Goal: Answer question/provide support: Share knowledge or assist other users

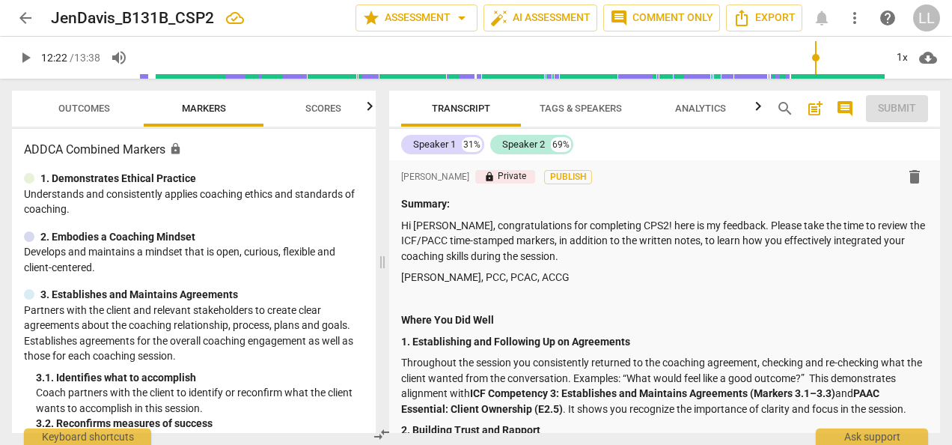
scroll to position [449, 0]
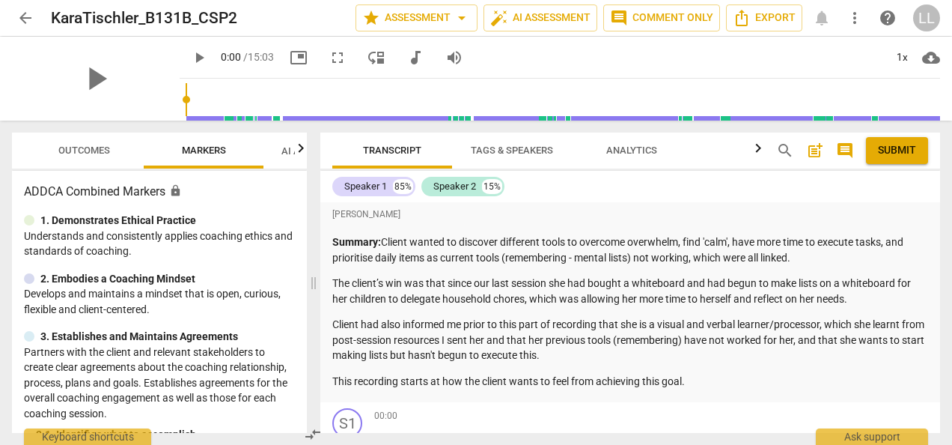
drag, startPoint x: 476, startPoint y: 281, endPoint x: 313, endPoint y: 284, distance: 163.2
click at [313, 284] on span at bounding box center [313, 283] width 9 height 324
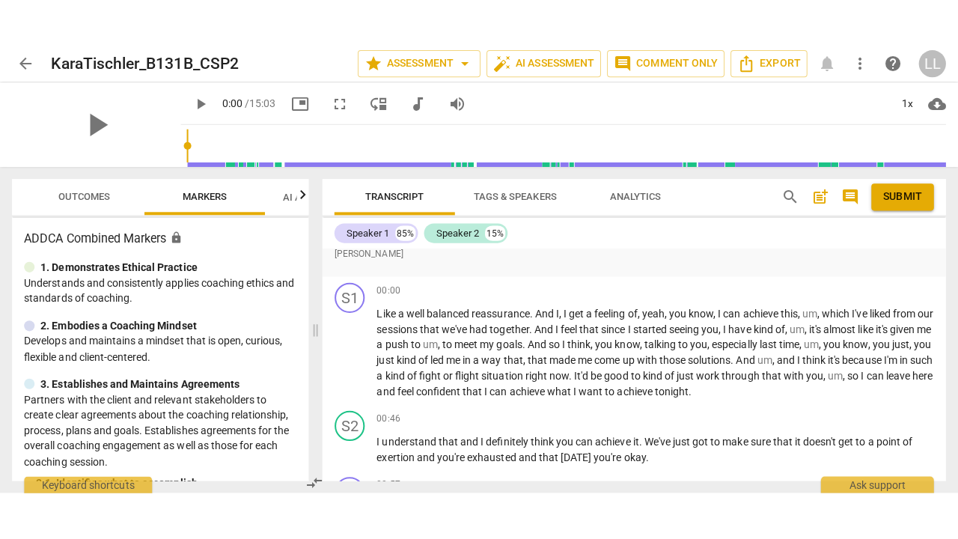
scroll to position [150, 0]
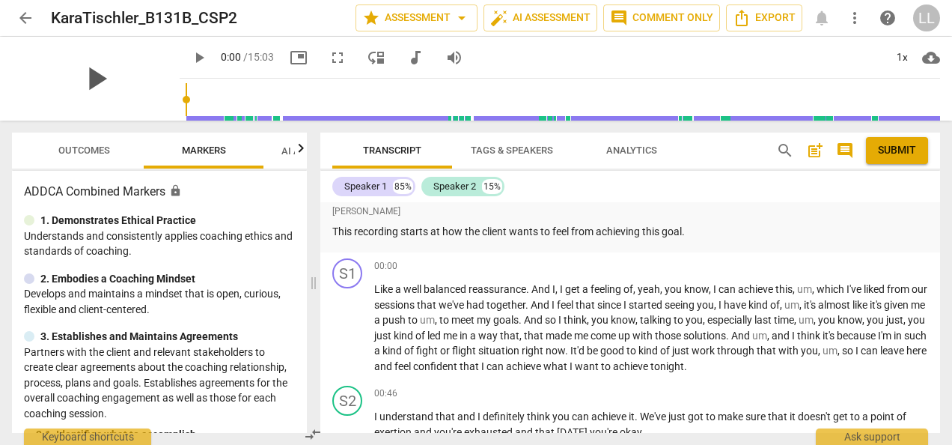
click at [87, 82] on span "play_arrow" at bounding box center [95, 78] width 39 height 39
click at [329, 59] on span "fullscreen" at bounding box center [338, 58] width 18 height 18
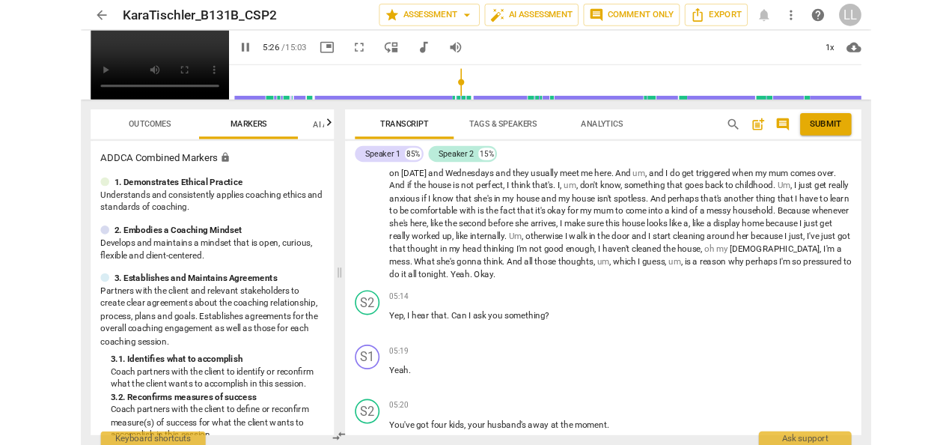
scroll to position [1520, 0]
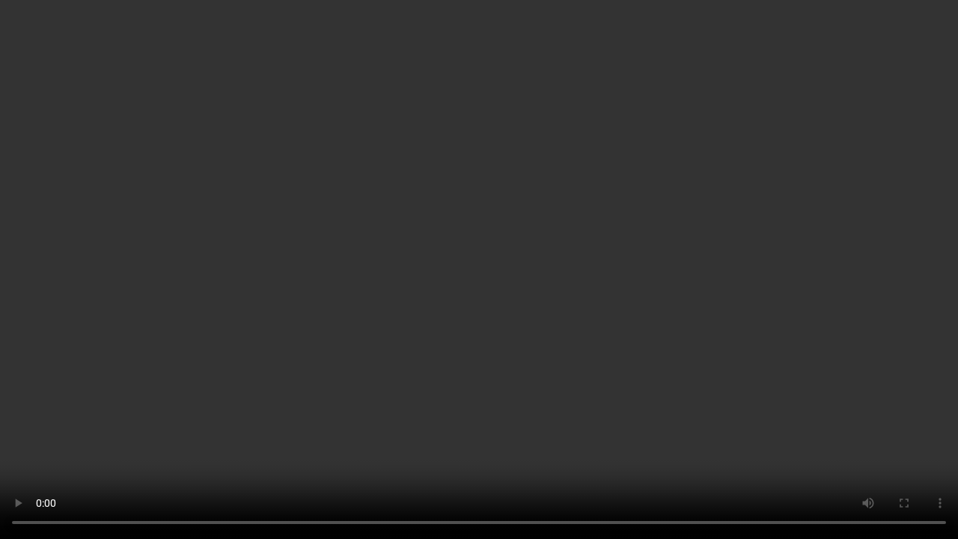
type input "346"
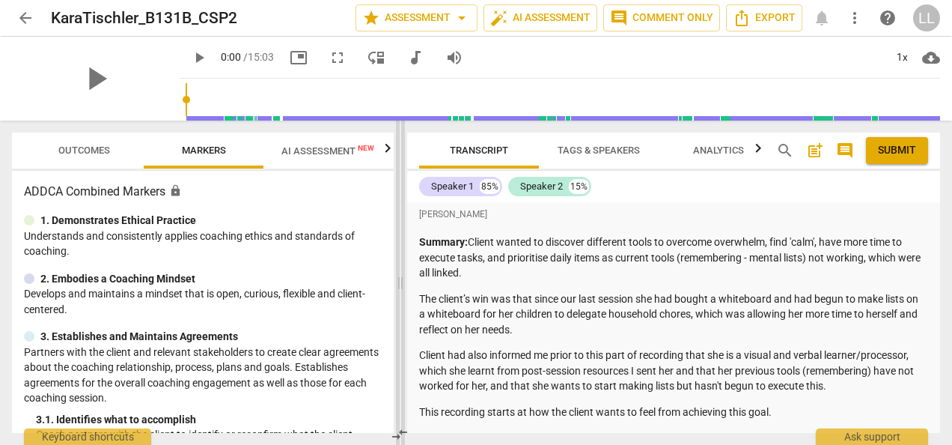
drag, startPoint x: 476, startPoint y: 284, endPoint x: 397, endPoint y: 277, distance: 79.7
click at [397, 278] on span at bounding box center [400, 283] width 9 height 324
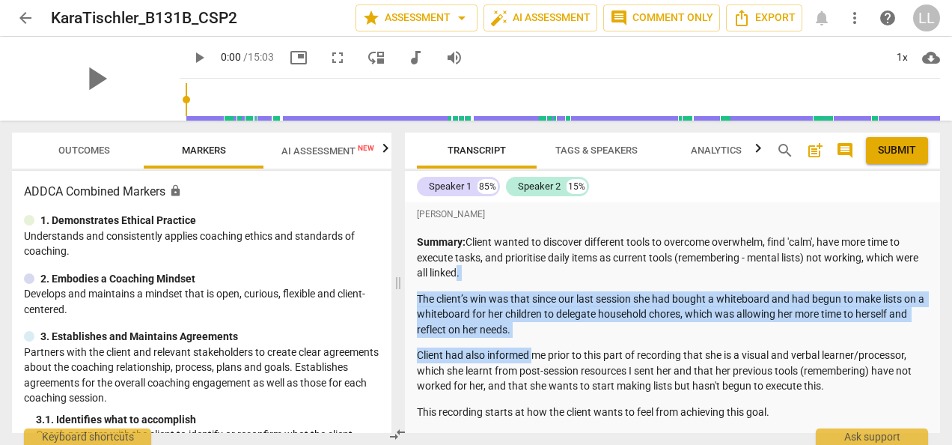
drag, startPoint x: 472, startPoint y: 274, endPoint x: 532, endPoint y: 344, distance: 92.3
click at [532, 344] on div "Summary: Client wanted to discover different tools to overcome overwhelm, find …" at bounding box center [672, 326] width 511 height 185
drag, startPoint x: 532, startPoint y: 344, endPoint x: 483, endPoint y: 310, distance: 59.8
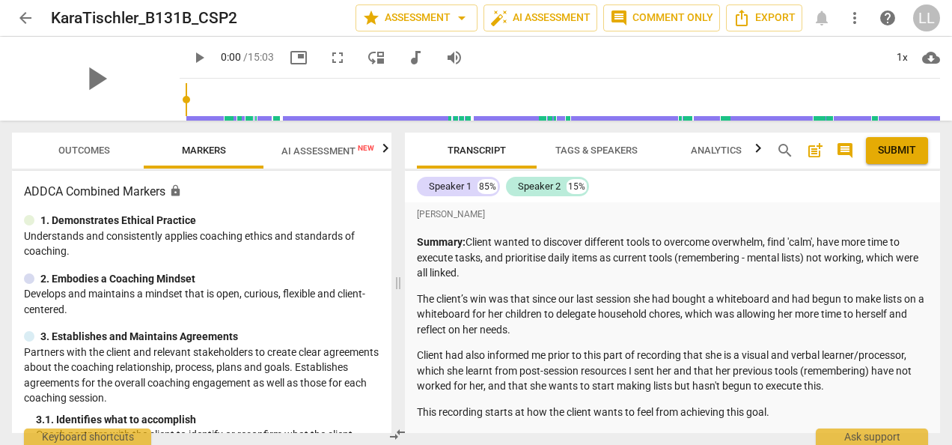
drag, startPoint x: 483, startPoint y: 310, endPoint x: 448, endPoint y: 256, distance: 64.4
click at [448, 256] on p "Summary: Client wanted to discover different tools to overcome overwhelm, find …" at bounding box center [672, 257] width 511 height 46
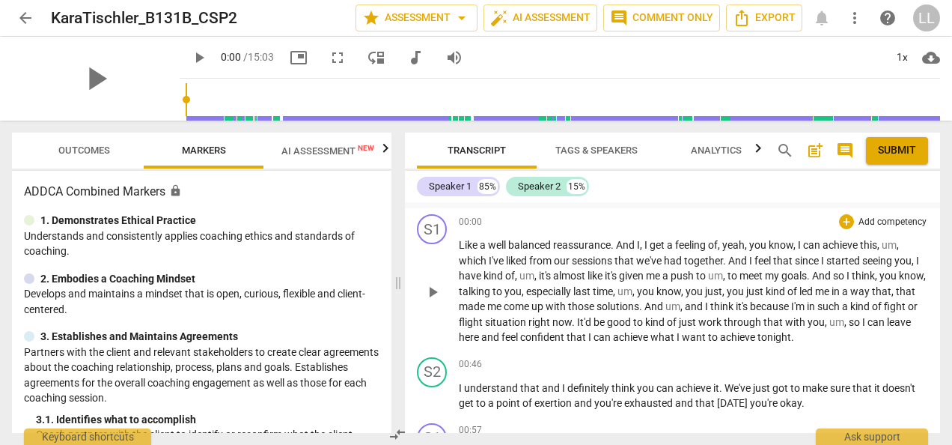
scroll to position [150, 0]
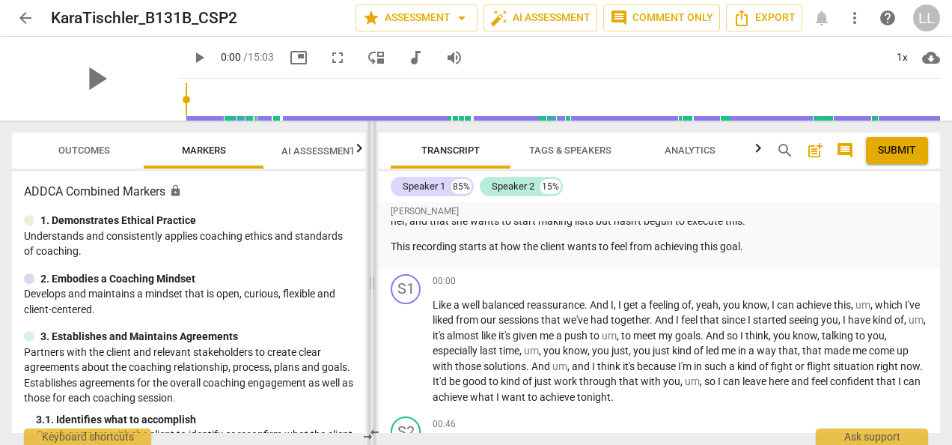
drag, startPoint x: 399, startPoint y: 284, endPoint x: 343, endPoint y: 272, distance: 57.4
click at [368, 272] on span at bounding box center [372, 283] width 9 height 324
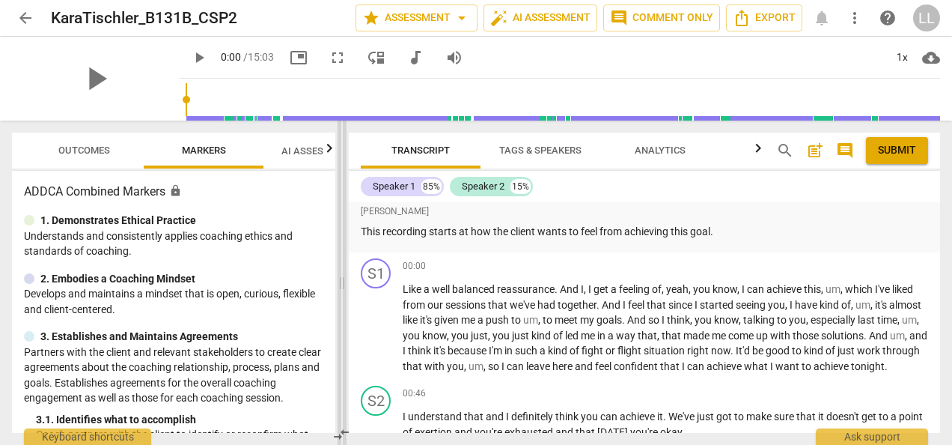
scroll to position [134, 0]
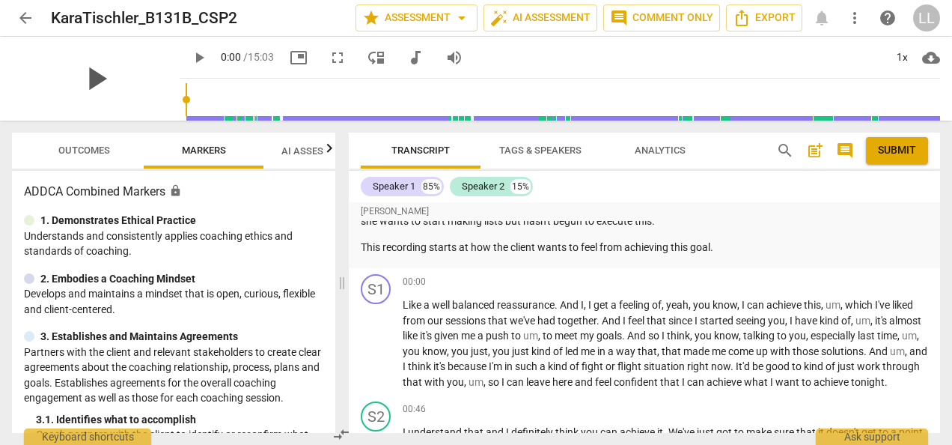
click at [84, 78] on span "play_arrow" at bounding box center [95, 78] width 39 height 39
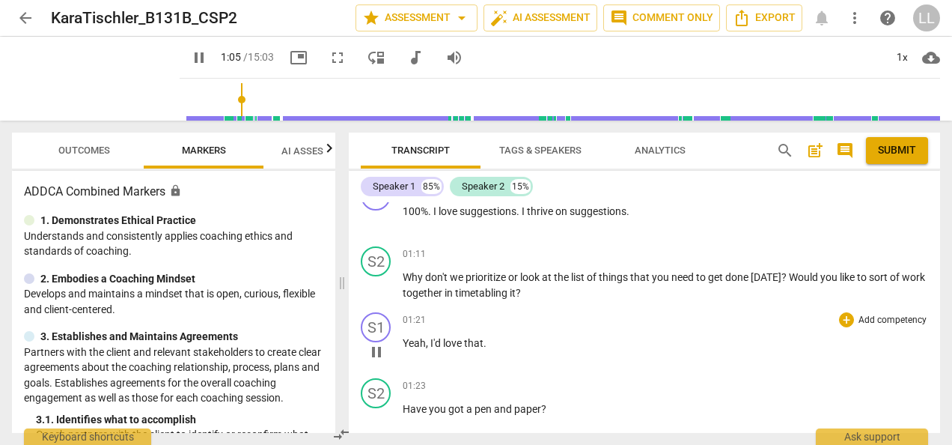
scroll to position [521, 0]
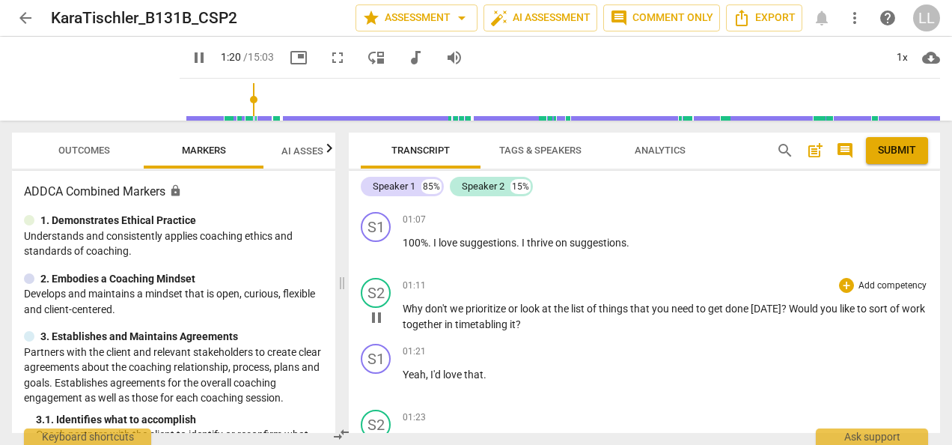
click at [370, 332] on div "S2 play_arrow pause" at bounding box center [382, 305] width 42 height 54
click at [373, 326] on span "pause" at bounding box center [377, 317] width 18 height 18
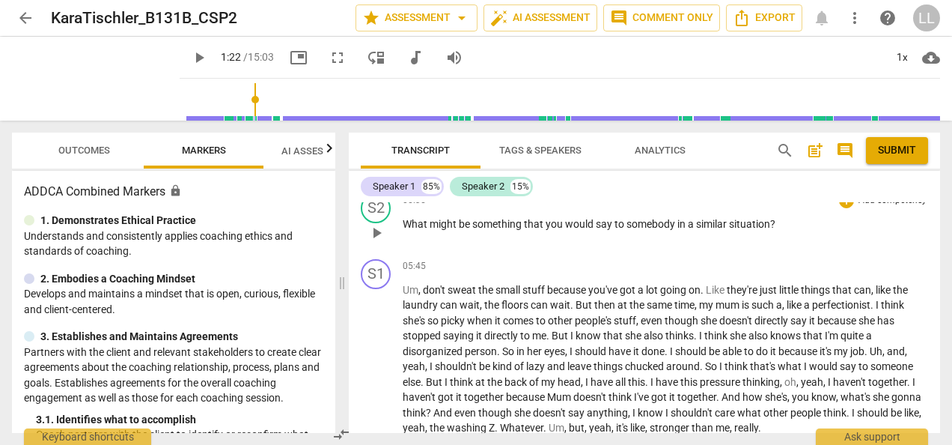
scroll to position [1793, 0]
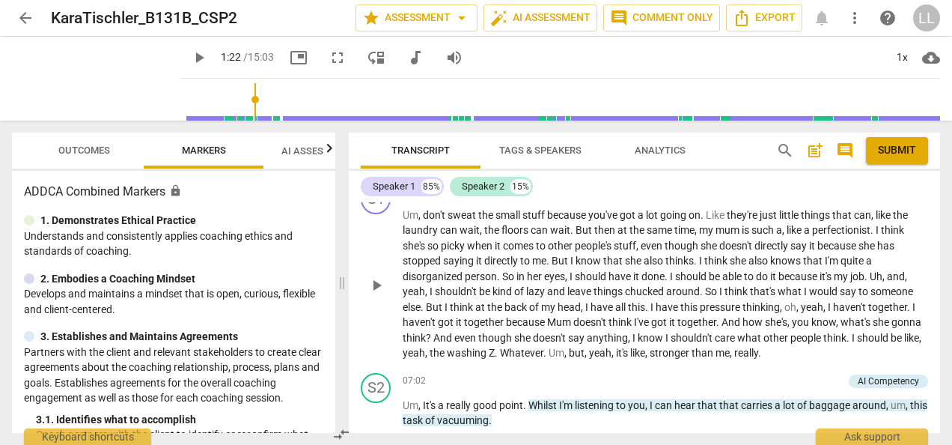
click at [377, 294] on span "play_arrow" at bounding box center [377, 285] width 18 height 18
click at [374, 294] on span "pause" at bounding box center [377, 285] width 18 height 18
click at [374, 294] on span "play_arrow" at bounding box center [377, 285] width 18 height 18
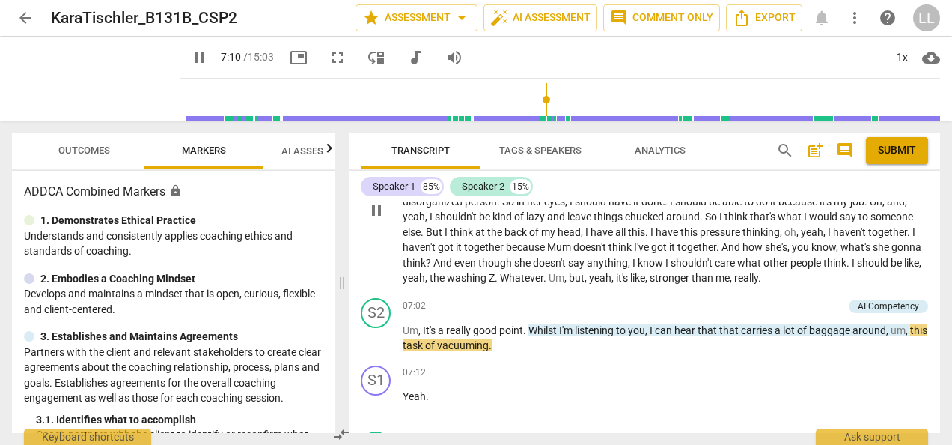
scroll to position [1943, 0]
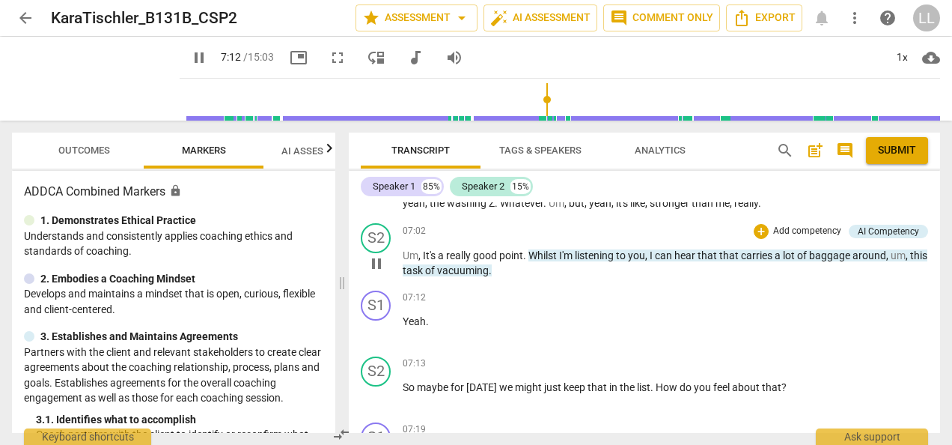
click at [382, 272] on span "pause" at bounding box center [377, 264] width 18 height 18
click at [382, 272] on span "play_arrow" at bounding box center [377, 264] width 18 height 18
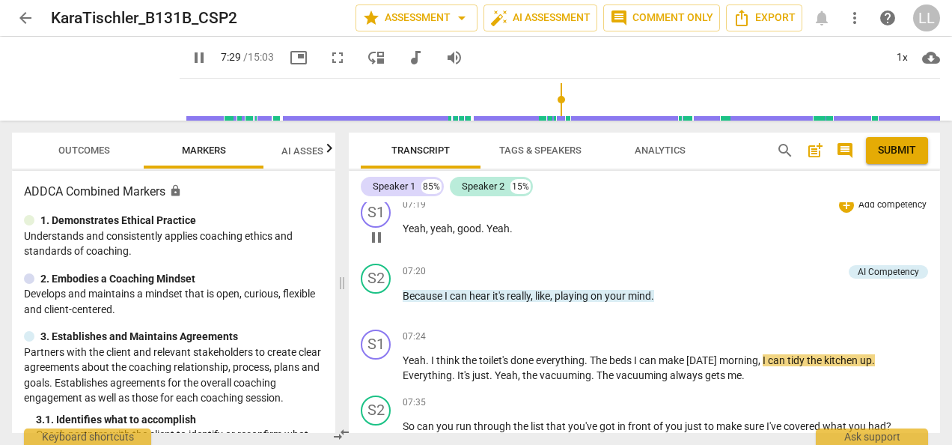
scroll to position [2093, 0]
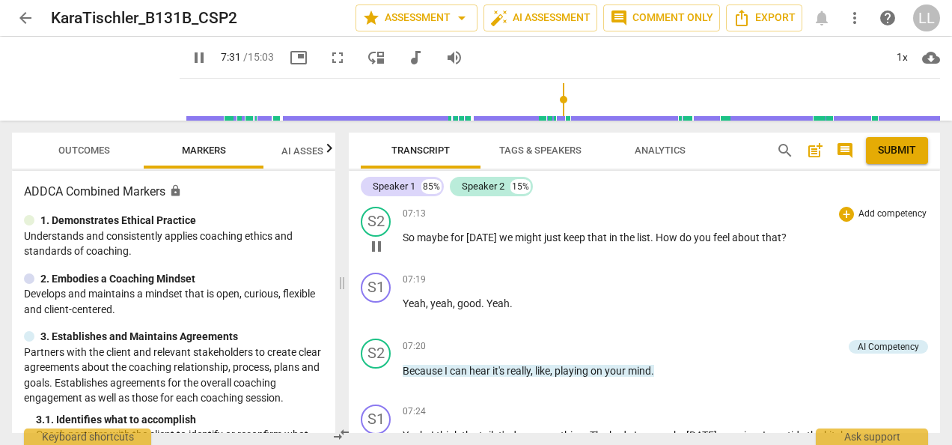
click at [385, 255] on span "pause" at bounding box center [377, 246] width 24 height 18
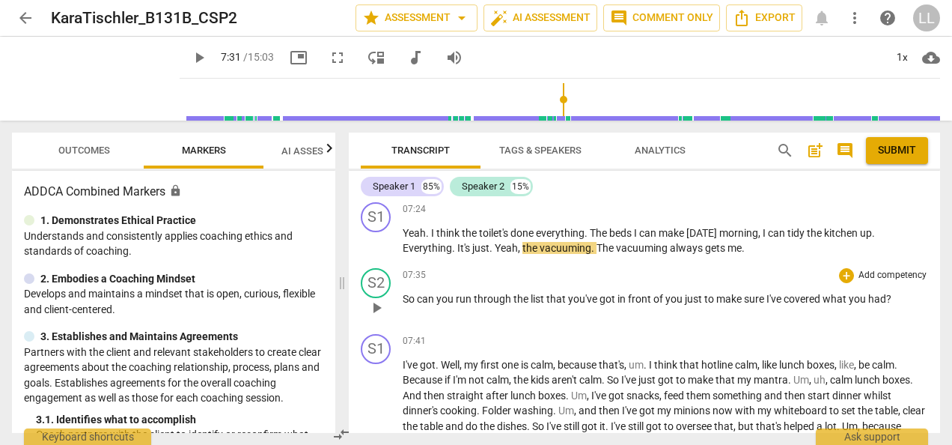
scroll to position [2317, 0]
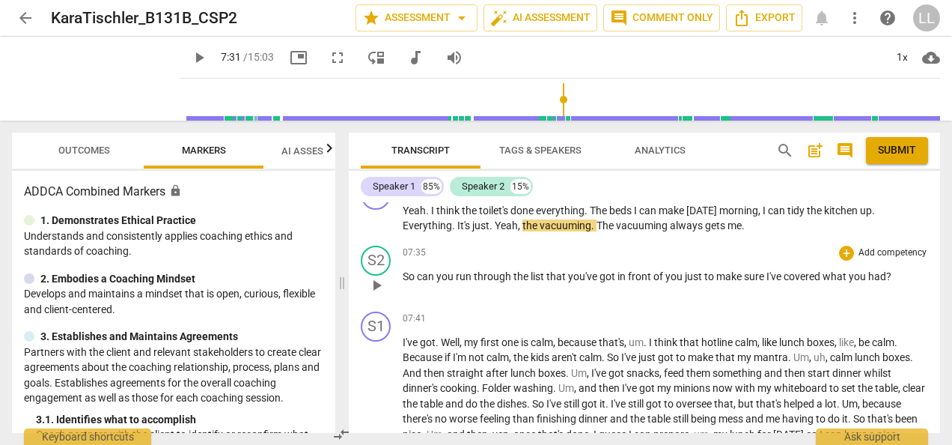
click at [380, 294] on span "play_arrow" at bounding box center [377, 285] width 18 height 18
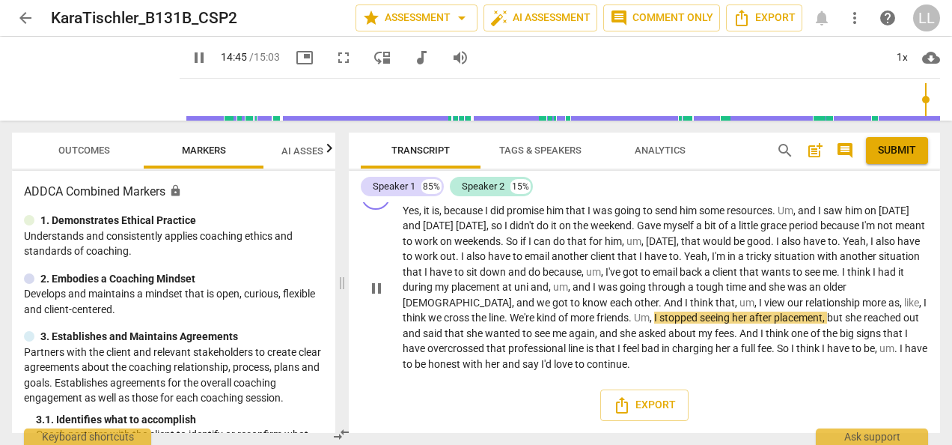
scroll to position [3719, 0]
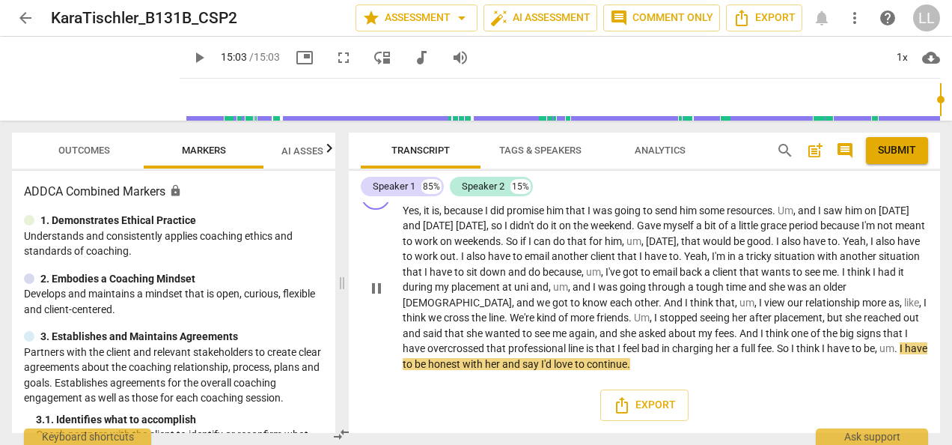
type input "903"
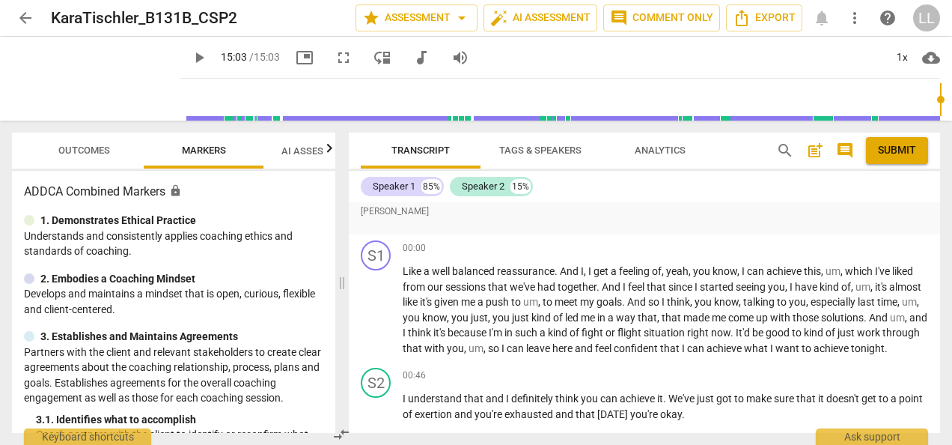
scroll to position [150, 0]
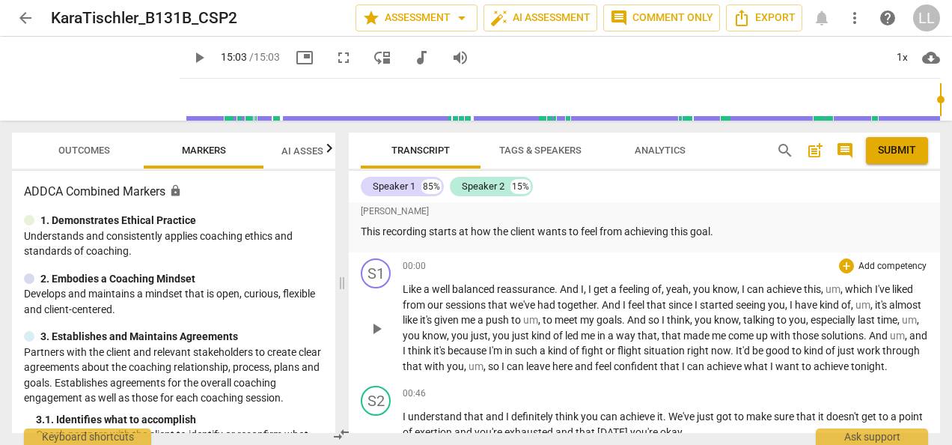
click at [857, 273] on p "Add competency" at bounding box center [892, 266] width 71 height 13
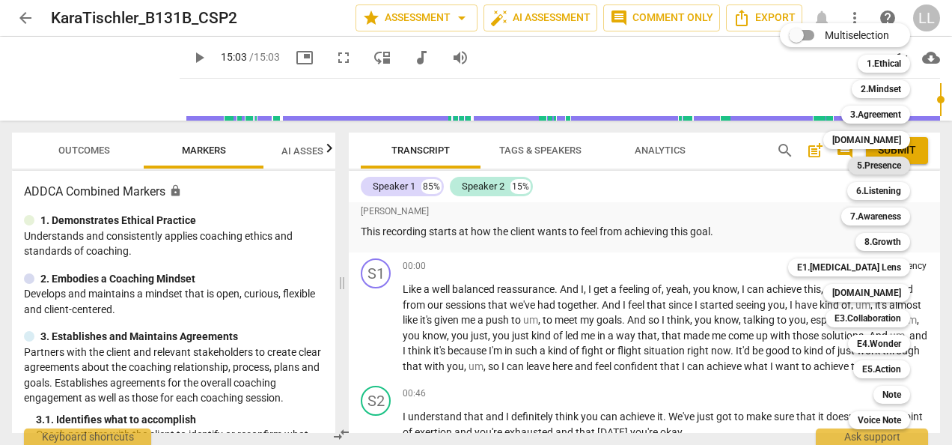
click at [880, 168] on b "5.Presence" at bounding box center [879, 165] width 44 height 18
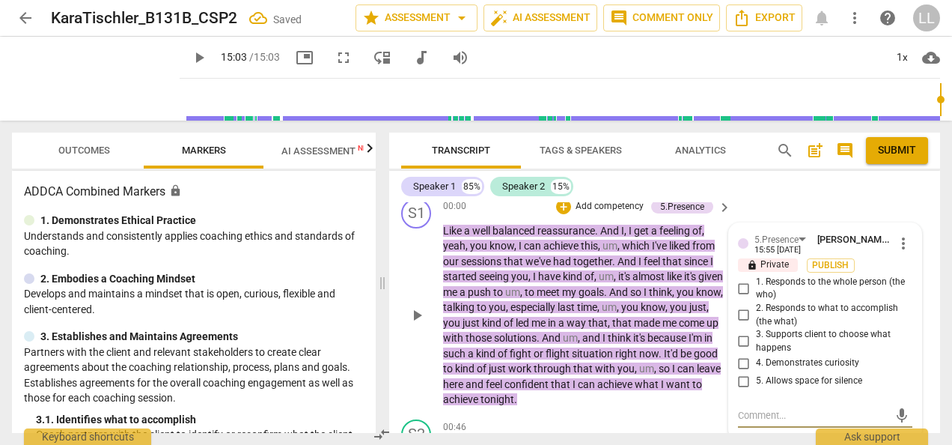
scroll to position [229, 0]
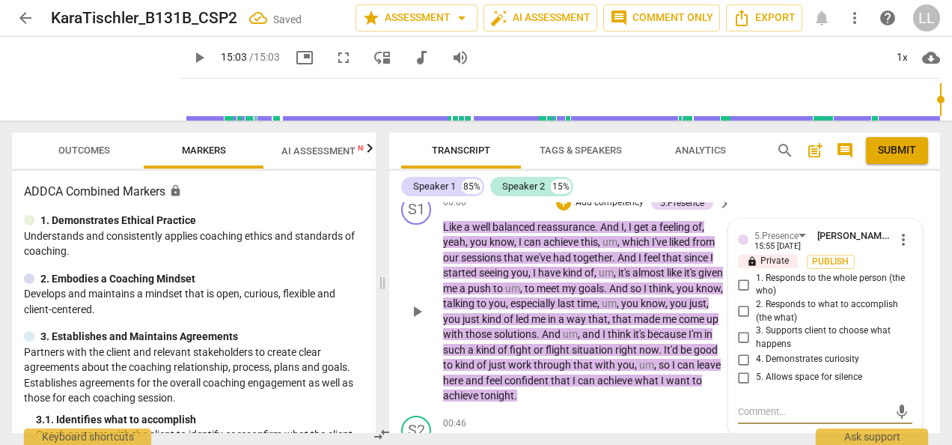
click at [737, 386] on input "5. Allows space for silence" at bounding box center [744, 377] width 24 height 18
checkbox input "true"
click at [825, 268] on span "Publish" at bounding box center [831, 261] width 22 height 13
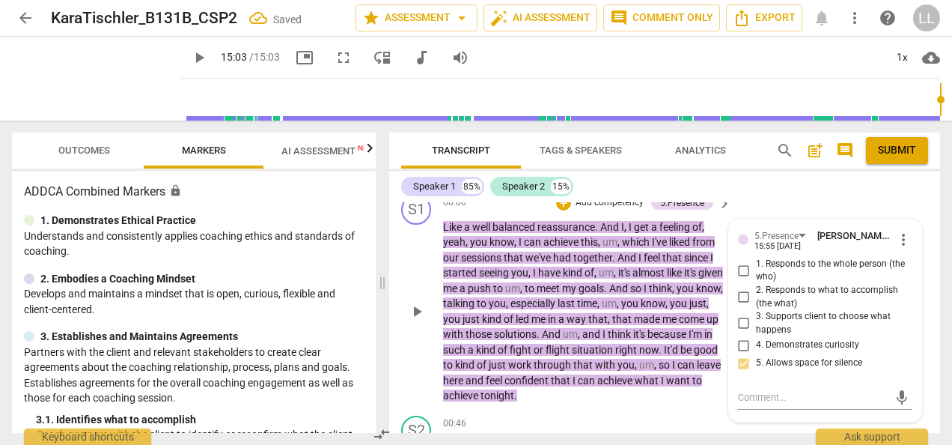
click at [601, 210] on p "Add competency" at bounding box center [609, 202] width 71 height 13
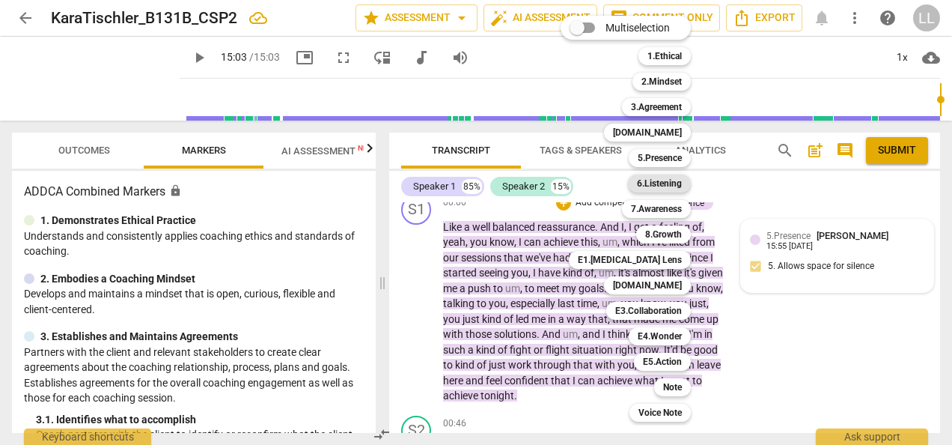
click at [662, 181] on b "6.Listening" at bounding box center [659, 183] width 45 height 18
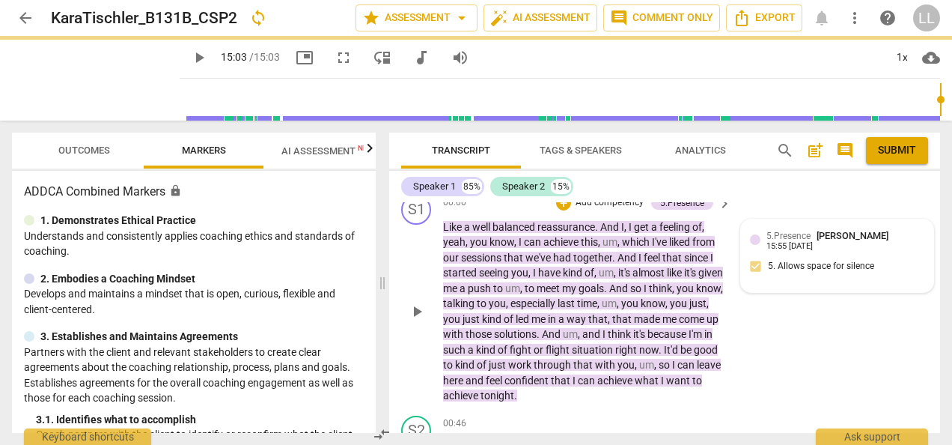
type input "903"
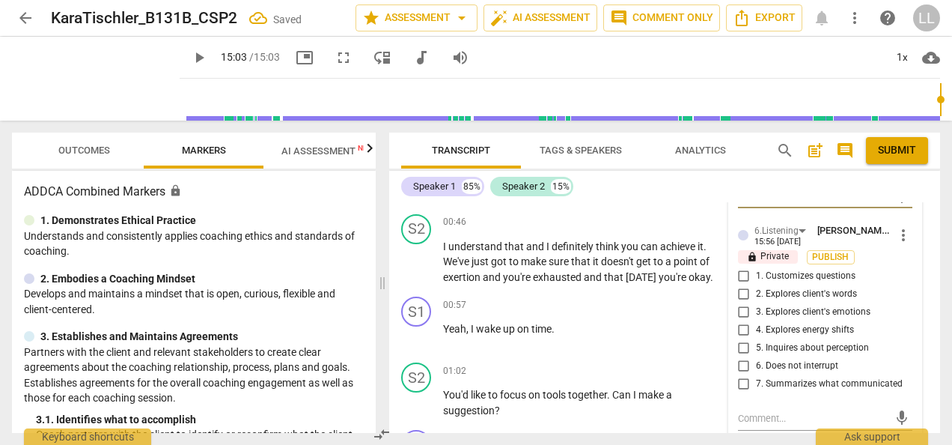
scroll to position [454, 0]
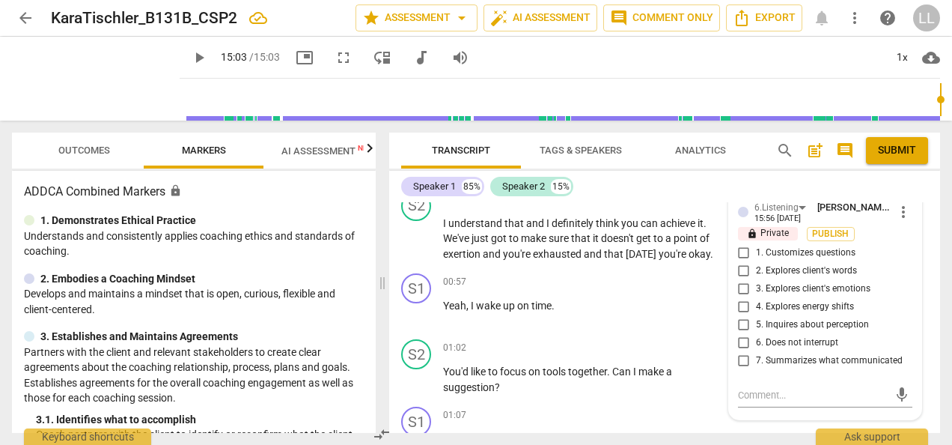
click at [740, 352] on input "6. Does not interrupt" at bounding box center [744, 343] width 24 height 18
checkbox input "true"
click at [752, 402] on textarea at bounding box center [813, 395] width 150 height 14
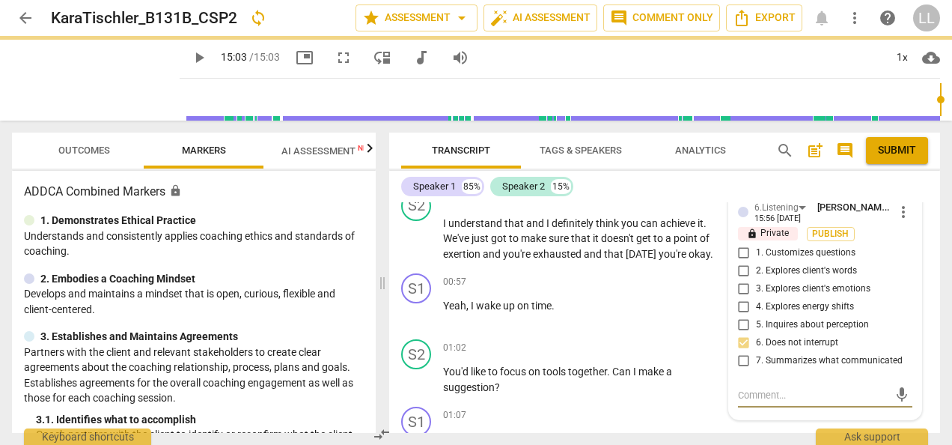
type textarea "Y"
type textarea "Yo"
type textarea "You"
type textarea "You'"
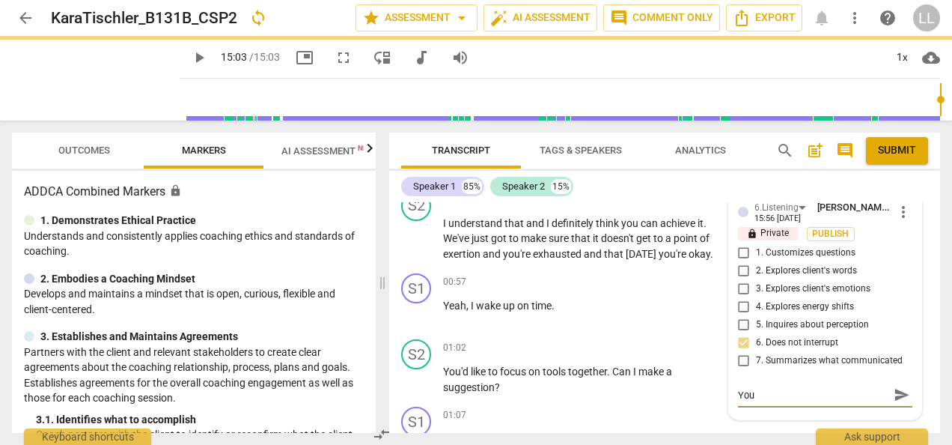
type textarea "You'"
type textarea "You'b"
type textarea "You'be"
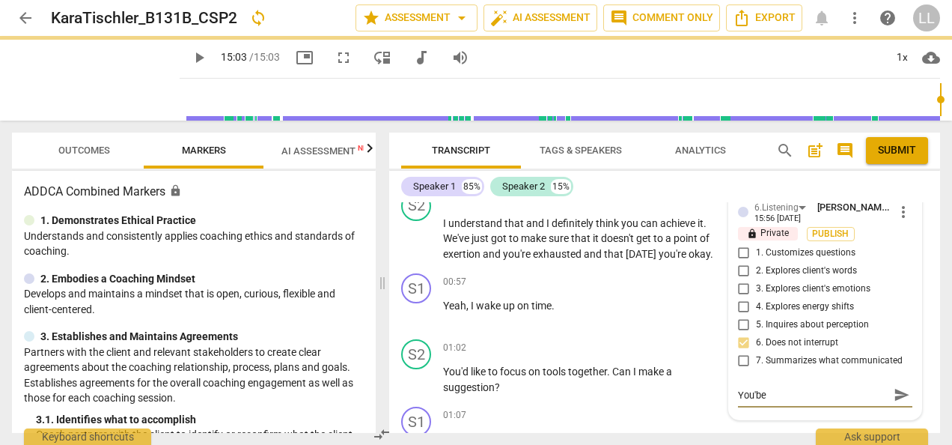
type textarea "You'be"
type textarea "You'b"
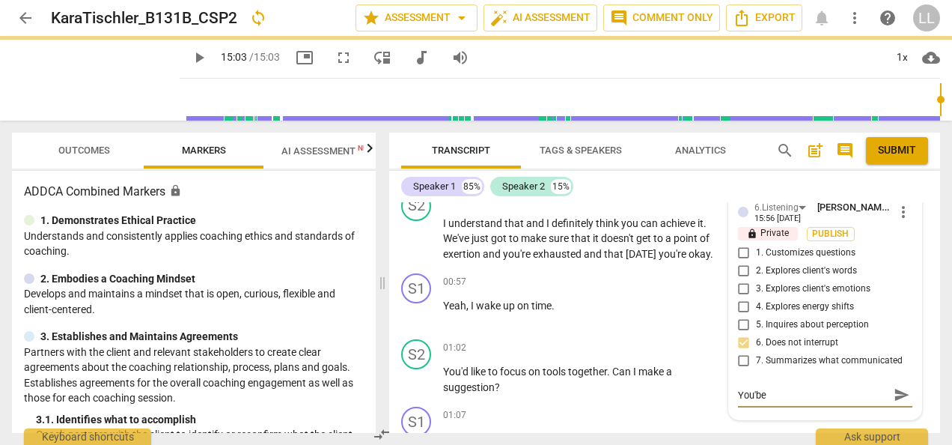
type textarea "You'b"
type textarea "You'"
type textarea "You'v"
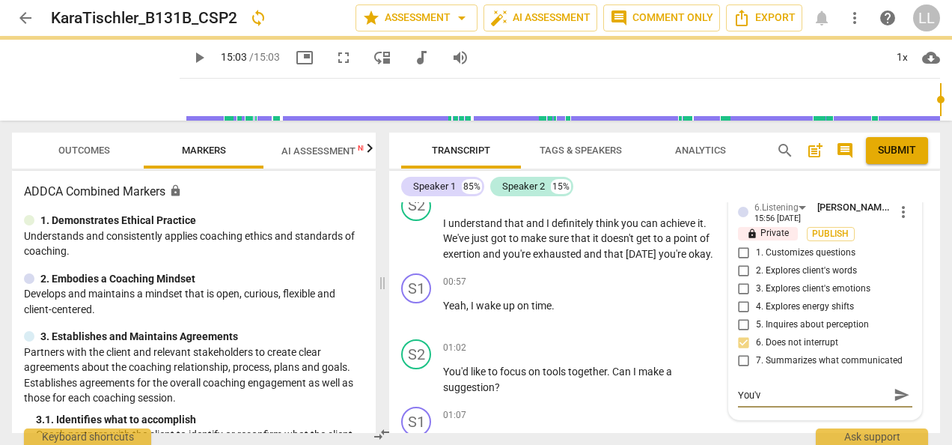
type textarea "You've"
type textarea "You've d"
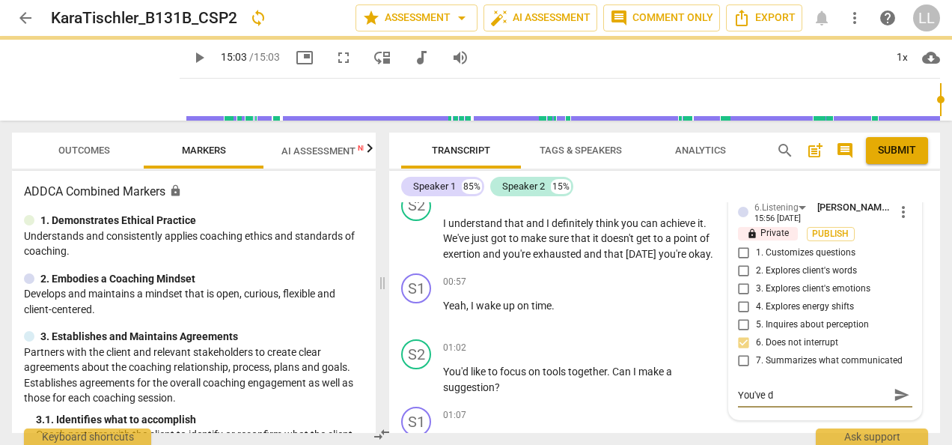
type textarea "You've do"
type textarea "You've don"
type textarea "You've done"
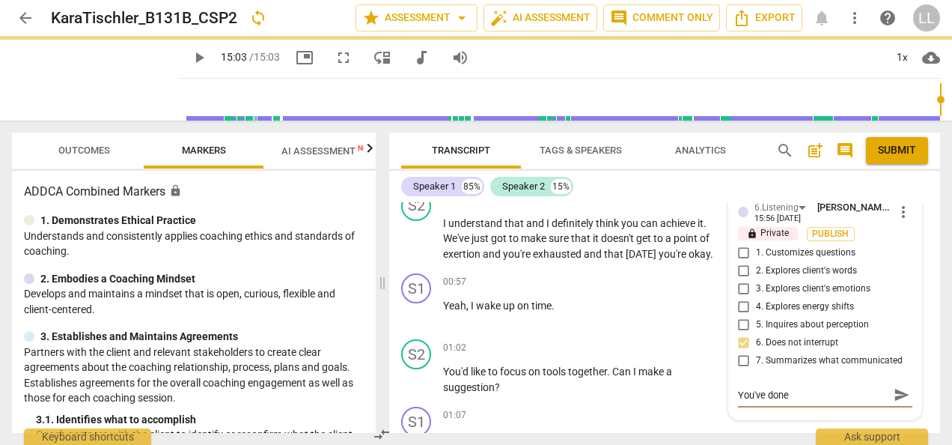
type textarea "You've done a"
type textarea "You've done a g"
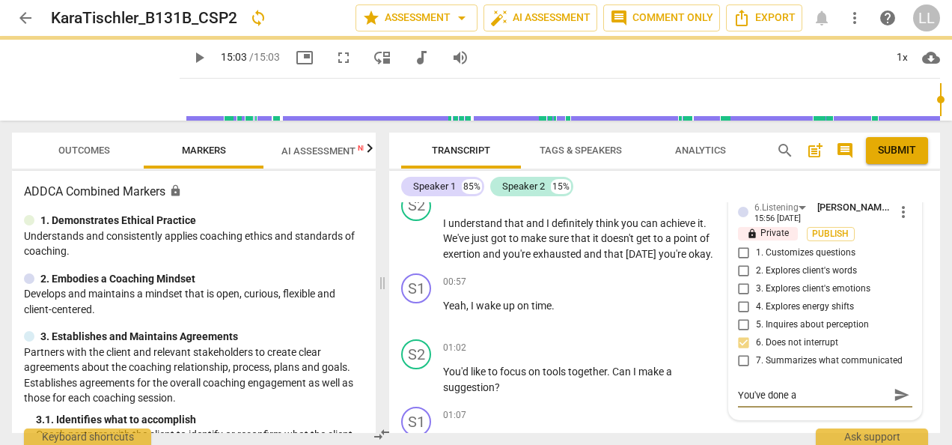
type textarea "You've done a g"
type textarea "You've done a gr"
type textarea "You've done a gre"
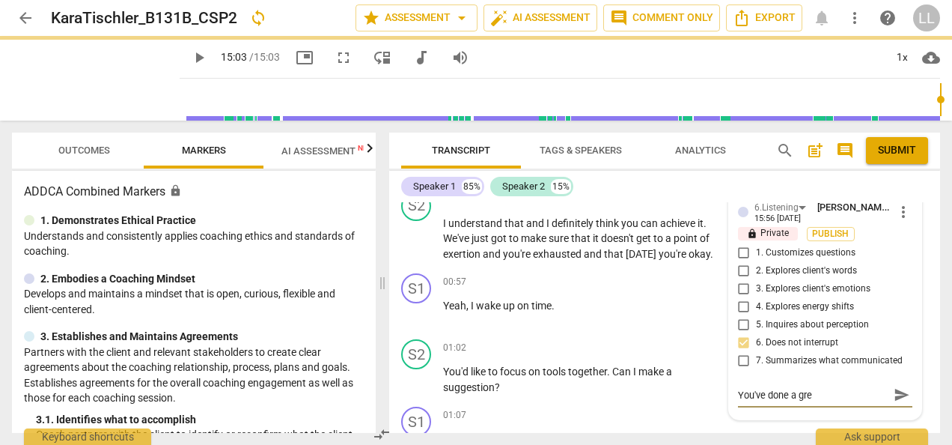
type textarea "You've done a grea"
type textarea "You've done a great"
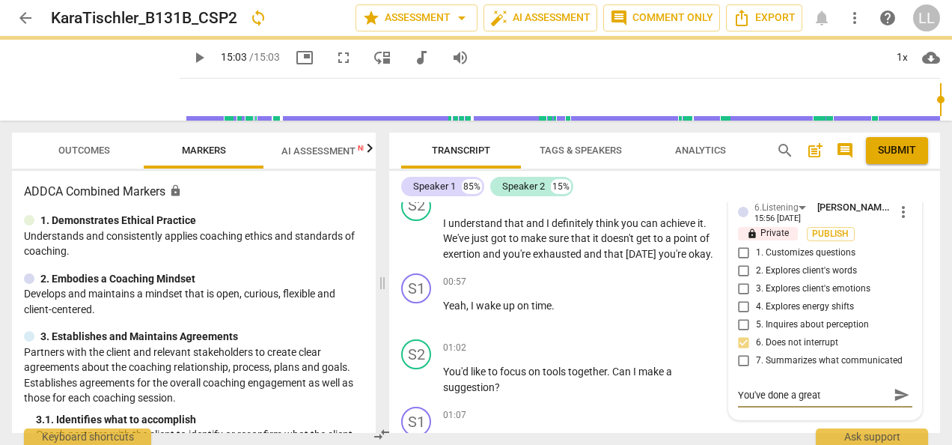
type textarea "You've done a great"
type textarea "You've done a great j"
type textarea "You've done a great jo"
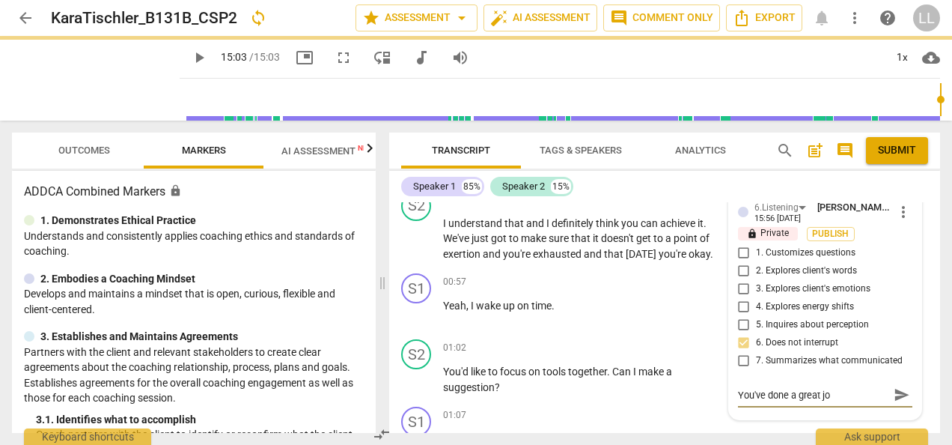
type textarea "You've done a great job"
type textarea "You've done a great job i"
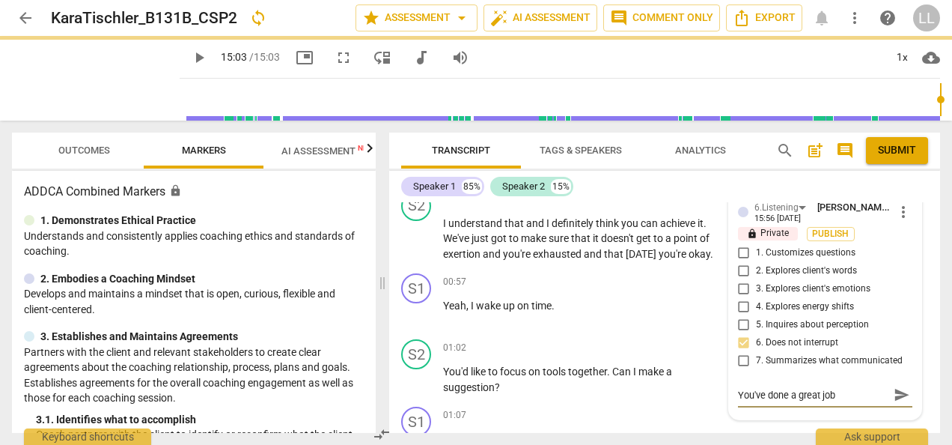
type textarea "You've done a great job i"
type textarea "You've done a great job in"
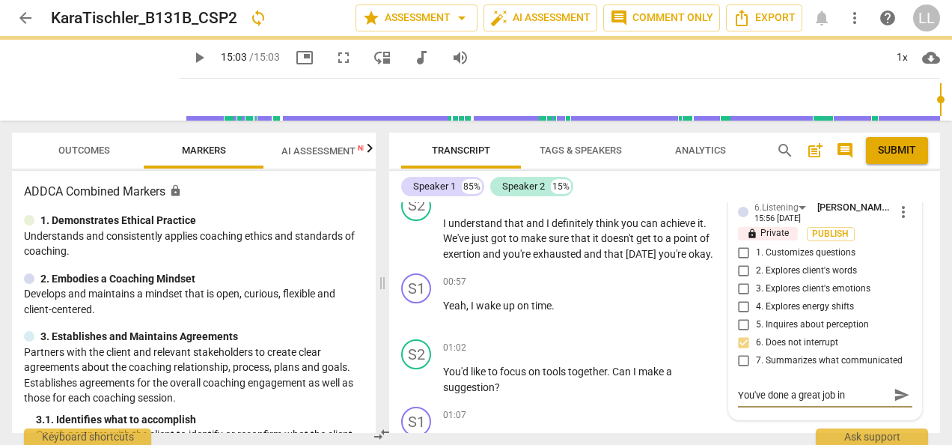
type textarea "You've done a great job in a"
type textarea "You've done a great job in al"
type textarea "You've done a great job in all"
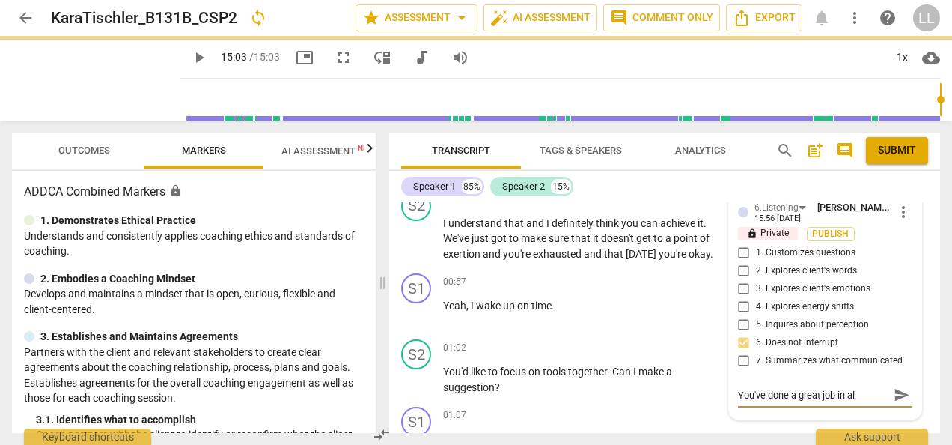
type textarea "You've done a great job in all"
type textarea "You've done a great job in allo"
type textarea "You've done a great job in allow"
type textarea "You've done a great job in allowi"
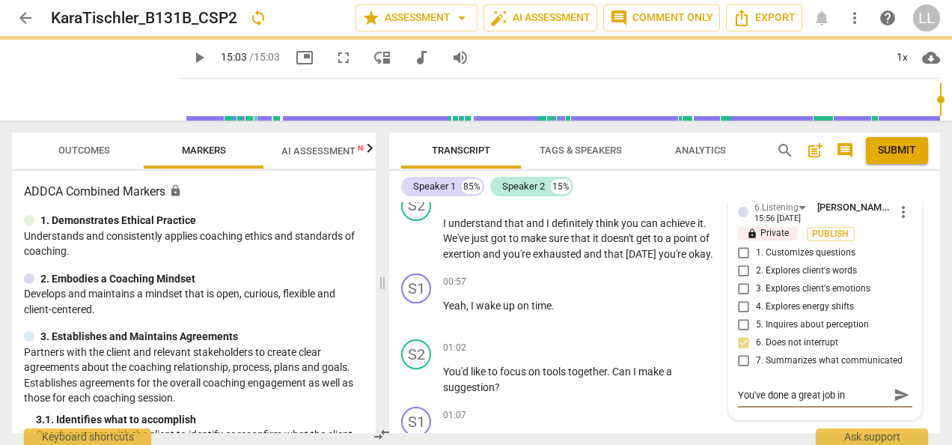
type textarea "You've done a great job in allowin"
type textarea "You've done a great job in allowing"
type textarea "You've done a great job in allowing t"
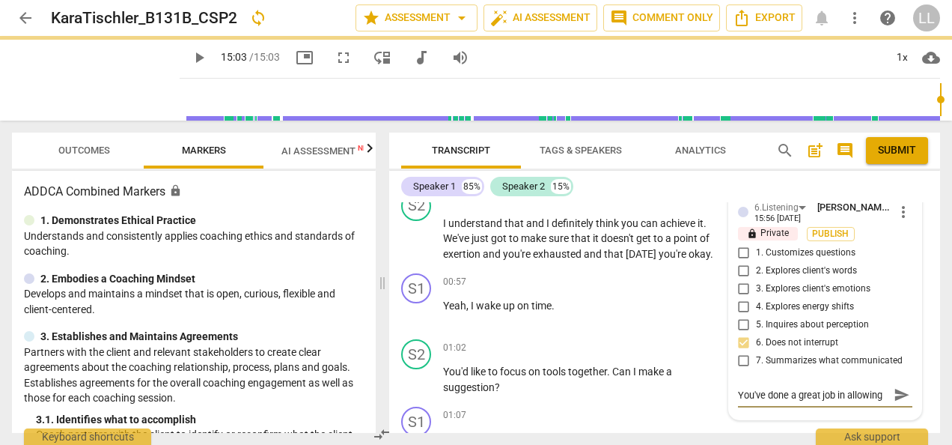
type textarea "You've done a great job in allowing t"
type textarea "You've done a great job in allowing th"
type textarea "You've done a great job in allowing the"
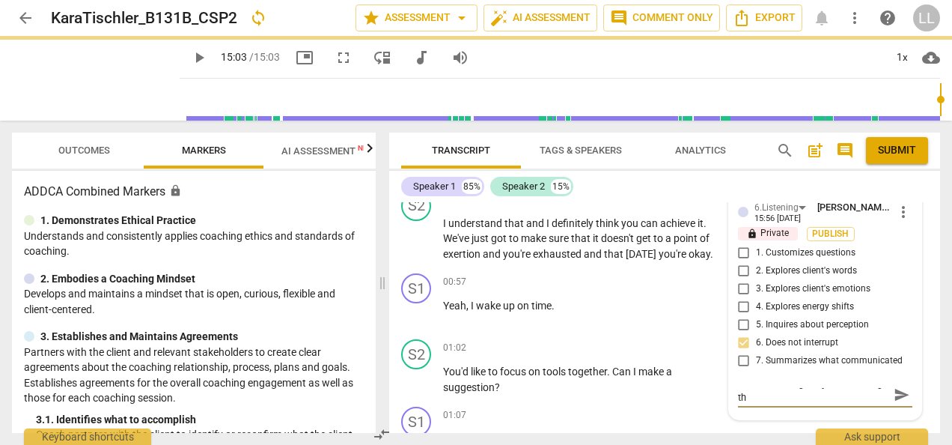
type textarea "You've done a great job in allowing the"
type textarea "You've done a great job in allowing the c"
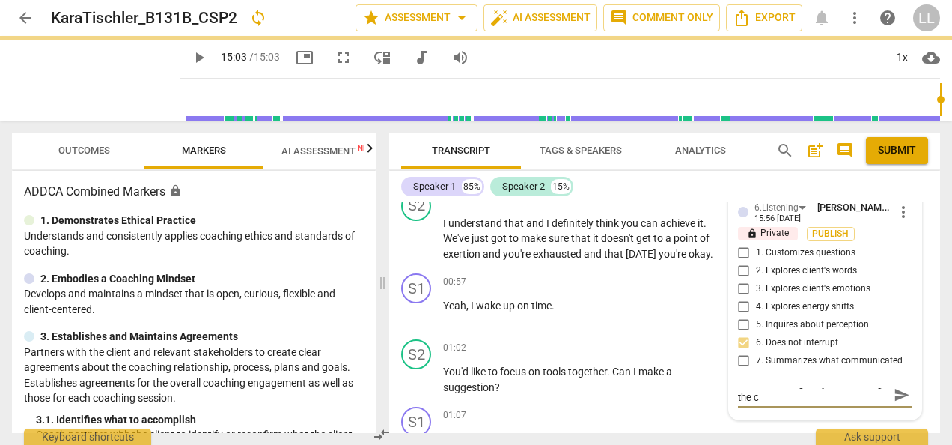
type textarea "You've done a great job in allowing the cl"
type textarea "You've done a great job in allowing the cli"
type textarea "You've done a great job in allowing the clie"
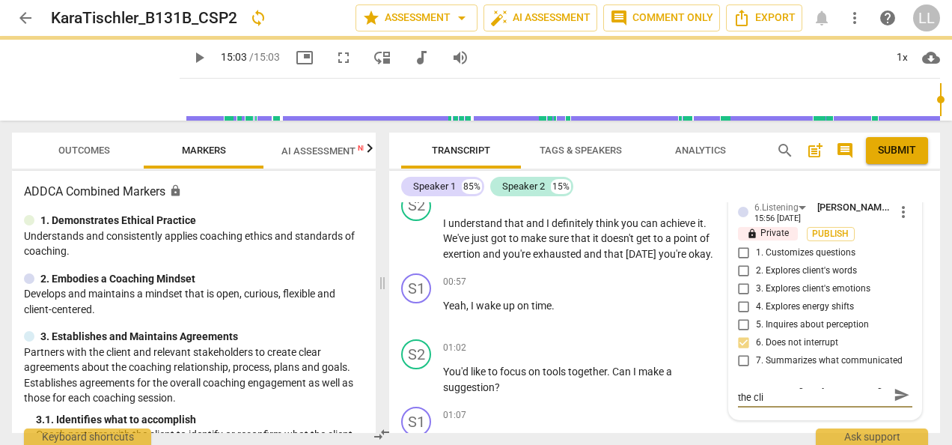
type textarea "You've done a great job in allowing the clie"
type textarea "You've done a great job in allowing the clien"
type textarea "You've done a great job in allowing the client"
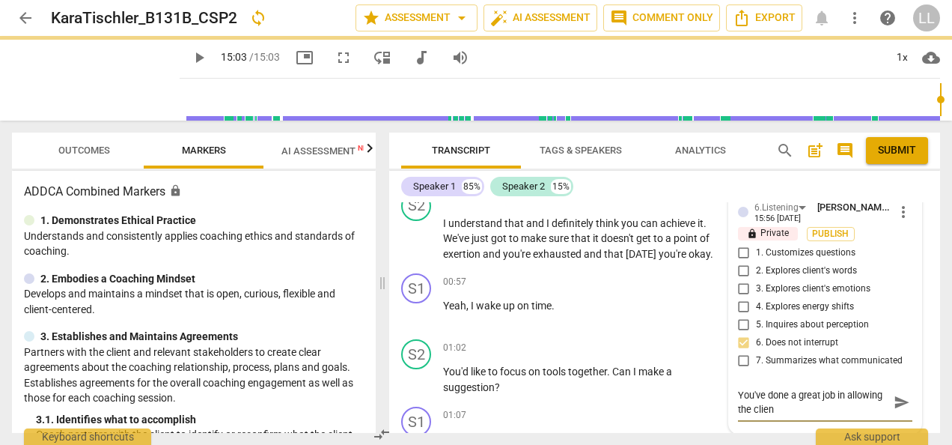
type textarea "You've done a great job in allowing the client"
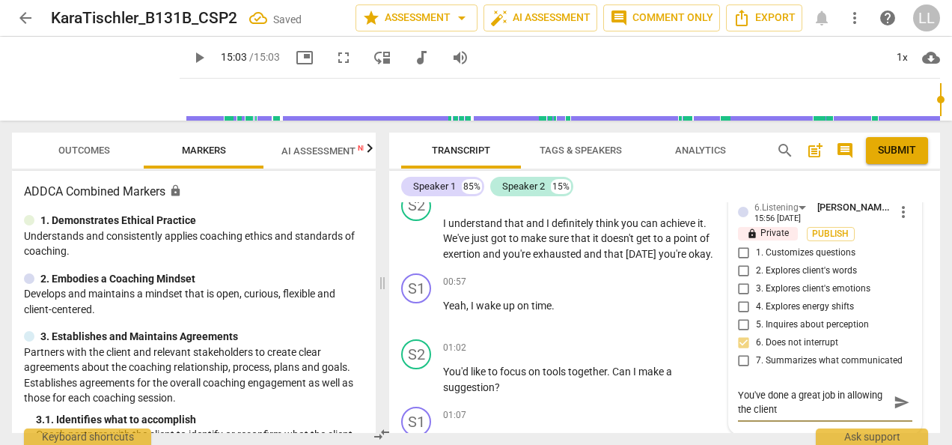
type textarea "You've done a great job in allowing the client t"
type textarea "You've done a great job in allowing the client to"
type textarea "You've done a great job in allowing the client tod"
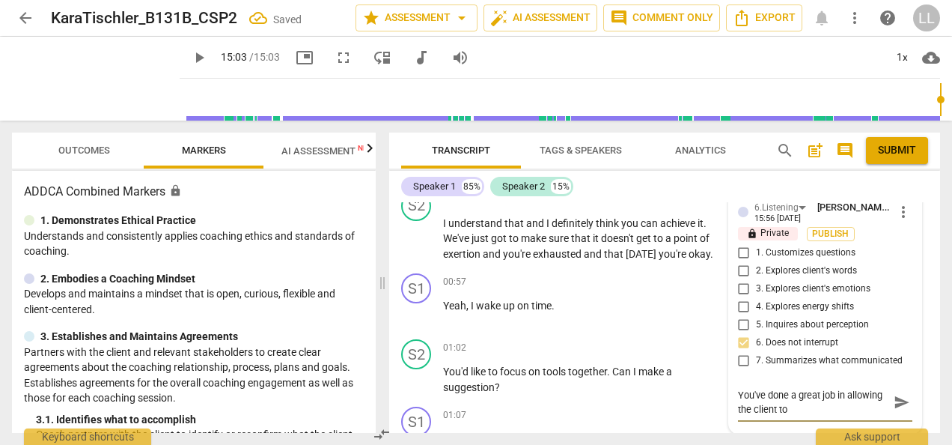
type textarea "You've done a great job in allowing the client tod"
type textarea "You've done a great job in allowing the client to"
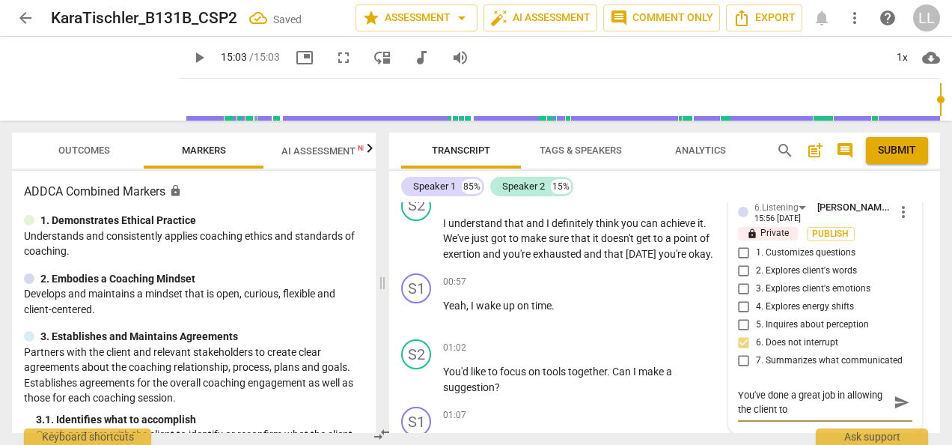
type textarea "You've done a great job in allowing the client to d"
type textarea "You've done a great job in allowing the client to do"
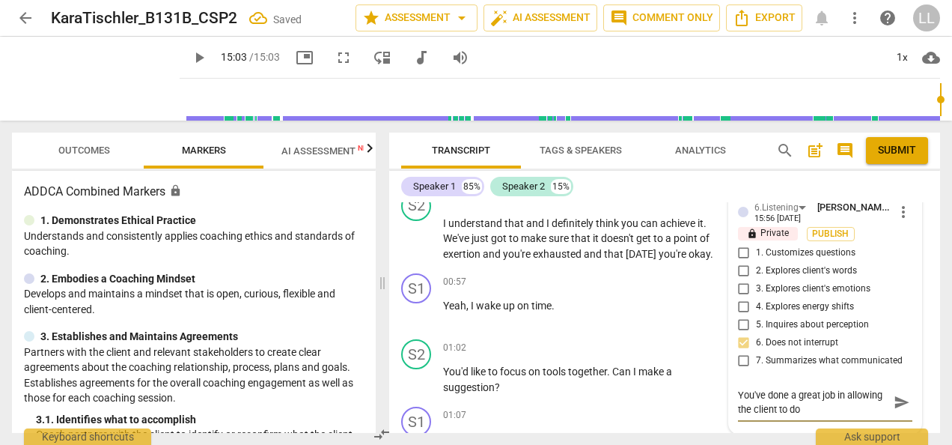
type textarea "You've done a great job in allowing the client to do t"
type textarea "You've done a great job in allowing the client to do th"
type textarea "You've done a great job in allowing the client to do the"
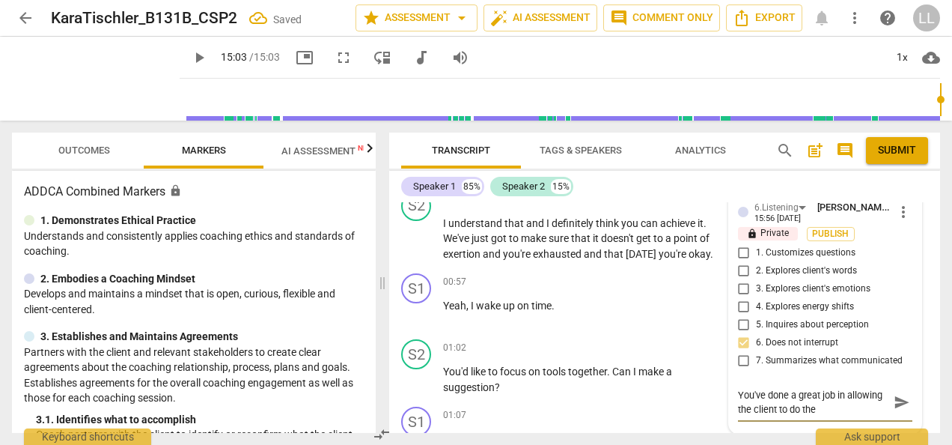
type textarea "You've done a great job in allowing the client to do the"
type textarea "You've done a great job in allowing the client to do the m"
type textarea "You've done a great job in allowing the client to do the mo"
type textarea "You've done a great job in allowing the client to do the mos"
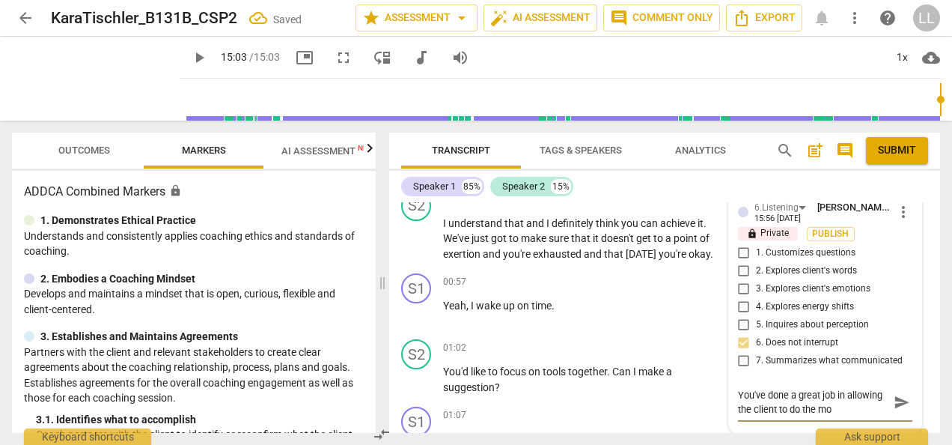
type textarea "You've done a great job in allowing the client to do the mos"
type textarea "You've done a great job in allowing the client to do the most"
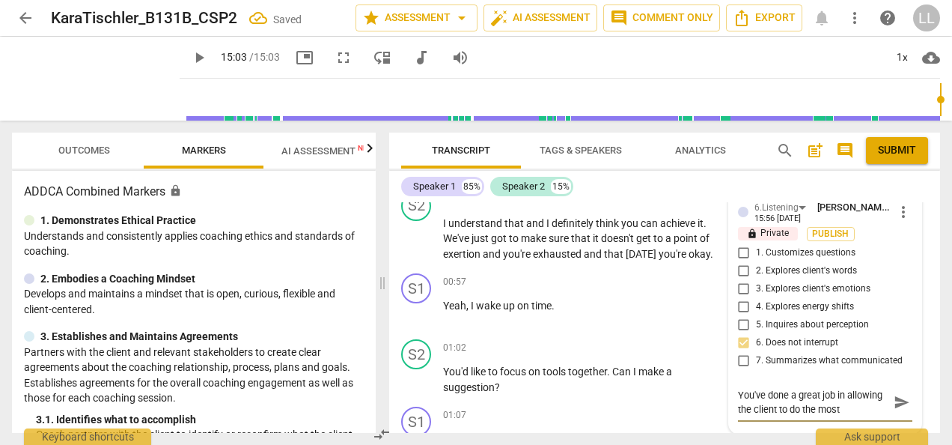
type textarea "You've done a great job in allowing the client to do the most o"
type textarea "You've done a great job in allowing the client to do the most of"
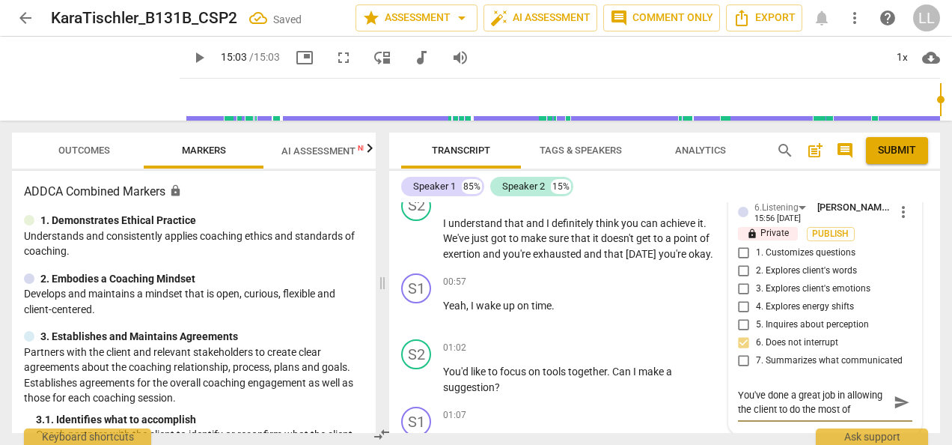
type textarea "You've done a great job in allowing the client to do the most of"
type textarea "You've done a great job in allowing the client to do the most o"
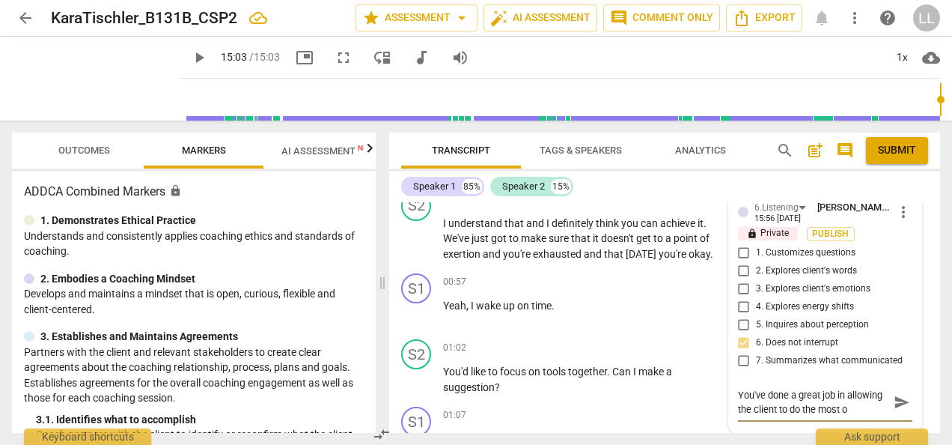
type textarea "You've done a great job in allowing the client to do the most"
type textarea "You've done a great job in allowing the client to do the mos"
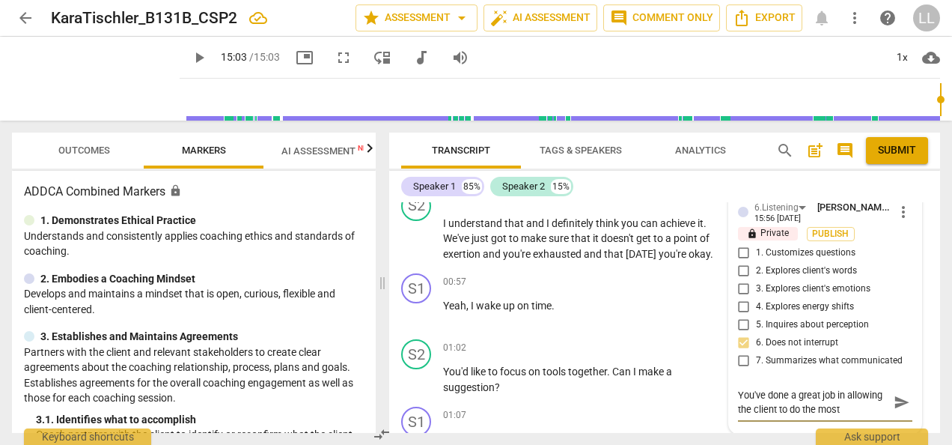
type textarea "You've done a great job in allowing the client to do the mos"
type textarea "You've done a great job in allowing the client to do the mo"
type textarea "You've done a great job in allowing the client to do the m"
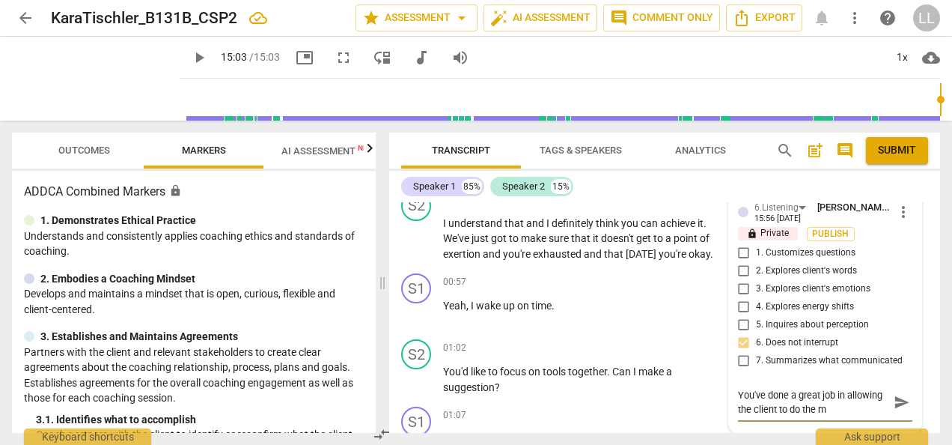
type textarea "You've done a great job in allowing the client to do the"
type textarea "You've done a great job in allowing the client to do th"
type textarea "You've done a great job in allowing the client to do t"
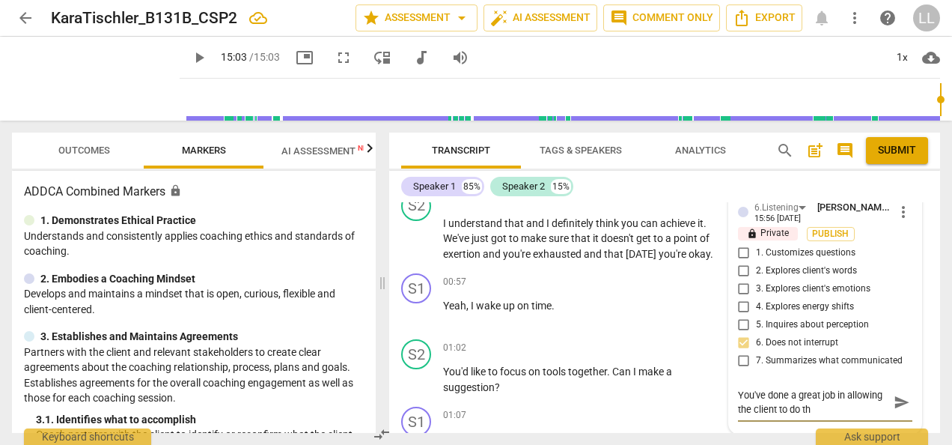
type textarea "You've done a great job in allowing the client to do t"
type textarea "You've done a great job in allowing the client to do"
type textarea "You've done a great job in allowing the client to do m"
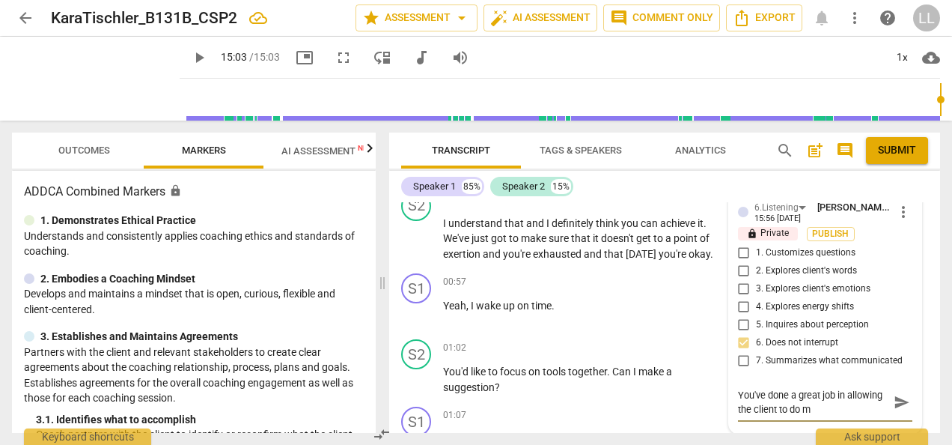
type textarea "You've done a great job in allowing the client to do mo"
type textarea "You've done a great job in allowing the client to do mos"
type textarea "You've done a great job in allowing the client to do most"
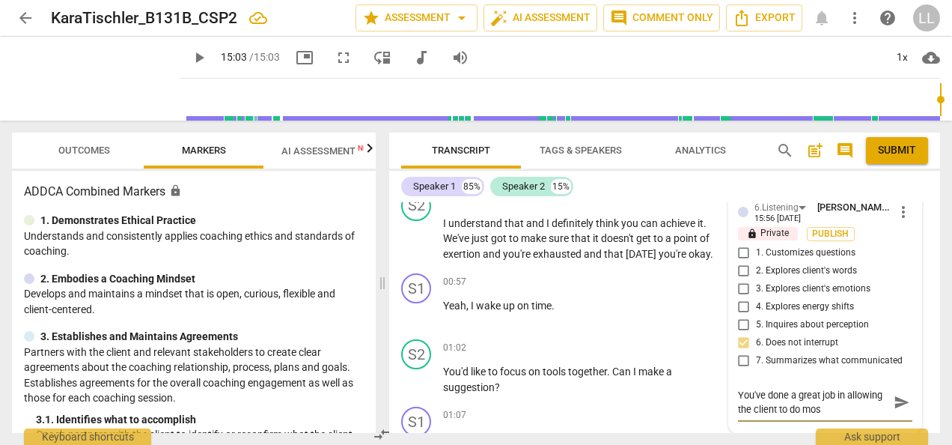
type textarea "You've done a great job in allowing the client to do most"
type textarea "You've done a great job in allowing the client to do most o"
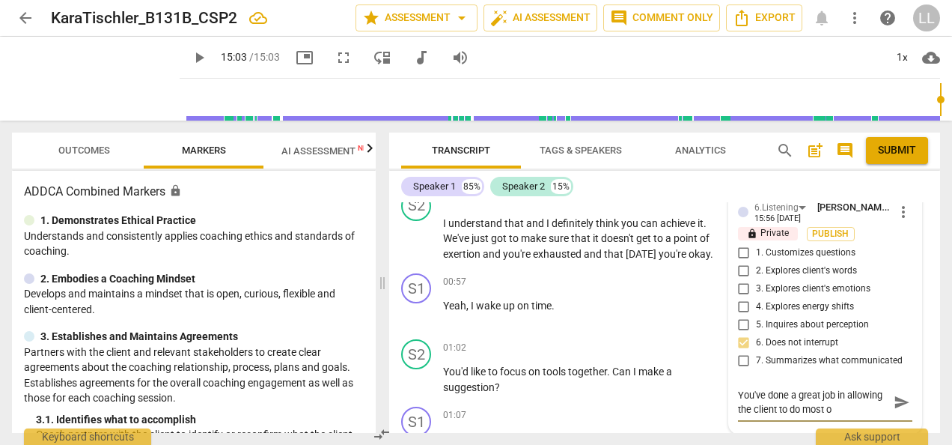
type textarea "You've done a great job in allowing the client to do most of"
type textarea "You've done a great job in allowing the client to do most of t"
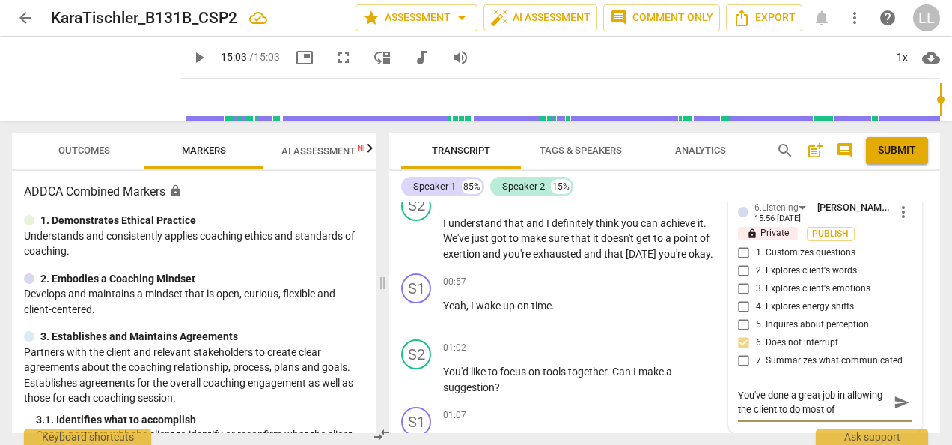
type textarea "You've done a great job in allowing the client to do most of t"
type textarea "You've done a great job in allowing the client to do most of th"
type textarea "You've done a great job in allowing the client to do most of the"
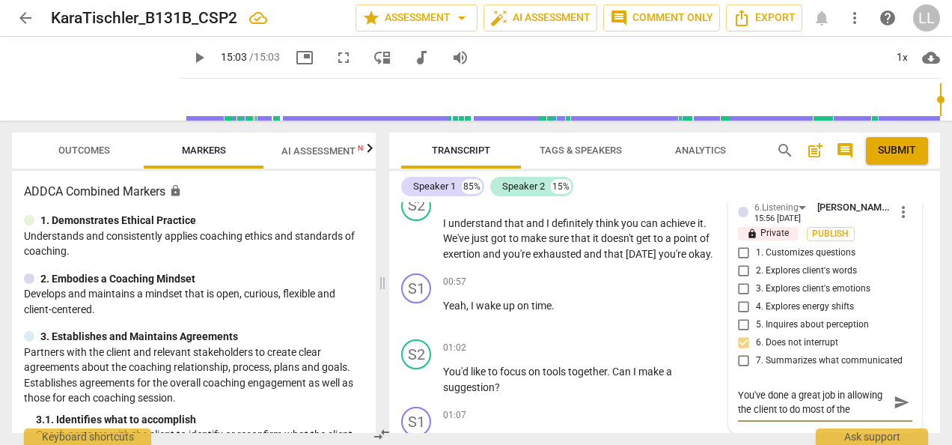
type textarea "You've done a great job in allowing the client to do most of the"
type textarea "You've done a great job in allowing the client to do most of the t"
type textarea "You've done a great job in allowing the client to do most of the ta"
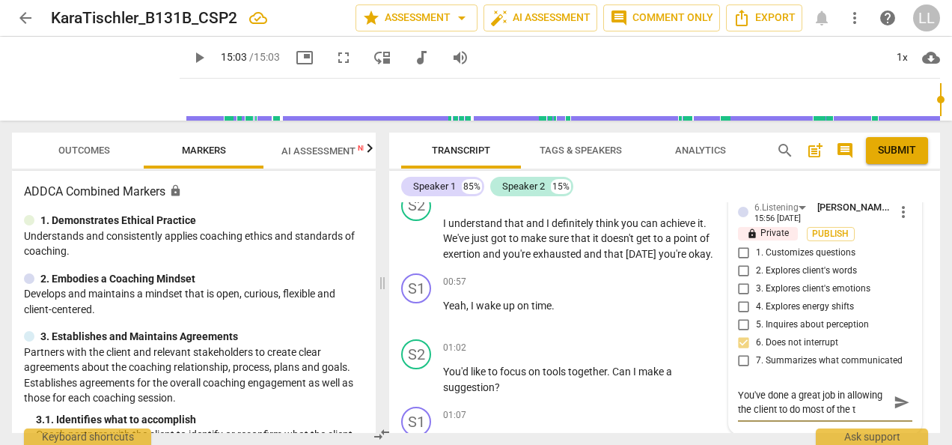
type textarea "You've done a great job in allowing the client to do most of the ta"
type textarea "You've done a great job in allowing the client to do most of the tal"
type textarea "You've done a great job in allowing the client to do most of the talk"
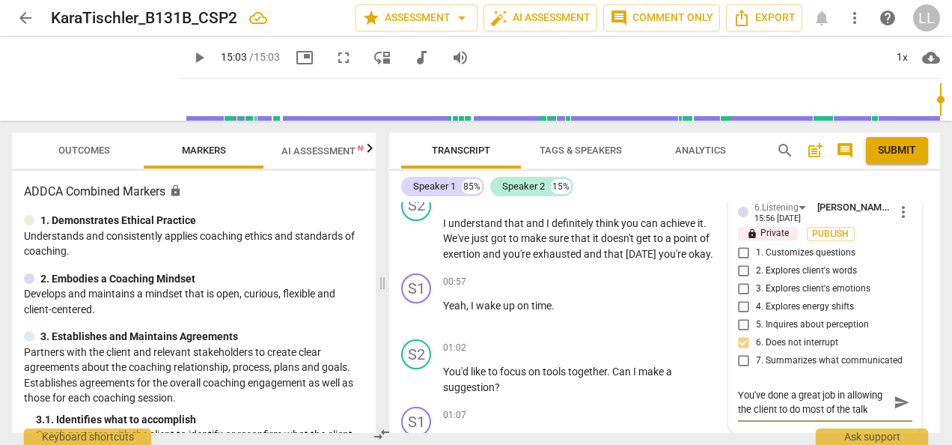
type textarea "You've done a great job in allowing the client to do most of the talki"
type textarea "You've done a great job in allowing the client to do most of the talkin"
type textarea "You've done a great job in allowing the client to do most of the talking"
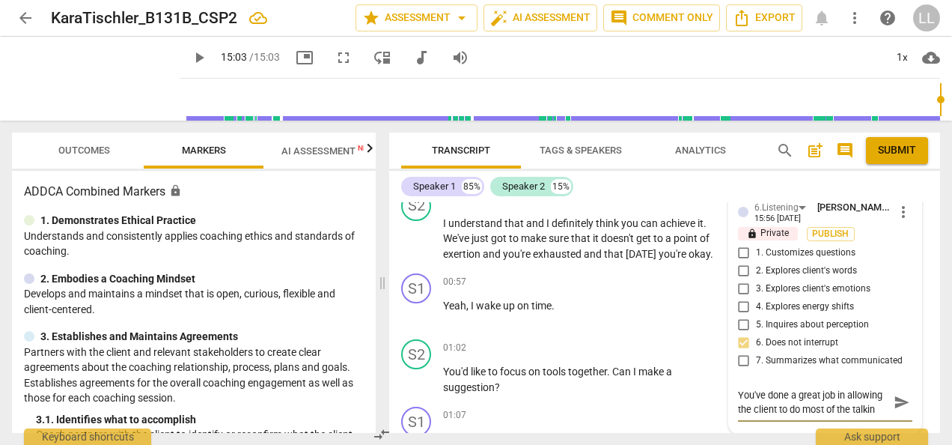
type textarea "You've done a great job in allowing the client to do most of the talking"
click at [834, 406] on textarea "You've done a great job in allowing the client to do most of the talking" at bounding box center [813, 402] width 150 height 28
type textarea "You've done a great jo in allowing the client to do most of the talking"
type textarea "You've done a great j in allowing the client to do most of the talking"
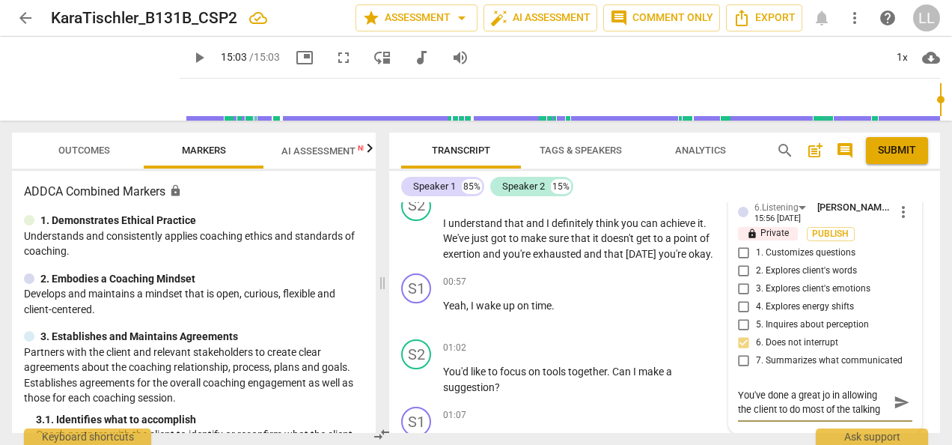
type textarea "You've done a great j in allowing the client to do most of the talking"
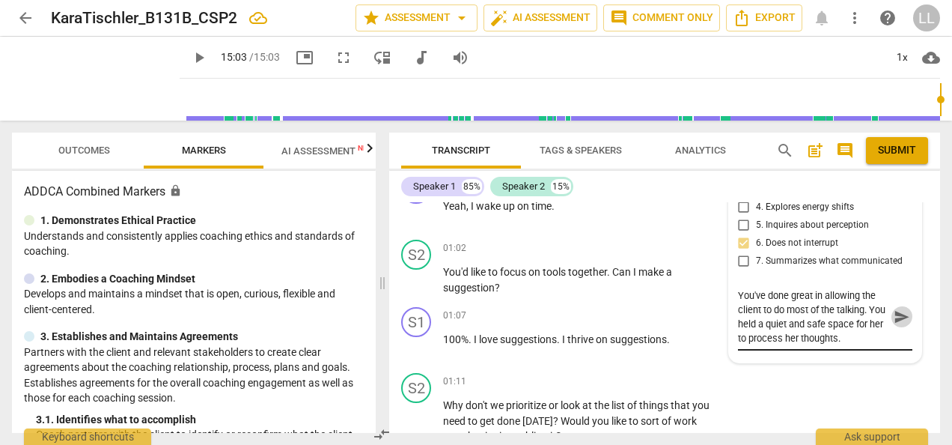
click at [898, 325] on span "send" at bounding box center [902, 316] width 16 height 16
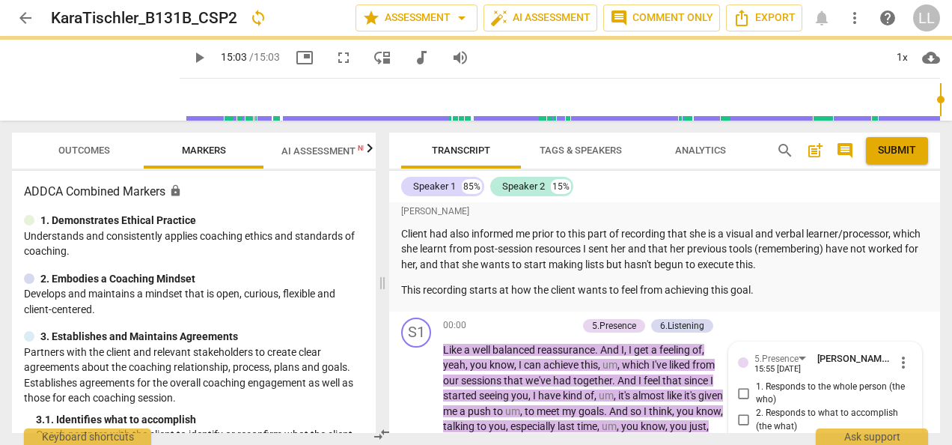
scroll to position [179, 0]
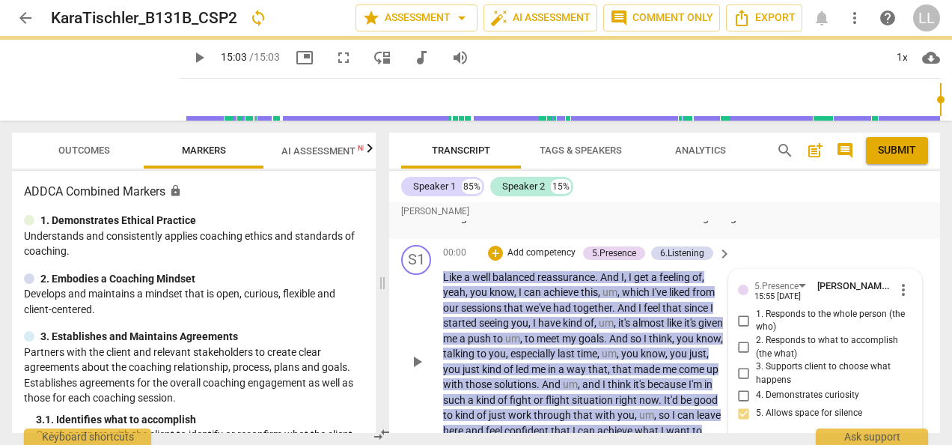
click at [511, 260] on p "Add competency" at bounding box center [541, 252] width 71 height 13
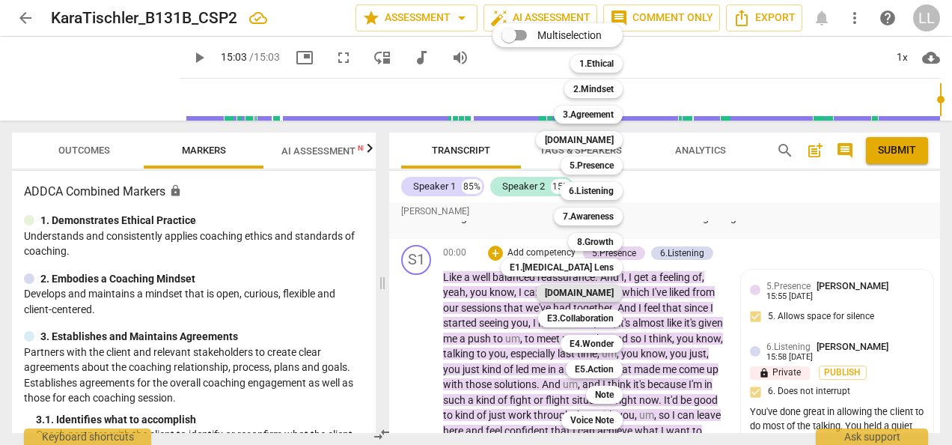
click at [600, 293] on b "E2.Safety" at bounding box center [579, 293] width 69 height 18
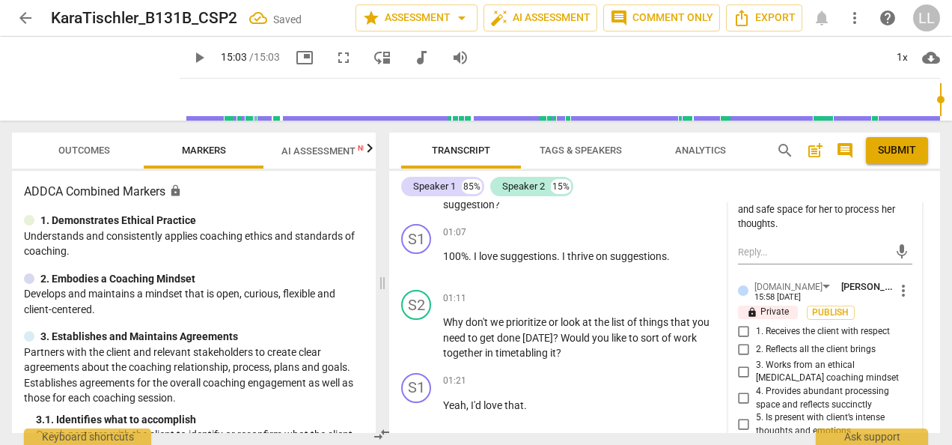
scroll to position [674, 0]
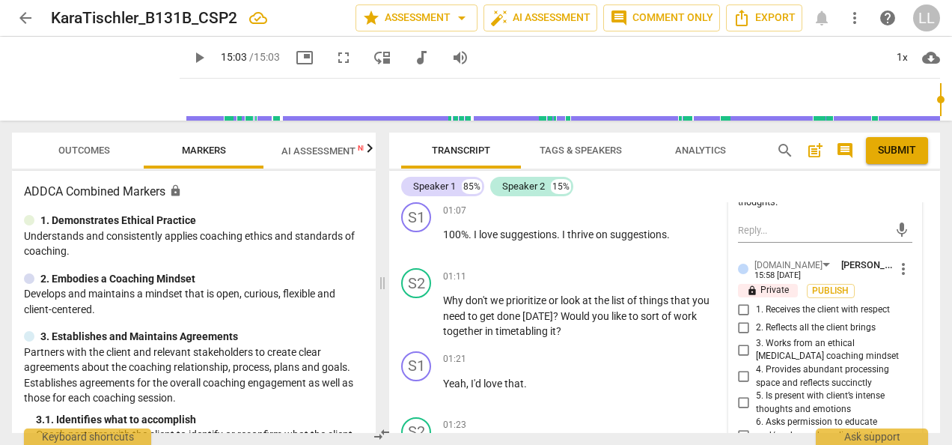
click at [739, 385] on input "4. Provides abundant processing space and reflects succinctly" at bounding box center [744, 377] width 24 height 18
click at [823, 297] on span "Publish" at bounding box center [831, 290] width 22 height 13
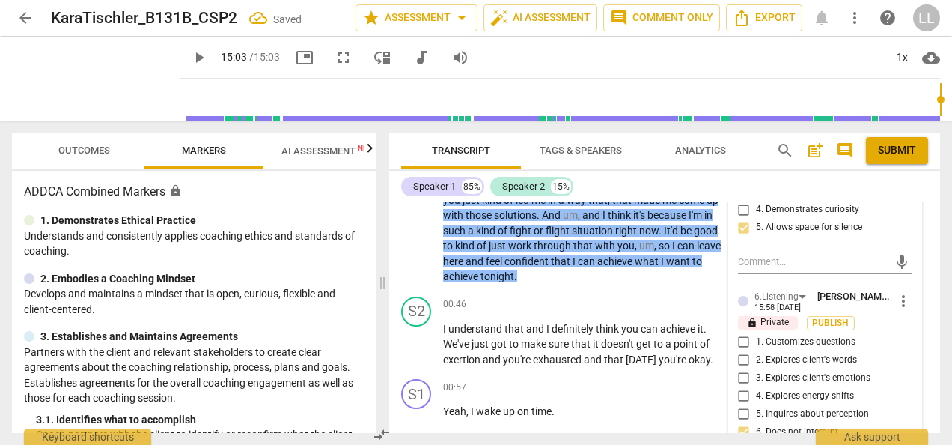
scroll to position [375, 0]
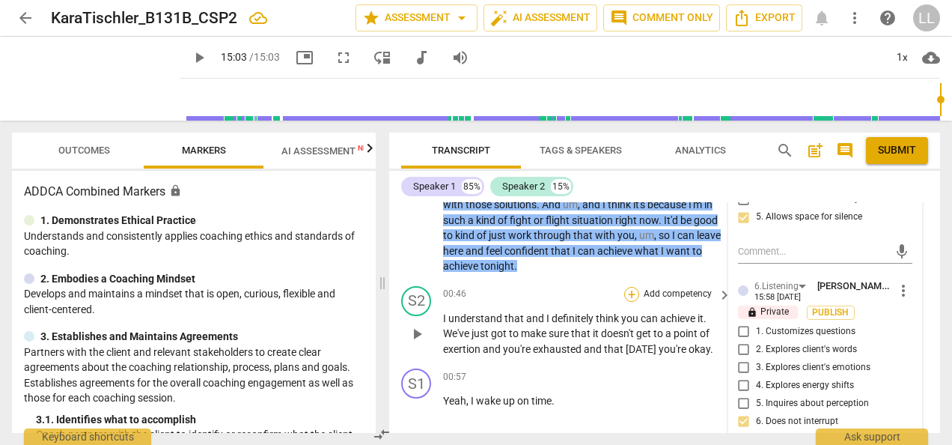
click at [635, 302] on div "+" at bounding box center [631, 294] width 15 height 15
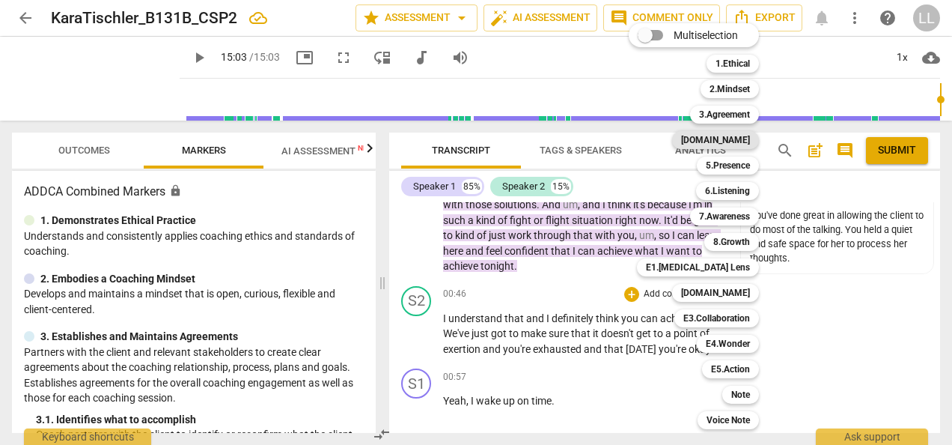
click at [743, 141] on b "4.Trust" at bounding box center [715, 140] width 69 height 18
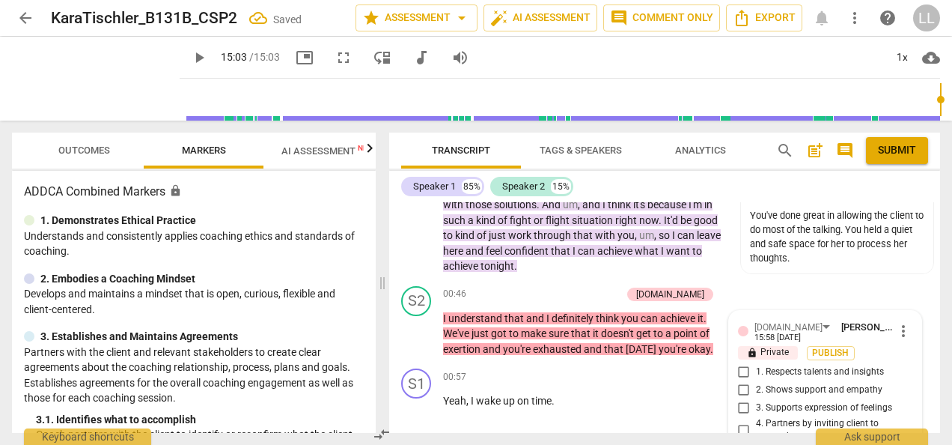
scroll to position [540, 0]
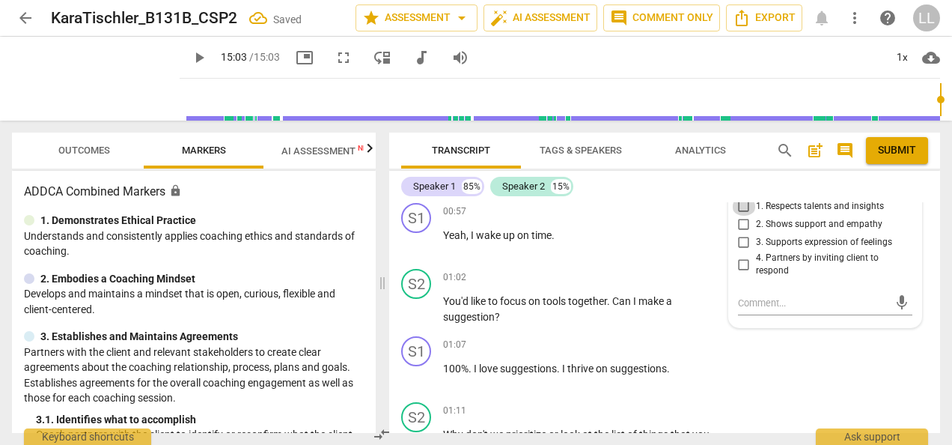
click at [741, 216] on input "1. Respects talents and insights" at bounding box center [744, 207] width 24 height 18
click at [746, 234] on input "2. Shows support and empathy" at bounding box center [744, 225] width 24 height 18
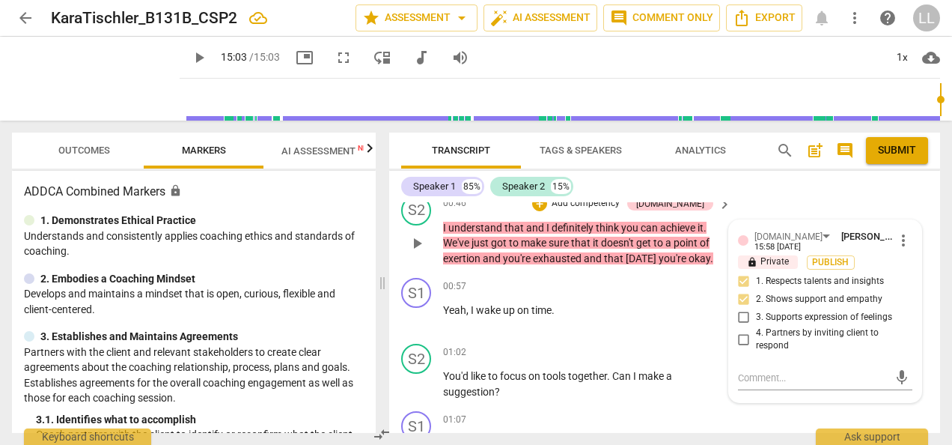
click at [680, 266] on p "I understand that and I definitely think you can achieve it . We've just got to…" at bounding box center [583, 243] width 281 height 46
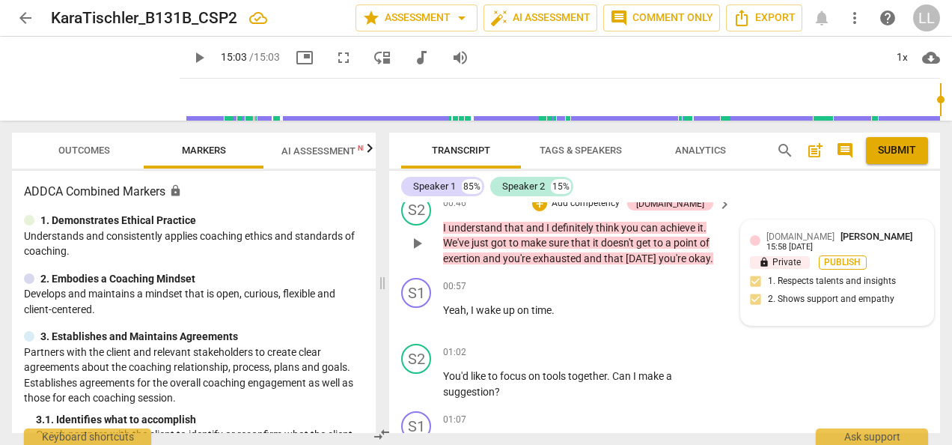
click at [835, 265] on span "Publish" at bounding box center [843, 262] width 22 height 13
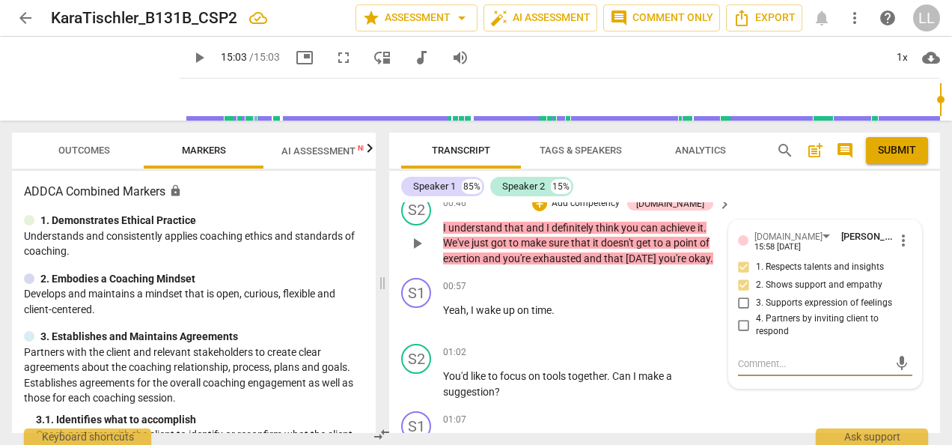
click at [617, 210] on p "Add competency" at bounding box center [585, 203] width 71 height 13
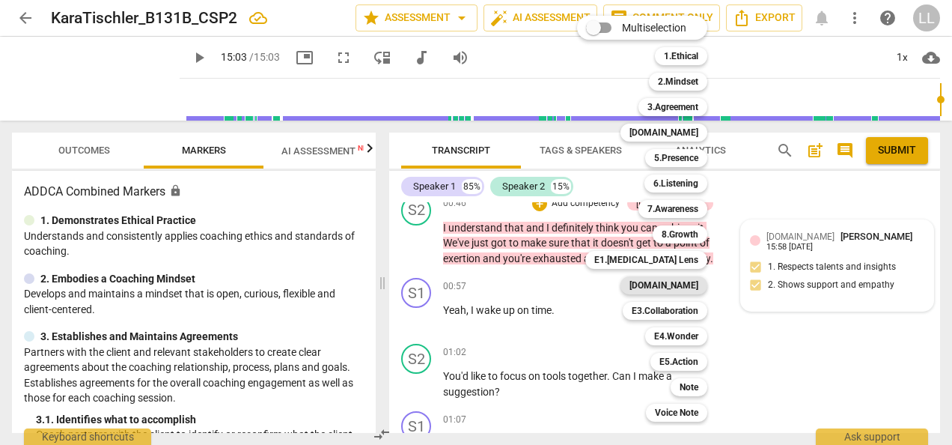
click at [692, 289] on b "E2.Safety" at bounding box center [664, 285] width 69 height 18
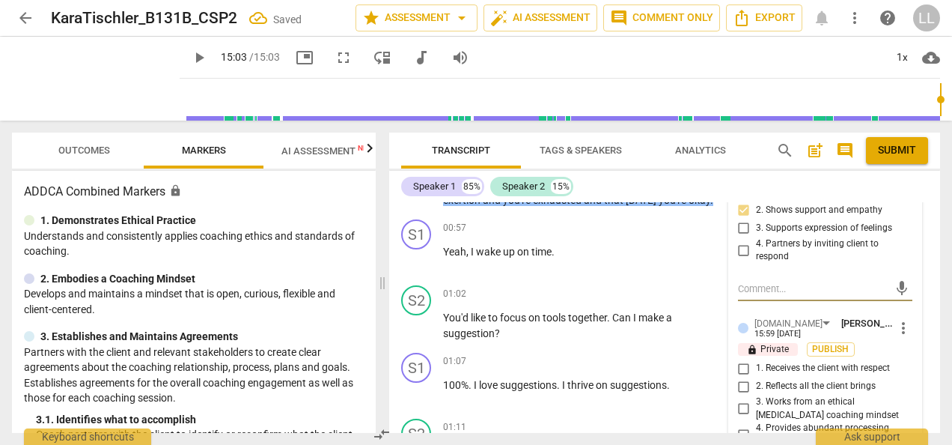
scroll to position [615, 0]
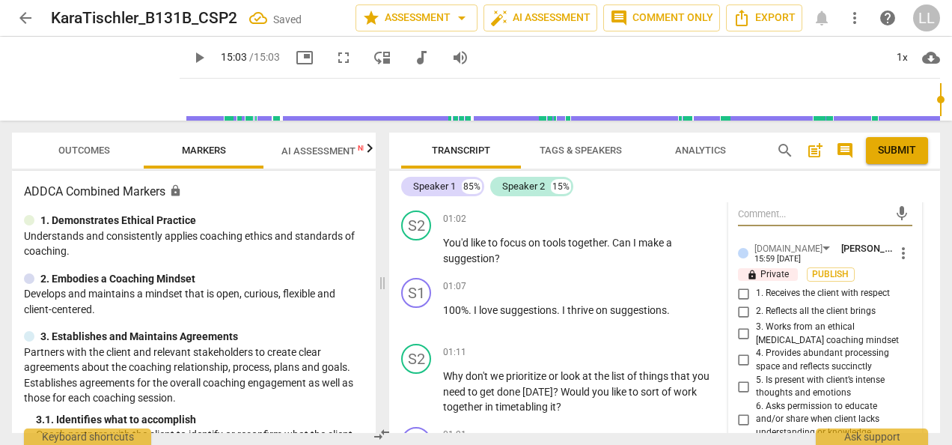
click at [742, 302] on input "1. Receives the client with respect" at bounding box center [744, 293] width 24 height 18
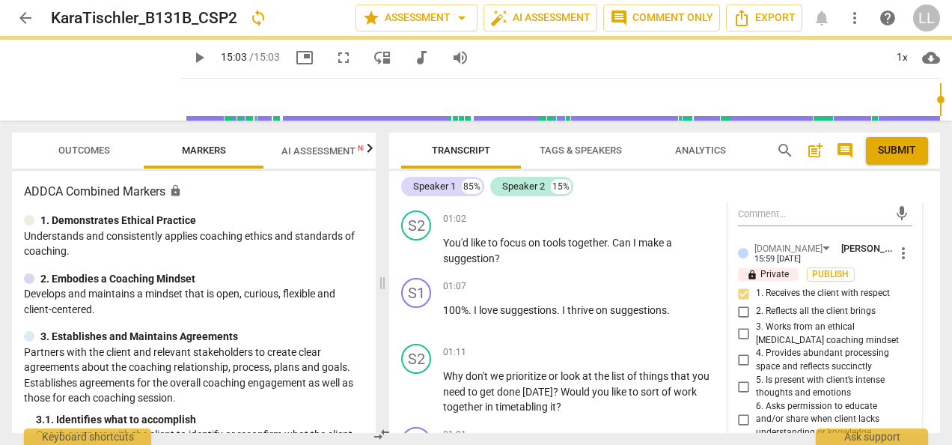
click at [744, 320] on input "2. Reflects all the client brings" at bounding box center [744, 311] width 24 height 18
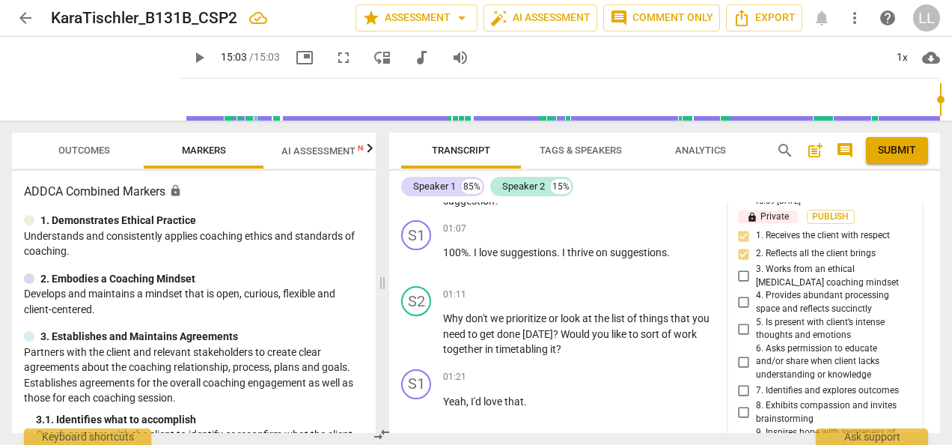
scroll to position [690, 0]
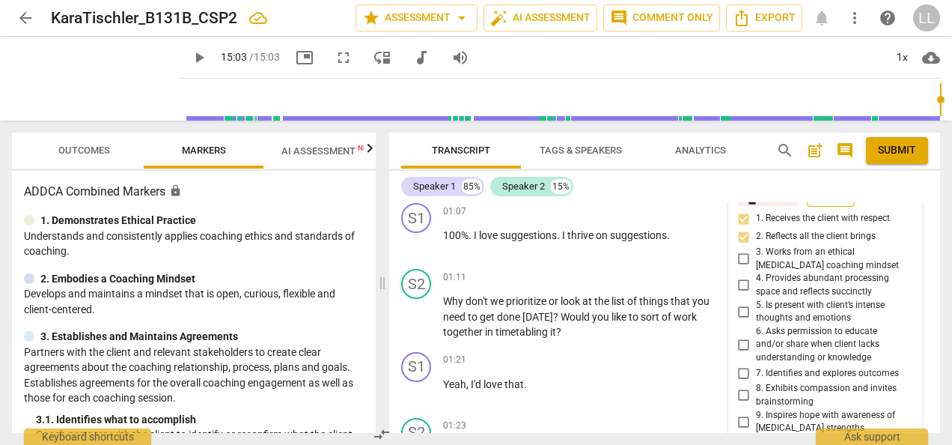
click at [831, 206] on span "Publish" at bounding box center [831, 199] width 22 height 13
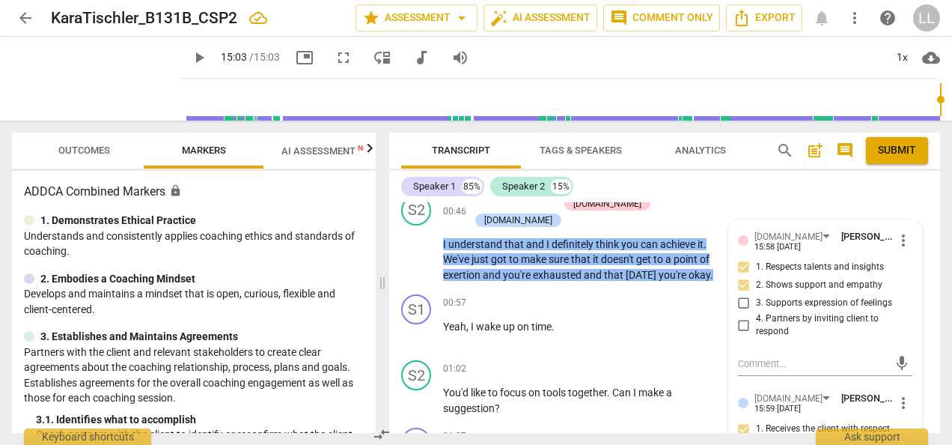
scroll to position [391, 0]
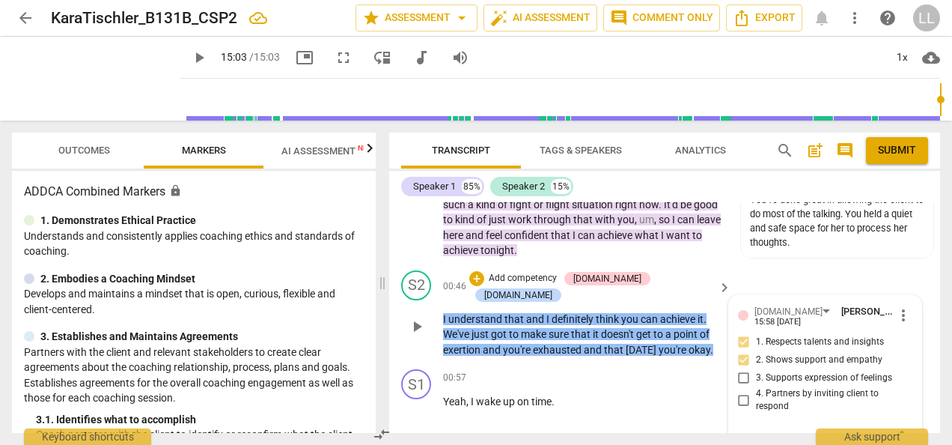
click at [546, 285] on p "Add competency" at bounding box center [522, 278] width 71 height 13
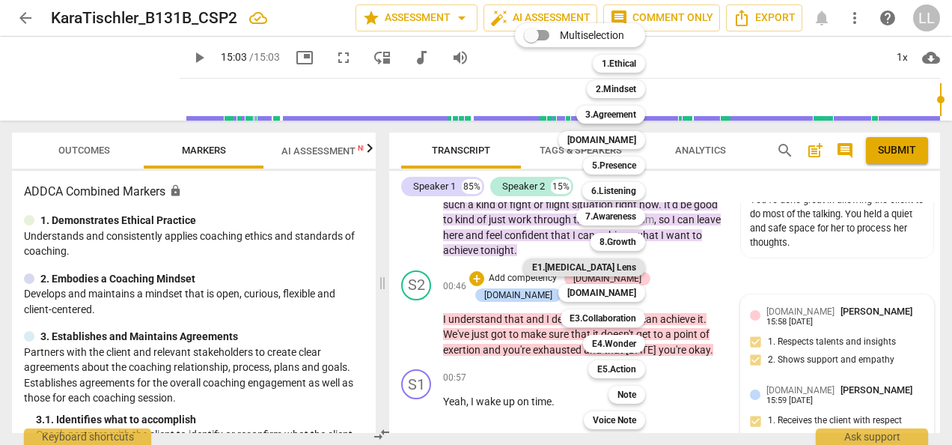
click at [622, 269] on b "E1.ADHD Lens" at bounding box center [584, 267] width 104 height 18
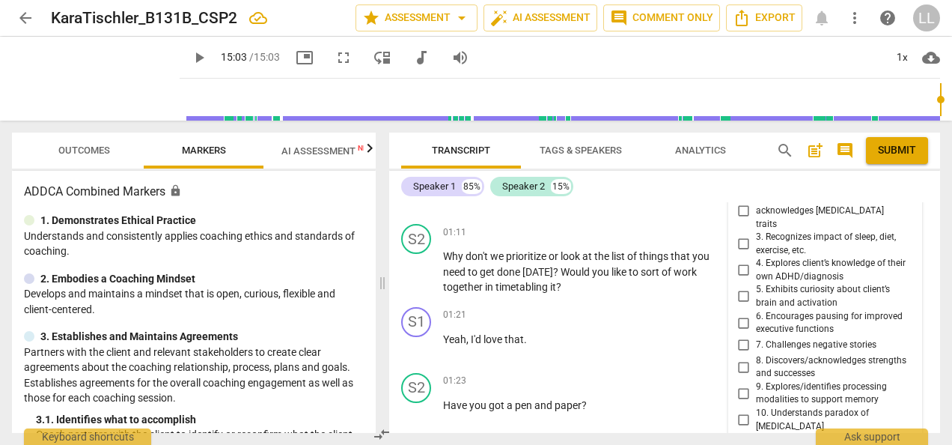
scroll to position [751, 0]
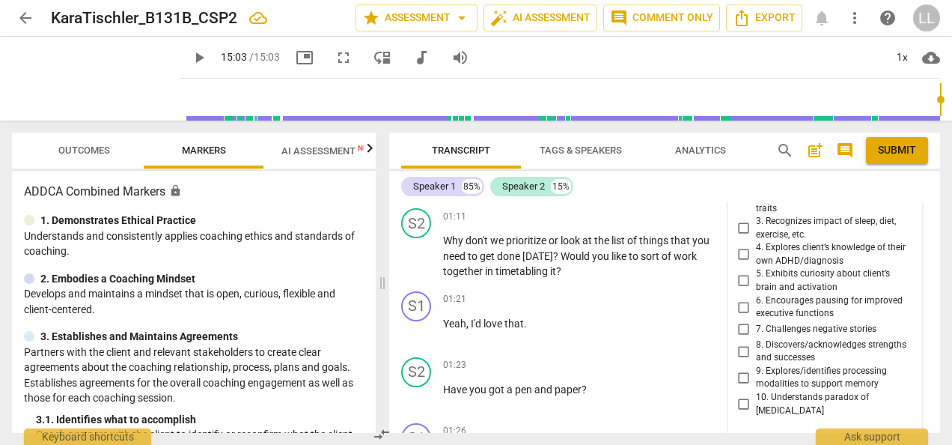
click at [740, 352] on input "8. Discovers/acknowledges strengths and successes" at bounding box center [744, 351] width 24 height 18
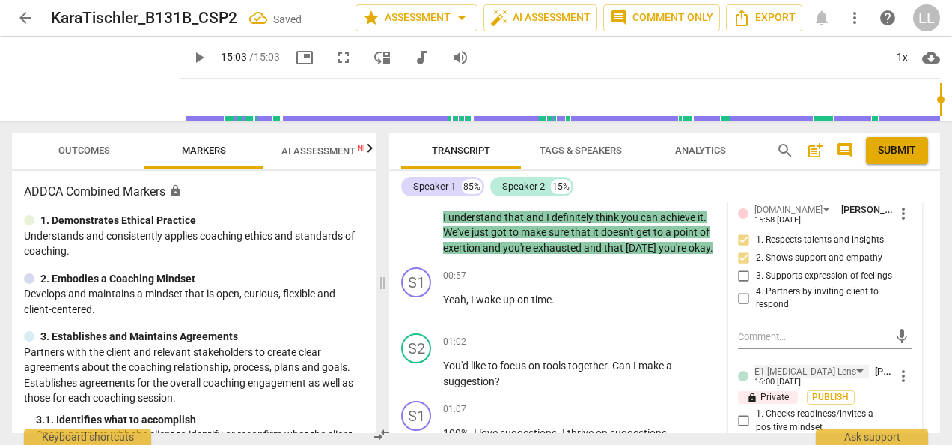
scroll to position [526, 0]
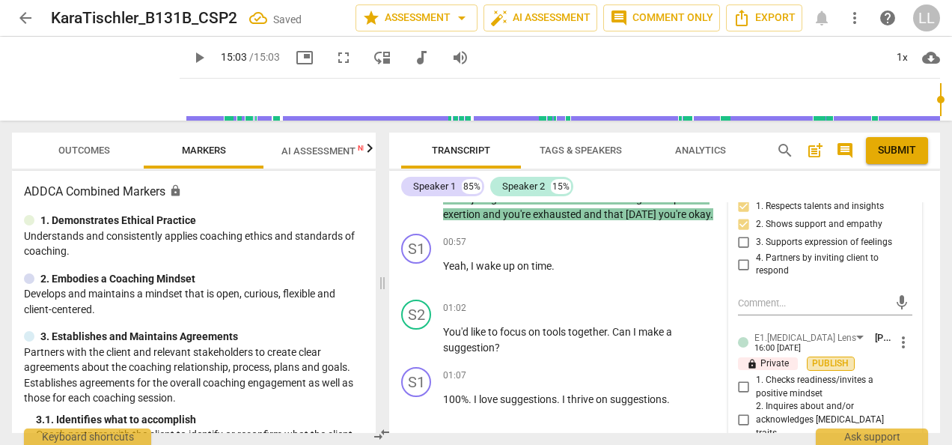
click at [827, 370] on span "Publish" at bounding box center [831, 363] width 22 height 13
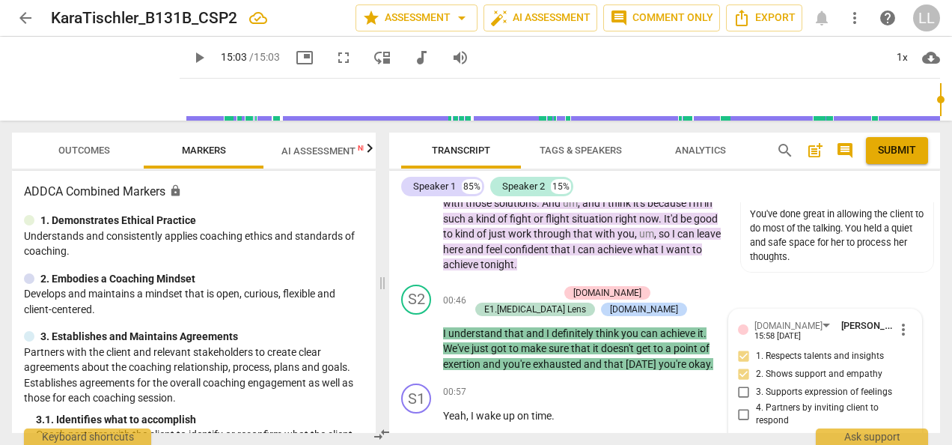
scroll to position [451, 0]
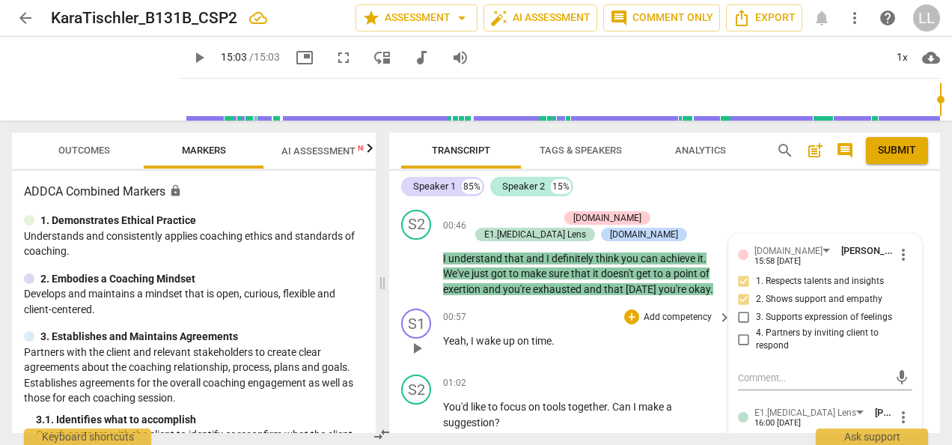
click at [655, 362] on div "00:57 + Add competency keyboard_arrow_right Yeah , I wake up on time ." at bounding box center [588, 335] width 290 height 54
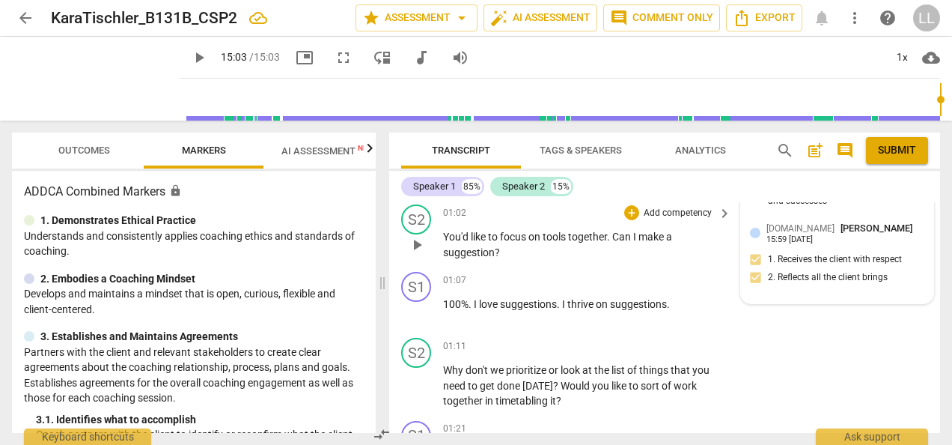
scroll to position [601, 0]
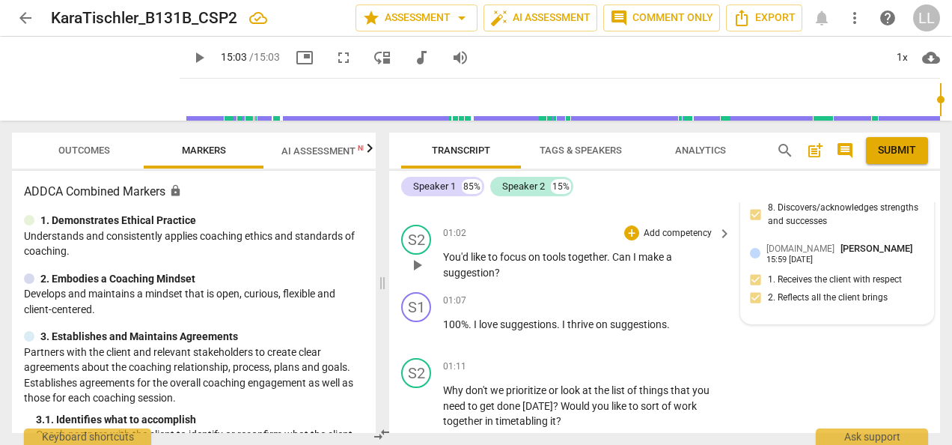
click at [670, 240] on p "Add competency" at bounding box center [677, 233] width 71 height 13
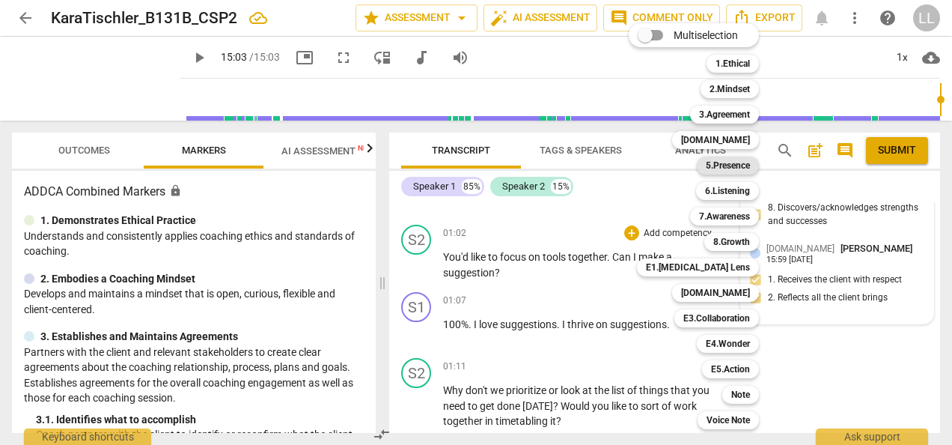
click at [740, 163] on b "5.Presence" at bounding box center [728, 165] width 44 height 18
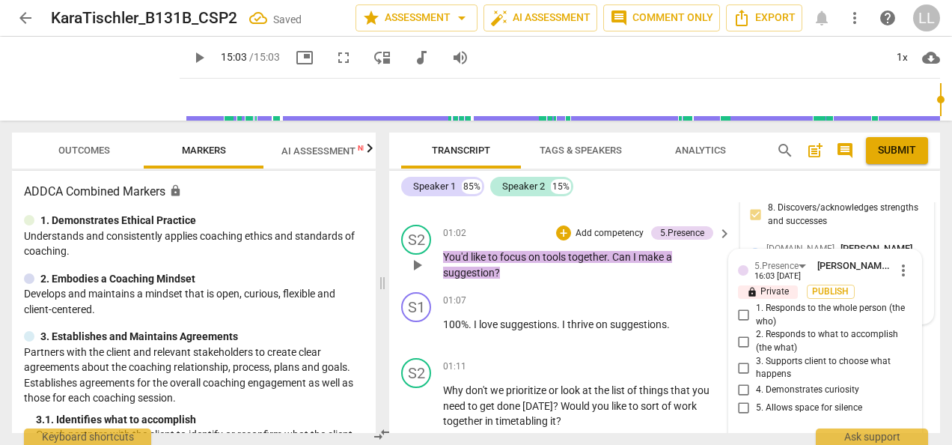
scroll to position [756, 0]
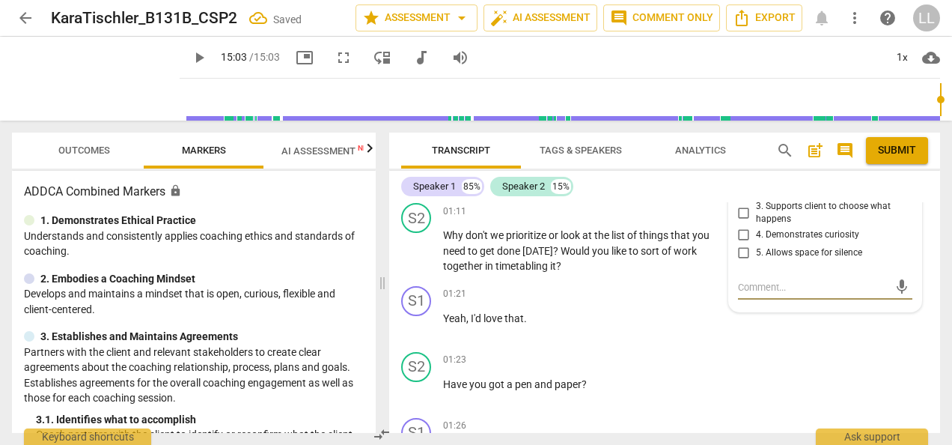
click at [743, 244] on input "4. Demonstrates curiosity" at bounding box center [744, 235] width 24 height 18
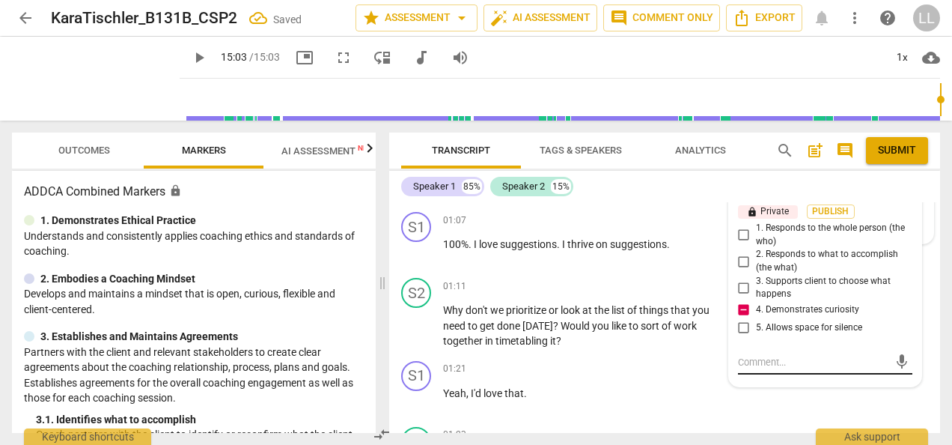
click at [758, 374] on div "mic" at bounding box center [825, 362] width 174 height 24
click at [756, 369] on textarea at bounding box center [813, 362] width 150 height 14
click at [853, 383] on textarea "When you give suggestion, you shift the client's focus from what she wants" at bounding box center [813, 369] width 150 height 28
click at [752, 383] on textarea "When you give suggestion, you shift the client's focus from what she wants" at bounding box center [813, 369] width 150 height 28
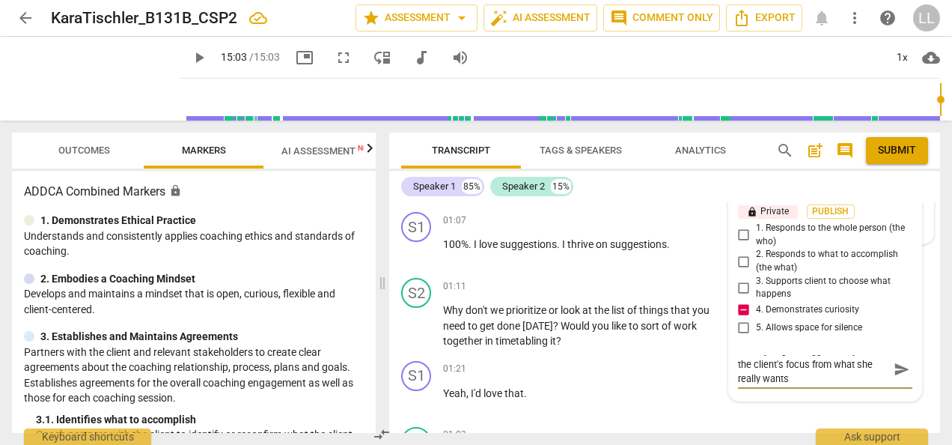
click at [822, 383] on textarea "When you give suggestion, you shift the client's focus from what she really wan…" at bounding box center [813, 369] width 150 height 28
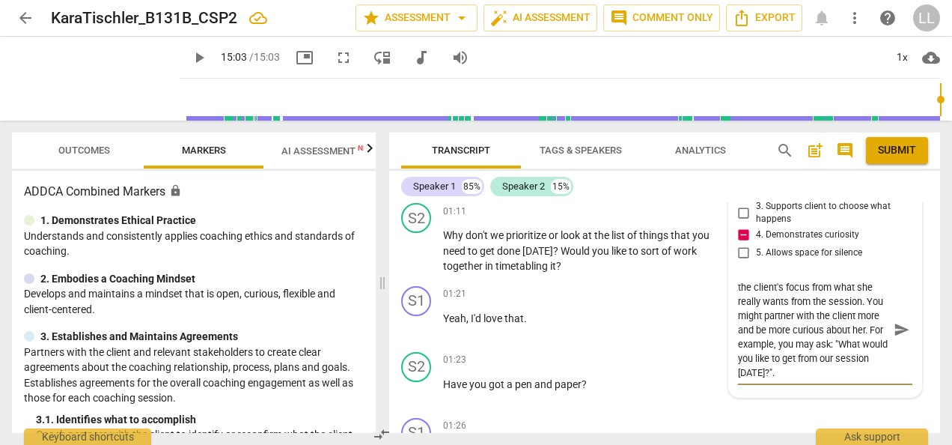
scroll to position [0, 0]
click at [854, 373] on textarea "When you gave suggestion, you shifted the client's focus from what she really w…" at bounding box center [813, 330] width 150 height 100
click at [775, 380] on textarea "When you gave suggestion, you shifted the client's focus from what she really w…" at bounding box center [813, 330] width 150 height 100
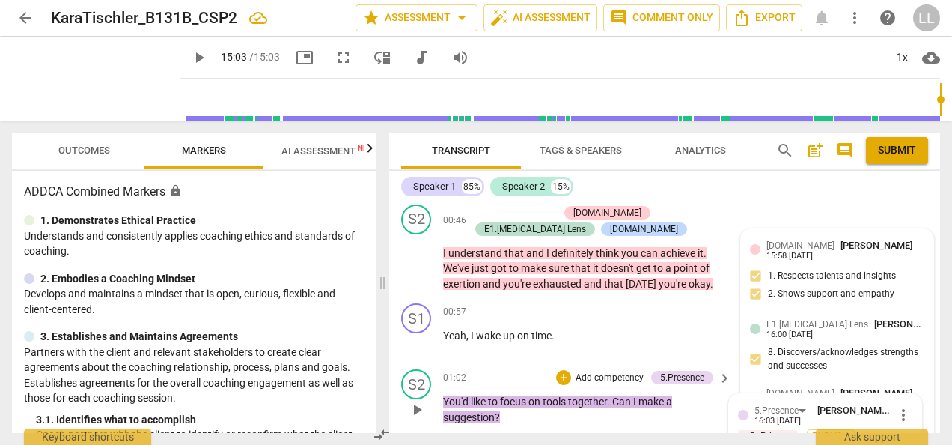
scroll to position [606, 0]
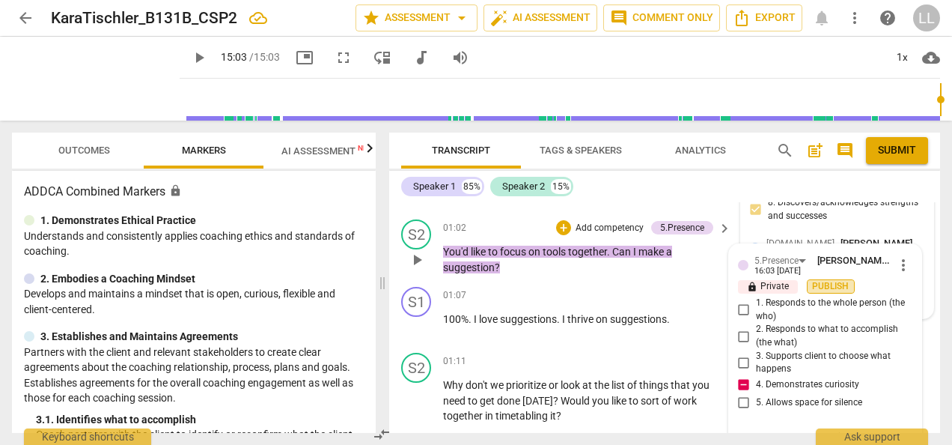
click at [827, 293] on span "Publish" at bounding box center [831, 286] width 22 height 13
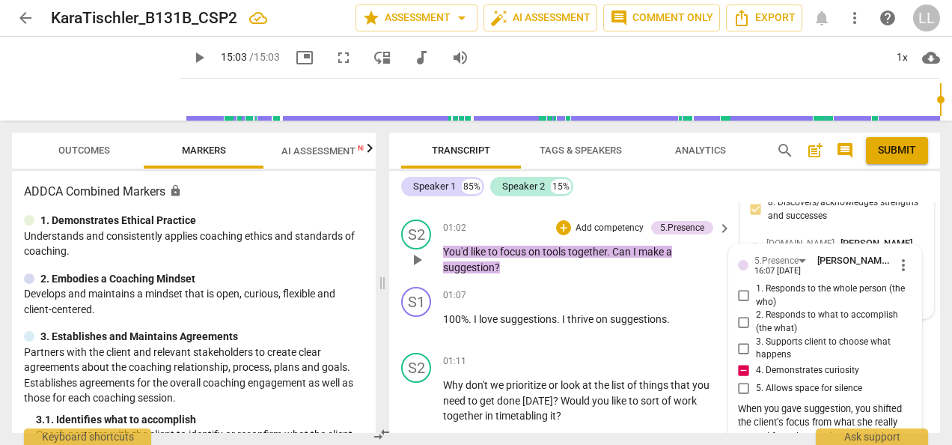
click at [743, 357] on input "3. Supports client to choose what happens" at bounding box center [744, 348] width 24 height 18
click at [698, 275] on p "You'd like to focus on tools together . Can I make a suggestion ?" at bounding box center [583, 259] width 281 height 31
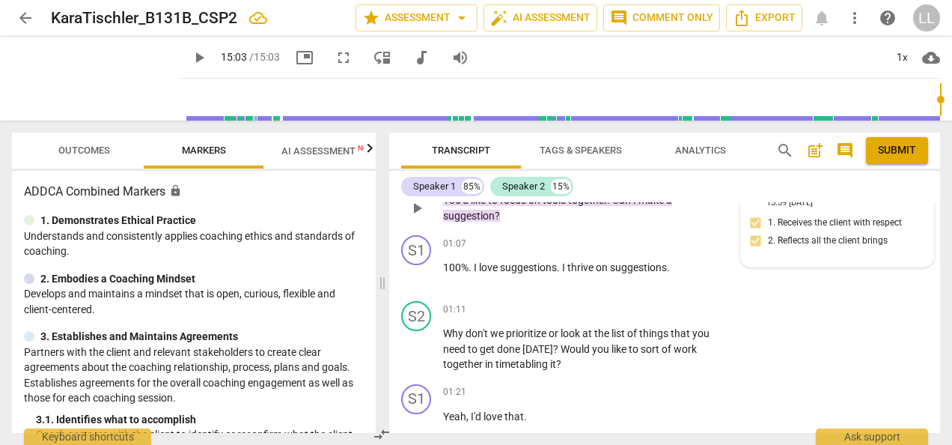
scroll to position [681, 0]
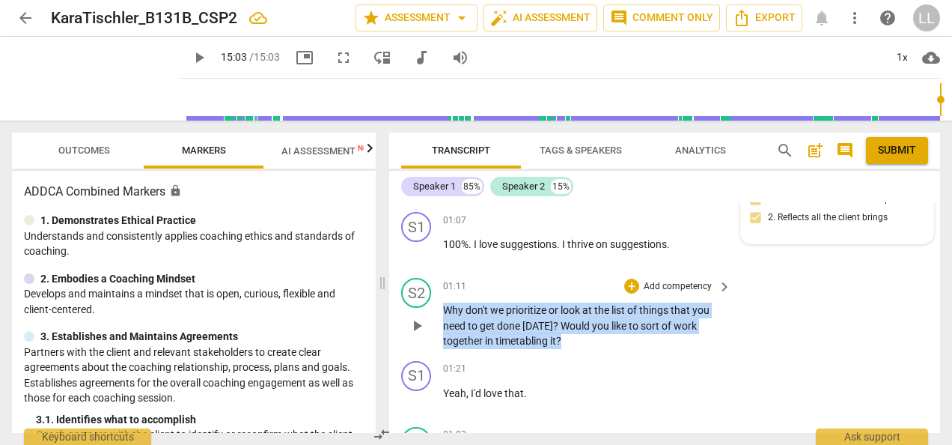
drag, startPoint x: 570, startPoint y: 371, endPoint x: 438, endPoint y: 348, distance: 133.8
click at [438, 348] on div "S2 play_arrow pause 01:11 + Add competency keyboard_arrow_right Why don't we pr…" at bounding box center [664, 313] width 551 height 83
copy p "Why don't we prioritize or look at the list of things that you need to get done…"
click at [685, 293] on p "Add competency" at bounding box center [677, 286] width 71 height 13
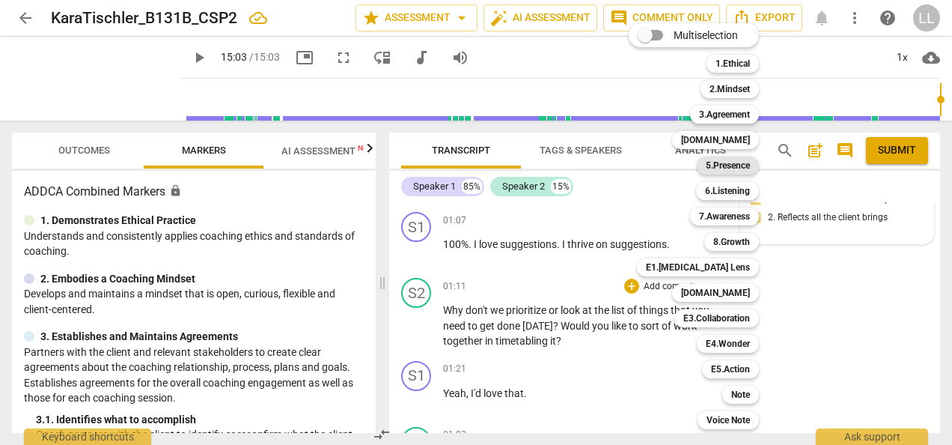
click at [743, 166] on b "5.Presence" at bounding box center [728, 165] width 44 height 18
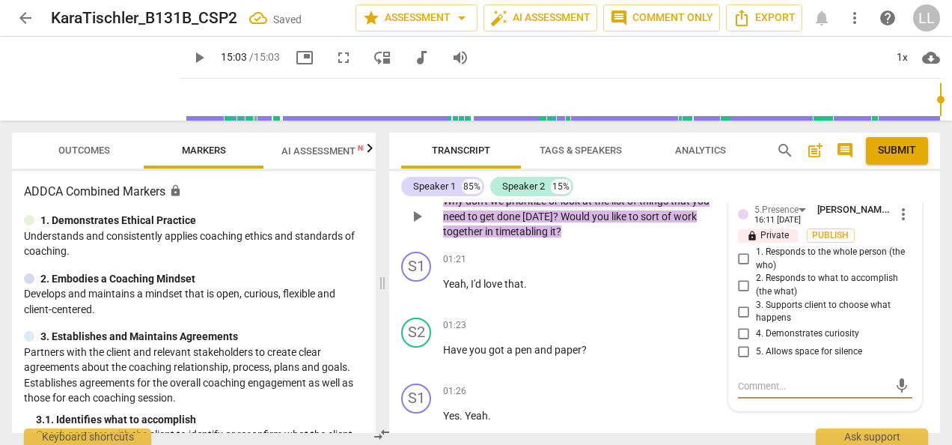
scroll to position [814, 0]
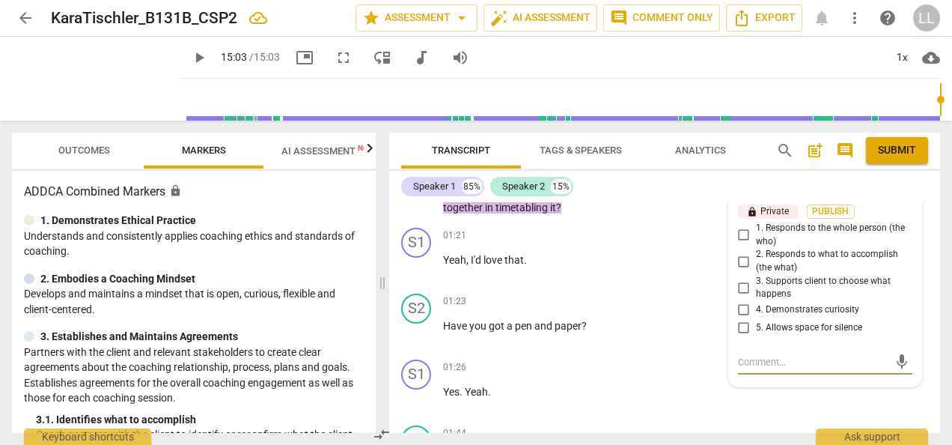
click at [737, 296] on input "3. Supports client to choose what happens" at bounding box center [744, 287] width 24 height 18
click at [740, 319] on input "4. Demonstrates curiosity" at bounding box center [744, 310] width 24 height 18
click at [751, 369] on textarea at bounding box center [813, 362] width 150 height 14
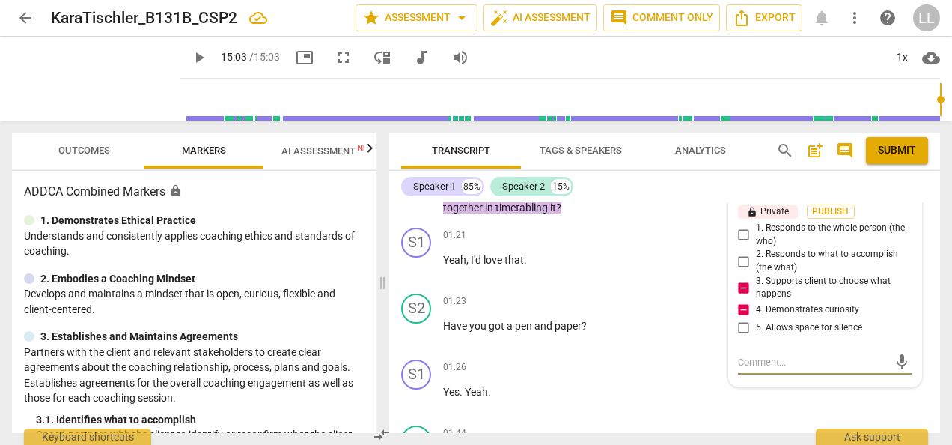
paste textarea "risks being directive rather than partnering."
click at [747, 383] on textarea "risks being directive rather than partnering." at bounding box center [813, 369] width 150 height 28
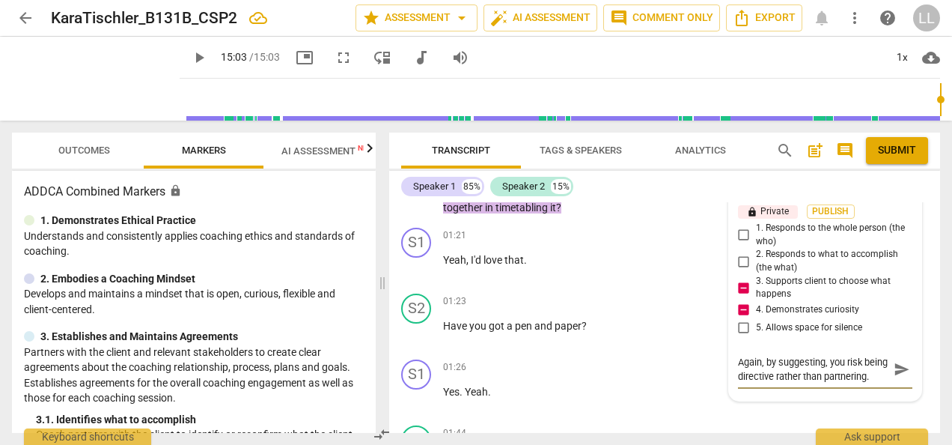
scroll to position [12, 0]
paste textarea "A more empowering approach would be to ask: “What would support you most in app…"
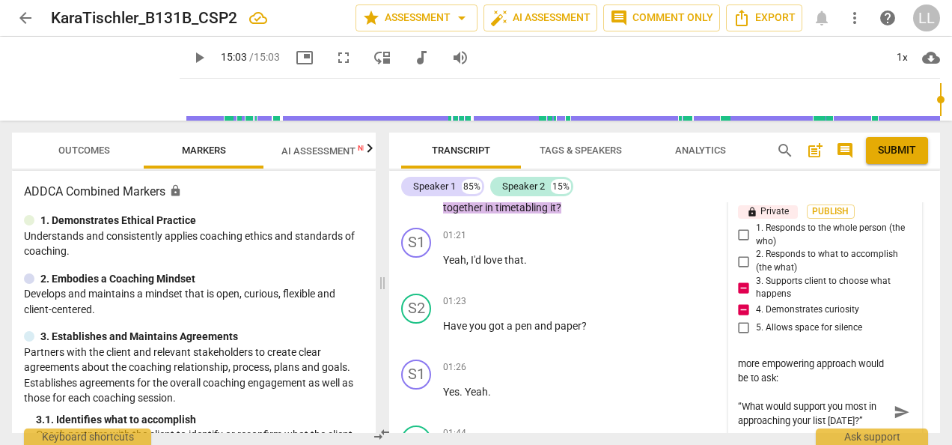
scroll to position [880, 0]
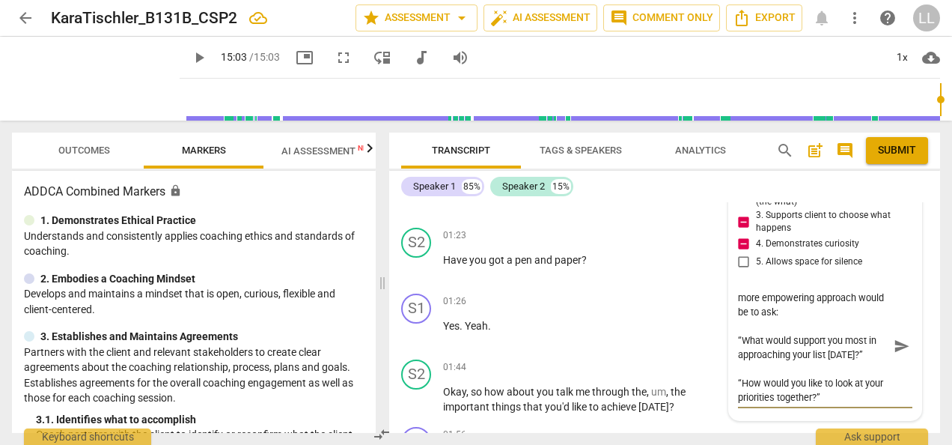
click at [850, 343] on textarea "Again, by suggesting, you risk being directive rather than partnering. A more e…" at bounding box center [813, 346] width 150 height 114
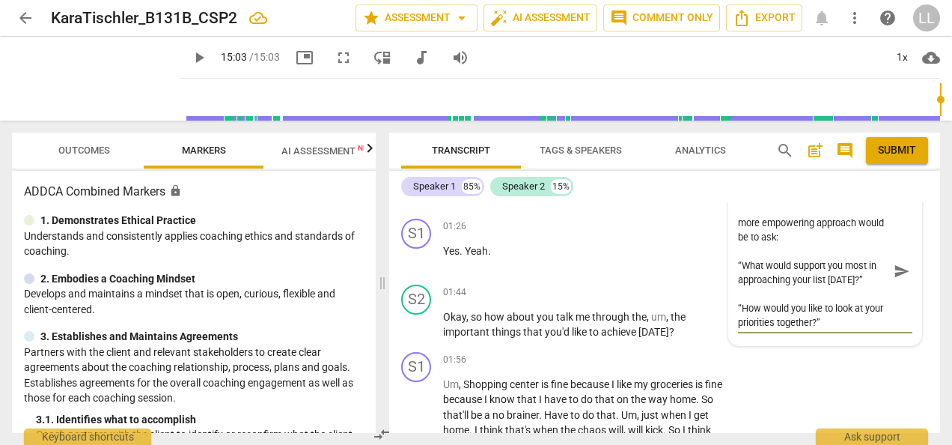
scroll to position [28, 0]
click at [862, 328] on textarea "Again, by suggesting, you risk being directive rather than partnering. A more e…" at bounding box center [813, 271] width 150 height 114
paste textarea "“How would you like to look at your priorities together?” This keeps ownership …"
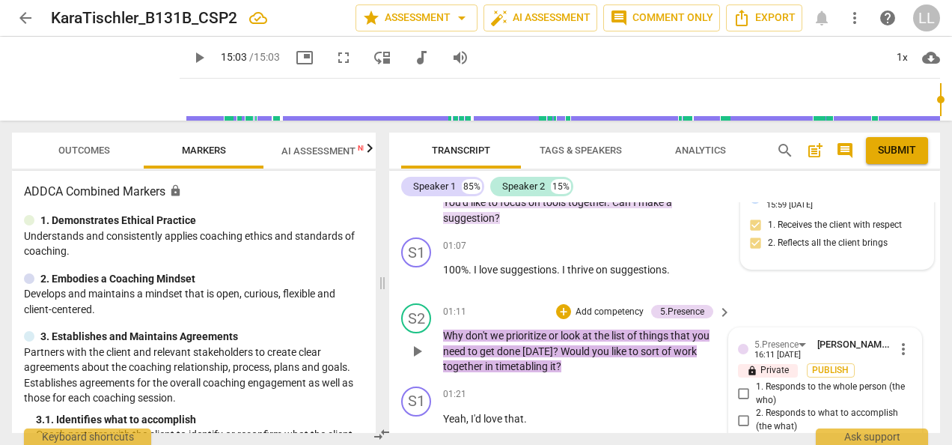
scroll to position [731, 0]
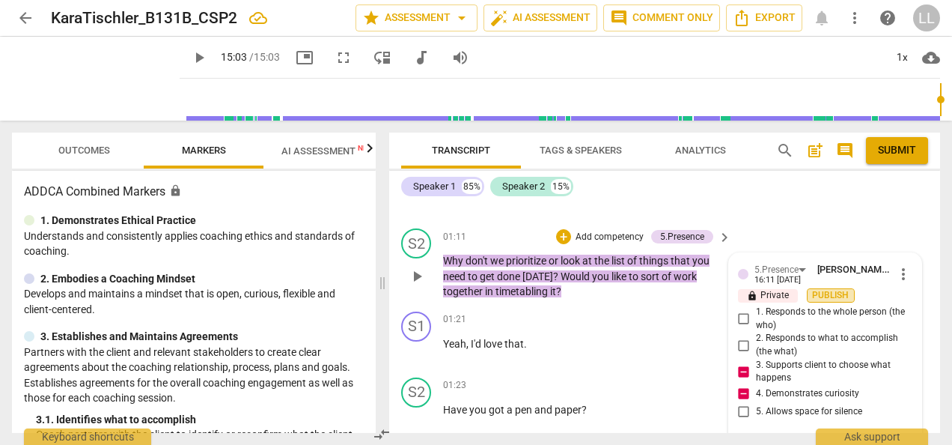
click at [822, 302] on span "Publish" at bounding box center [831, 295] width 22 height 13
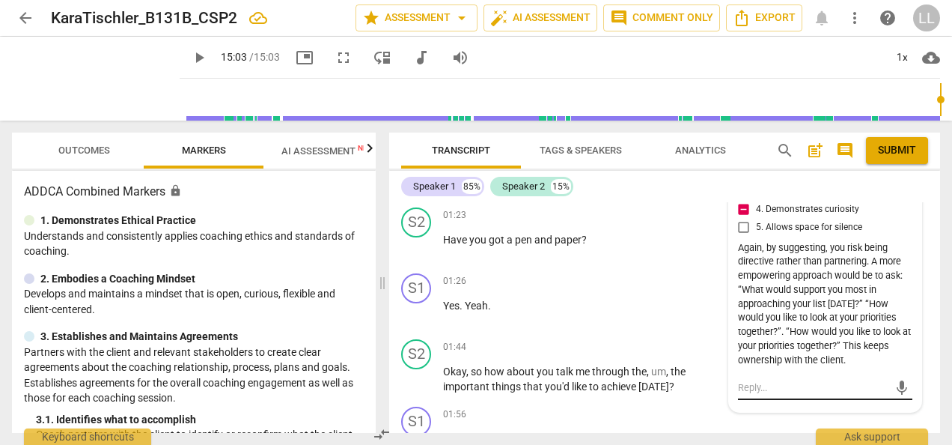
scroll to position [880, 0]
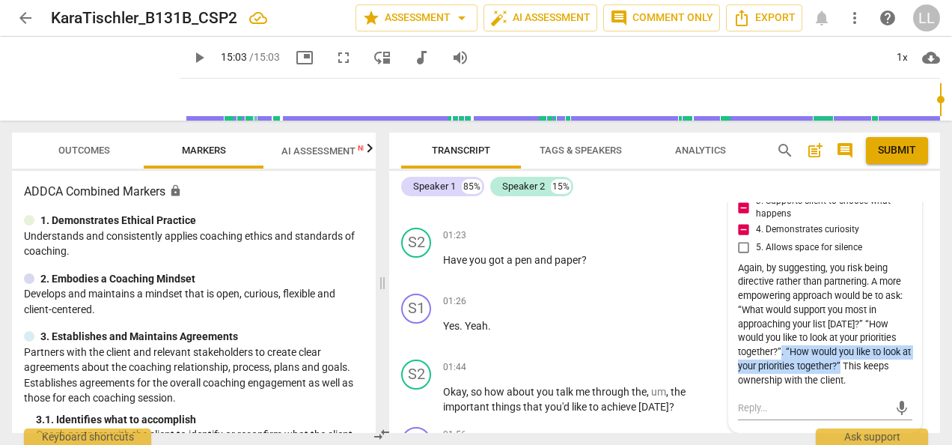
drag, startPoint x: 852, startPoint y: 394, endPoint x: 781, endPoint y: 382, distance: 71.5
click at [781, 382] on div "Again, by suggesting, you risk being directive rather than partnering. A more e…" at bounding box center [825, 324] width 174 height 127
drag, startPoint x: 781, startPoint y: 382, endPoint x: 875, endPoint y: 314, distance: 115.3
click at [875, 314] on div "Again, by suggesting, you risk being directive rather than partnering. A more e…" at bounding box center [825, 324] width 174 height 127
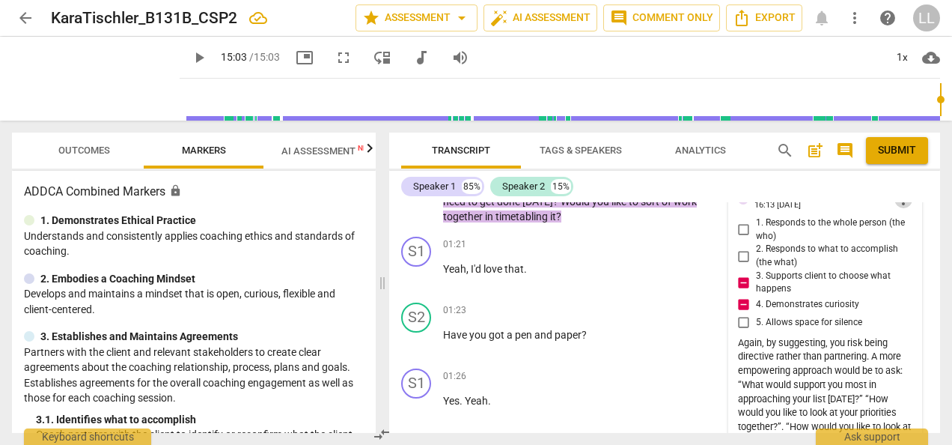
click at [897, 208] on span "more_vert" at bounding box center [904, 199] width 18 height 18
click at [907, 229] on li "Edit" at bounding box center [914, 229] width 52 height 28
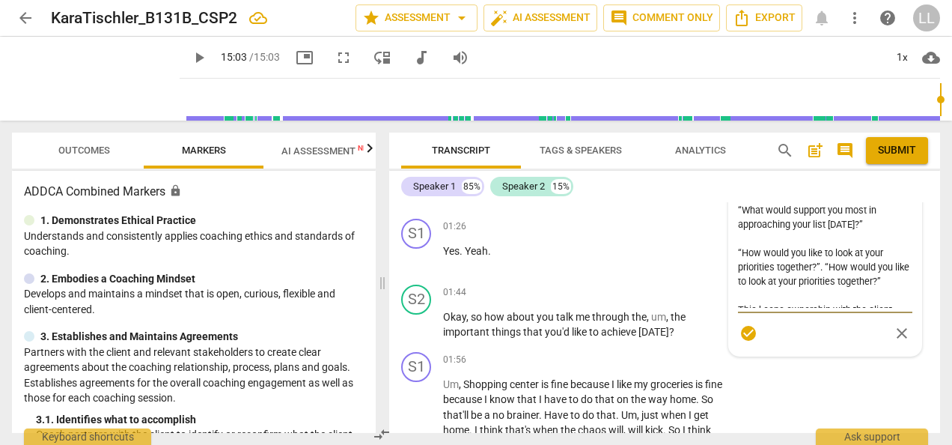
scroll to position [57, 0]
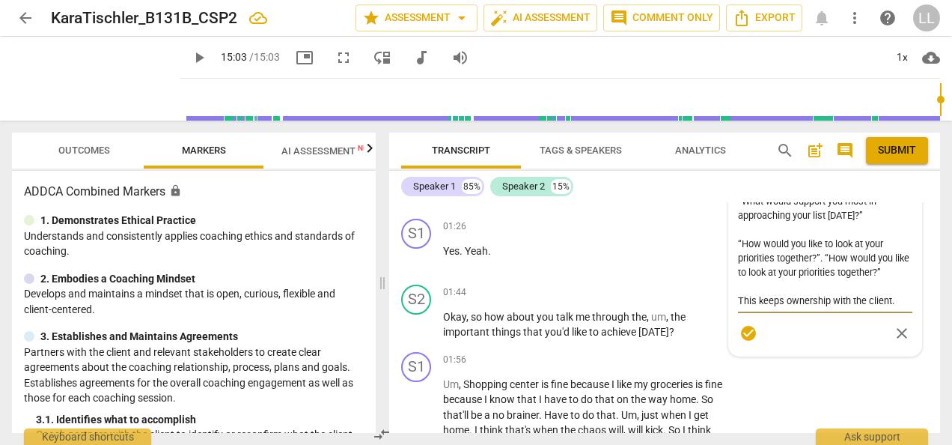
drag, startPoint x: 900, startPoint y: 303, endPoint x: 823, endPoint y: 290, distance: 77.5
click at [823, 290] on textarea "Again, by suggesting, you risk being directive rather than partnering. A more e…" at bounding box center [825, 251] width 174 height 114
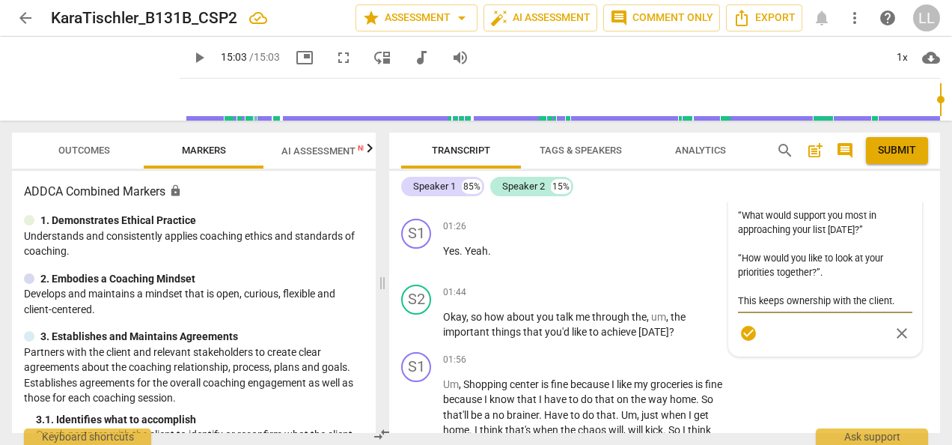
scroll to position [43, 0]
click at [743, 342] on span "check_circle" at bounding box center [749, 333] width 18 height 18
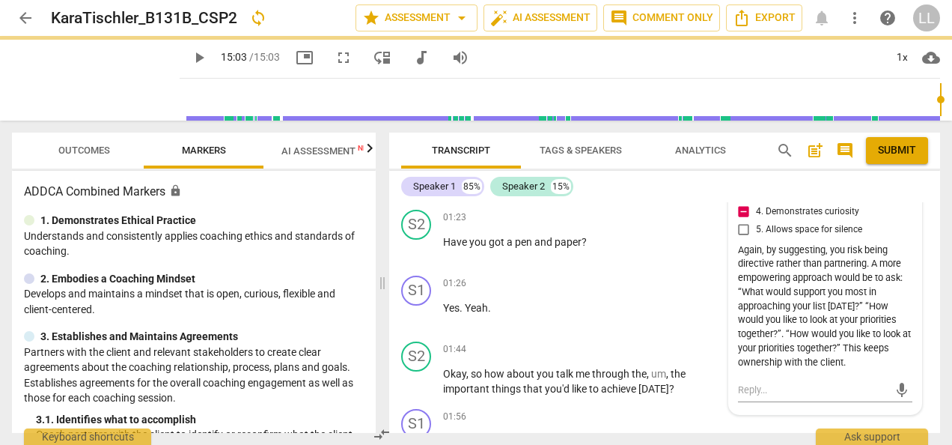
scroll to position [805, 0]
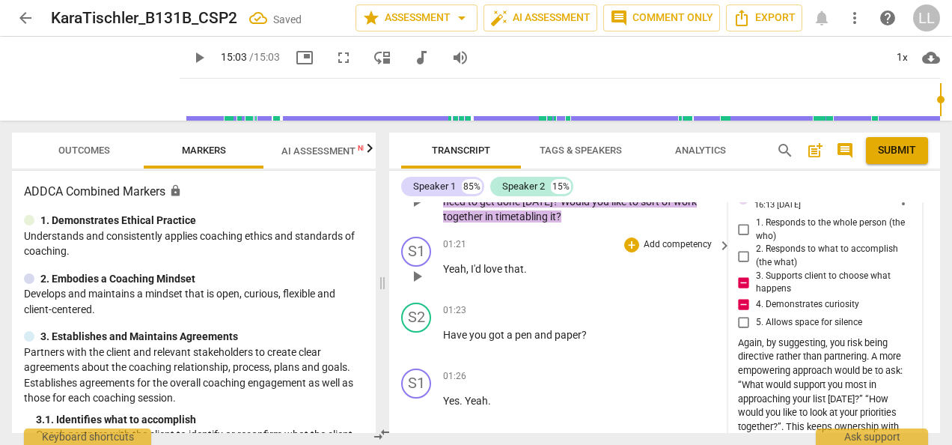
click at [618, 277] on p "Yeah , I'd love that ." at bounding box center [583, 269] width 281 height 16
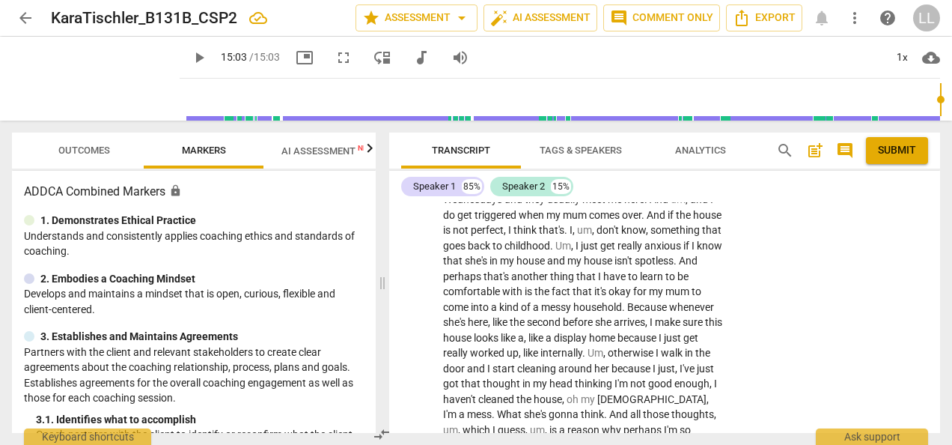
scroll to position [1404, 0]
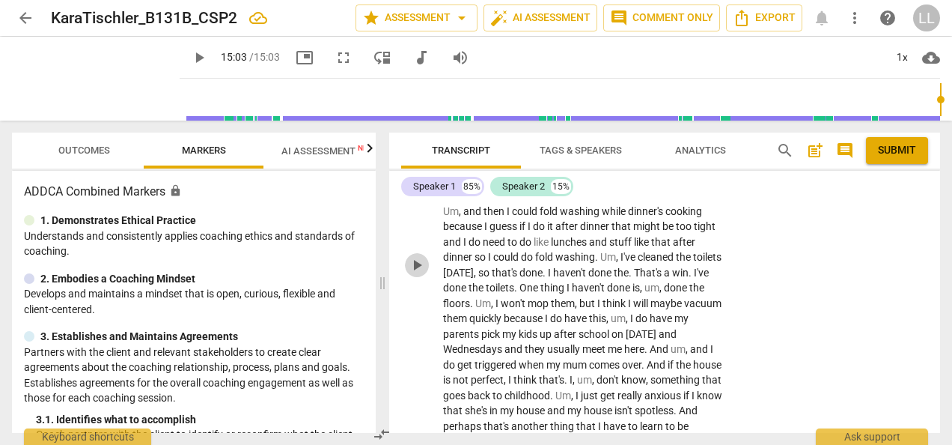
click at [410, 274] on span "play_arrow" at bounding box center [417, 265] width 18 height 18
click at [415, 274] on span "pause" at bounding box center [417, 265] width 18 height 18
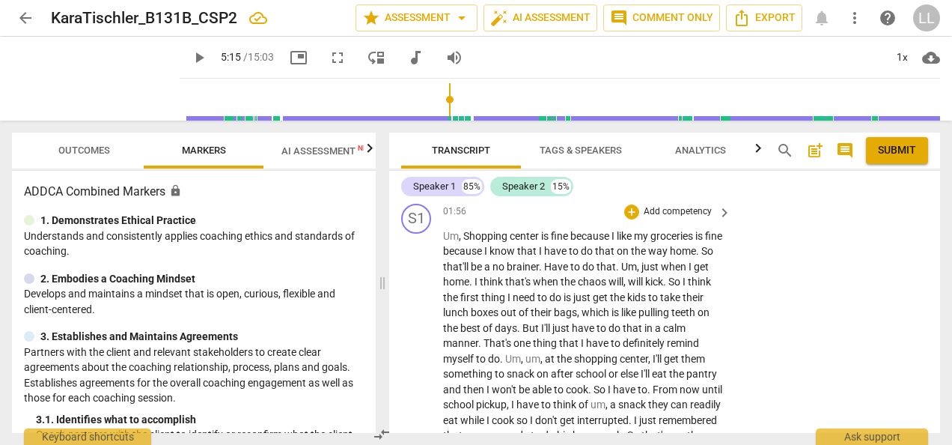
scroll to position [1030, 0]
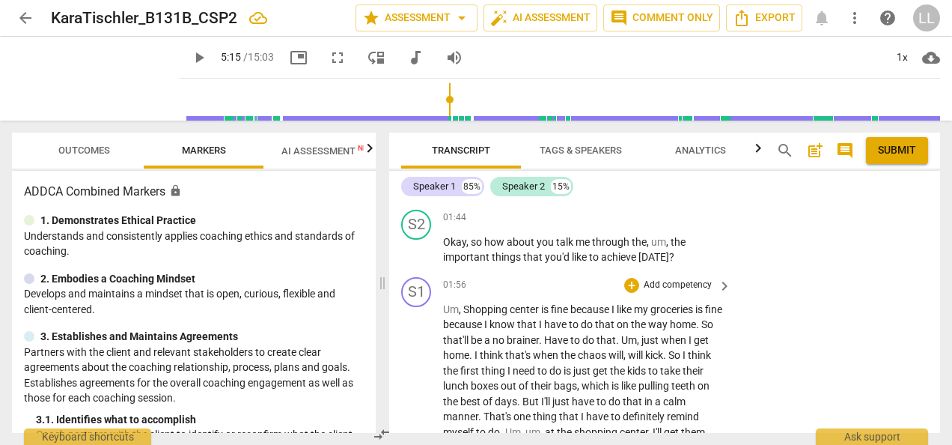
click at [659, 292] on p "Add competency" at bounding box center [677, 284] width 71 height 13
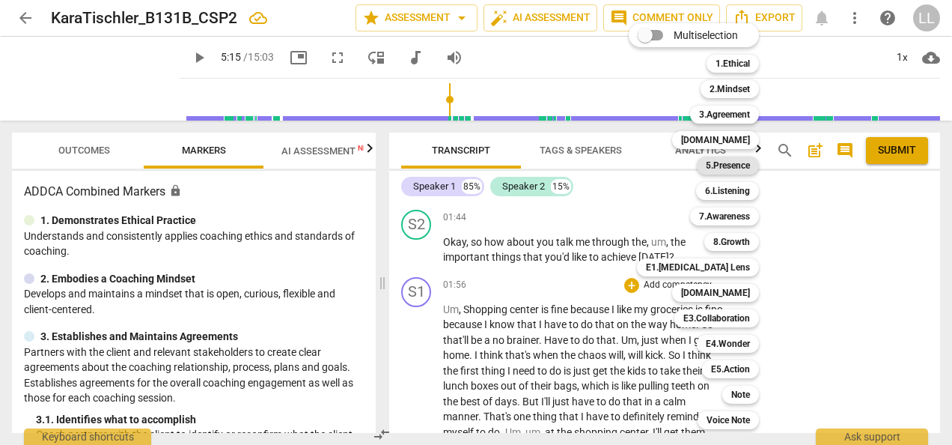
click at [737, 162] on b "5.Presence" at bounding box center [728, 165] width 44 height 18
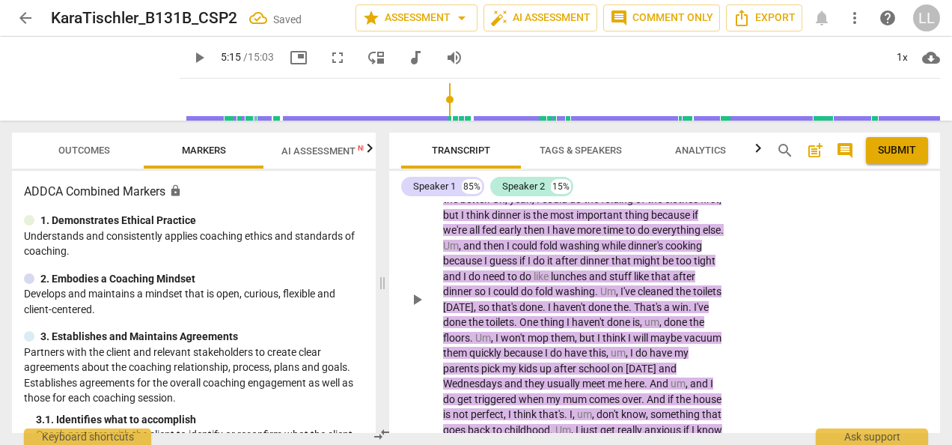
scroll to position [1237, 0]
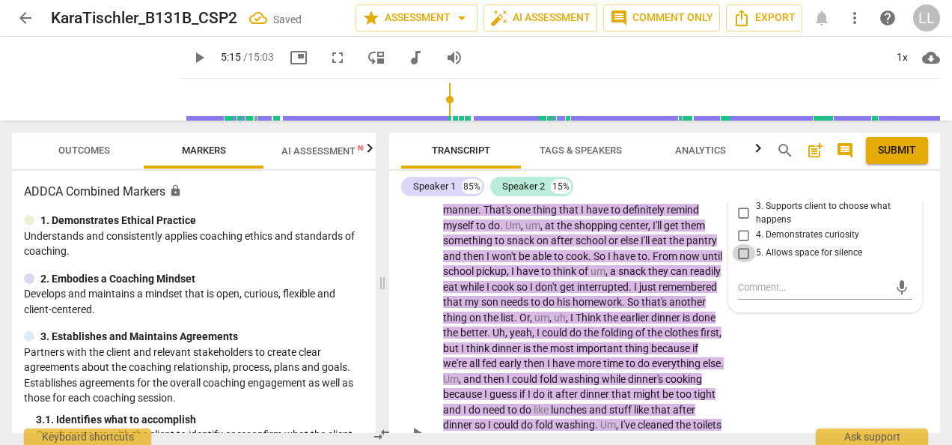
click at [741, 262] on input "5. Allows space for silence" at bounding box center [744, 253] width 24 height 18
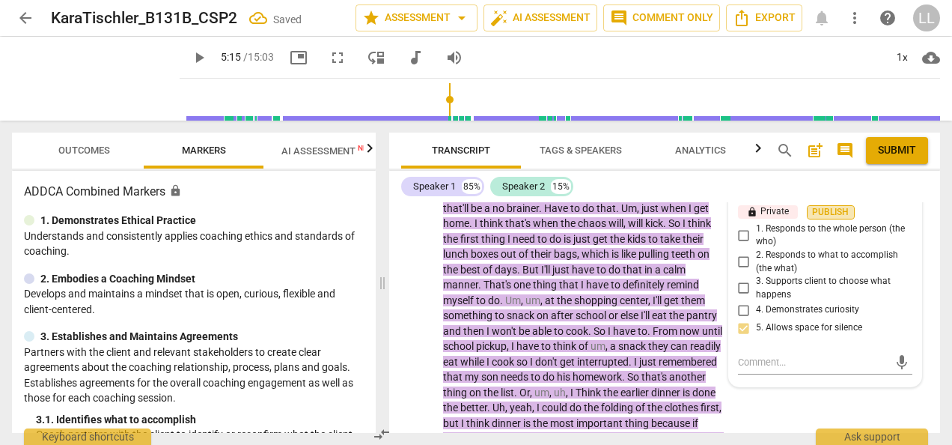
click at [823, 219] on span "Publish" at bounding box center [831, 212] width 22 height 13
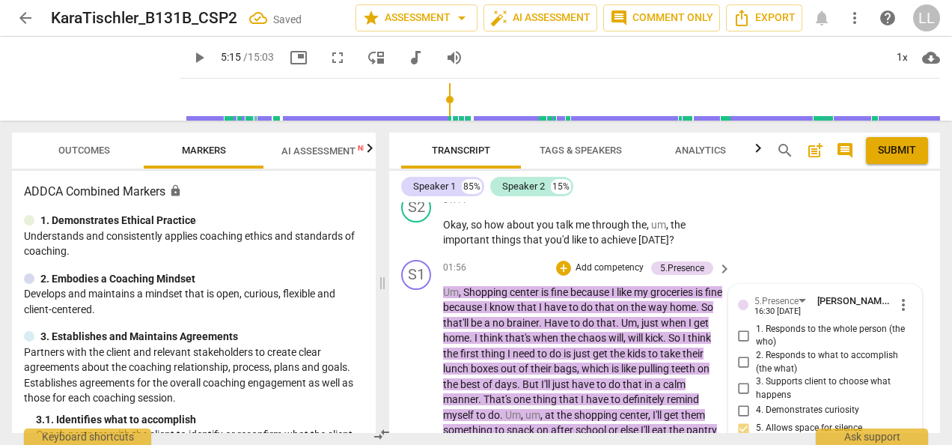
scroll to position [1012, 0]
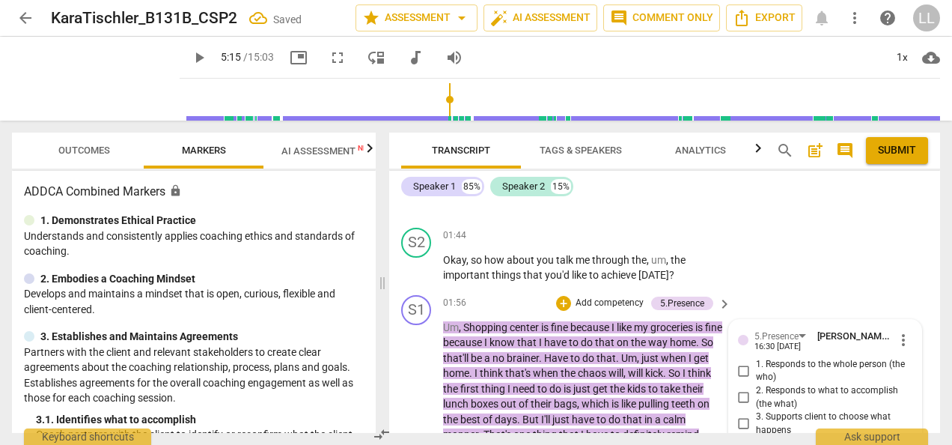
click at [616, 310] on p "Add competency" at bounding box center [609, 302] width 71 height 13
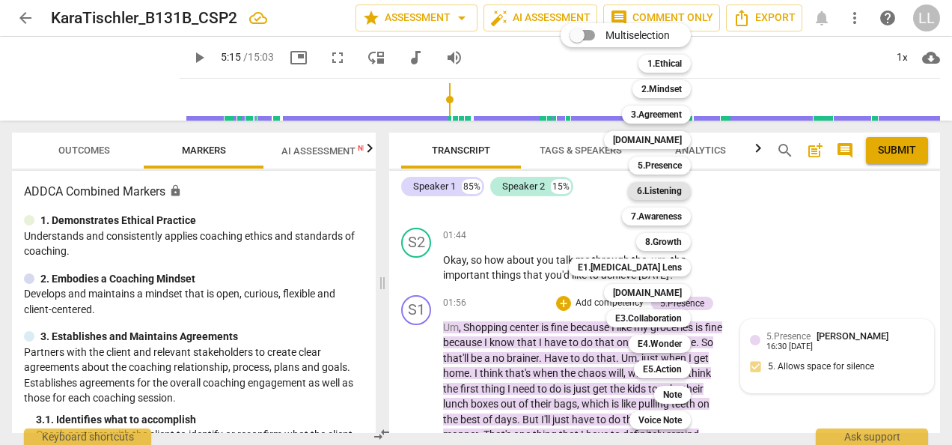
click at [665, 185] on b "6.Listening" at bounding box center [659, 191] width 45 height 18
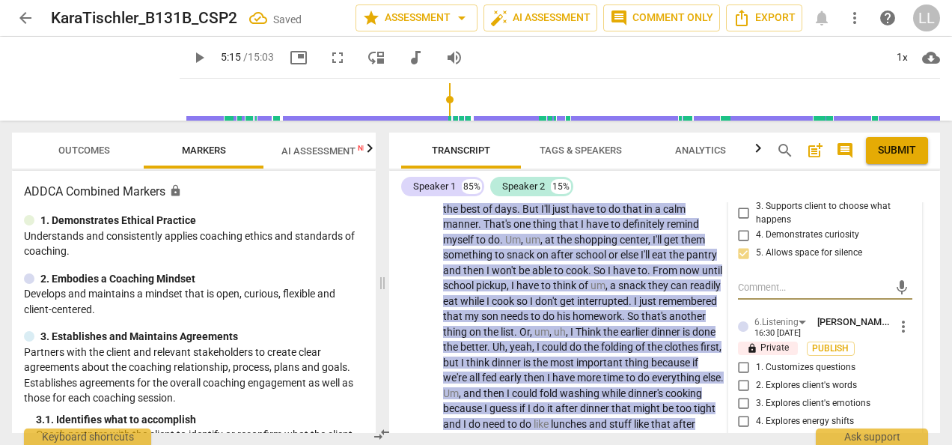
scroll to position [1372, 0]
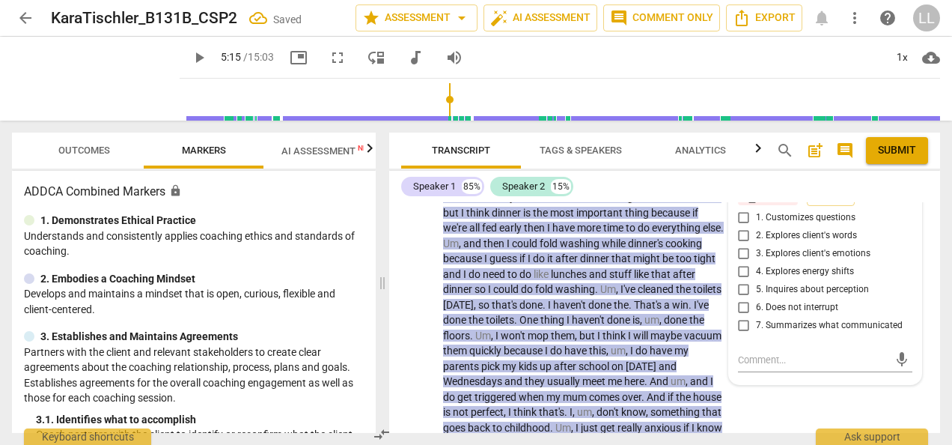
click at [743, 317] on input "6. Does not interrupt" at bounding box center [744, 308] width 24 height 18
click at [833, 205] on span "Publish" at bounding box center [831, 198] width 22 height 13
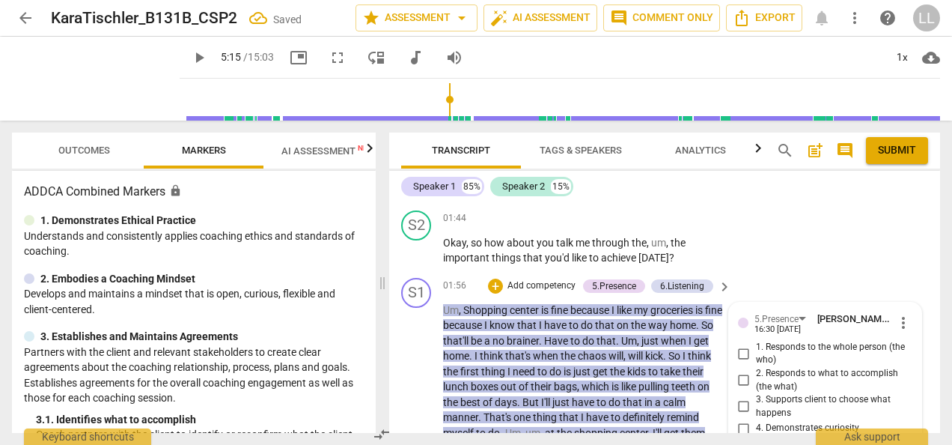
scroll to position [998, 0]
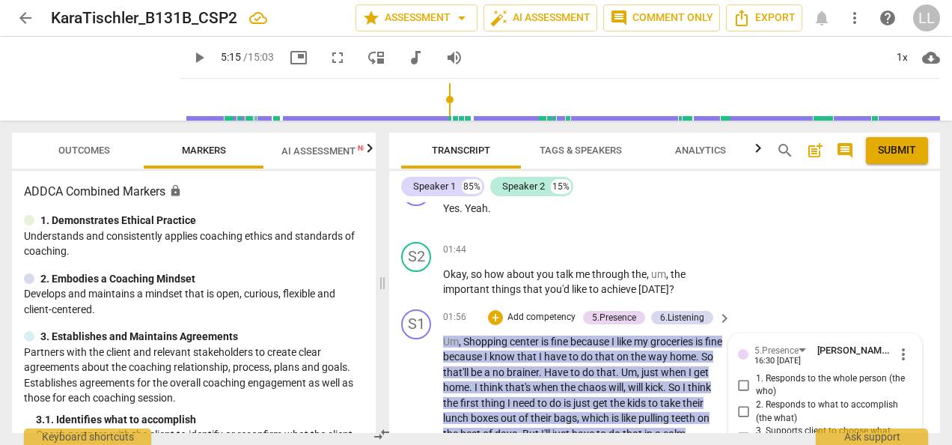
click at [542, 324] on p "Add competency" at bounding box center [541, 317] width 71 height 13
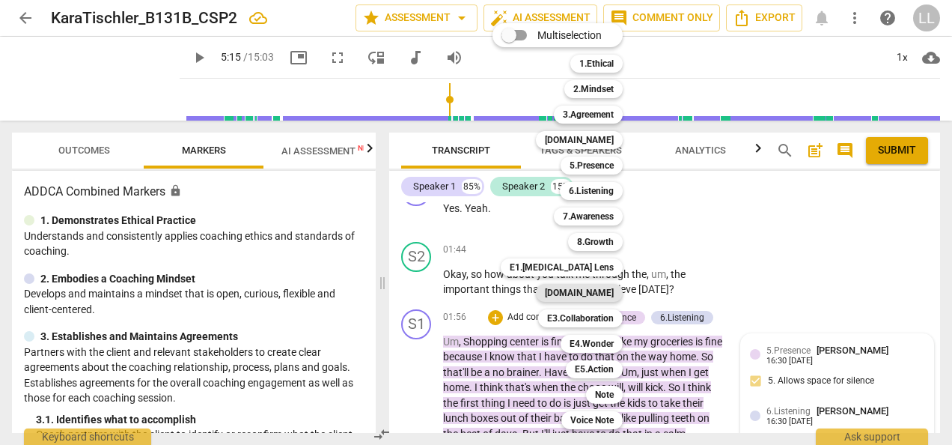
click at [609, 290] on b "E2.Safety" at bounding box center [579, 293] width 69 height 18
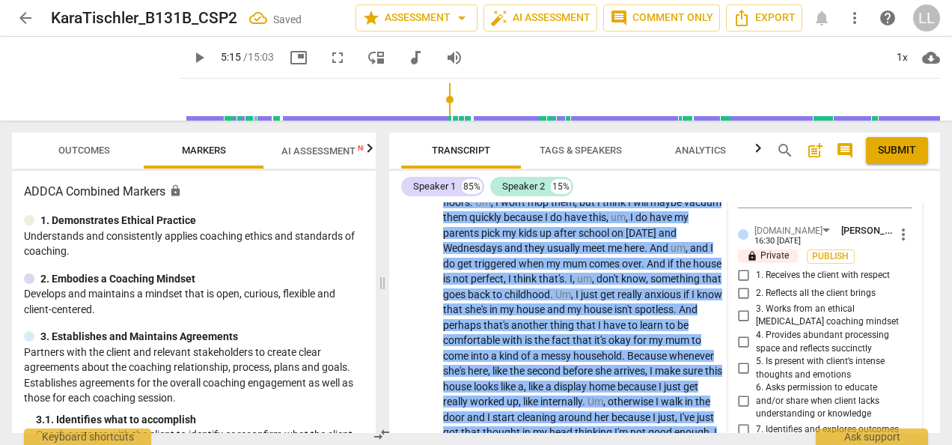
scroll to position [1597, 0]
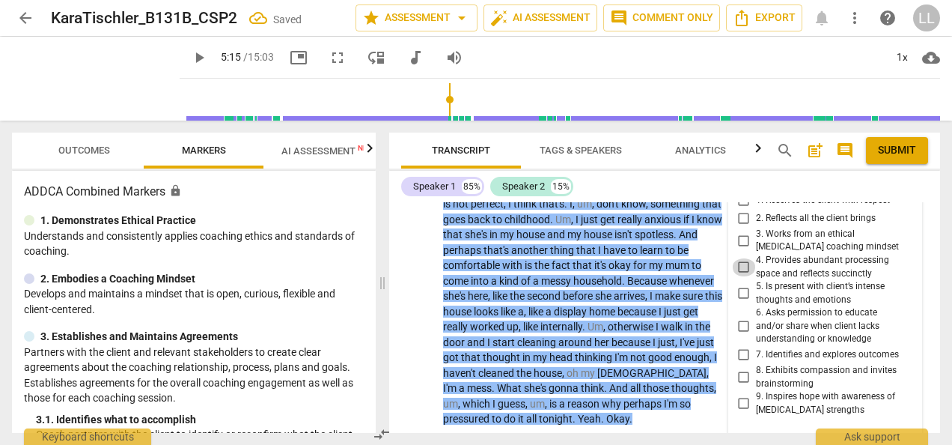
click at [740, 276] on input "4. Provides abundant processing space and reflects succinctly" at bounding box center [744, 267] width 24 height 18
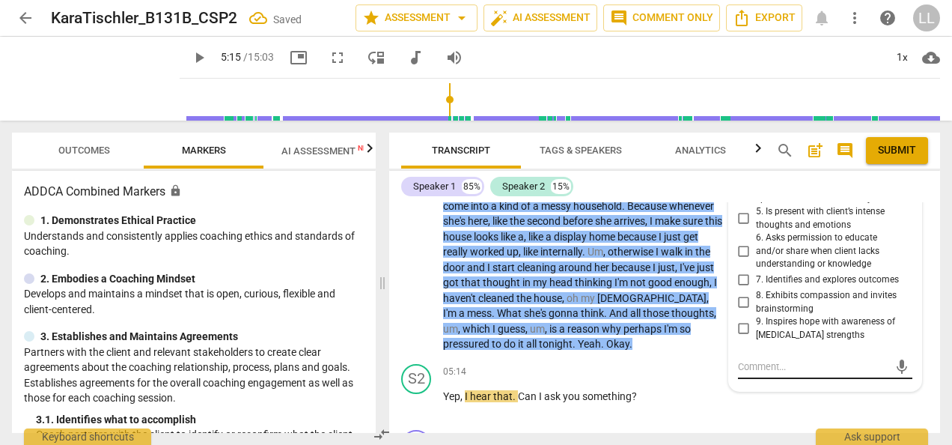
click at [823, 374] on textarea at bounding box center [813, 366] width 150 height 14
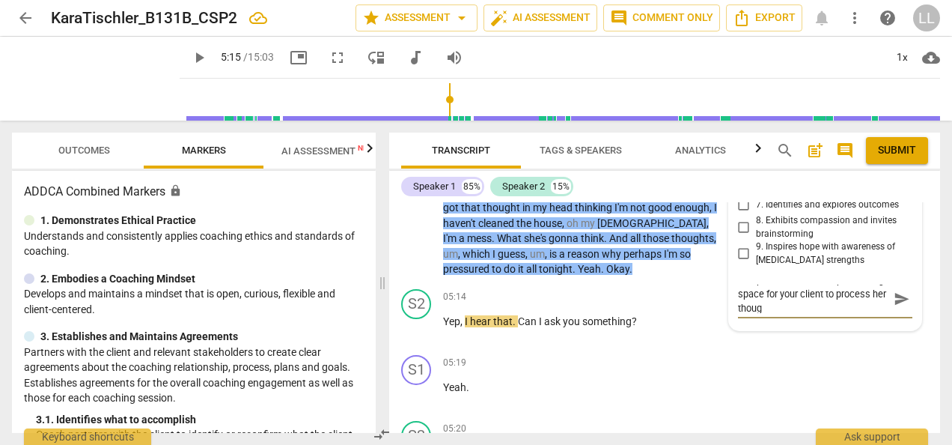
scroll to position [0, 0]
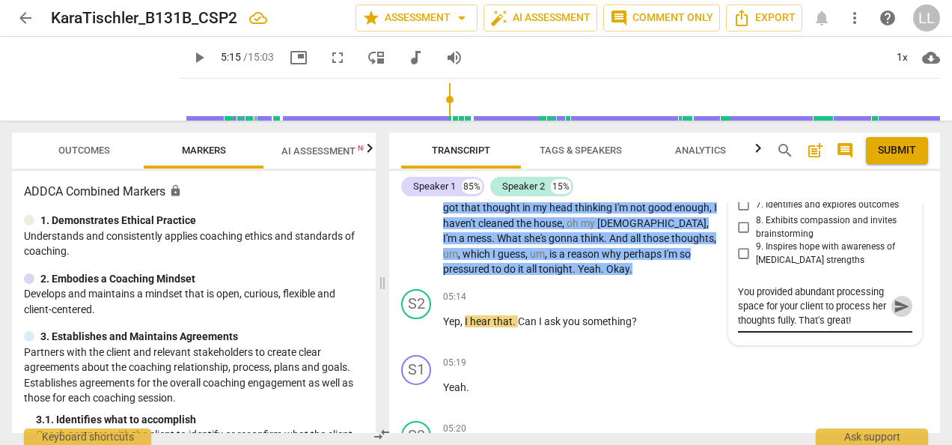
click at [897, 314] on span "send" at bounding box center [902, 306] width 16 height 16
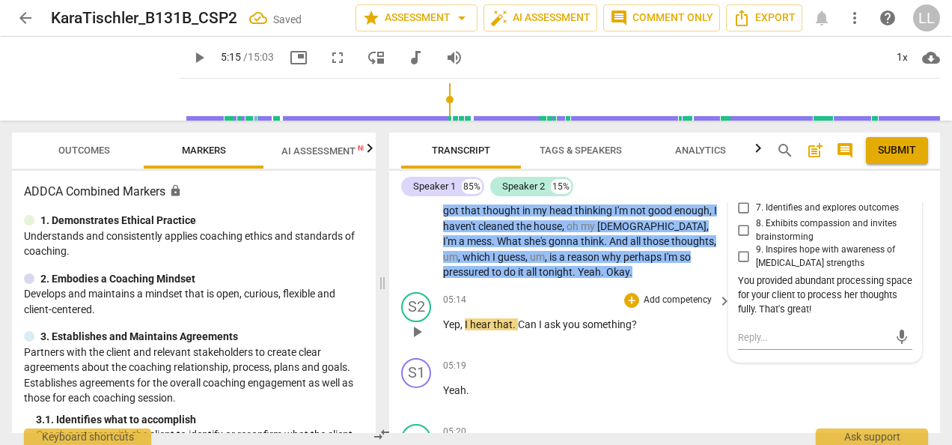
scroll to position [1821, 0]
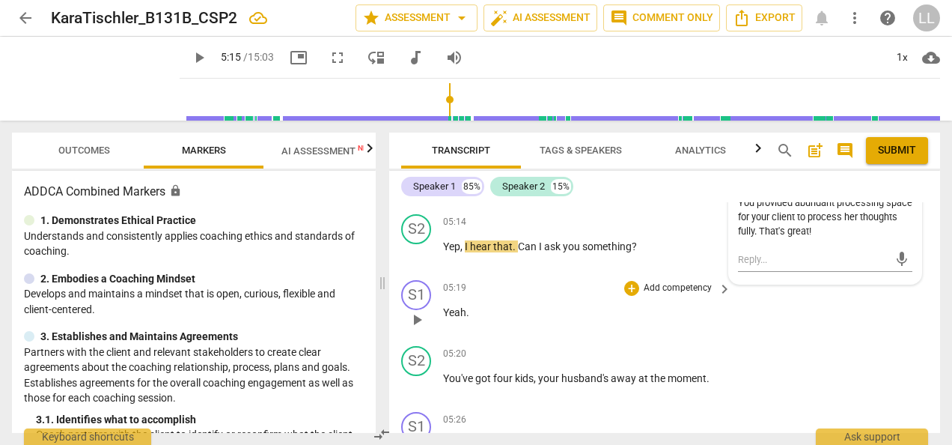
click at [743, 340] on div "S1 play_arrow pause 05:19 + Add competency keyboard_arrow_right Yeah ." at bounding box center [664, 307] width 551 height 66
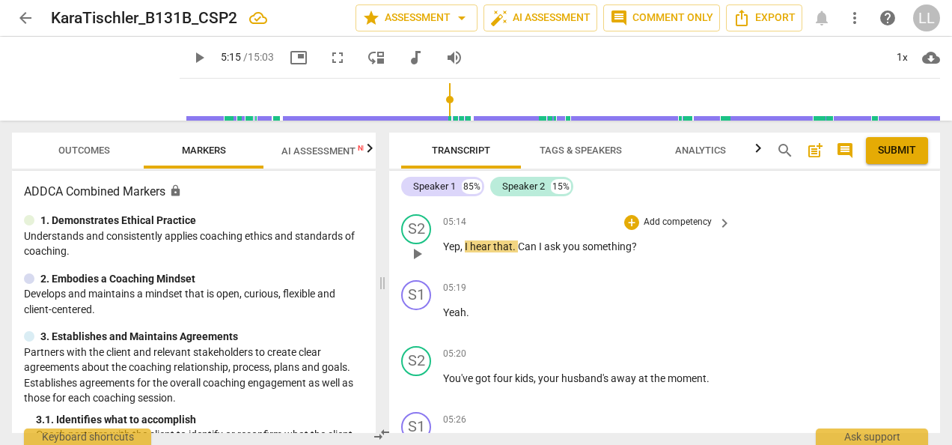
click at [654, 229] on p "Add competency" at bounding box center [677, 222] width 71 height 13
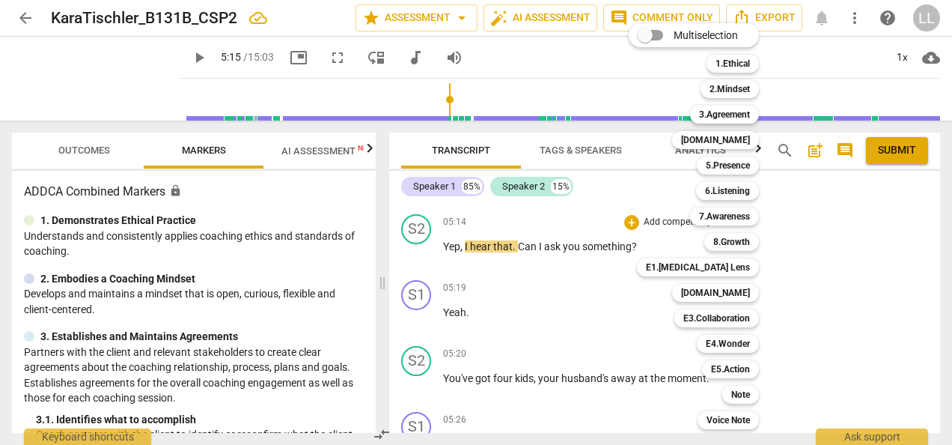
click at [606, 324] on div at bounding box center [476, 222] width 952 height 445
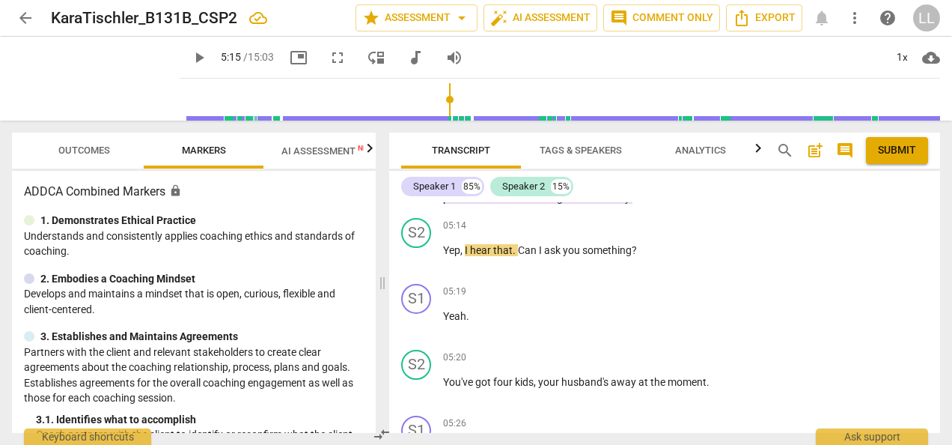
scroll to position [1811, 0]
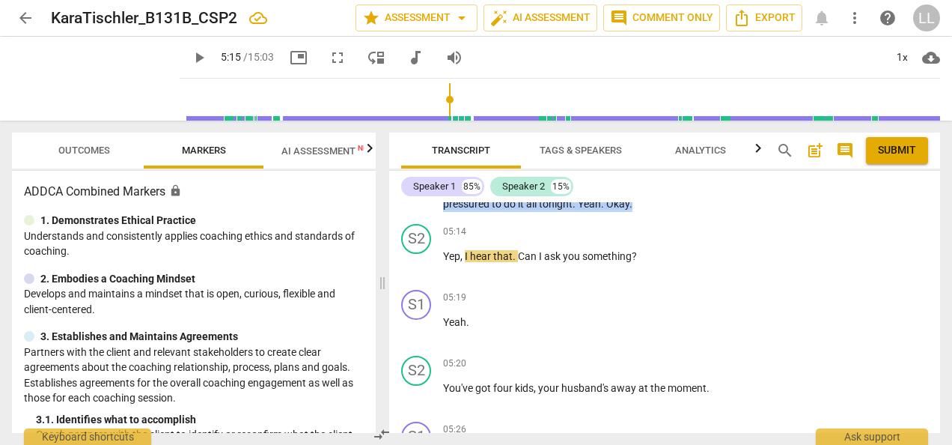
drag, startPoint x: 444, startPoint y: 234, endPoint x: 678, endPoint y: 240, distance: 234.4
copy p "Um , Shopping center is fine because I like my groceries is fine because I know…"
click at [675, 239] on p "Add competency" at bounding box center [677, 231] width 71 height 13
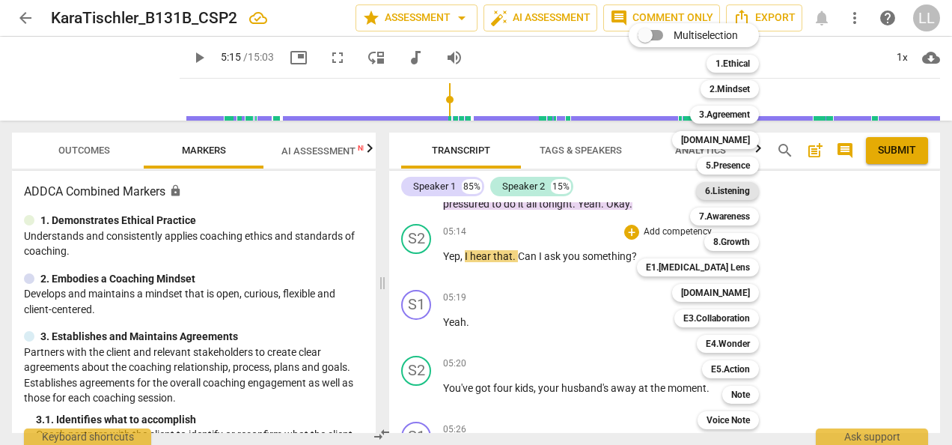
click at [735, 194] on b "6.Listening" at bounding box center [727, 191] width 45 height 18
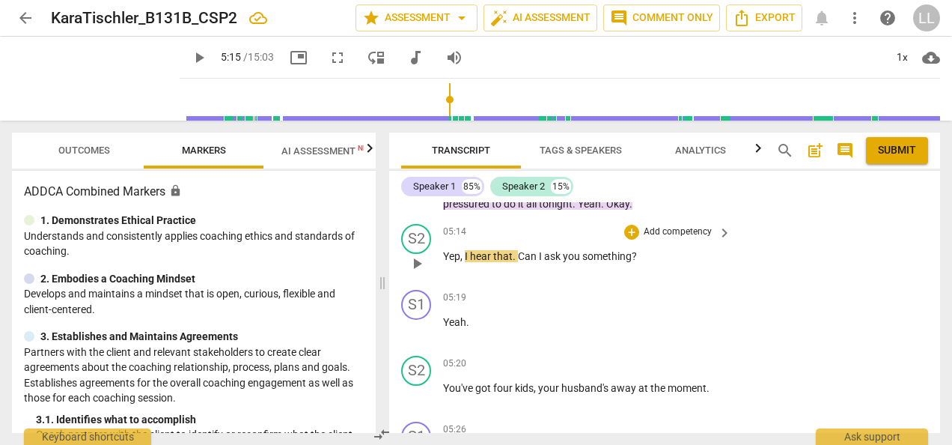
click at [692, 239] on p "Add competency" at bounding box center [677, 231] width 71 height 13
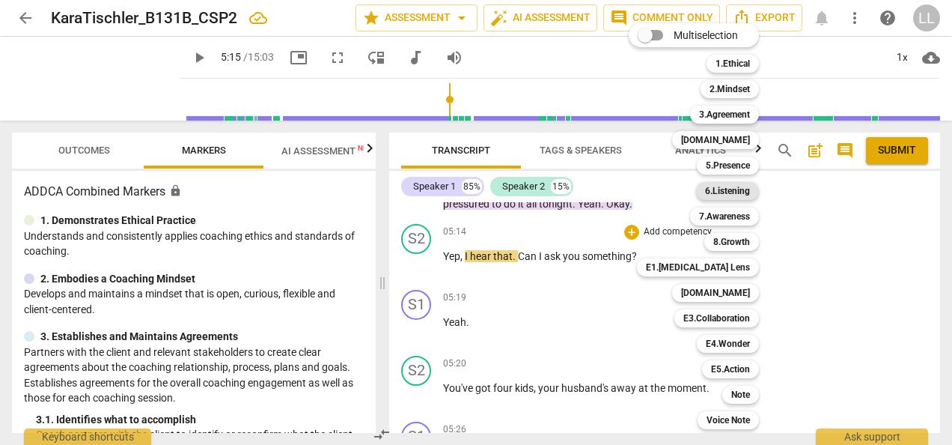
click at [740, 190] on b "6.Listening" at bounding box center [727, 191] width 45 height 18
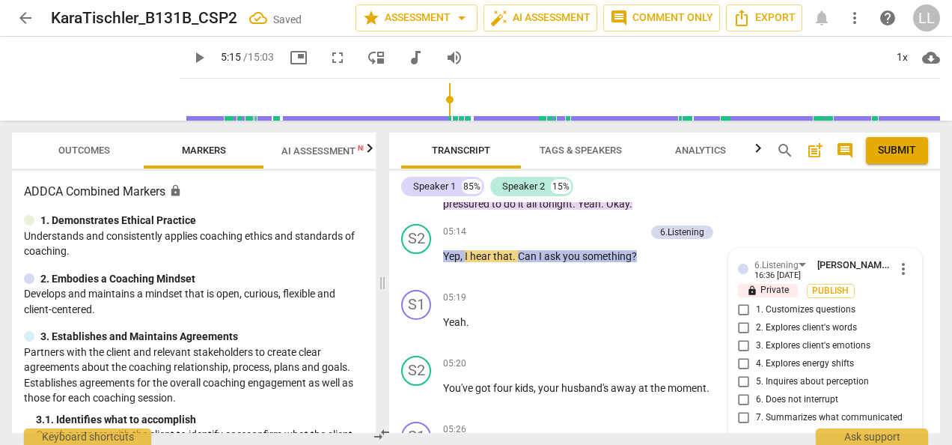
scroll to position [1976, 0]
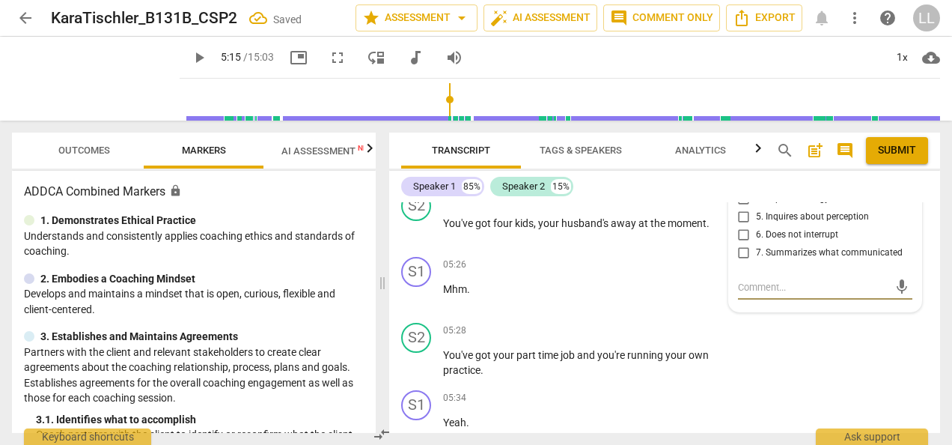
click at [746, 262] on input "7. Summarizes what communicated" at bounding box center [744, 253] width 24 height 18
click at [759, 294] on textarea at bounding box center [813, 287] width 150 height 14
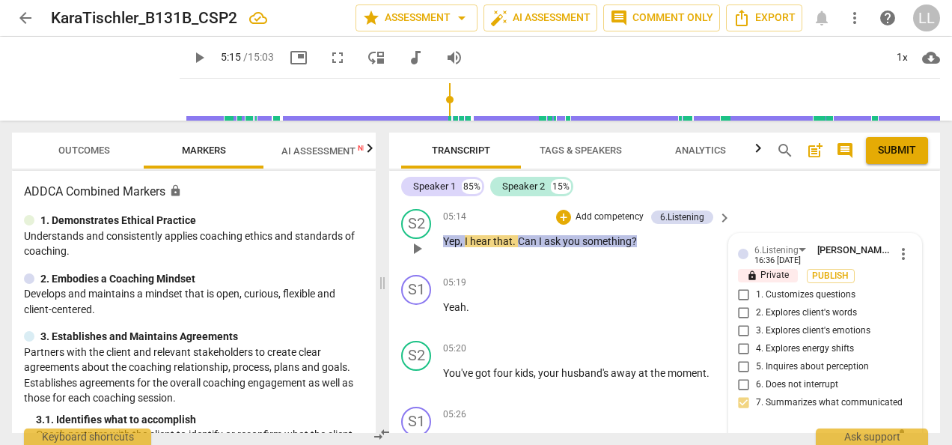
scroll to position [1901, 0]
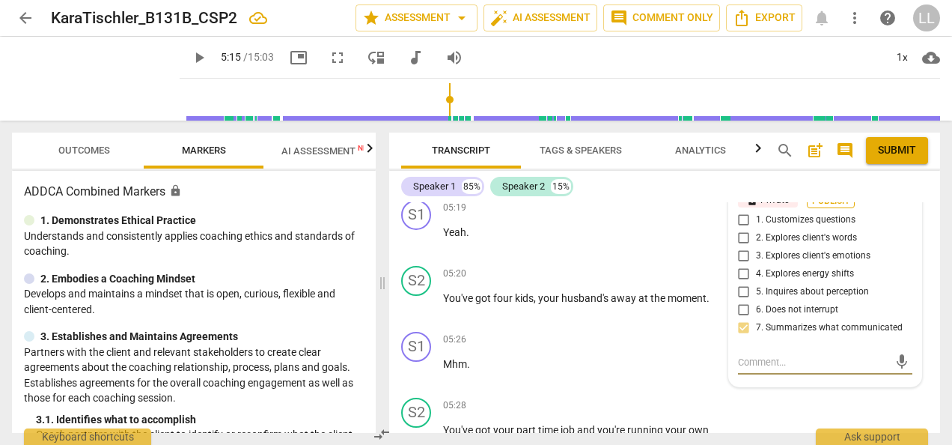
click at [825, 207] on span "Publish" at bounding box center [831, 201] width 22 height 13
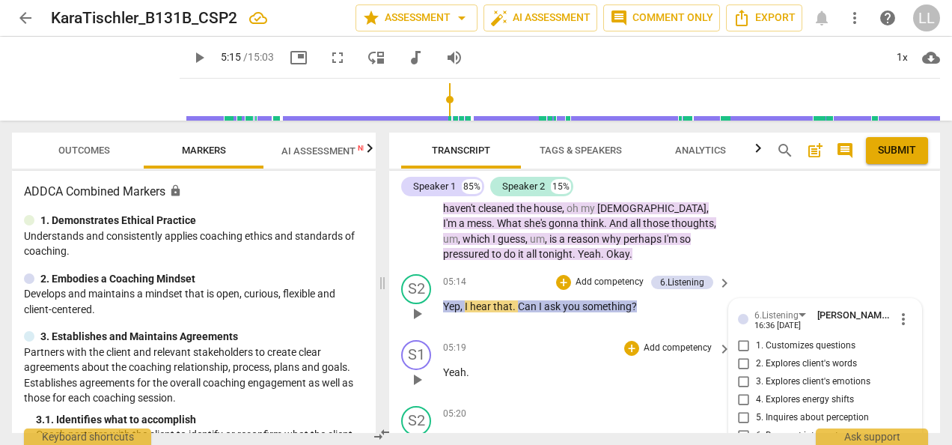
scroll to position [1752, 0]
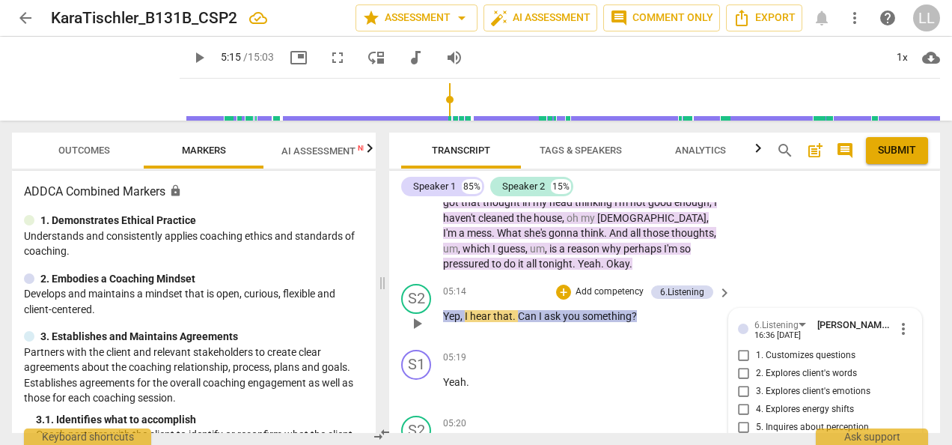
click at [598, 299] on p "Add competency" at bounding box center [609, 291] width 71 height 13
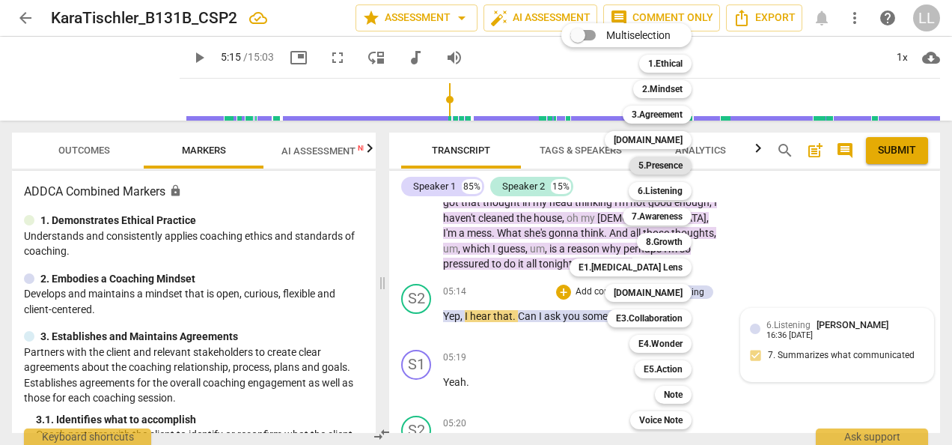
click at [662, 162] on b "5.Presence" at bounding box center [661, 165] width 44 height 18
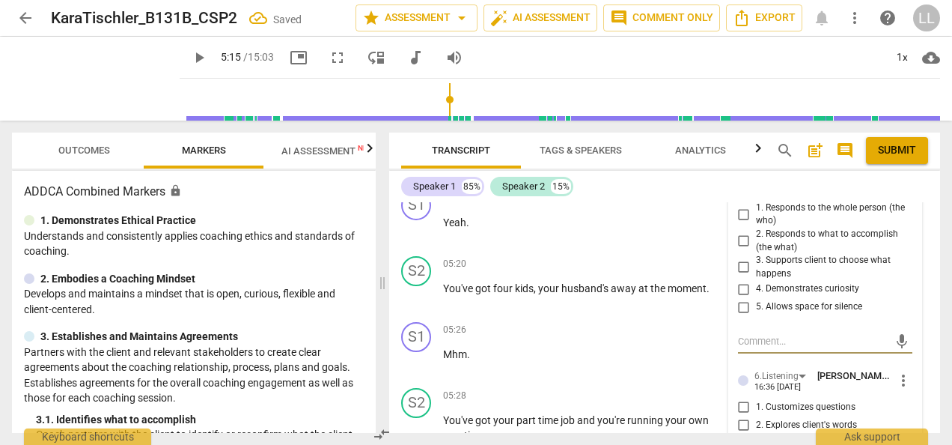
scroll to position [1890, 0]
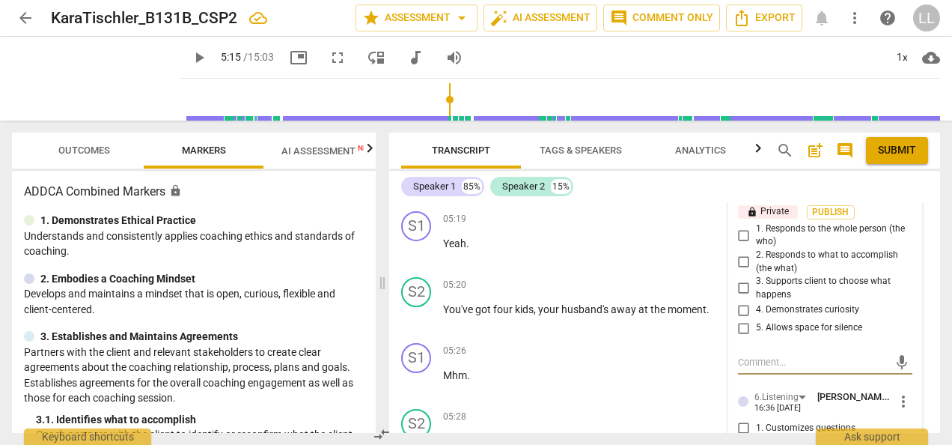
click at [740, 271] on input "2. Responds to what to accomplish (the what)" at bounding box center [744, 262] width 24 height 18
click at [755, 369] on textarea at bounding box center [813, 362] width 150 height 14
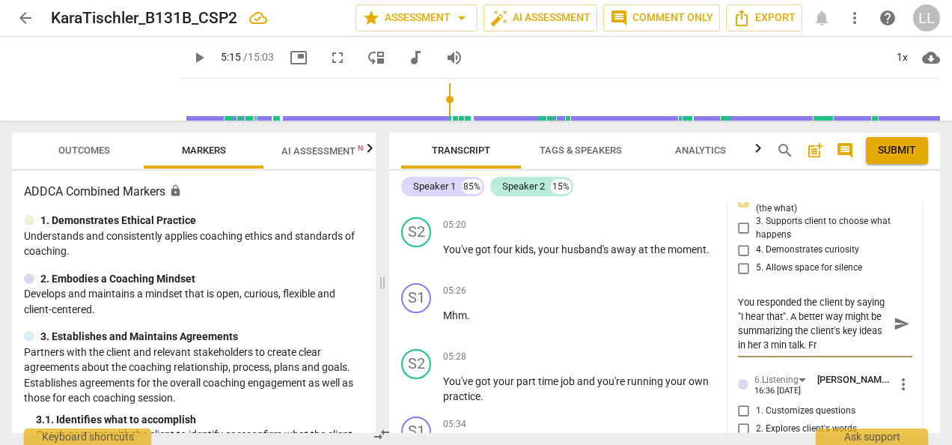
scroll to position [1973, 0]
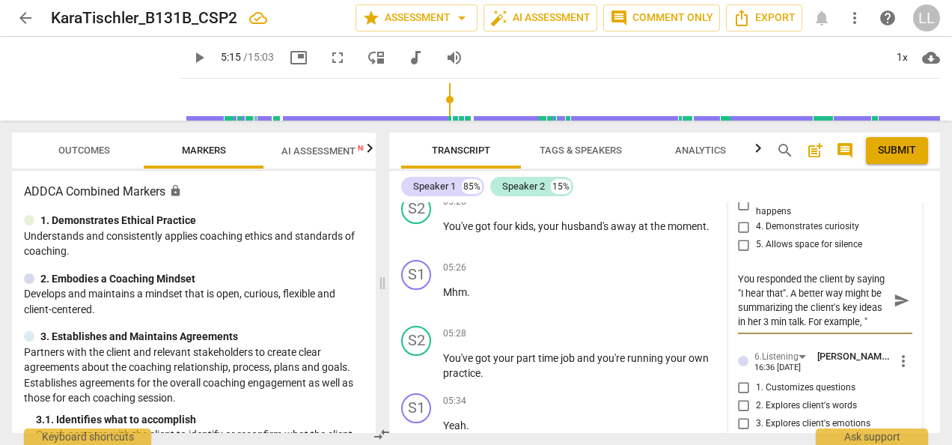
paste textarea "So I hear you’ve got several priorities tonight — groceries on the way home, ma…"
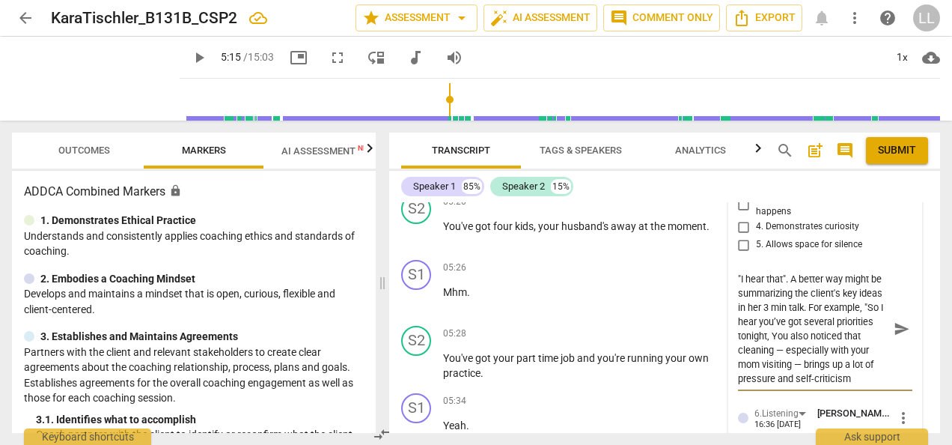
scroll to position [28, 0]
click at [792, 335] on textarea "You responded the client by saying "I hear that". A better way might be summari…" at bounding box center [813, 329] width 150 height 114
click at [844, 348] on textarea "You responded the client by saying "I hear that". A better way might be summari…" at bounding box center [813, 329] width 150 height 114
click at [792, 385] on textarea "You responded the client by saying "I hear that". A better way might be summari…" at bounding box center [813, 329] width 150 height 114
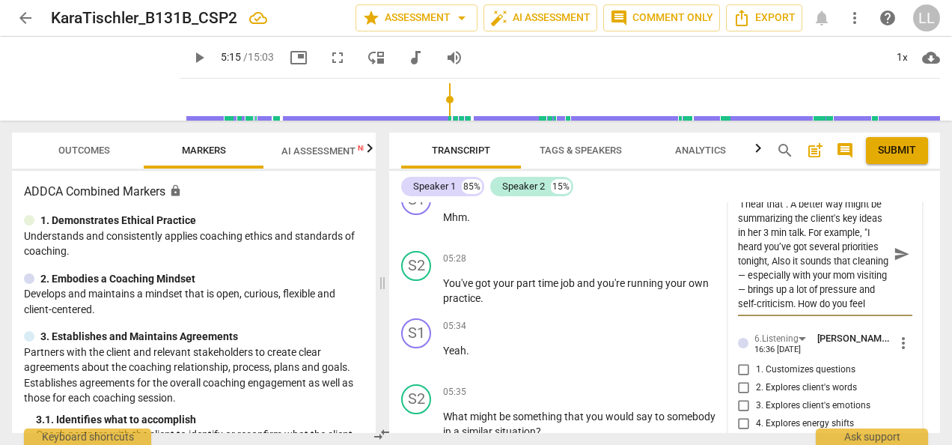
scroll to position [0, 0]
click at [811, 277] on textarea "You responded the client by saying "I hear that". A better way might be summari…" at bounding box center [813, 254] width 150 height 114
click at [827, 277] on textarea "You responded the client by saying "I hear that". A better way might be summari…" at bounding box center [813, 254] width 150 height 114
click at [862, 278] on textarea "You responded the client by saying "I hear that". A better way might be summari…" at bounding box center [813, 254] width 150 height 114
click at [841, 293] on textarea "You responded the client by saying "I hear that". A better way might be summari…" at bounding box center [813, 254] width 150 height 114
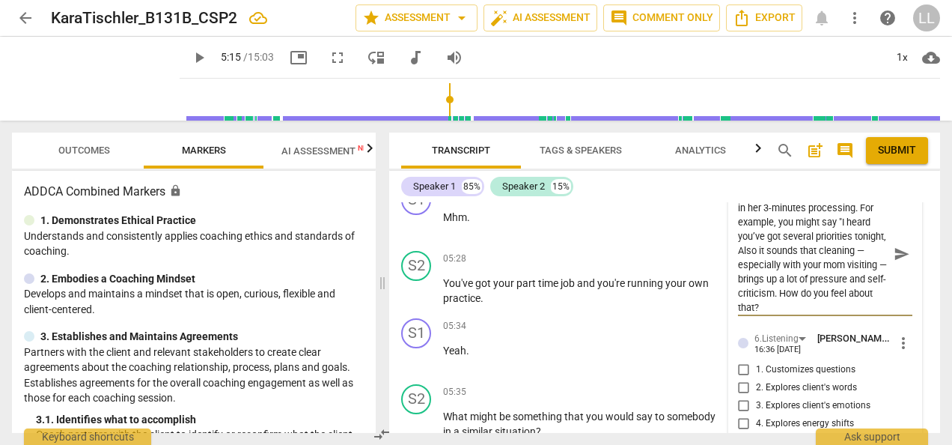
scroll to position [57, 0]
click at [822, 311] on textarea "You responded the client by saying "I hear that". A better way might be summari…" at bounding box center [813, 254] width 150 height 114
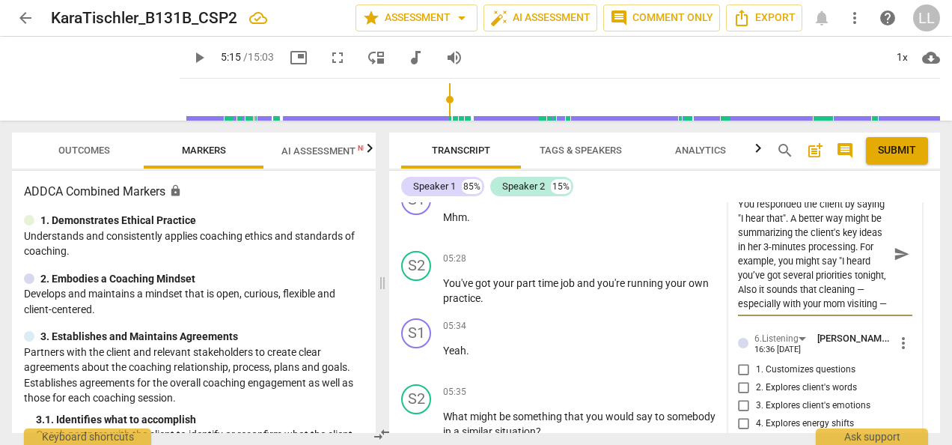
scroll to position [1823, 0]
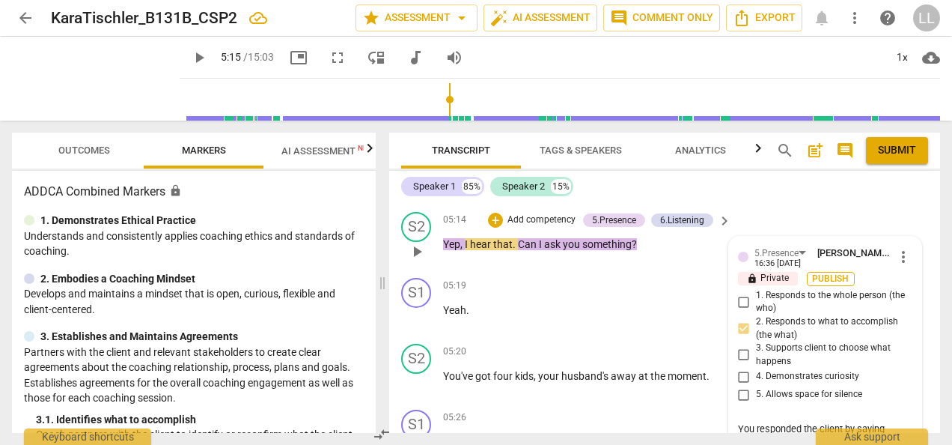
click at [826, 285] on span "Publish" at bounding box center [831, 278] width 22 height 13
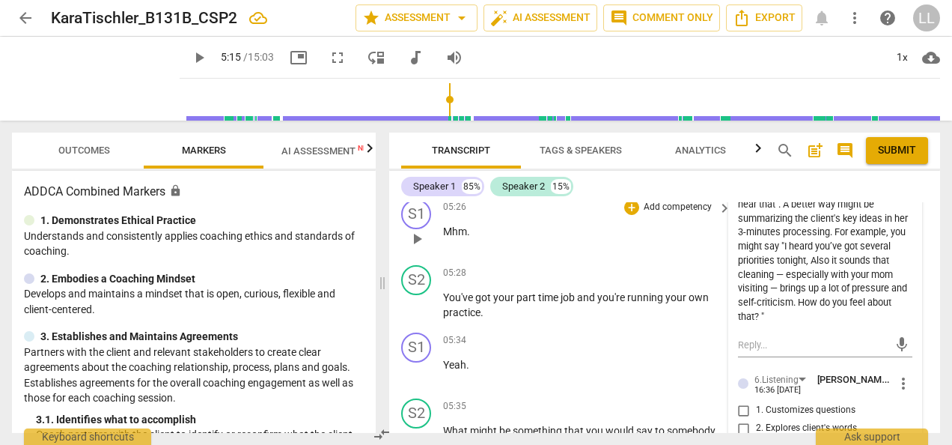
scroll to position [2109, 0]
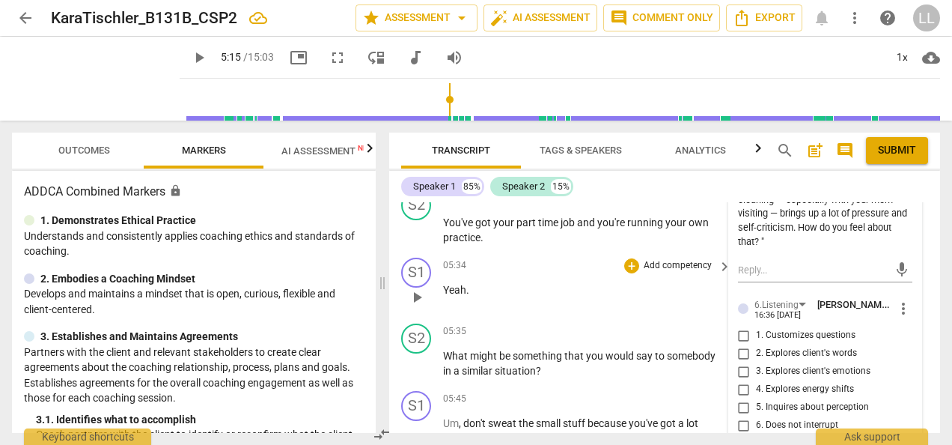
click at [542, 311] on div "05:34 + Add competency keyboard_arrow_right Yeah ." at bounding box center [588, 284] width 290 height 54
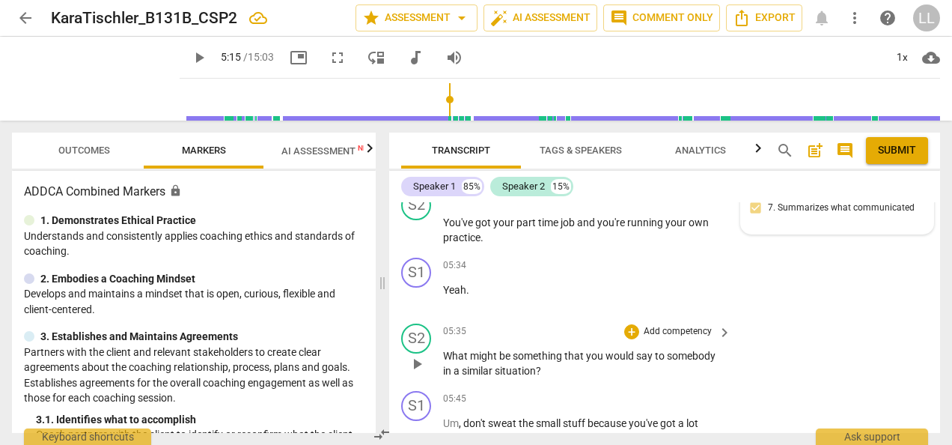
click at [650, 338] on p "Add competency" at bounding box center [677, 331] width 71 height 13
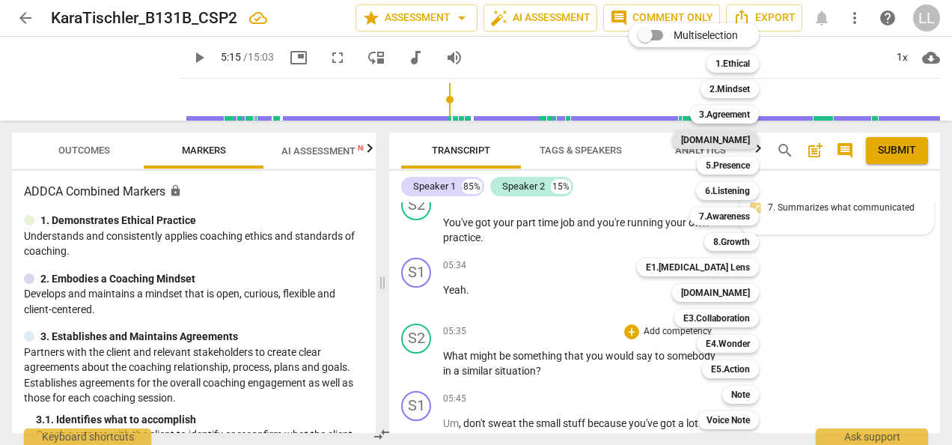
click at [737, 139] on b "4.Trust" at bounding box center [715, 140] width 69 height 18
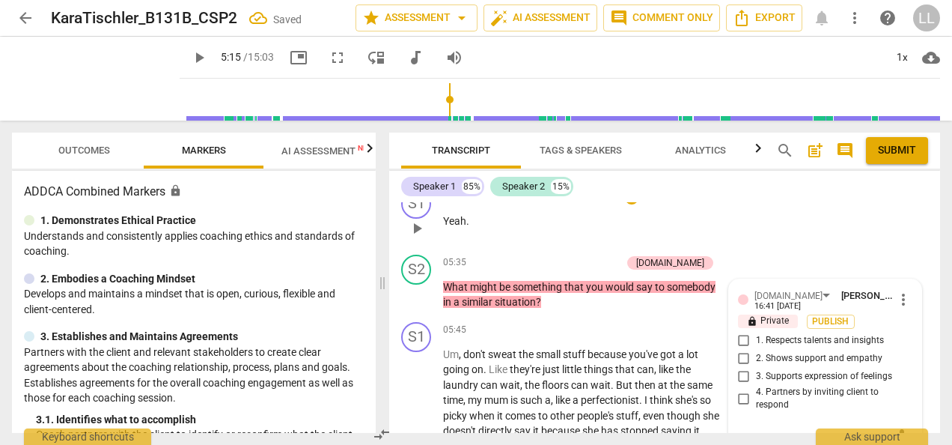
scroll to position [2252, 0]
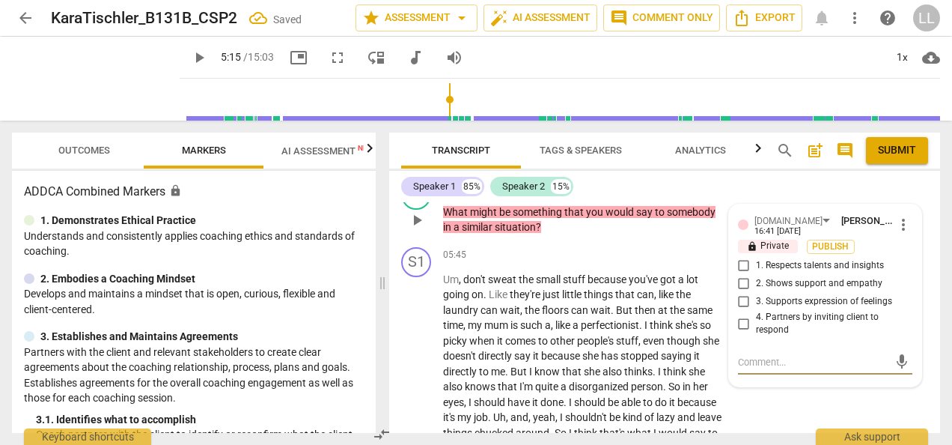
click at [741, 293] on input "2. Shows support and empathy" at bounding box center [744, 284] width 24 height 18
click at [759, 369] on textarea at bounding box center [813, 362] width 150 height 14
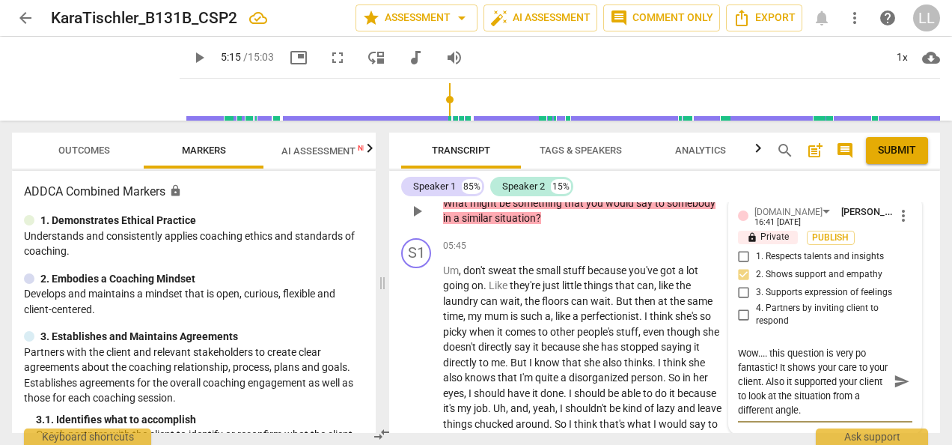
scroll to position [0, 0]
click at [835, 397] on textarea "Wow.... this question is very powerful! It shows your care to your client. Also…" at bounding box center [813, 374] width 150 height 57
click at [812, 398] on textarea "Wow.... this question is very powerful! It shows your care to your client. Also…" at bounding box center [813, 374] width 150 height 57
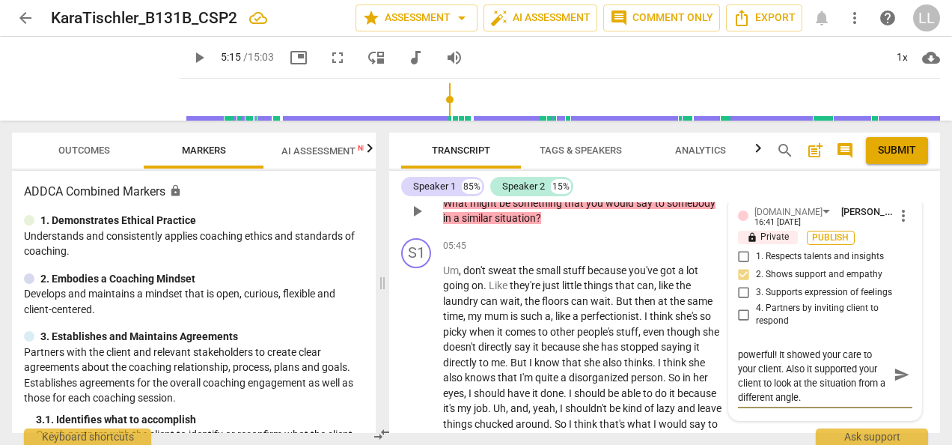
click at [827, 244] on span "Publish" at bounding box center [831, 237] width 22 height 13
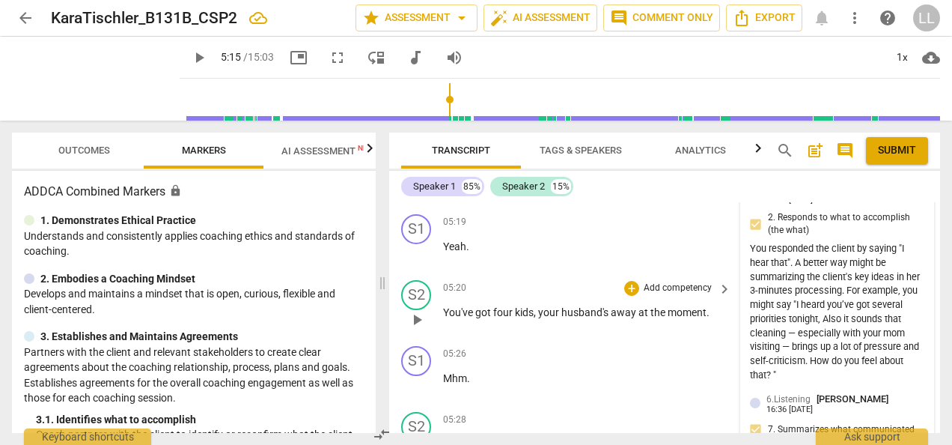
scroll to position [1962, 0]
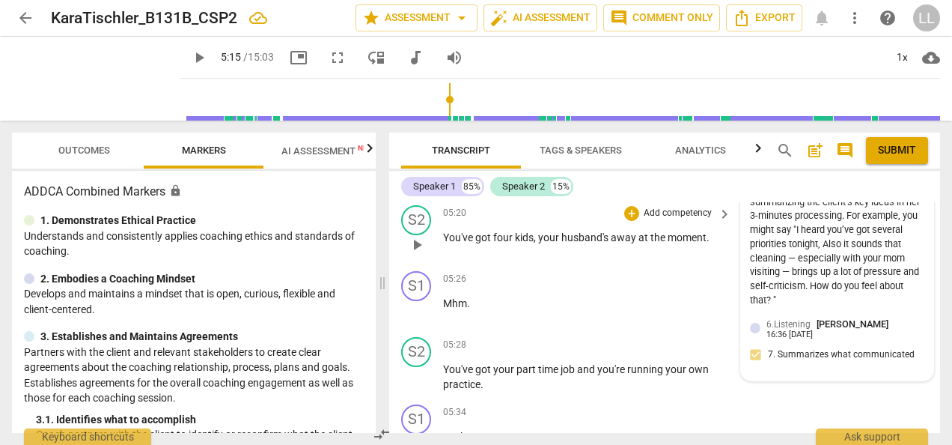
click at [682, 220] on p "Add competency" at bounding box center [677, 213] width 71 height 13
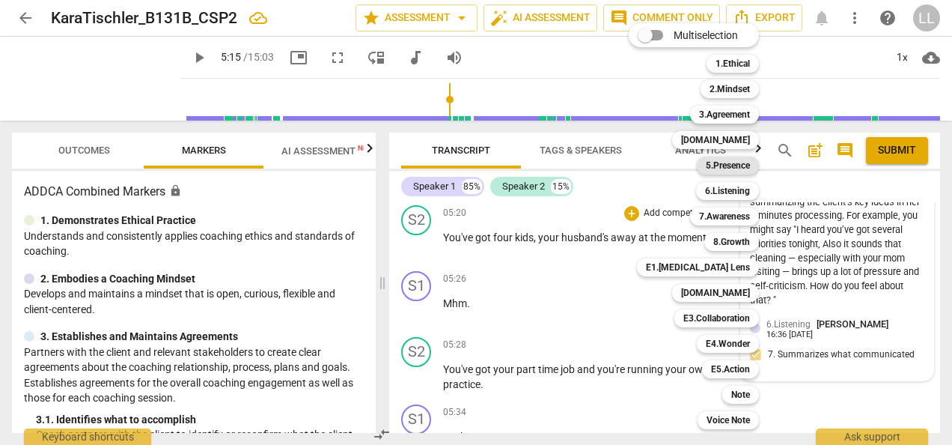
click at [738, 164] on b "5.Presence" at bounding box center [728, 165] width 44 height 18
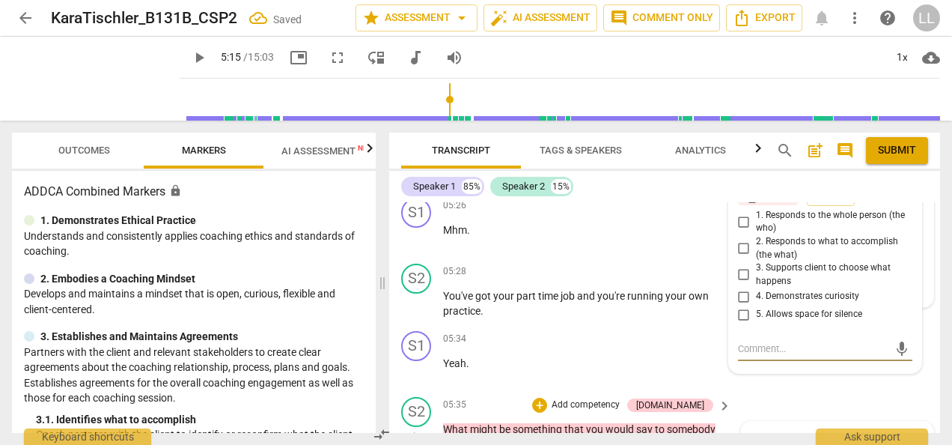
scroll to position [2022, 0]
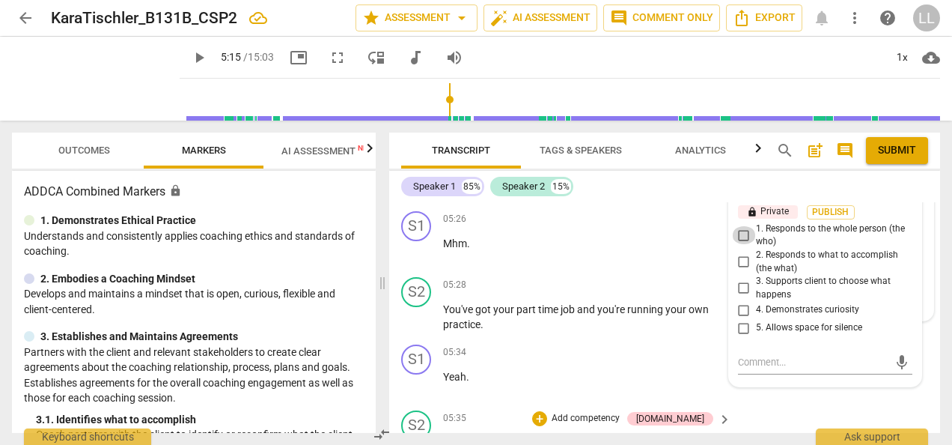
click at [740, 244] on input "1. Responds to the whole person (the who)" at bounding box center [744, 235] width 24 height 18
click at [737, 271] on input "2. Responds to what to accomplish (the what)" at bounding box center [744, 262] width 24 height 18
click at [832, 219] on span "Publish" at bounding box center [831, 212] width 22 height 13
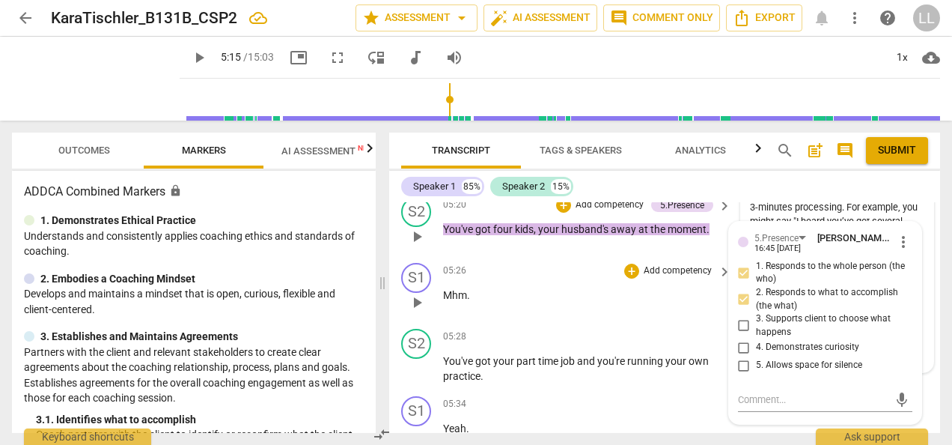
scroll to position [1947, 0]
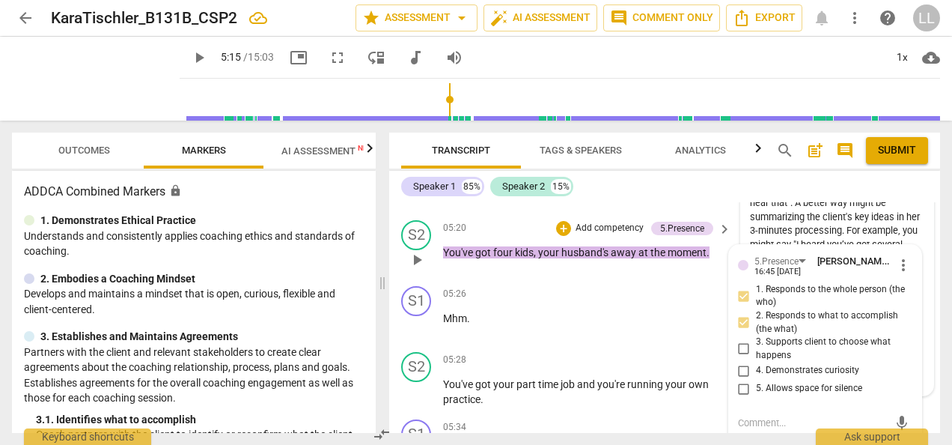
click at [578, 235] on p "Add competency" at bounding box center [609, 228] width 71 height 13
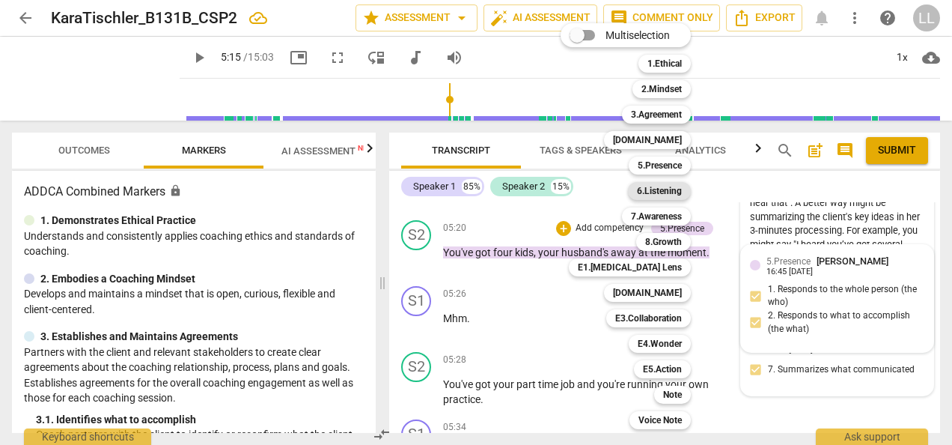
click at [662, 190] on b "6.Listening" at bounding box center [659, 191] width 45 height 18
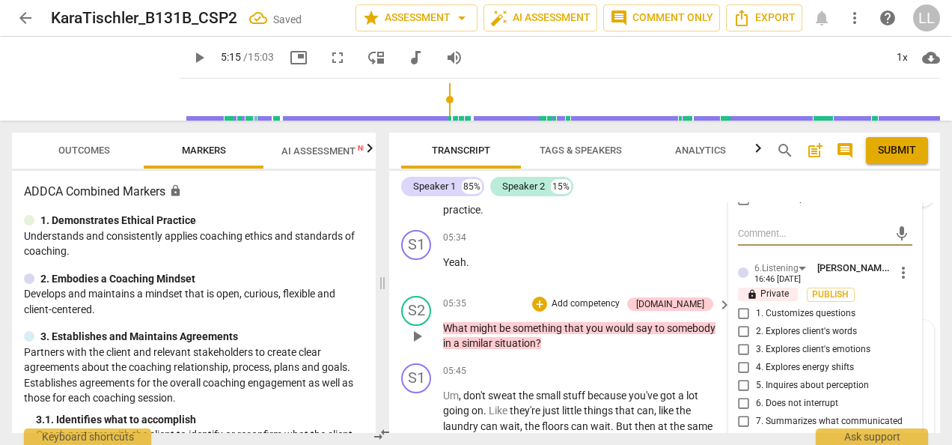
scroll to position [2157, 0]
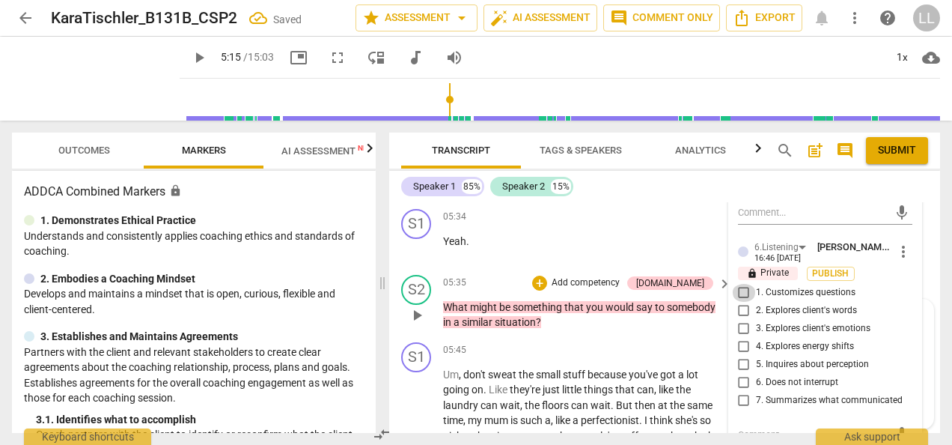
click at [744, 302] on input "1. Customizes questions" at bounding box center [744, 293] width 24 height 18
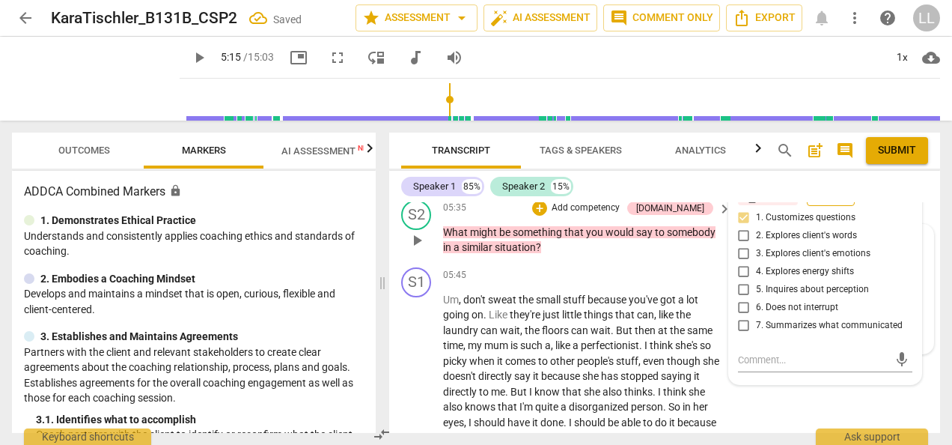
click at [834, 205] on span "Publish" at bounding box center [831, 198] width 22 height 13
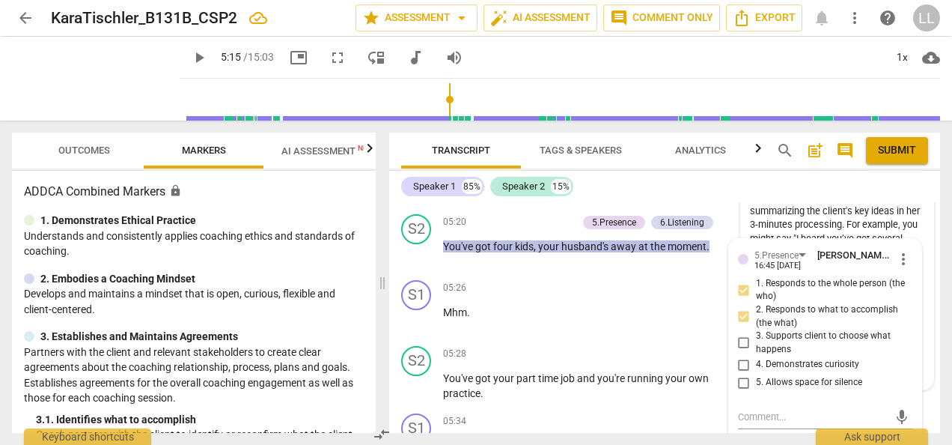
scroll to position [1933, 0]
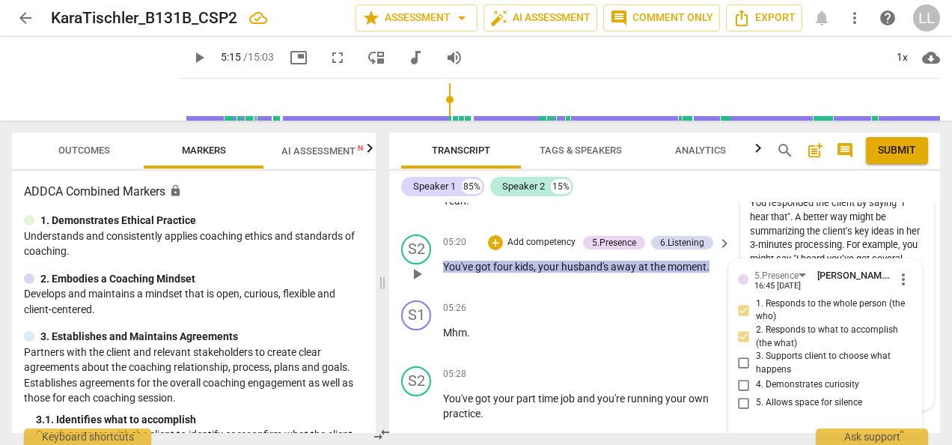
click at [537, 249] on p "Add competency" at bounding box center [541, 242] width 71 height 13
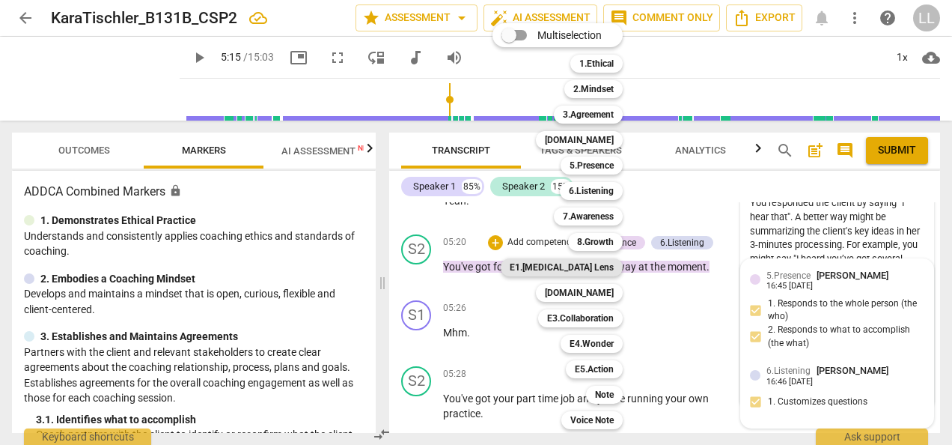
click at [593, 266] on b "E1.ADHD Lens" at bounding box center [562, 267] width 104 height 18
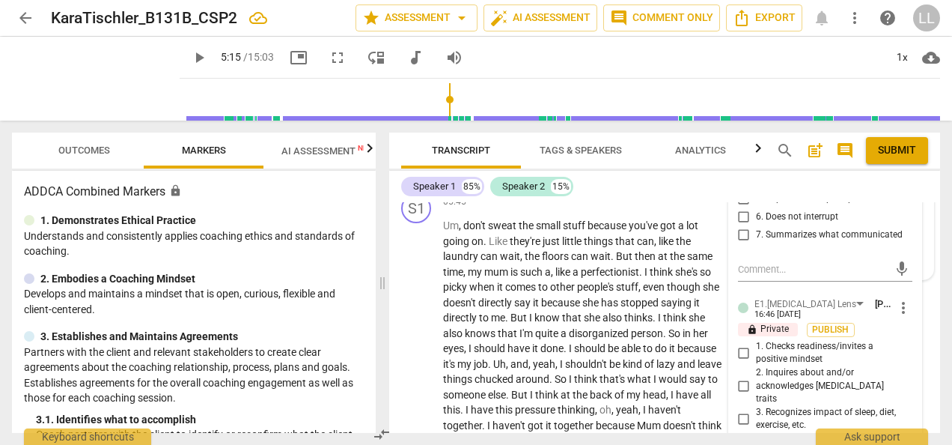
scroll to position [2382, 0]
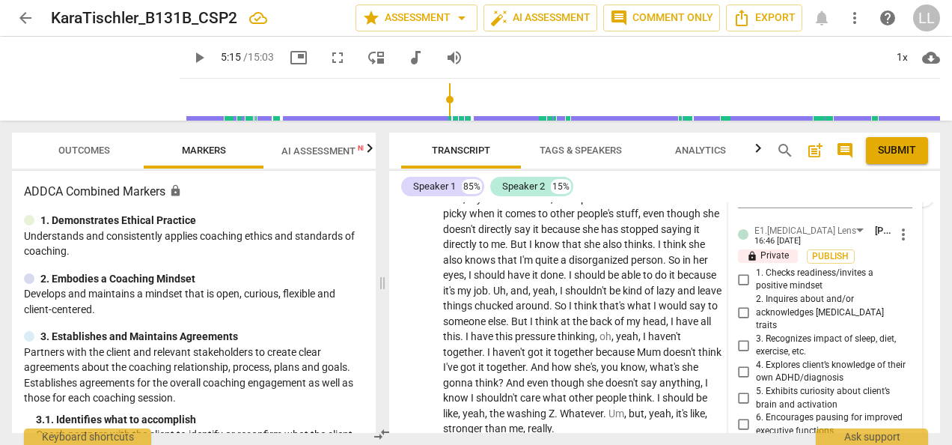
click at [899, 243] on span "more_vert" at bounding box center [904, 234] width 18 height 18
click at [906, 293] on li "Delete" at bounding box center [914, 292] width 52 height 28
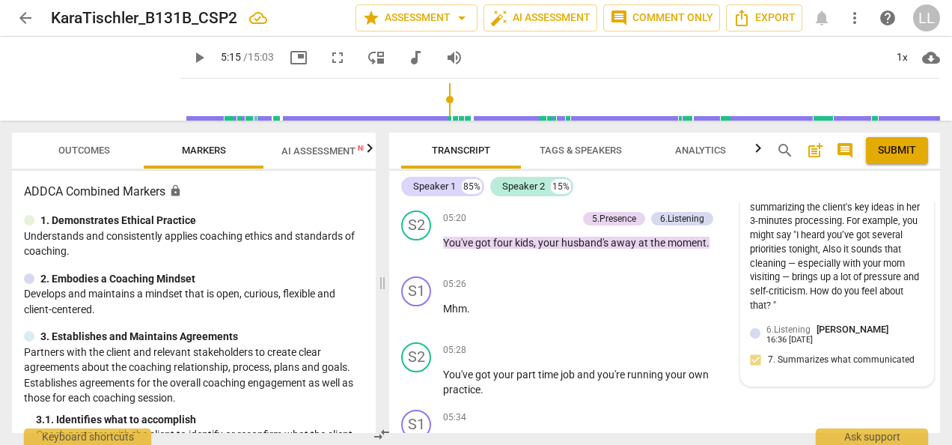
scroll to position [1933, 0]
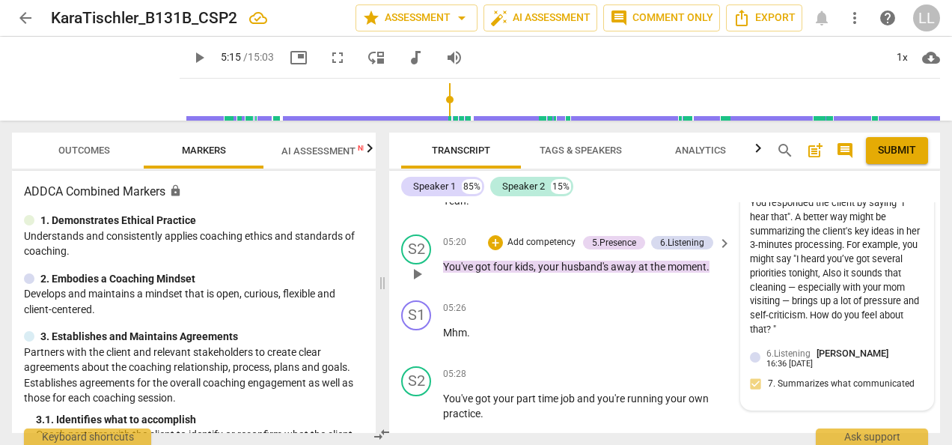
click at [519, 249] on p "Add competency" at bounding box center [541, 242] width 71 height 13
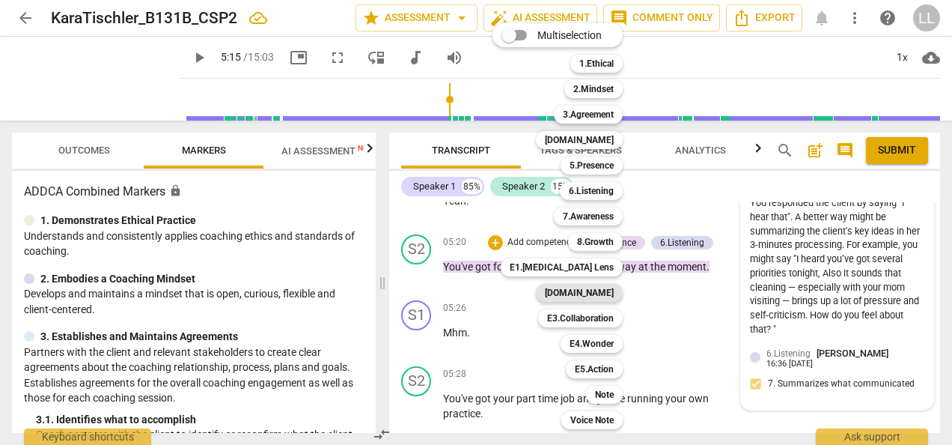
click at [588, 291] on b "E2.Safety" at bounding box center [579, 293] width 69 height 18
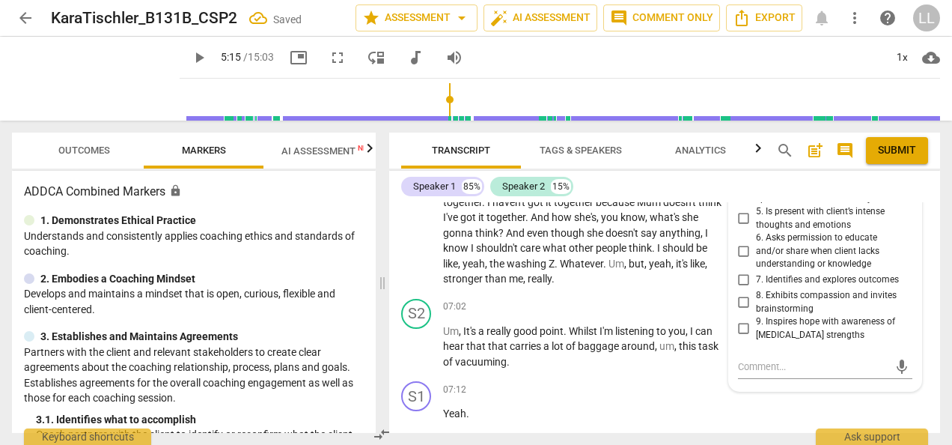
scroll to position [2457, 0]
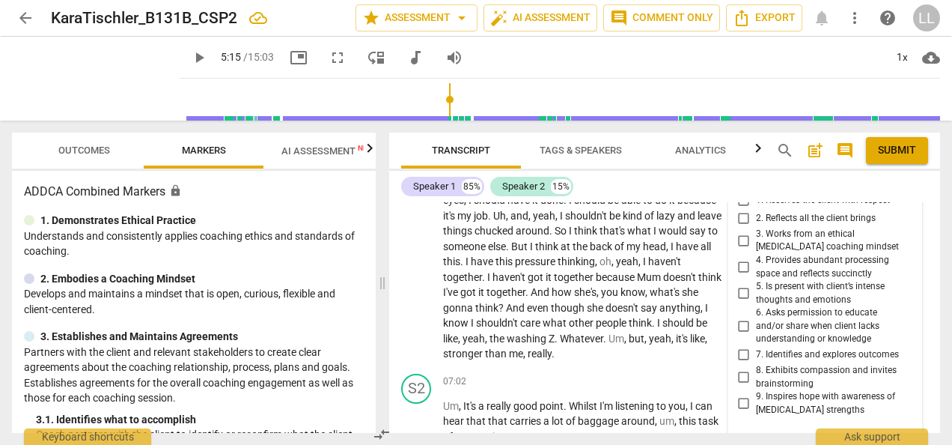
click at [744, 386] on input "8. Exhibits compassion and invites brainstorming" at bounding box center [744, 377] width 24 height 18
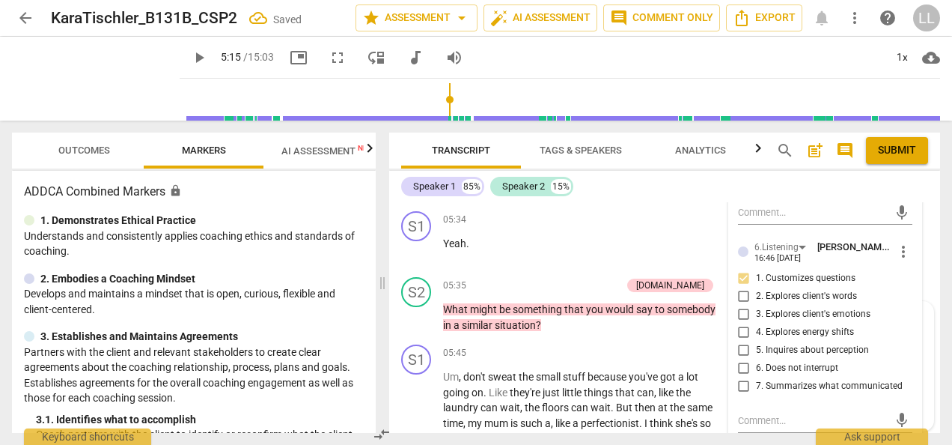
scroll to position [2307, 0]
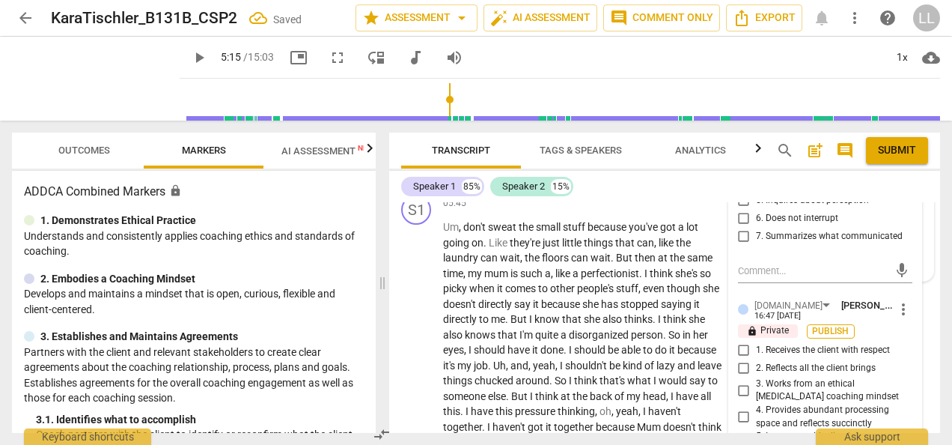
click at [832, 338] on span "Publish" at bounding box center [831, 331] width 22 height 13
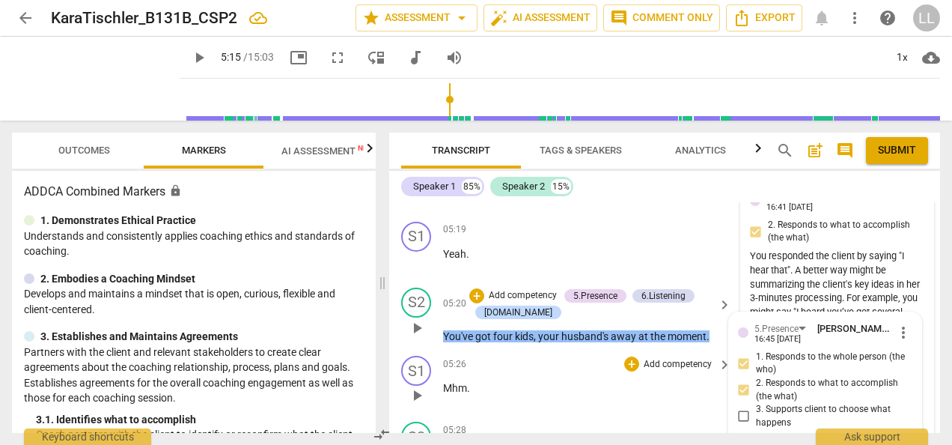
scroll to position [1858, 0]
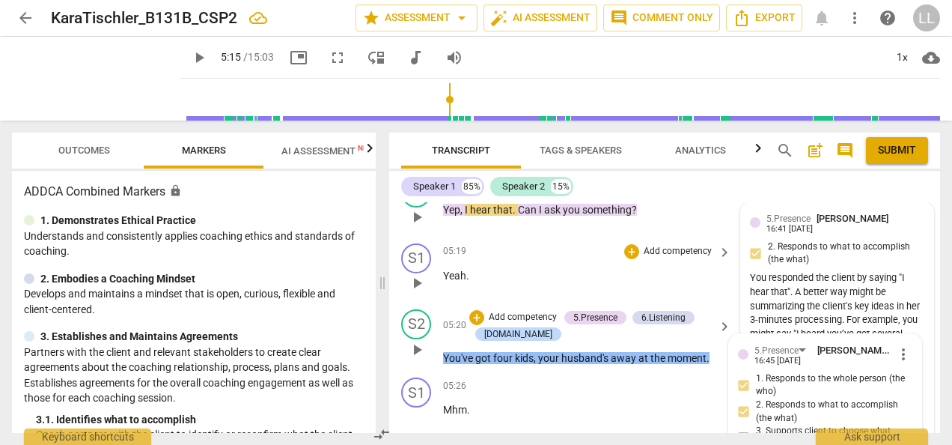
click at [522, 297] on div "05:19 + Add competency keyboard_arrow_right Yeah ." at bounding box center [588, 270] width 290 height 54
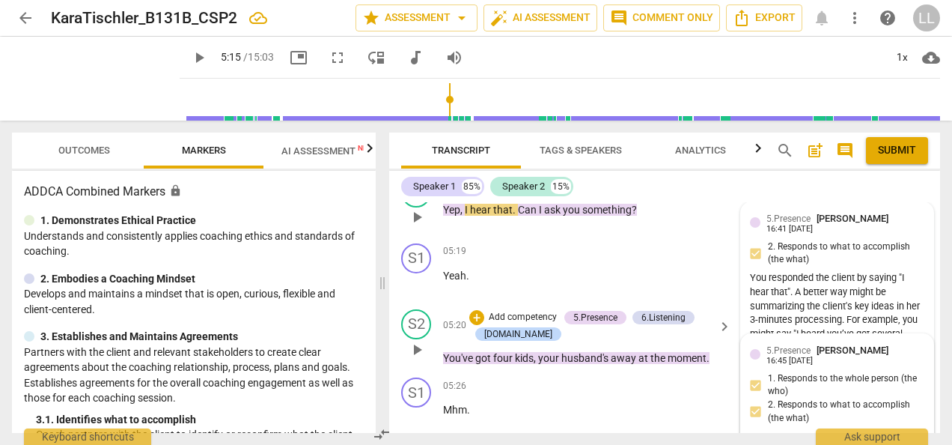
click at [548, 192] on p "Add competency" at bounding box center [541, 185] width 71 height 13
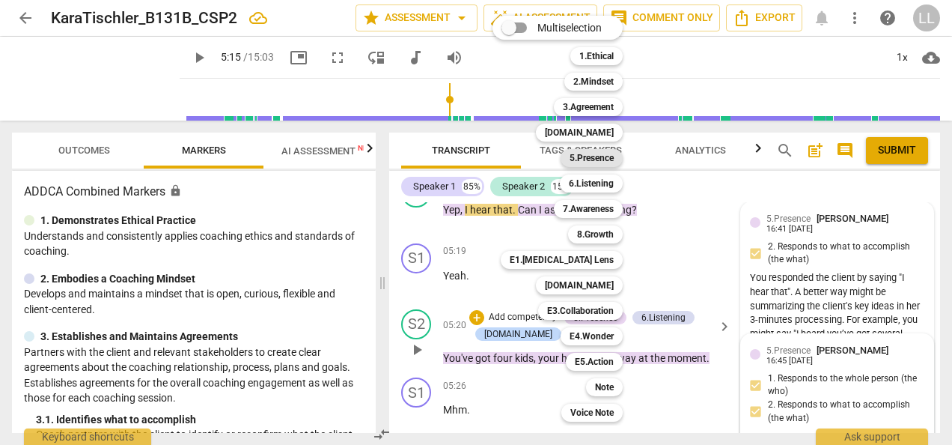
click at [588, 160] on b "5.Presence" at bounding box center [592, 158] width 44 height 18
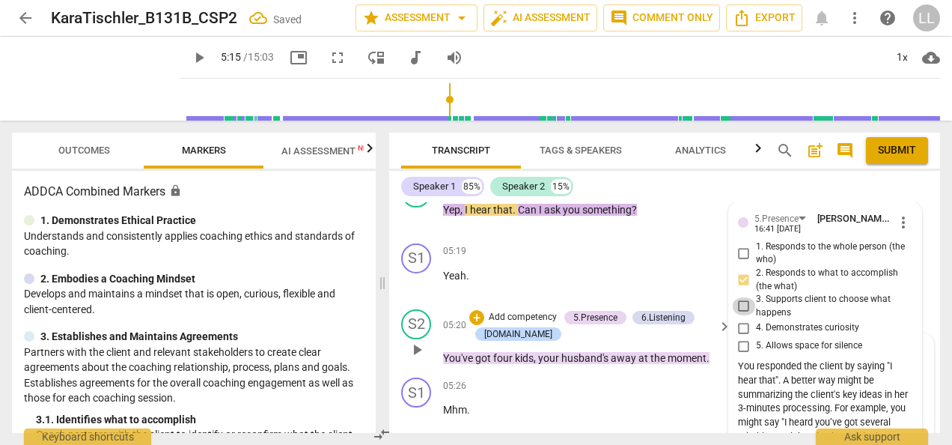
click at [744, 315] on input "3. Supports client to choose what happens" at bounding box center [744, 306] width 24 height 18
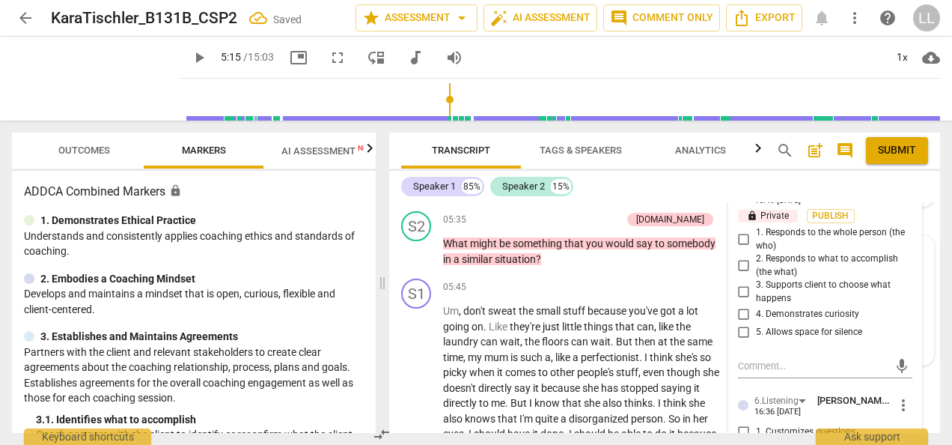
scroll to position [2232, 0]
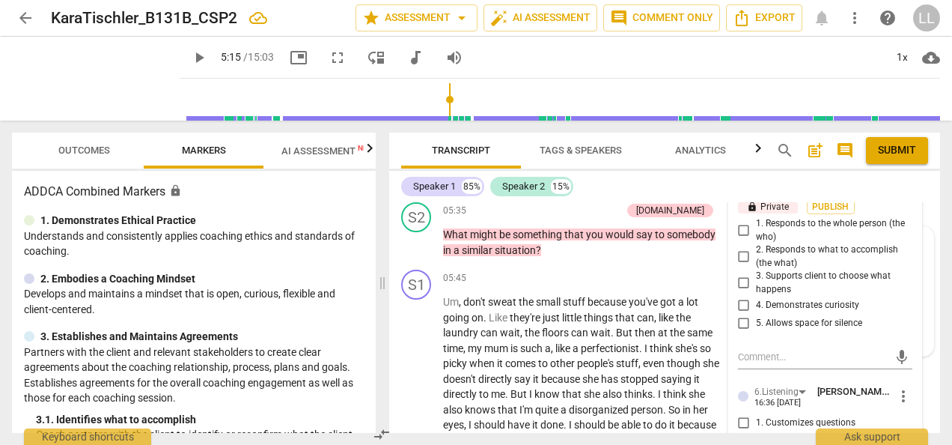
click at [740, 292] on input "3. Supports client to choose what happens" at bounding box center [744, 283] width 24 height 18
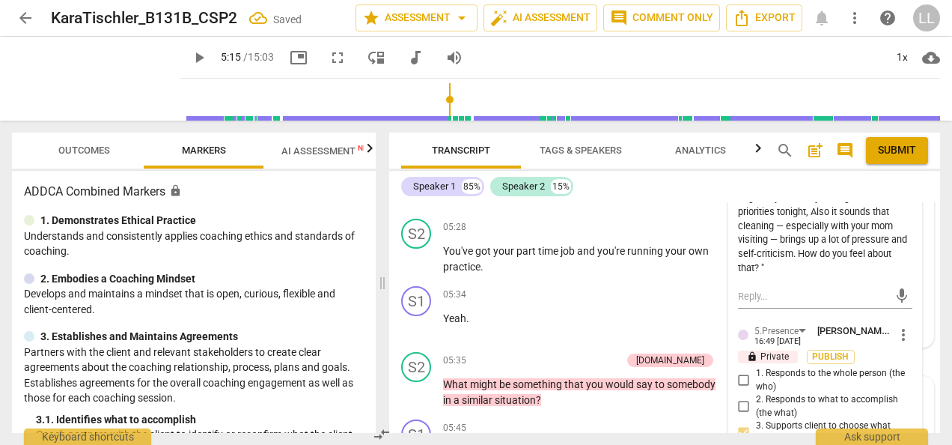
scroll to position [2157, 0]
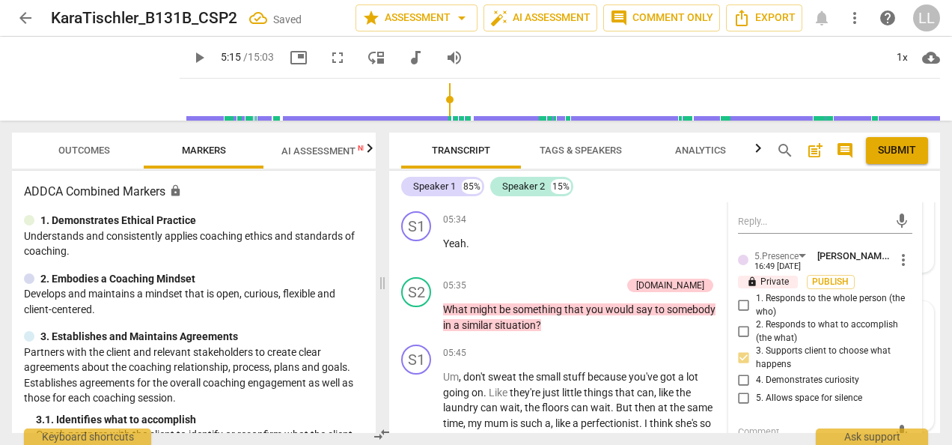
click at [896, 269] on span "more_vert" at bounding box center [904, 260] width 18 height 18
click at [912, 317] on li "Delete" at bounding box center [914, 318] width 52 height 28
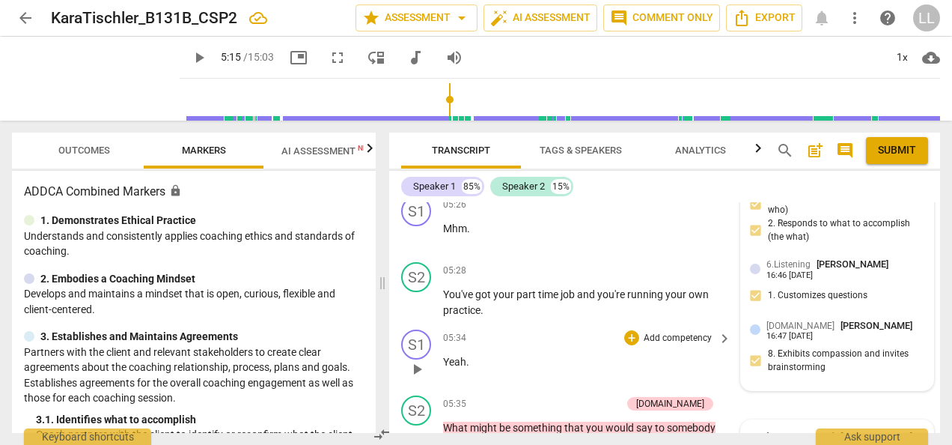
scroll to position [2082, 0]
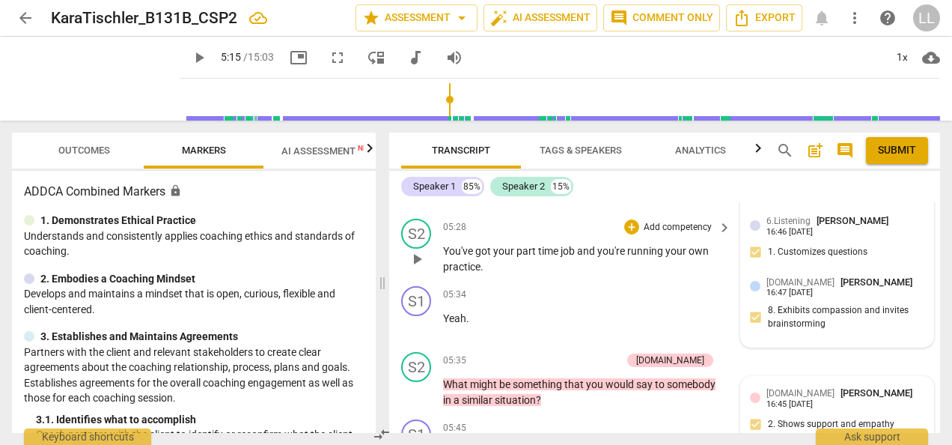
click at [656, 234] on p "Add competency" at bounding box center [677, 227] width 71 height 13
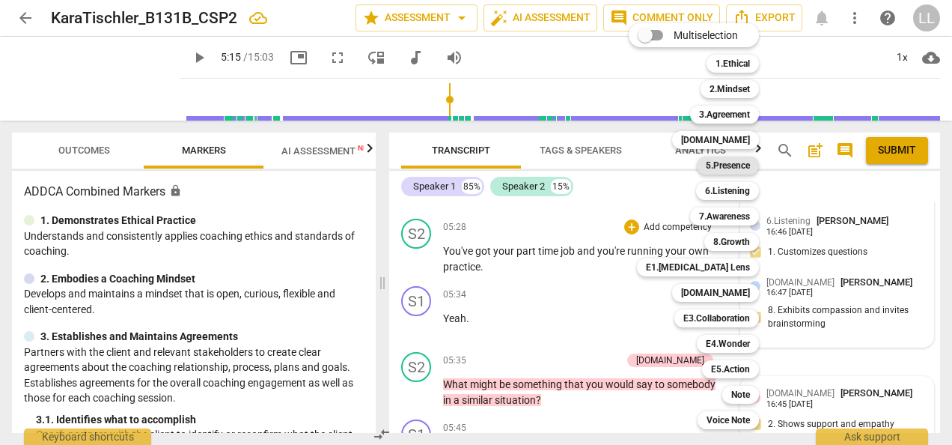
click at [734, 163] on b "5.Presence" at bounding box center [728, 165] width 44 height 18
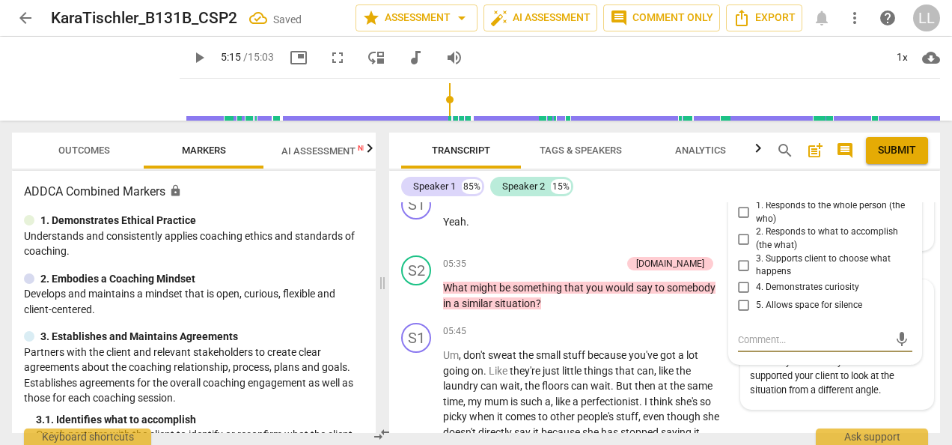
scroll to position [2156, 0]
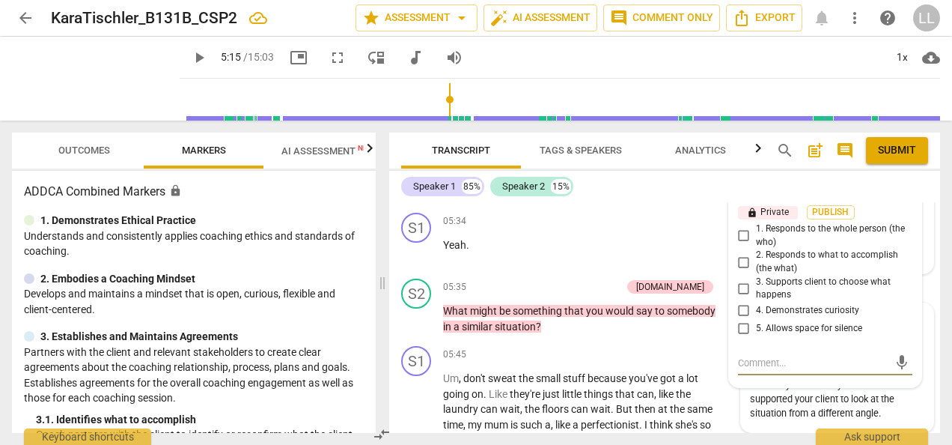
click at [742, 271] on input "2. Responds to what to accomplish (the what)" at bounding box center [744, 262] width 24 height 18
click at [820, 219] on span "Publish" at bounding box center [831, 212] width 22 height 13
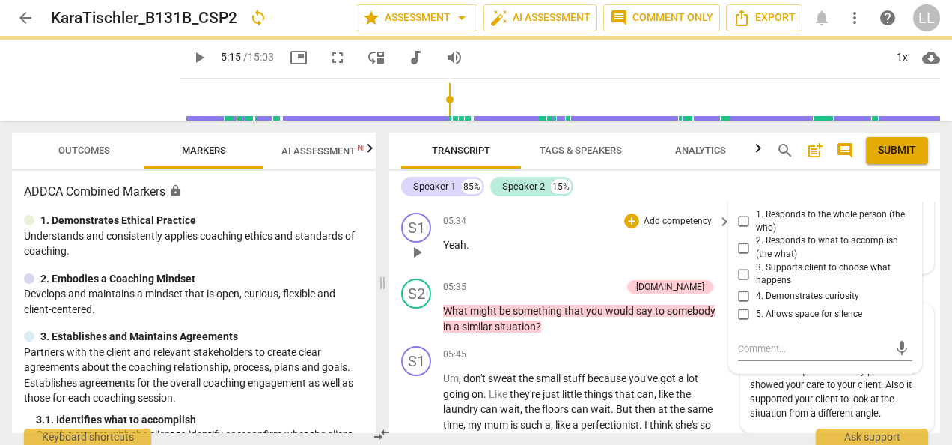
scroll to position [2081, 0]
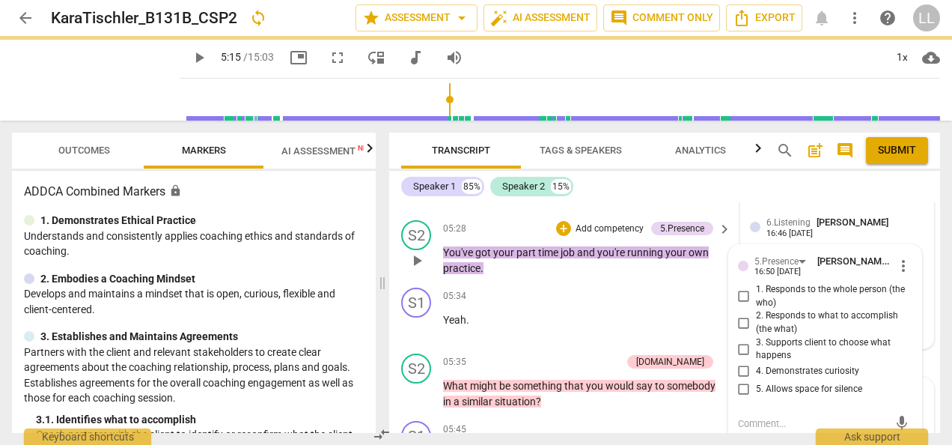
click at [569, 236] on div "+ Add competency" at bounding box center [600, 228] width 89 height 15
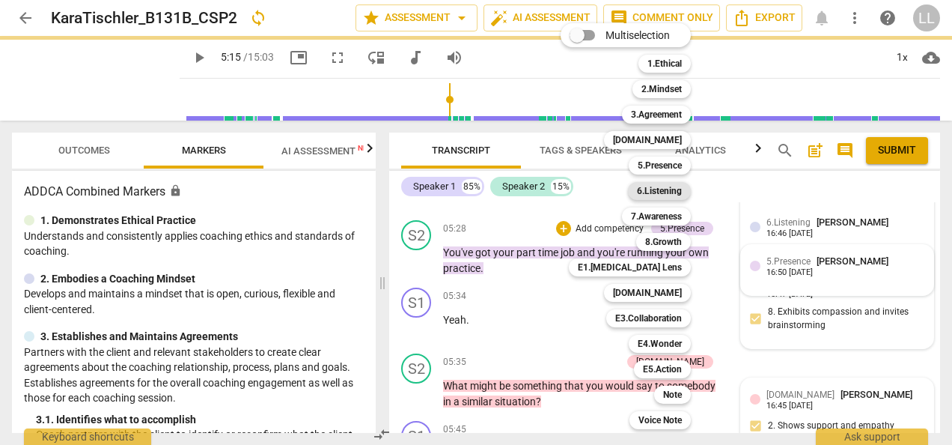
click at [674, 195] on b "6.Listening" at bounding box center [659, 191] width 45 height 18
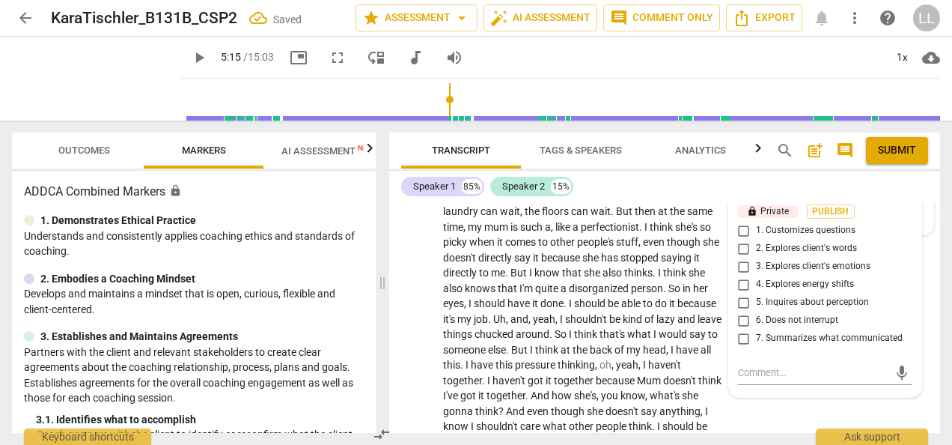
scroll to position [2367, 0]
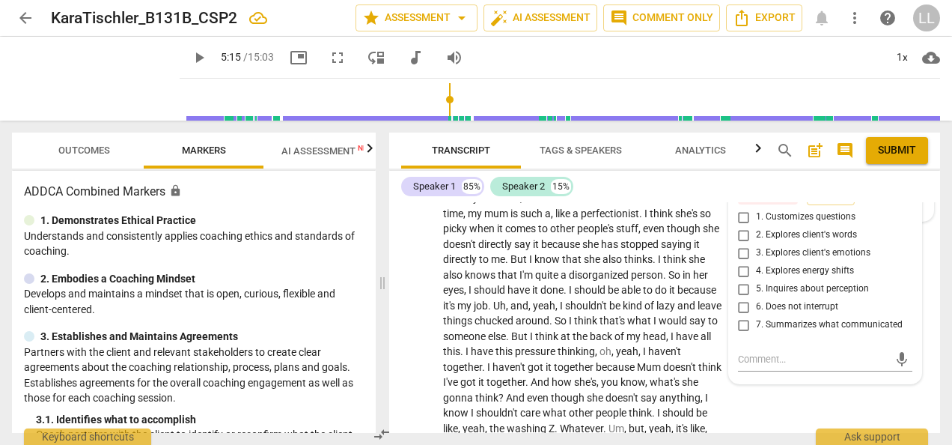
click at [741, 226] on input "1. Customizes questions" at bounding box center [744, 217] width 24 height 18
click at [838, 204] on span "Publish" at bounding box center [831, 198] width 22 height 13
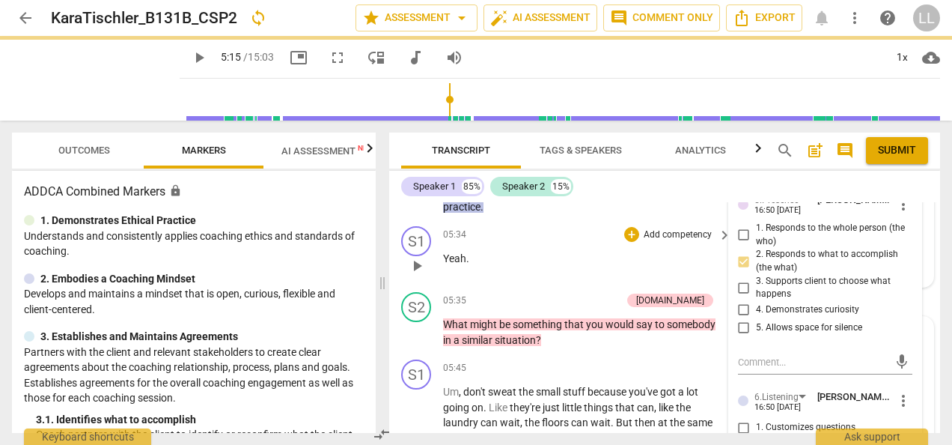
scroll to position [2067, 0]
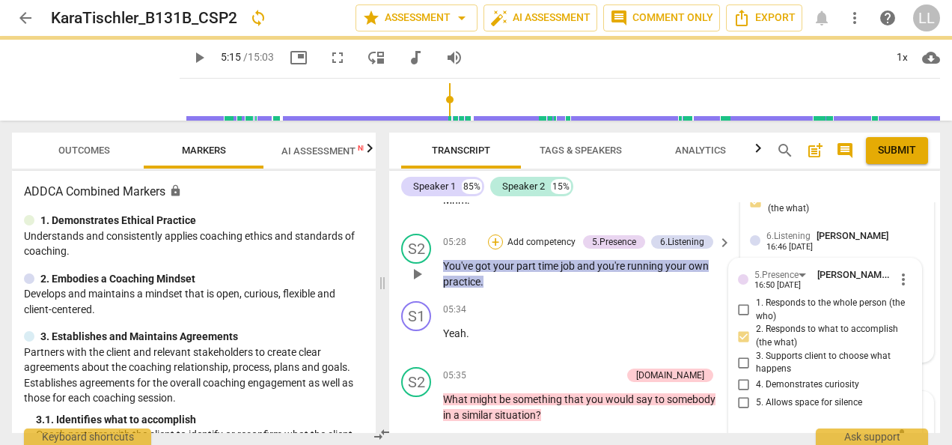
click at [496, 249] on div "+" at bounding box center [495, 241] width 15 height 15
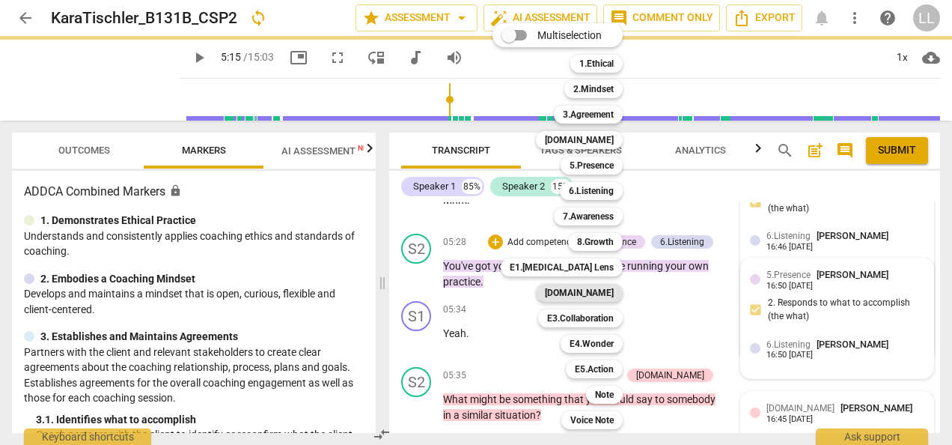
click at [590, 294] on b "E2.Safety" at bounding box center [579, 293] width 69 height 18
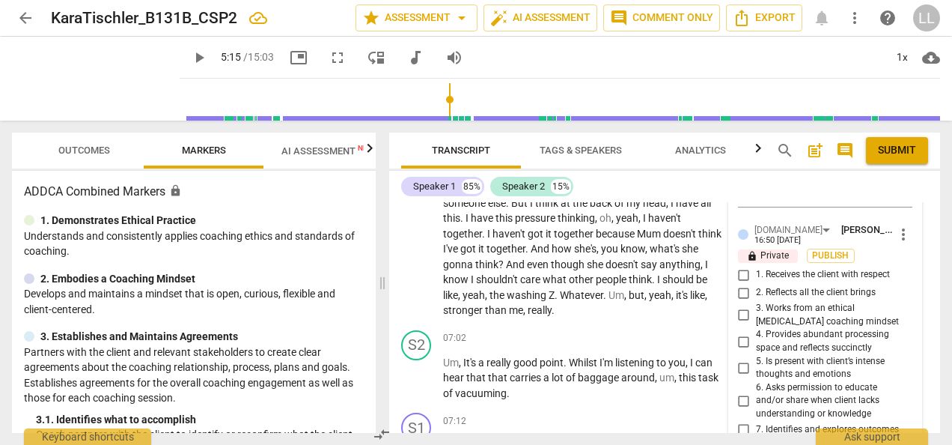
scroll to position [2591, 0]
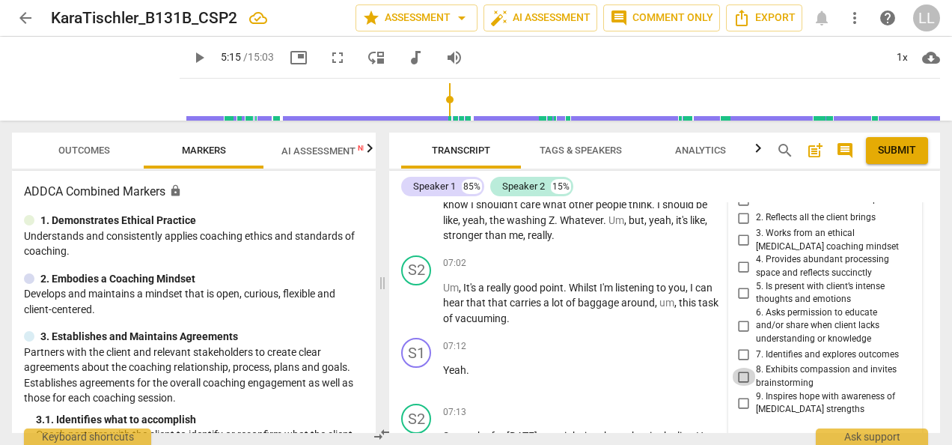
click at [740, 385] on input "8. Exhibits compassion and invites brainstorming" at bounding box center [744, 377] width 24 height 18
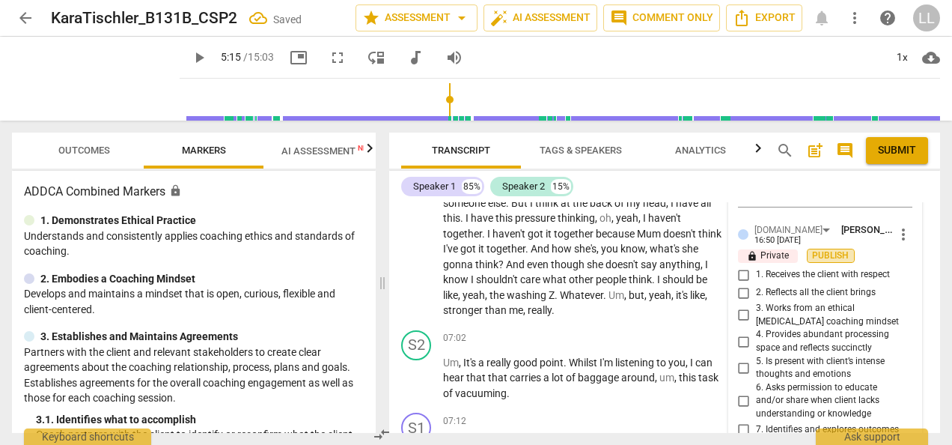
click at [833, 262] on span "Publish" at bounding box center [831, 255] width 22 height 13
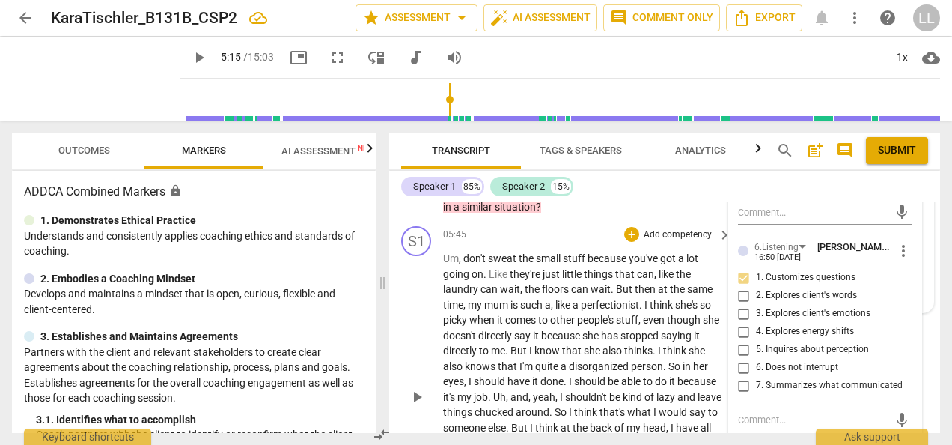
scroll to position [2217, 0]
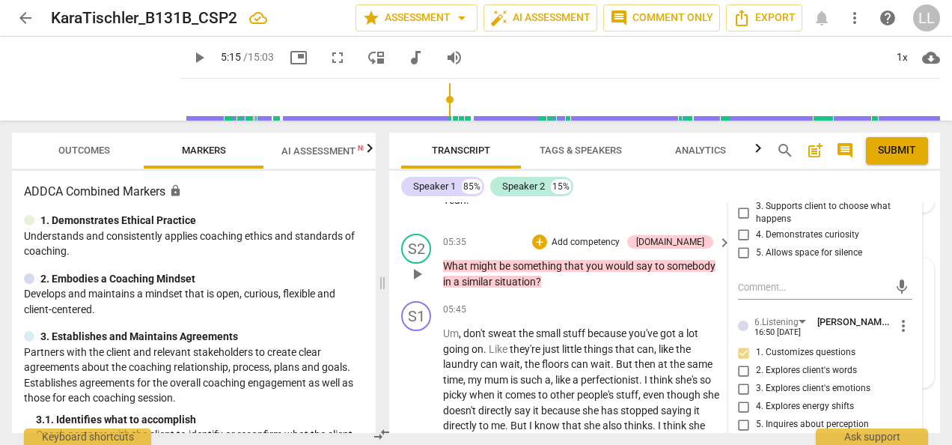
click at [597, 249] on p "Add competency" at bounding box center [585, 242] width 71 height 13
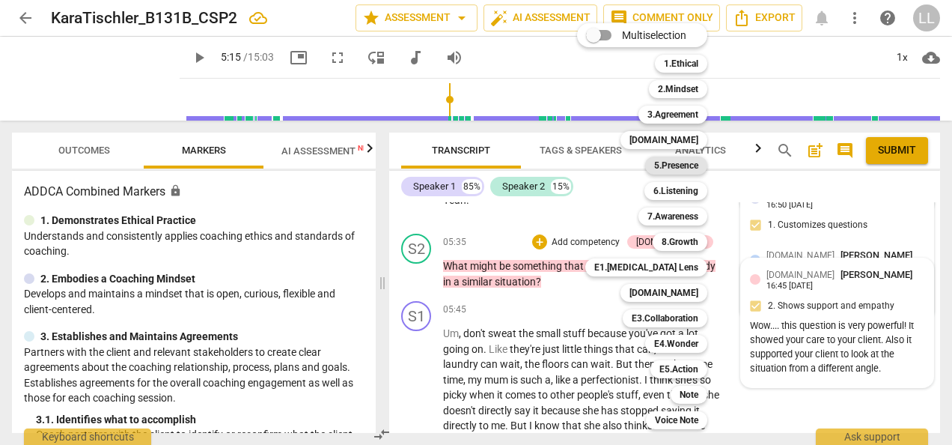
click at [680, 168] on b "5.Presence" at bounding box center [676, 165] width 44 height 18
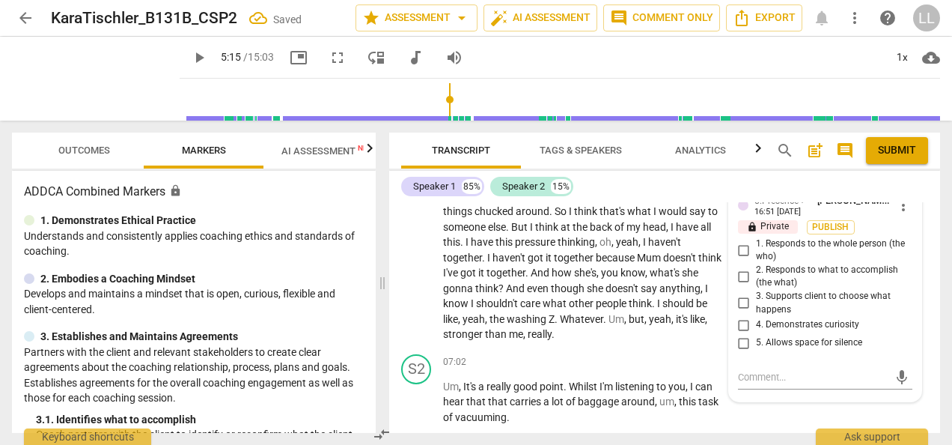
scroll to position [2517, 0]
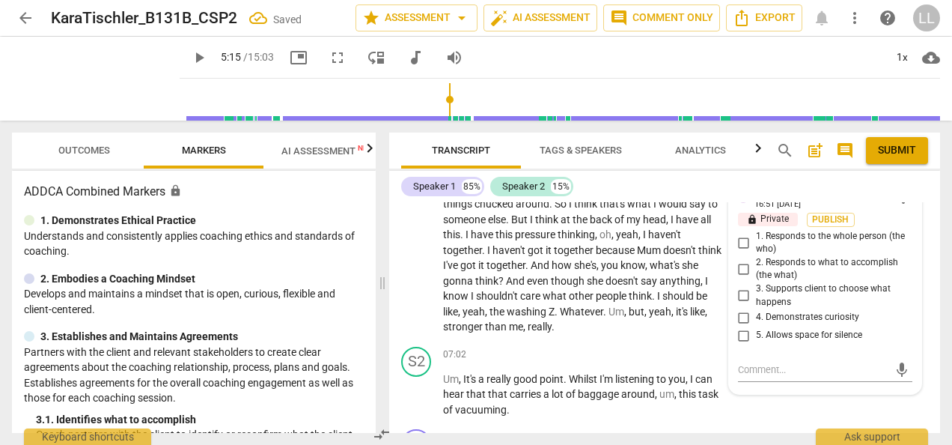
click at [740, 326] on input "4. Demonstrates curiosity" at bounding box center [744, 317] width 24 height 18
click at [743, 278] on input "2. Responds to what to accomplish (the what)" at bounding box center [744, 269] width 24 height 18
click at [740, 252] on input "1. Responds to the whole person (the who)" at bounding box center [744, 243] width 24 height 18
click at [739, 305] on input "3. Supports client to choose what happens" at bounding box center [744, 296] width 24 height 18
click at [830, 226] on span "Publish" at bounding box center [831, 219] width 22 height 13
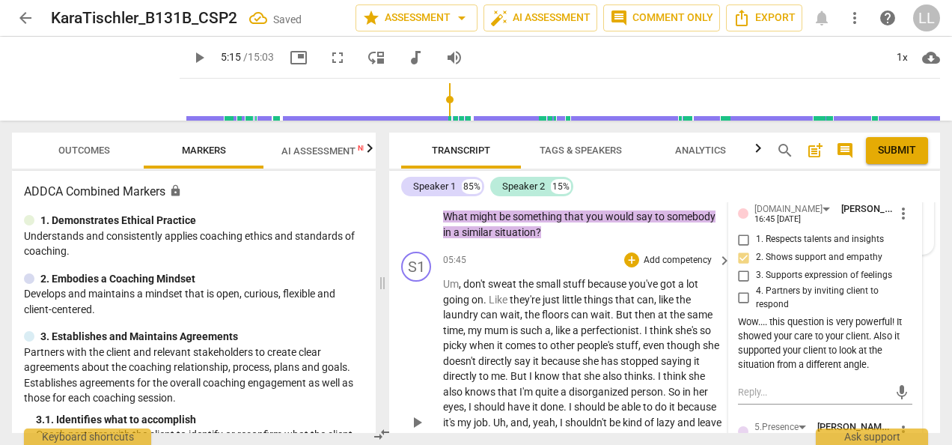
scroll to position [2142, 0]
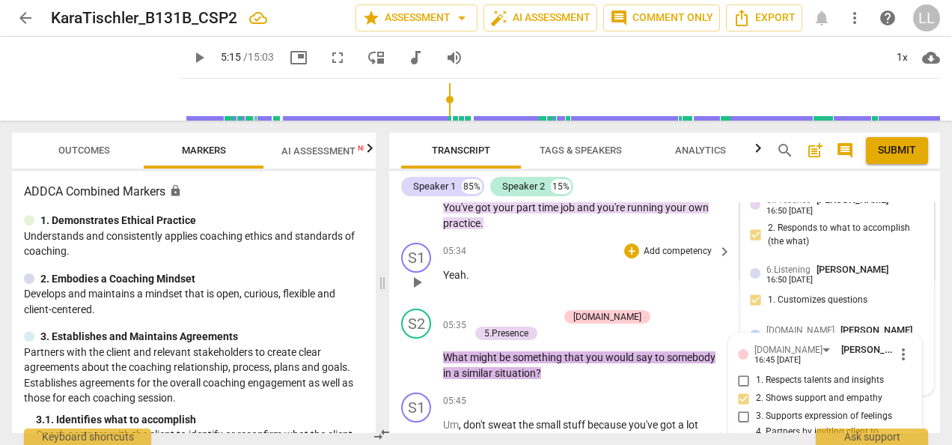
click at [545, 283] on p "Yeah ." at bounding box center [583, 275] width 281 height 16
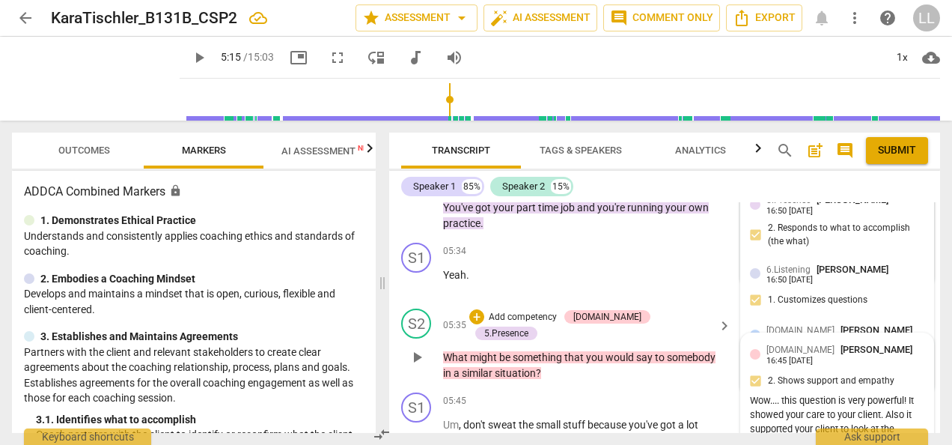
click at [519, 324] on p "Add competency" at bounding box center [522, 317] width 71 height 13
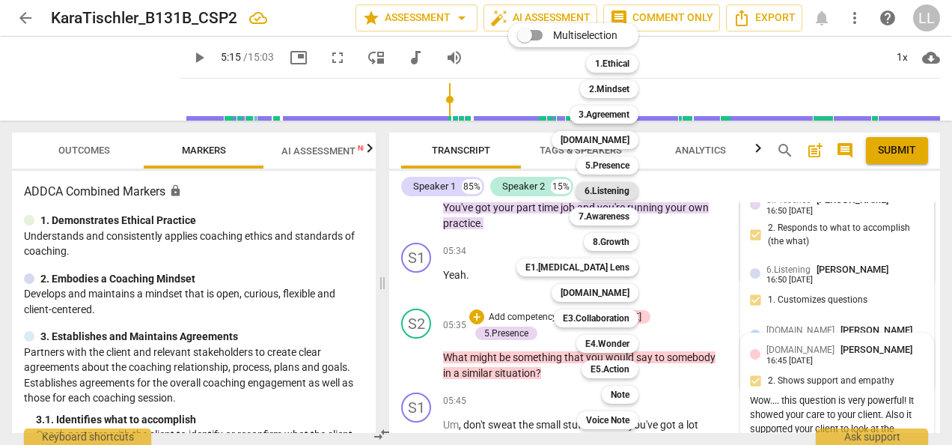
click at [618, 197] on b "6.Listening" at bounding box center [607, 191] width 45 height 18
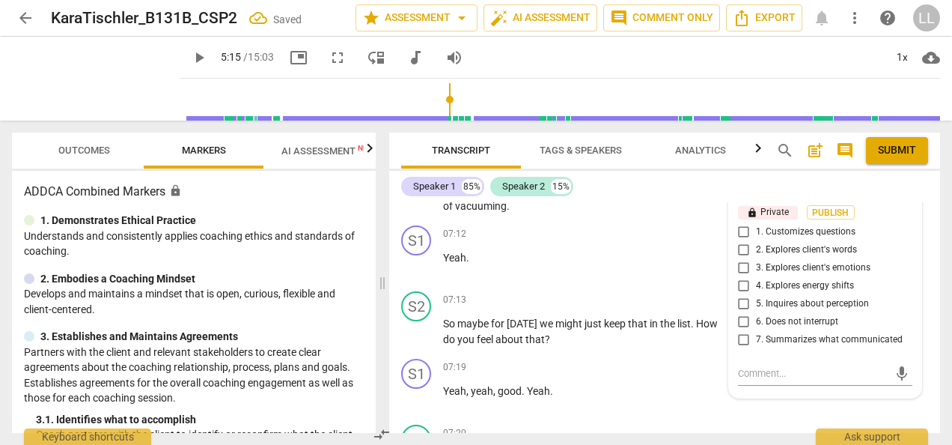
scroll to position [2741, 0]
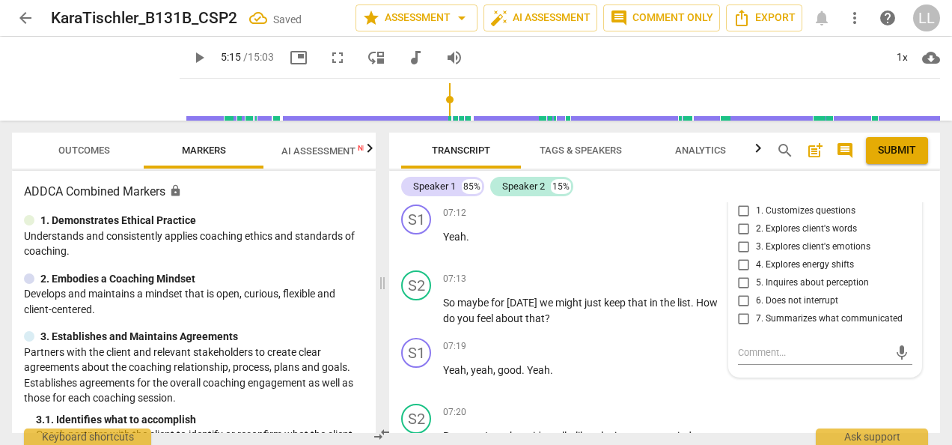
click at [739, 291] on input "5. Inquires about perception" at bounding box center [744, 282] width 24 height 18
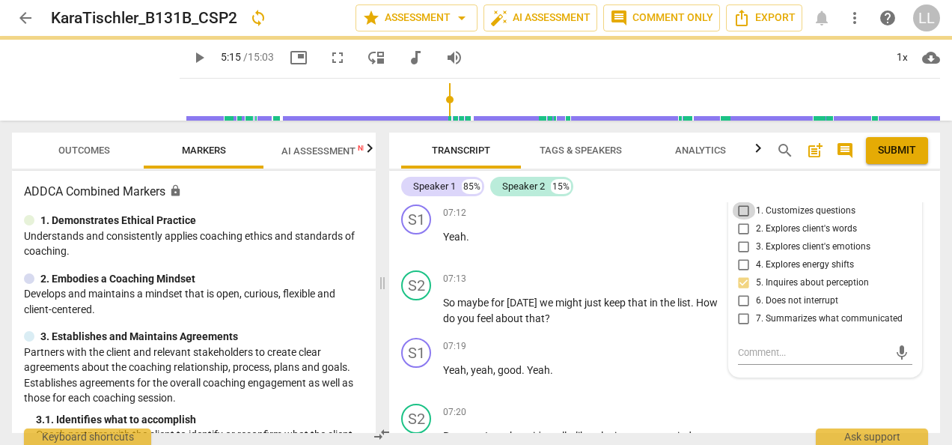
click at [739, 219] on input "1. Customizes questions" at bounding box center [744, 210] width 24 height 18
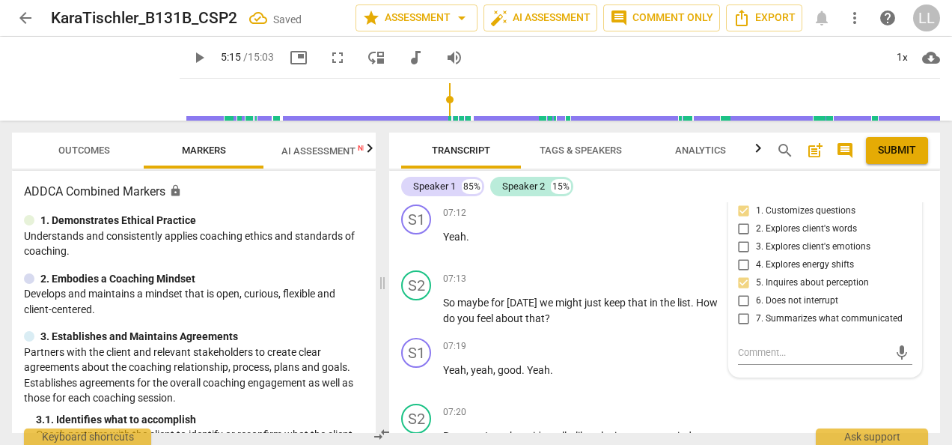
click at [831, 198] on span "Publish" at bounding box center [831, 192] width 22 height 13
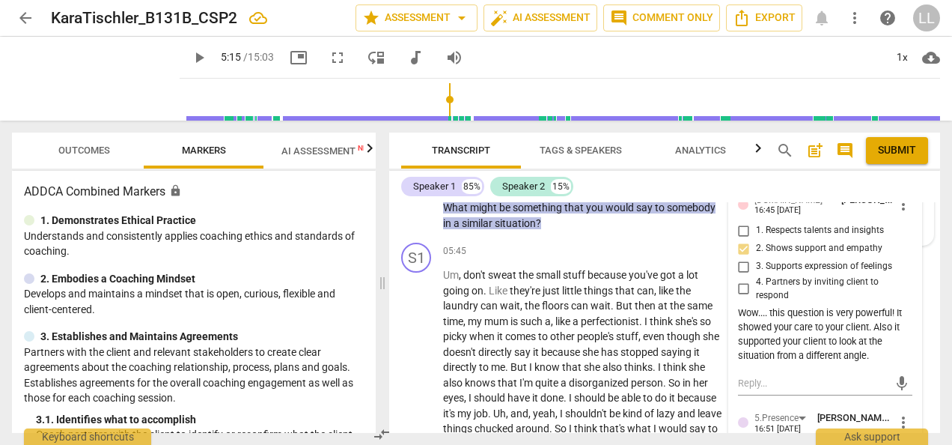
scroll to position [2217, 0]
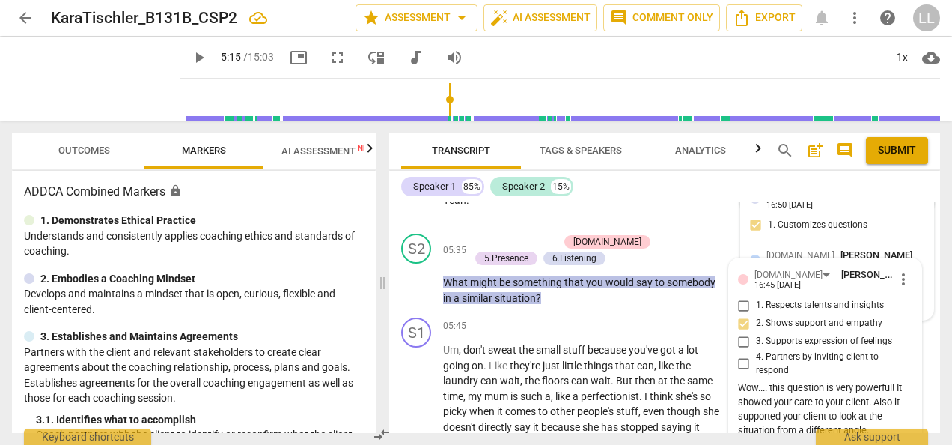
click at [494, 249] on p "Add competency" at bounding box center [522, 242] width 71 height 13
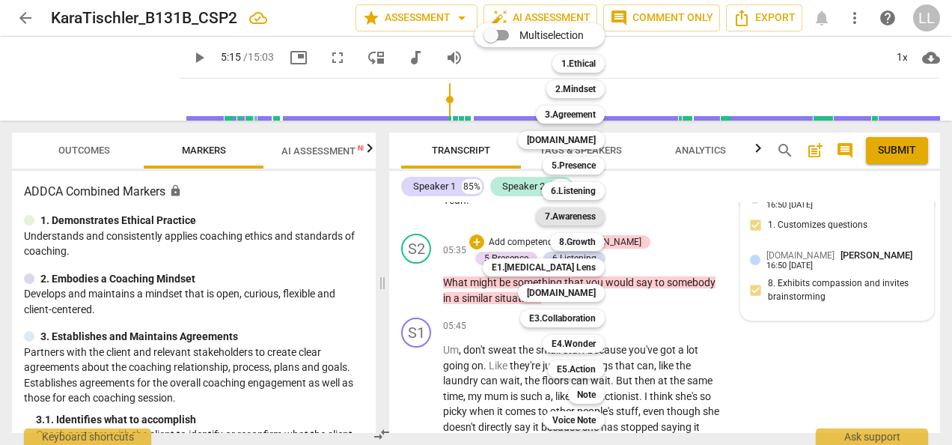
click at [577, 219] on b "7.Awareness" at bounding box center [570, 216] width 51 height 18
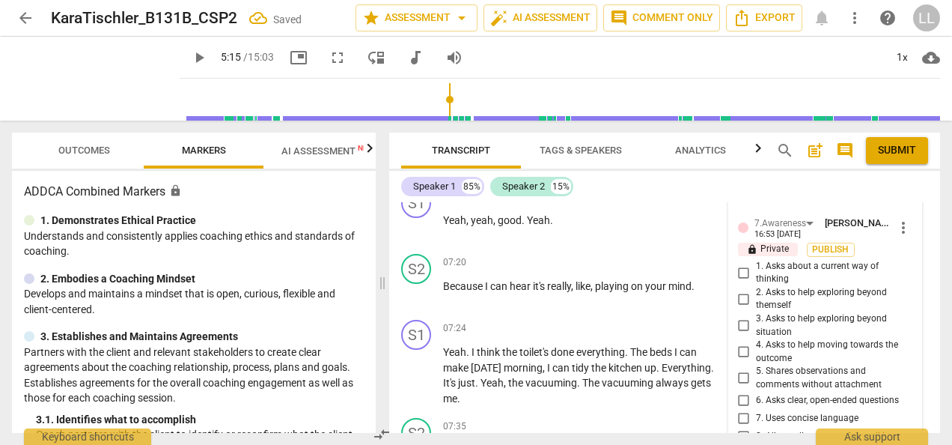
scroll to position [2966, 0]
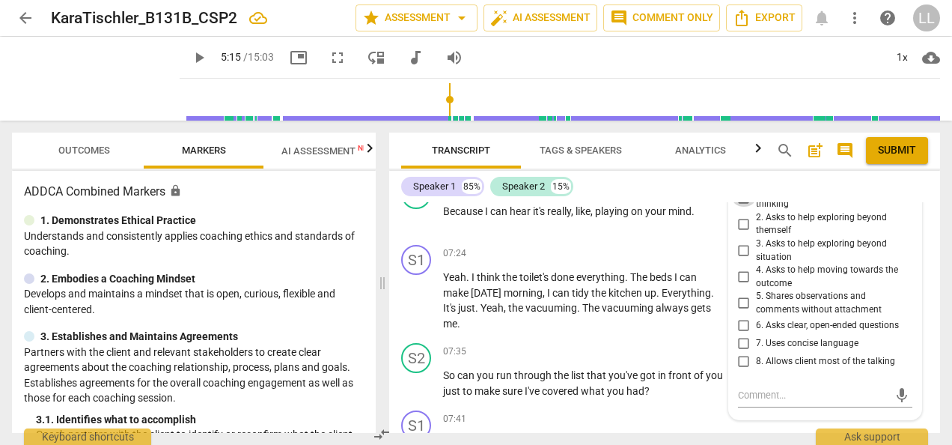
click at [743, 207] on input "1. Asks about a current way of thinking" at bounding box center [744, 198] width 24 height 18
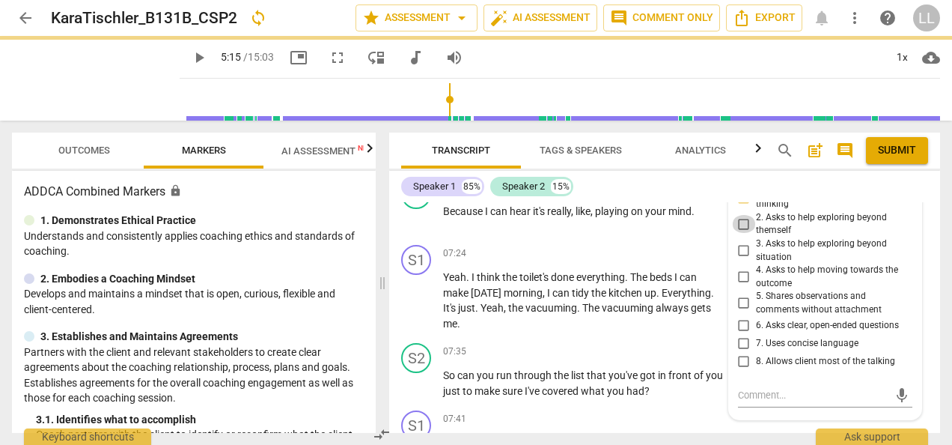
click at [740, 233] on input "2. Asks to help exploring beyond themself" at bounding box center [744, 224] width 24 height 18
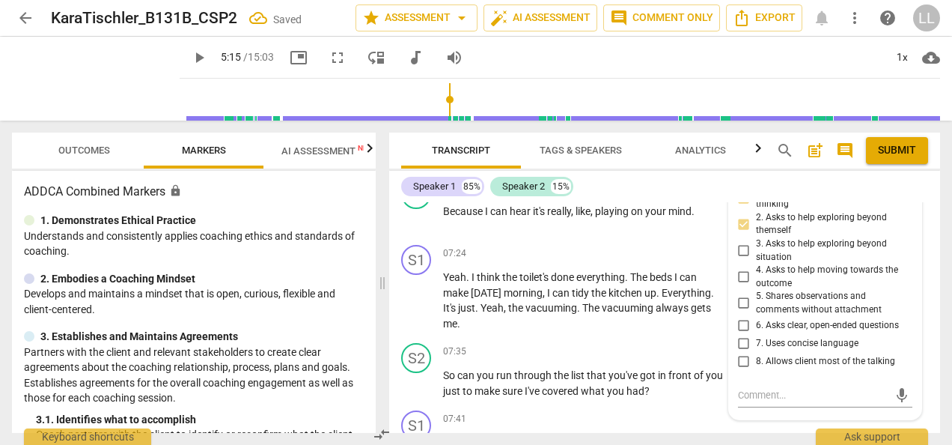
click at [743, 260] on input "3. Asks to help exploring beyond situation" at bounding box center [744, 251] width 24 height 18
click at [746, 286] on input "4. Asks to help moving towards the outcome" at bounding box center [744, 277] width 24 height 18
click at [743, 334] on input "6. Asks clear, open-ended questions" at bounding box center [744, 325] width 24 height 18
click at [768, 350] on span "7. Uses concise language" at bounding box center [807, 343] width 103 height 13
click at [756, 352] on input "7. Uses concise language" at bounding box center [744, 343] width 24 height 18
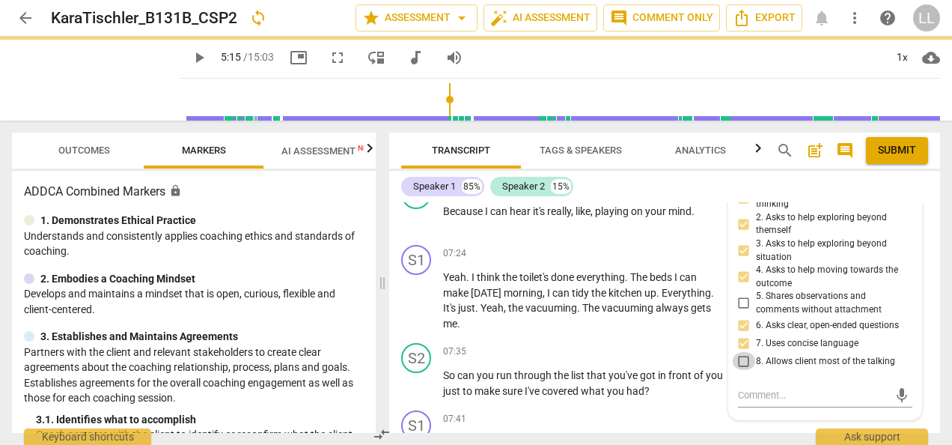
click at [741, 370] on input "8. Allows client most of the talking" at bounding box center [744, 361] width 24 height 18
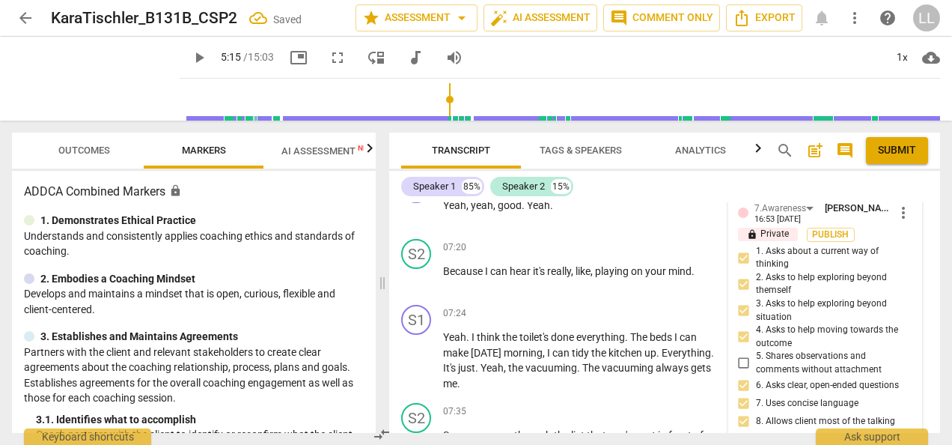
scroll to position [2891, 0]
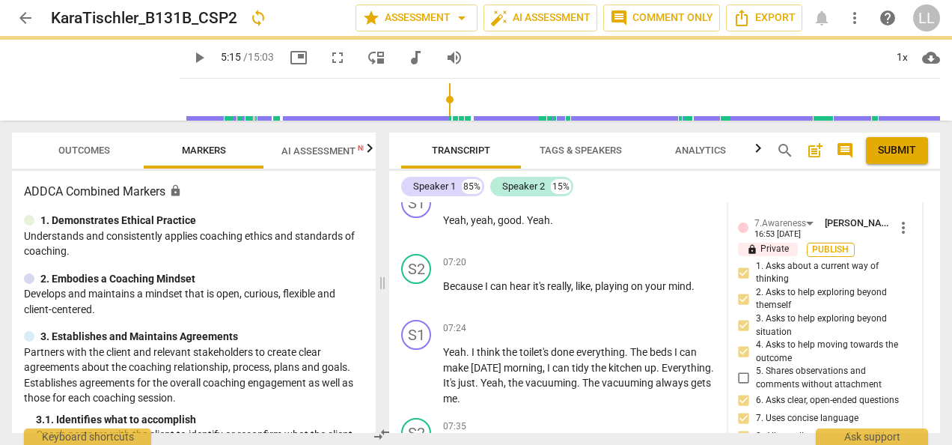
click at [828, 256] on span "Publish" at bounding box center [831, 249] width 22 height 13
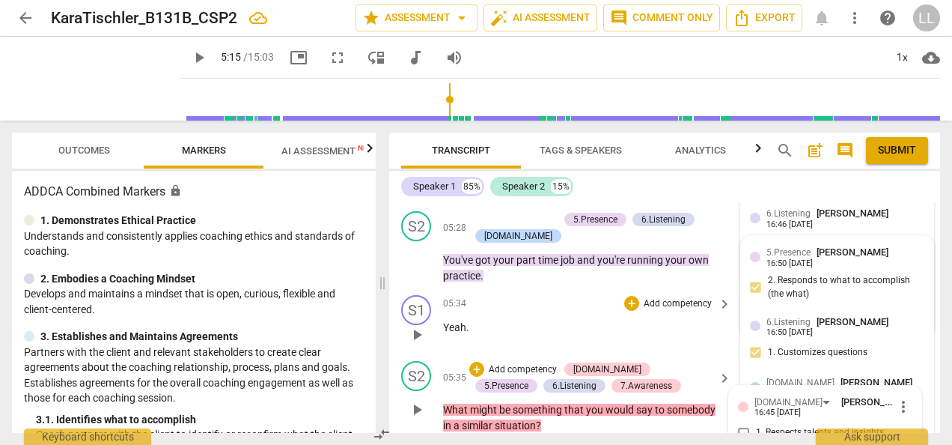
scroll to position [2067, 0]
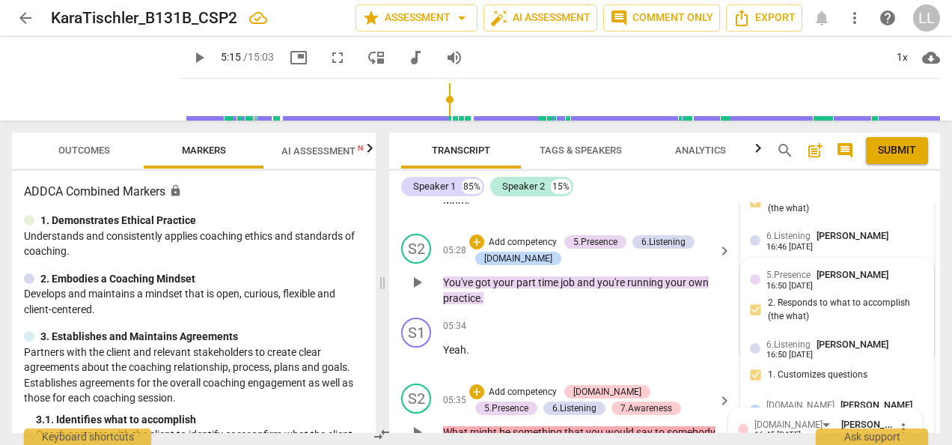
click at [507, 249] on p "Add competency" at bounding box center [522, 242] width 71 height 13
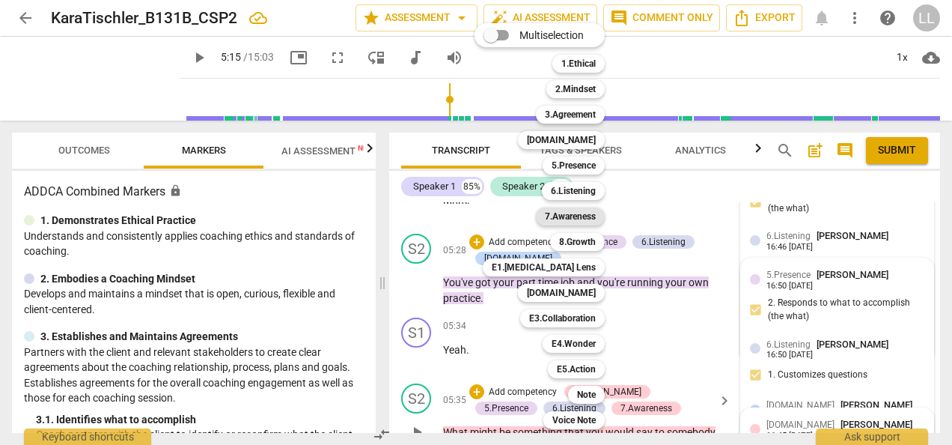
click at [564, 214] on b "7.Awareness" at bounding box center [570, 216] width 51 height 18
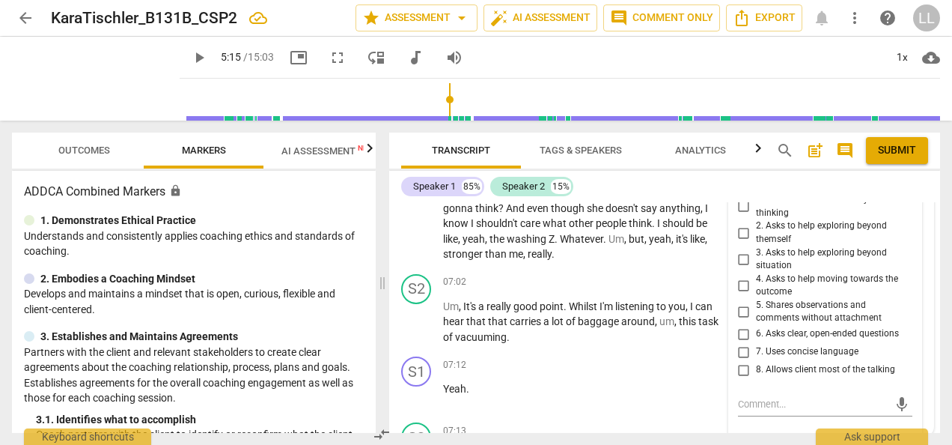
scroll to position [2602, 0]
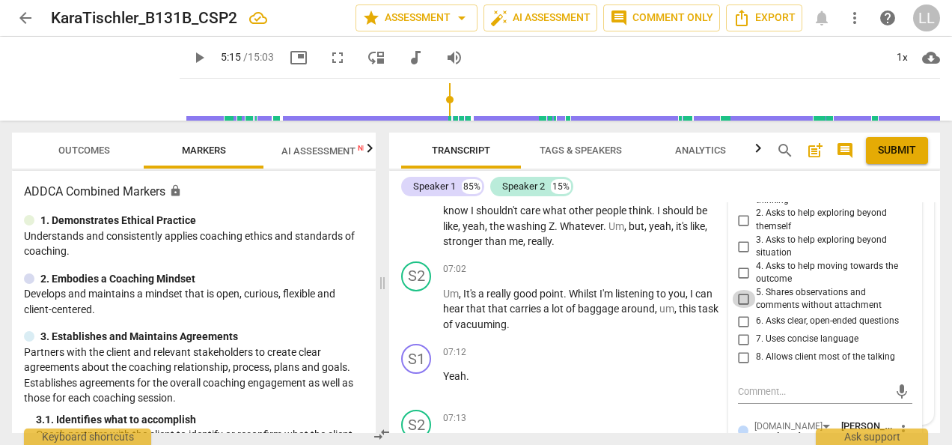
click at [736, 308] on input "5. Shares observations and comments without attachment" at bounding box center [744, 299] width 24 height 18
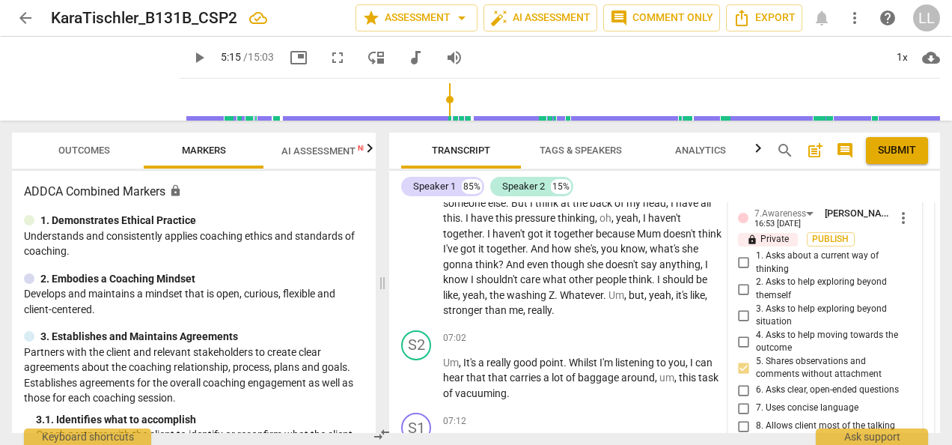
scroll to position [2452, 0]
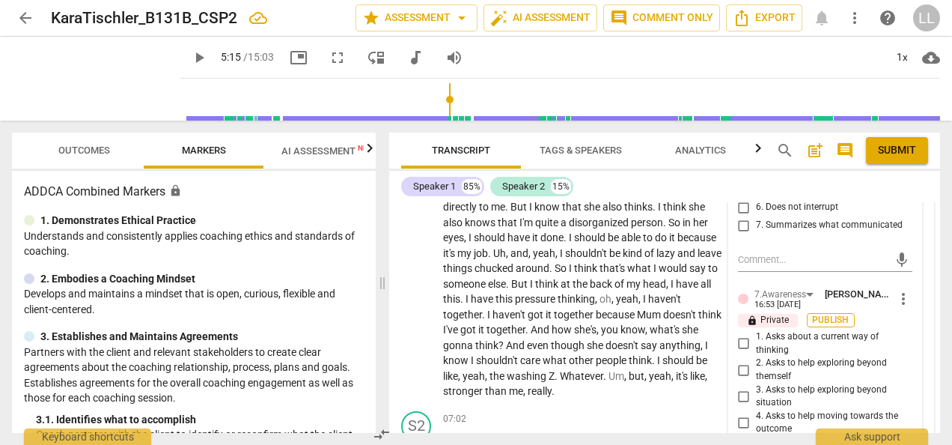
click at [820, 326] on span "Publish" at bounding box center [831, 320] width 22 height 13
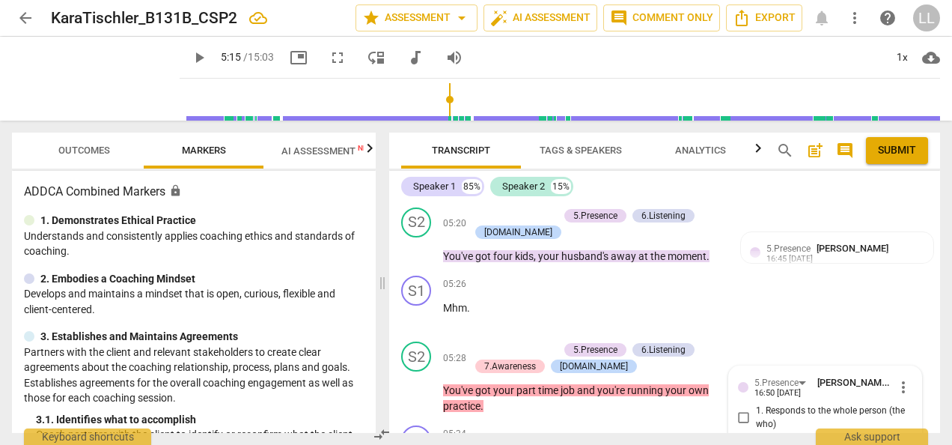
scroll to position [1928, 0]
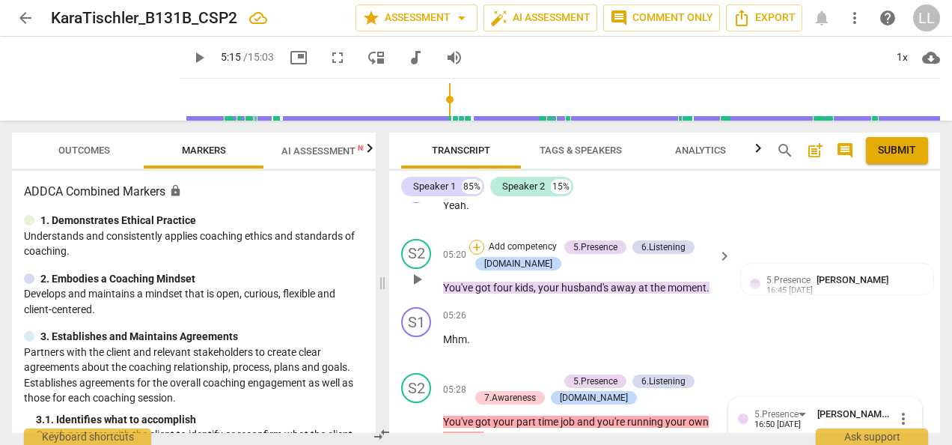
click at [480, 255] on div "+" at bounding box center [476, 247] width 15 height 15
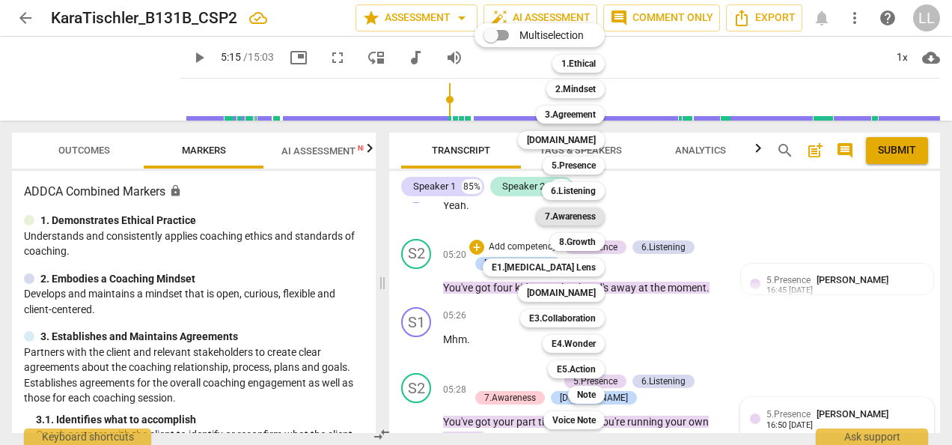
click at [572, 211] on b "7.Awareness" at bounding box center [570, 216] width 51 height 18
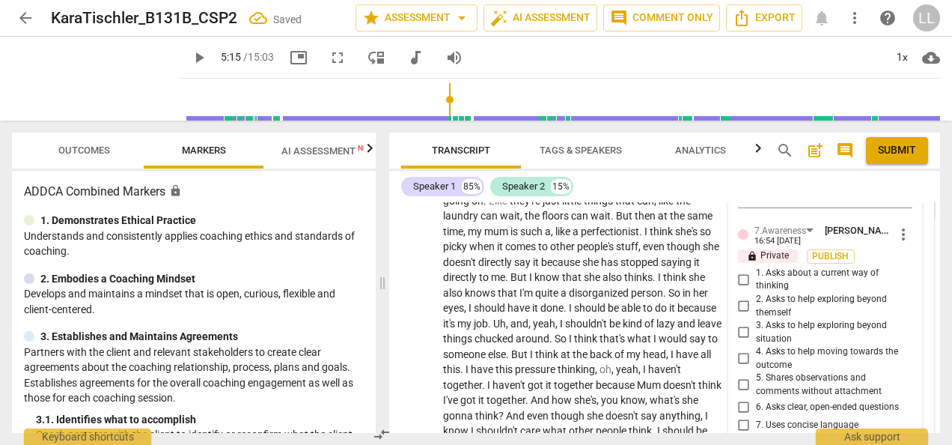
scroll to position [2457, 0]
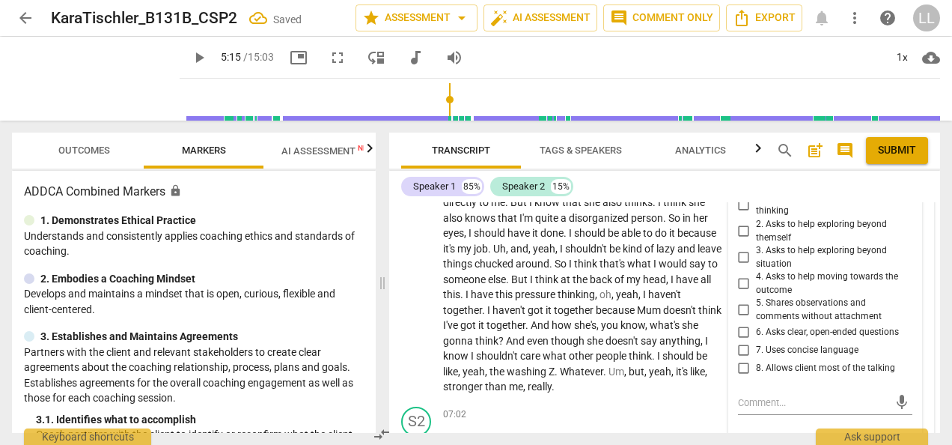
click at [739, 319] on input "5. Shares observations and comments without attachment" at bounding box center [744, 310] width 24 height 18
click at [820, 188] on span "Publish" at bounding box center [831, 181] width 22 height 13
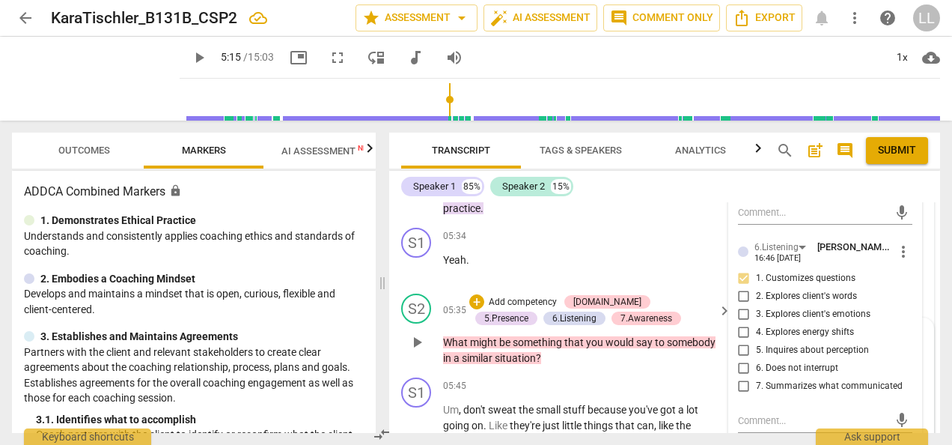
scroll to position [2143, 0]
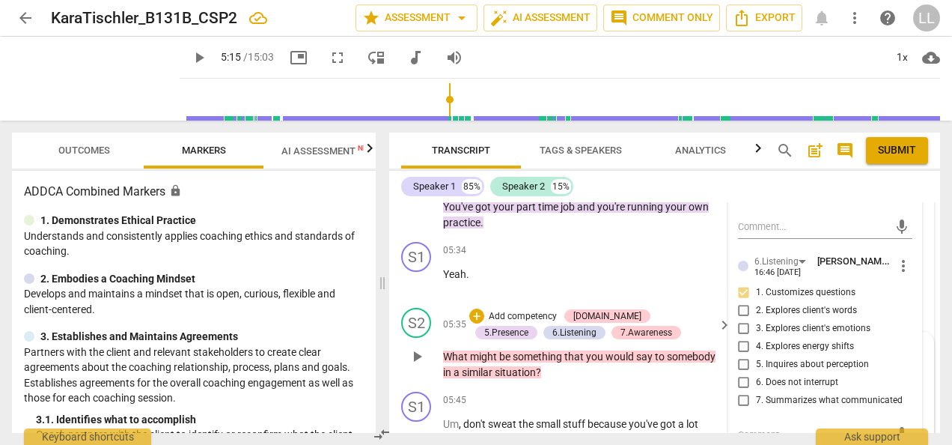
click at [485, 323] on div "+ Add competency" at bounding box center [513, 315] width 89 height 15
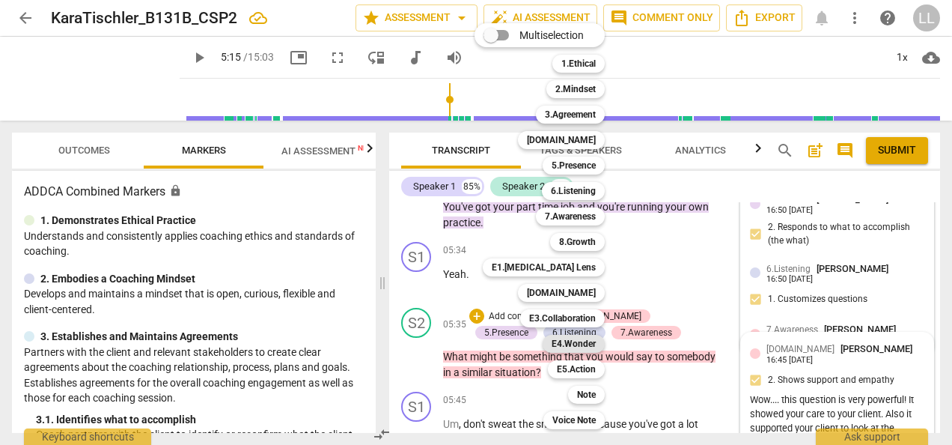
click at [583, 342] on b "E4.Wonder" at bounding box center [574, 344] width 44 height 18
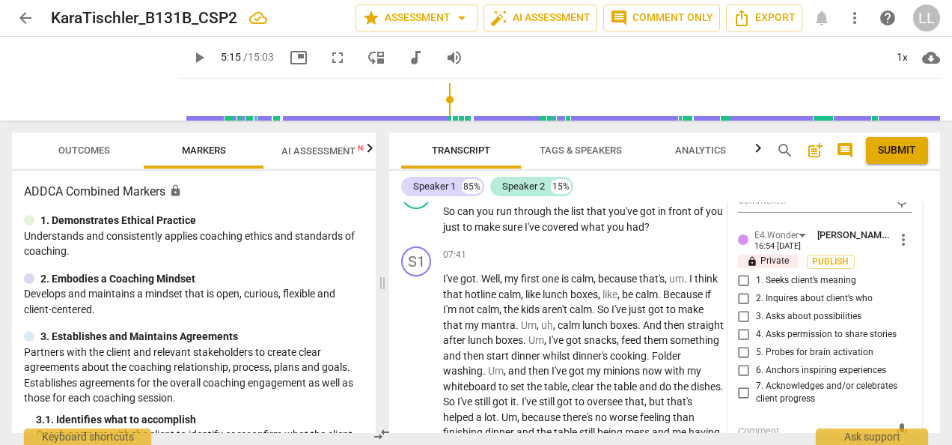
scroll to position [3191, 0]
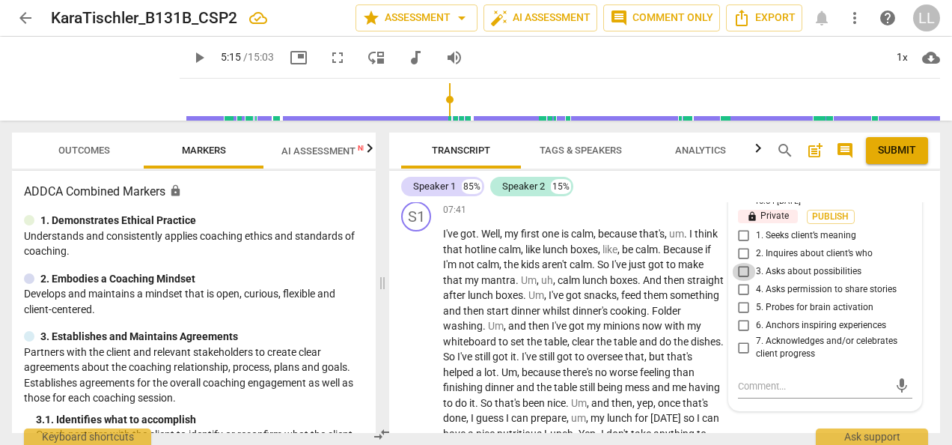
click at [741, 281] on input "3. Asks about possibilities" at bounding box center [744, 272] width 24 height 18
click at [740, 317] on input "5. Probes for brain activation" at bounding box center [744, 308] width 24 height 18
click at [833, 223] on span "Publish" at bounding box center [831, 216] width 22 height 13
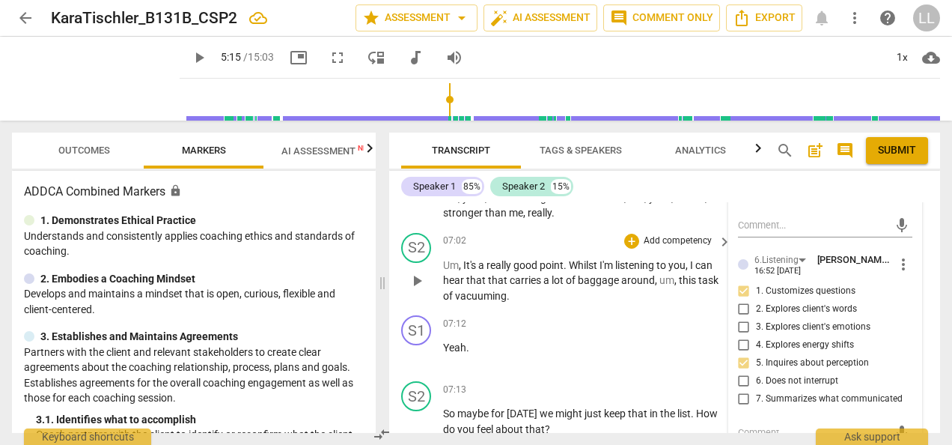
scroll to position [2667, 0]
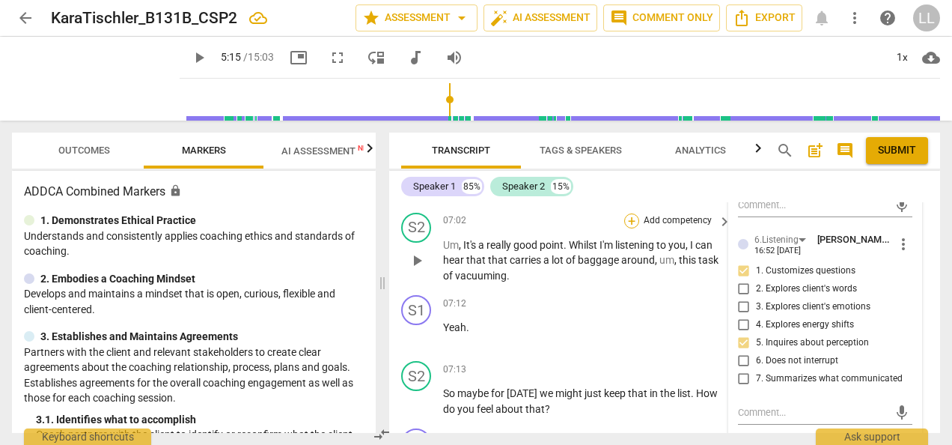
click at [636, 228] on div "+" at bounding box center [631, 220] width 15 height 15
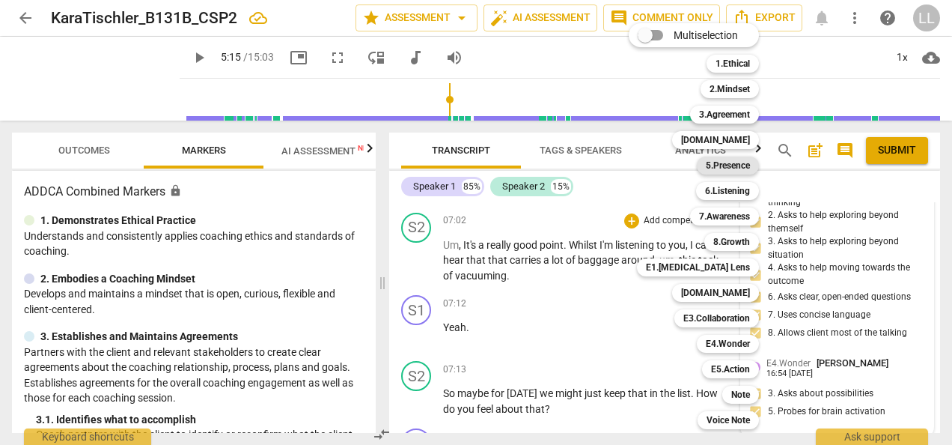
click at [734, 163] on b "5.Presence" at bounding box center [728, 165] width 44 height 18
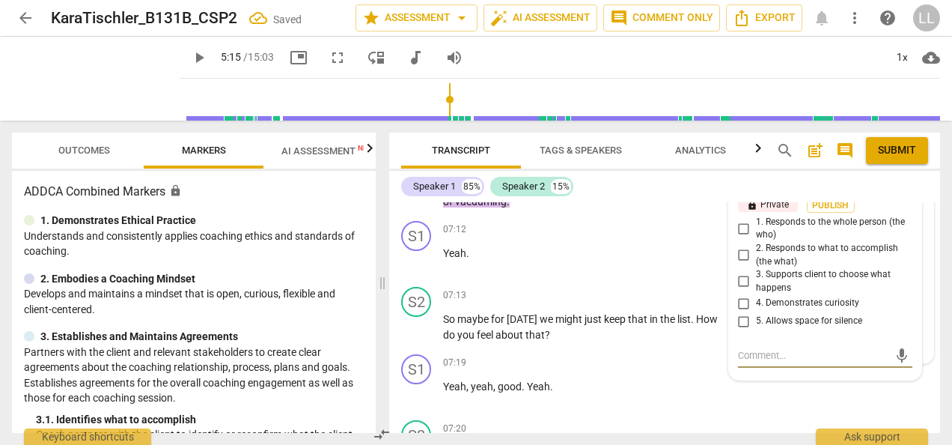
scroll to position [2718, 0]
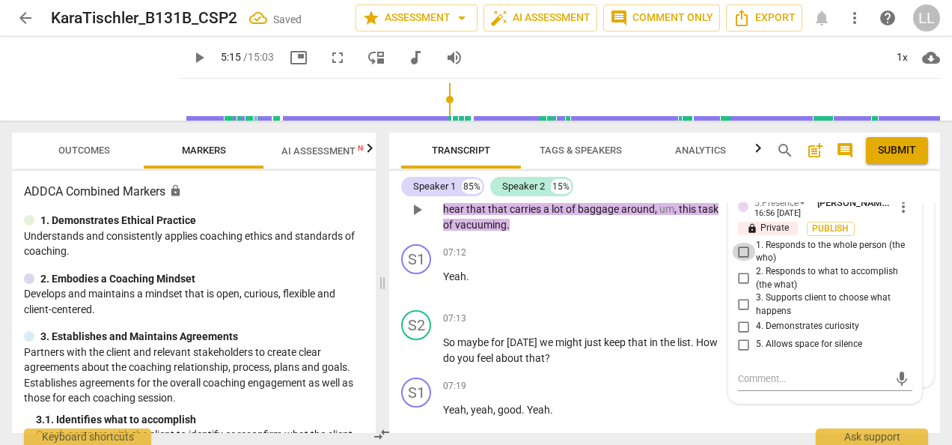
click at [739, 260] on input "1. Responds to the whole person (the who)" at bounding box center [744, 252] width 24 height 18
click at [829, 235] on span "Publish" at bounding box center [831, 228] width 22 height 13
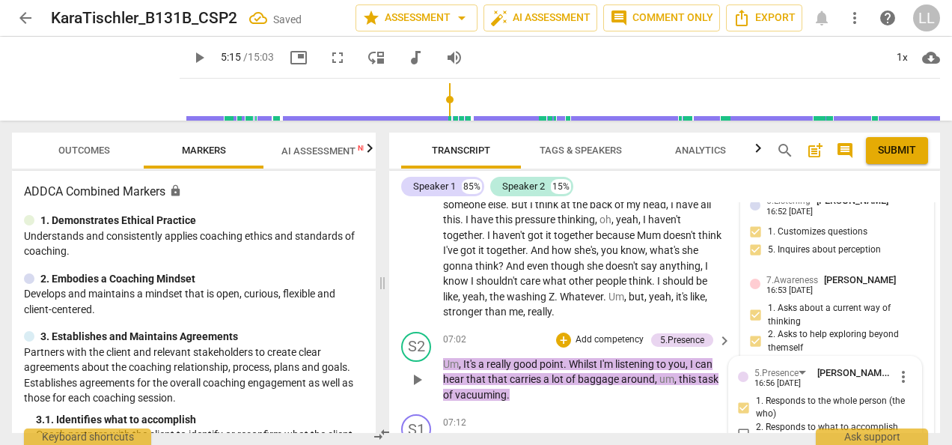
scroll to position [2568, 0]
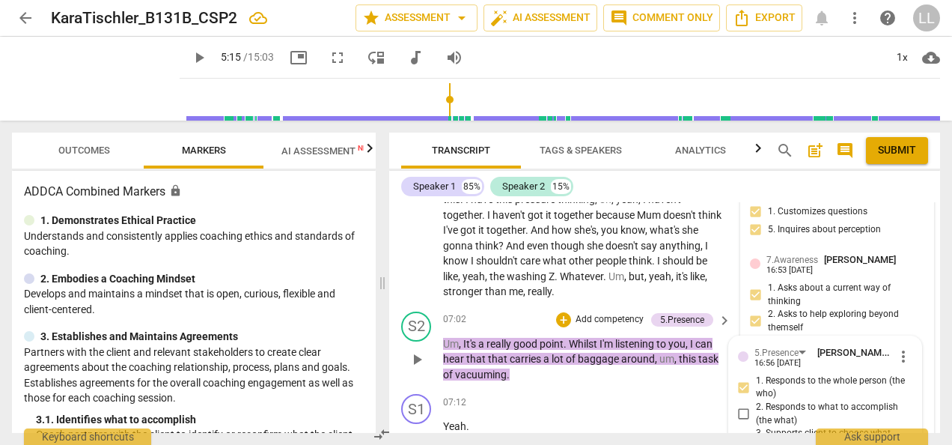
click at [574, 326] on p "Add competency" at bounding box center [609, 319] width 71 height 13
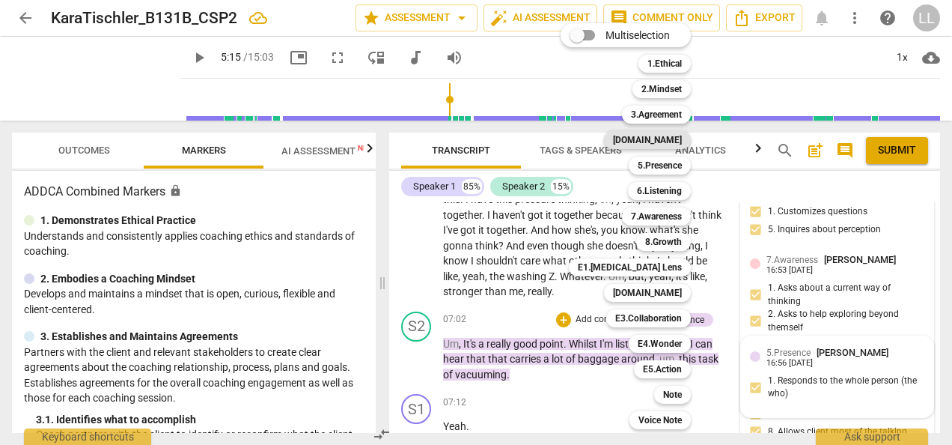
click at [668, 141] on b "4.Trust" at bounding box center [647, 140] width 69 height 18
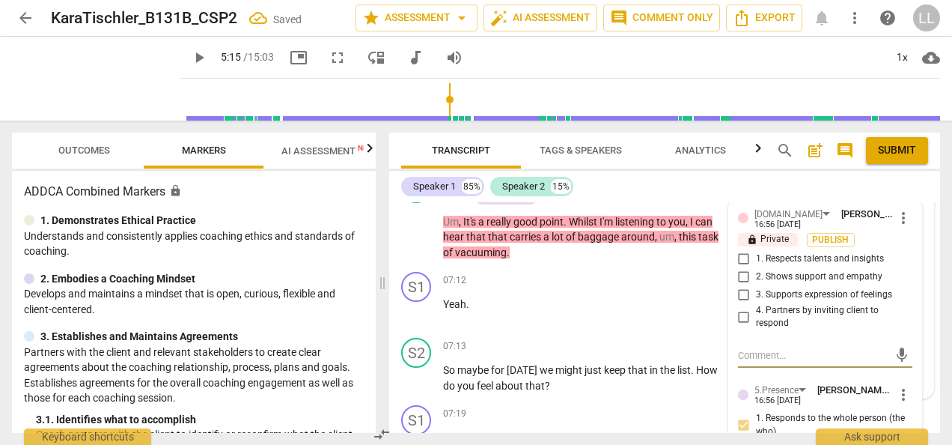
scroll to position [2684, 0]
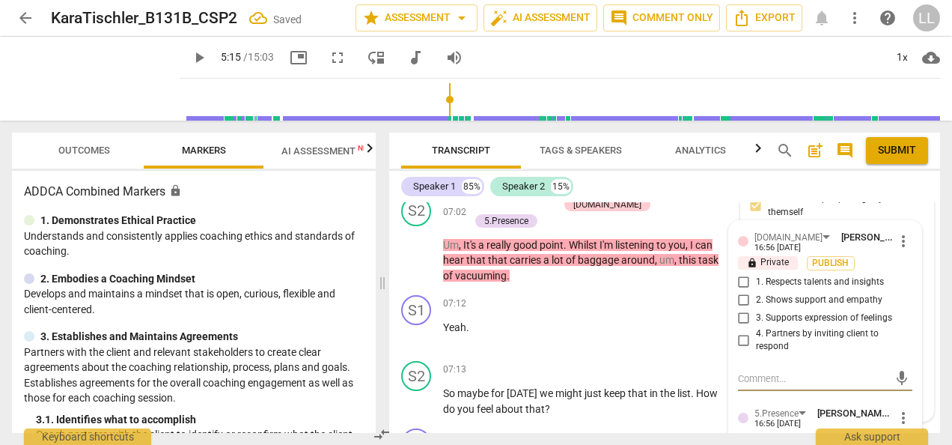
click at [740, 291] on input "1. Respects talents and insights" at bounding box center [744, 282] width 24 height 18
click at [741, 308] on input "2. Shows support and empathy" at bounding box center [744, 300] width 24 height 18
click at [832, 269] on span "Publish" at bounding box center [831, 263] width 22 height 13
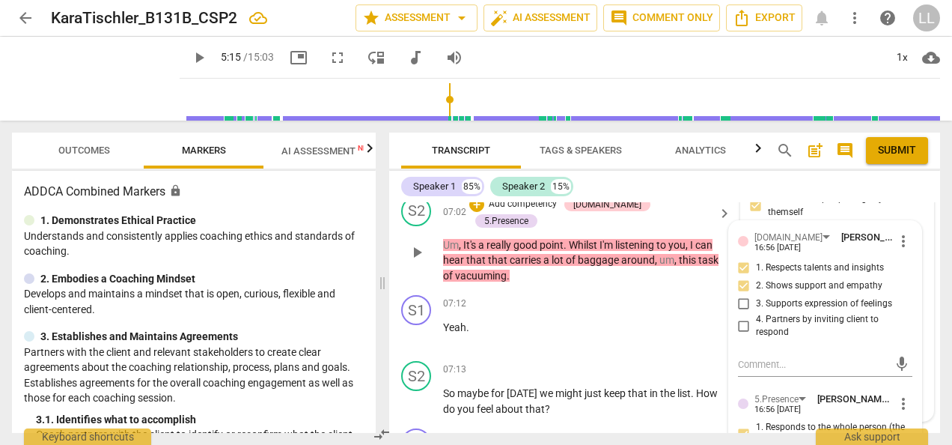
click at [540, 211] on p "Add competency" at bounding box center [522, 204] width 71 height 13
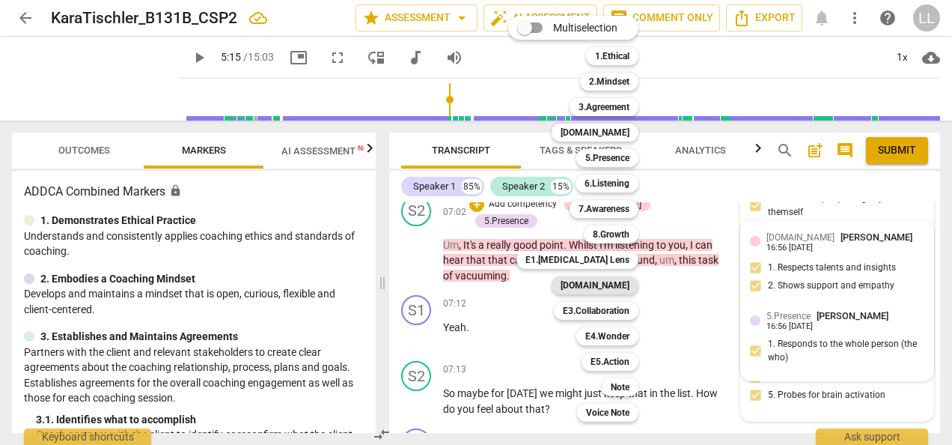
click at [612, 282] on b "E2.Safety" at bounding box center [595, 285] width 69 height 18
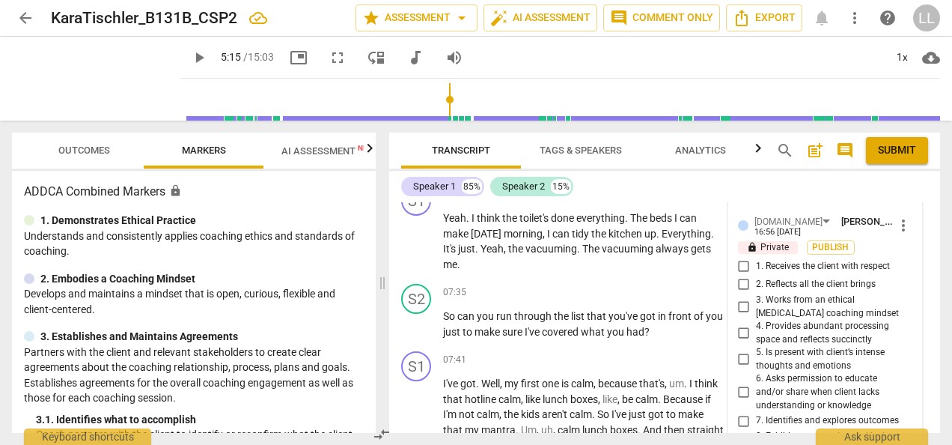
scroll to position [3059, 0]
click at [743, 275] on input "1. Receives the client with respect" at bounding box center [744, 266] width 24 height 18
click at [742, 292] on input "2. Reflects all the client brings" at bounding box center [744, 284] width 24 height 18
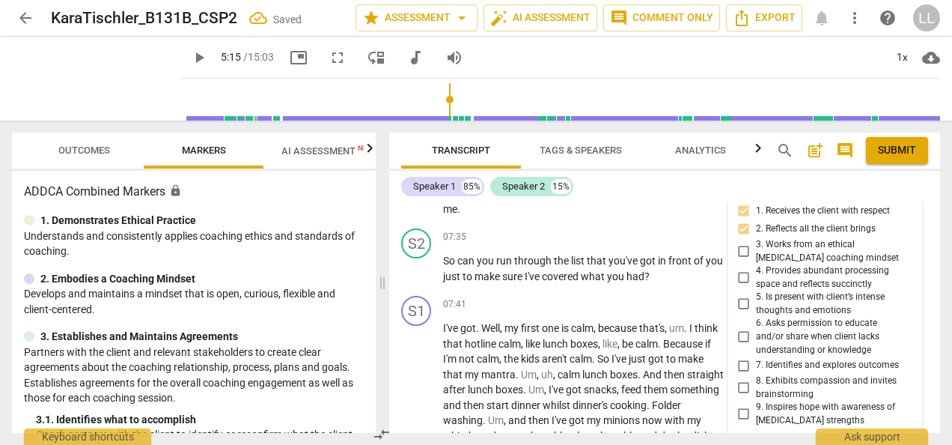
scroll to position [3133, 0]
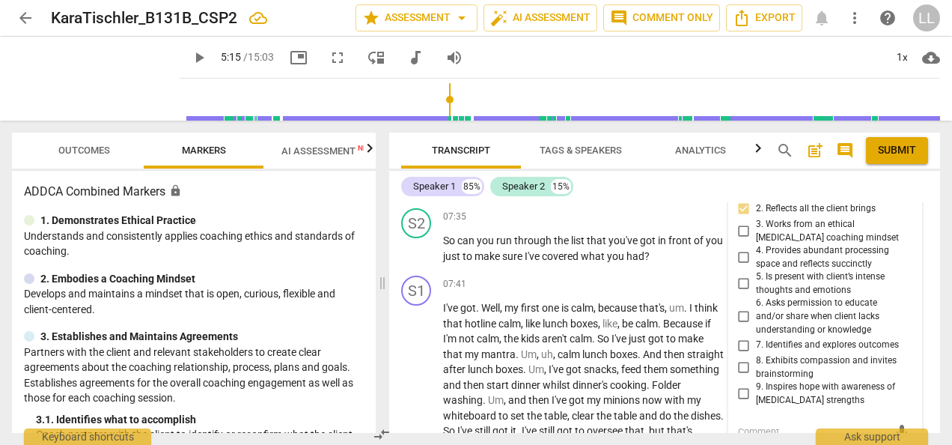
click at [738, 377] on input "8. Exhibits compassion and invites brainstorming" at bounding box center [744, 368] width 24 height 18
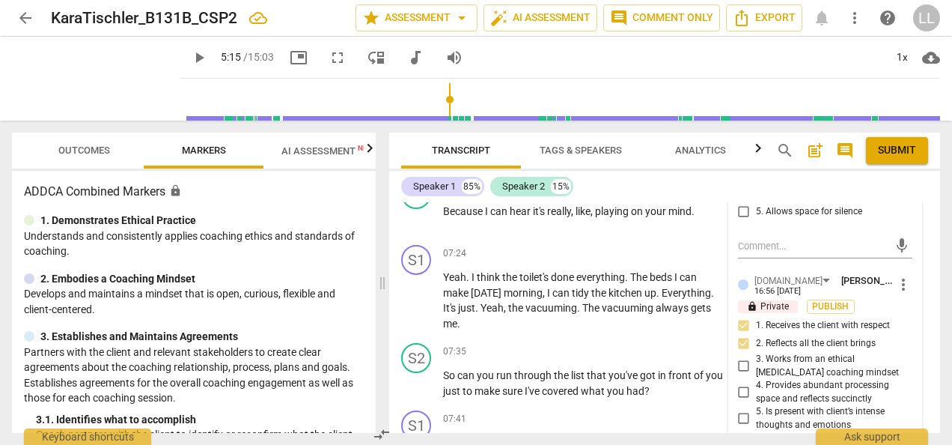
scroll to position [2984, 0]
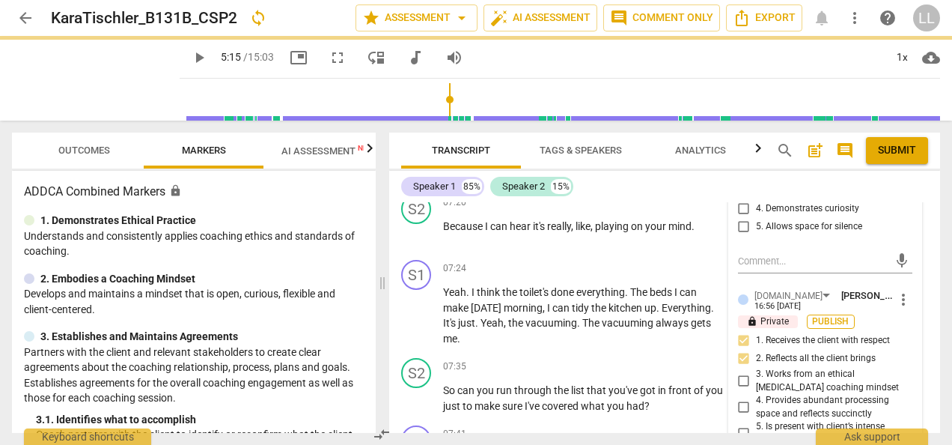
click at [834, 328] on span "Publish" at bounding box center [831, 321] width 22 height 13
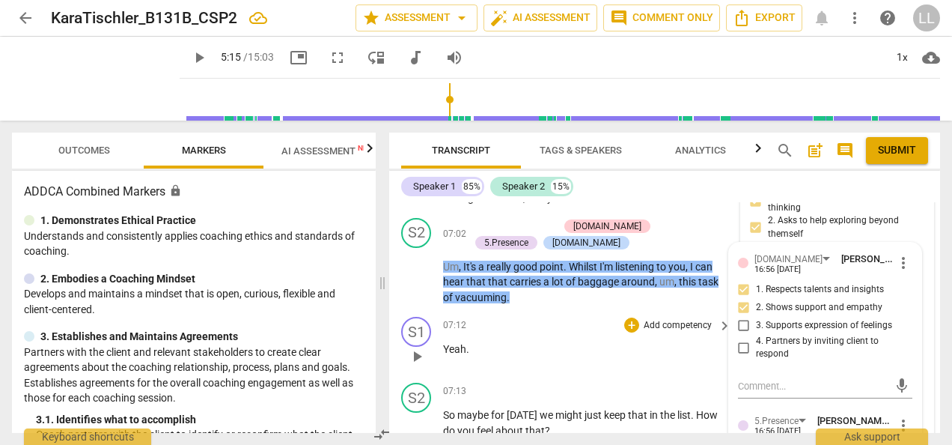
scroll to position [2684, 0]
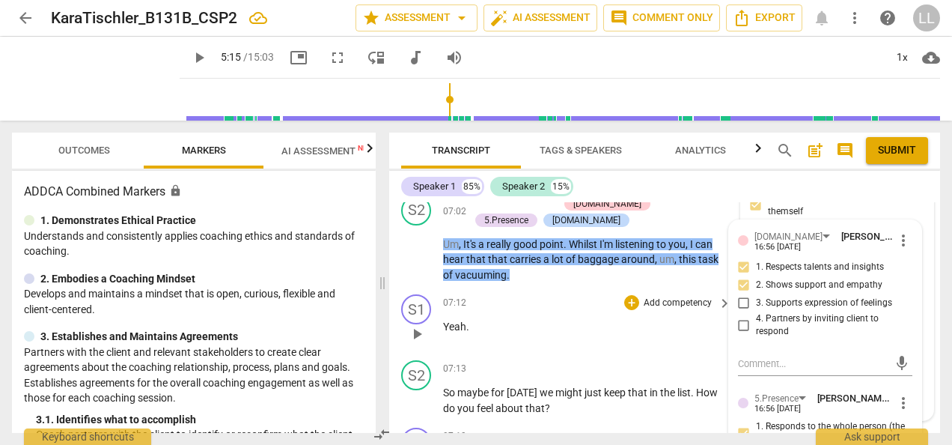
click at [571, 335] on p "Yeah ." at bounding box center [583, 327] width 281 height 16
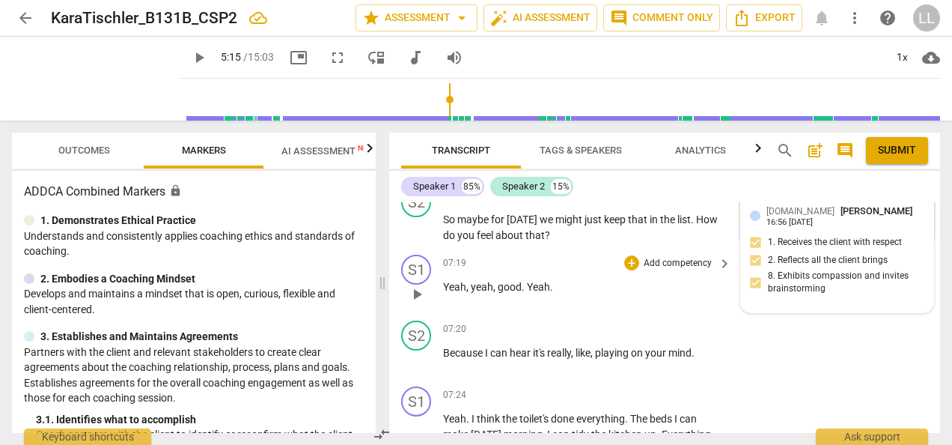
scroll to position [2834, 0]
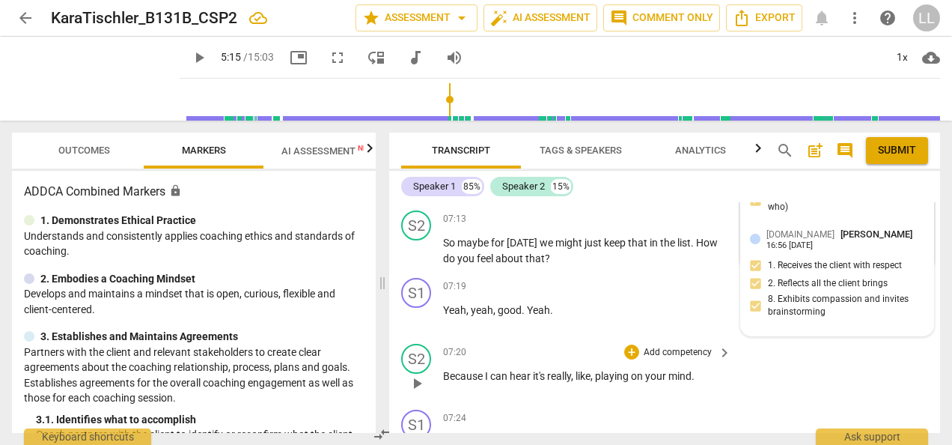
click at [665, 359] on p "Add competency" at bounding box center [677, 352] width 71 height 13
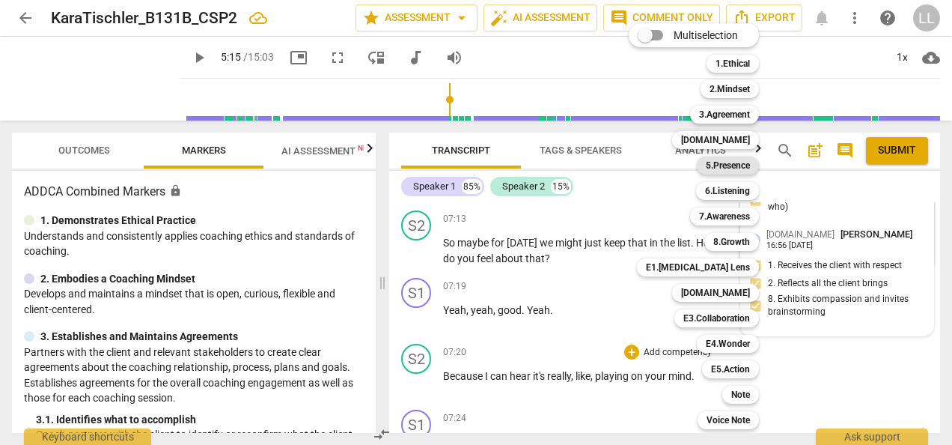
click at [722, 163] on b "5.Presence" at bounding box center [728, 165] width 44 height 18
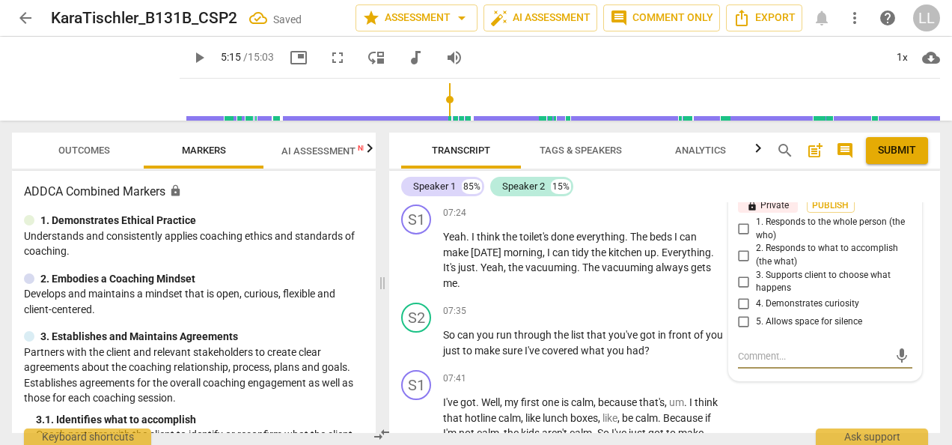
scroll to position [3017, 0]
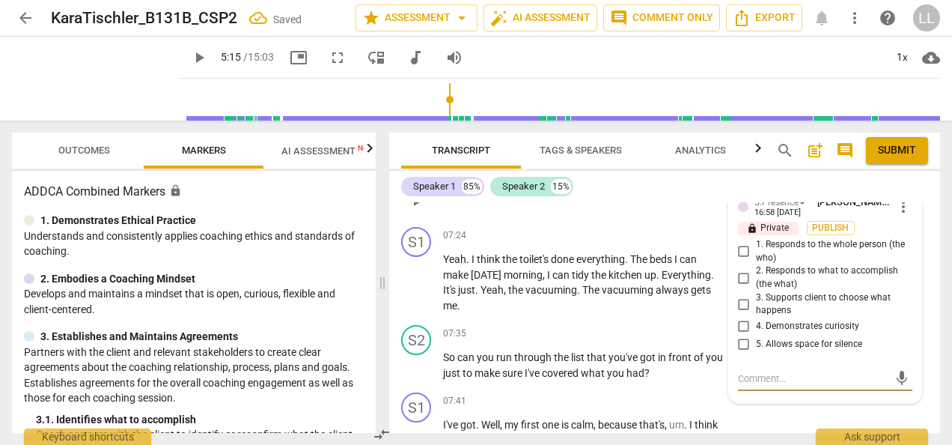
click at [741, 260] on input "1. Responds to the whole person (the who)" at bounding box center [744, 252] width 24 height 18
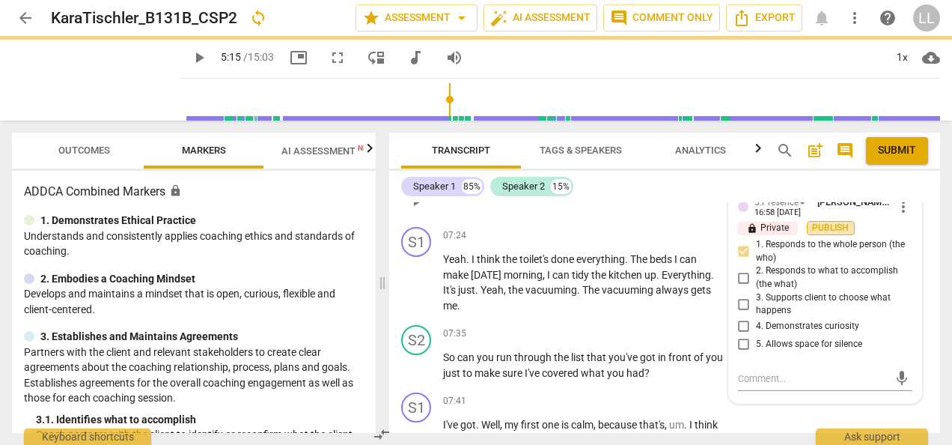
click at [822, 234] on span "Publish" at bounding box center [831, 228] width 22 height 13
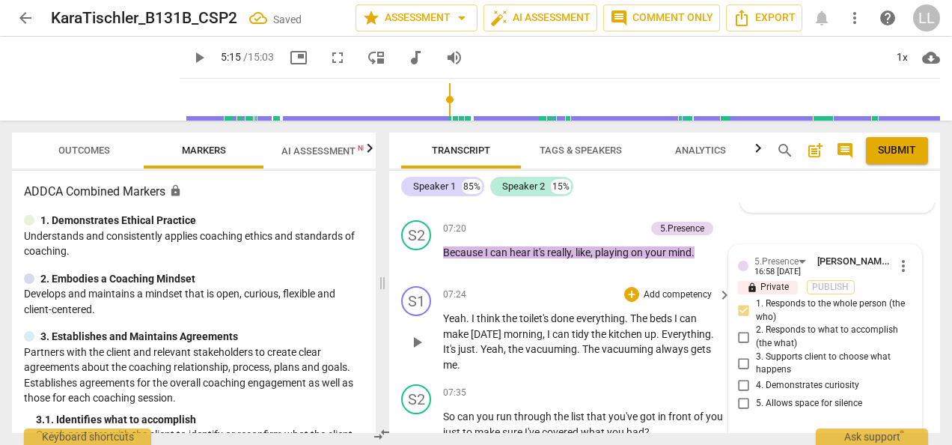
scroll to position [2942, 0]
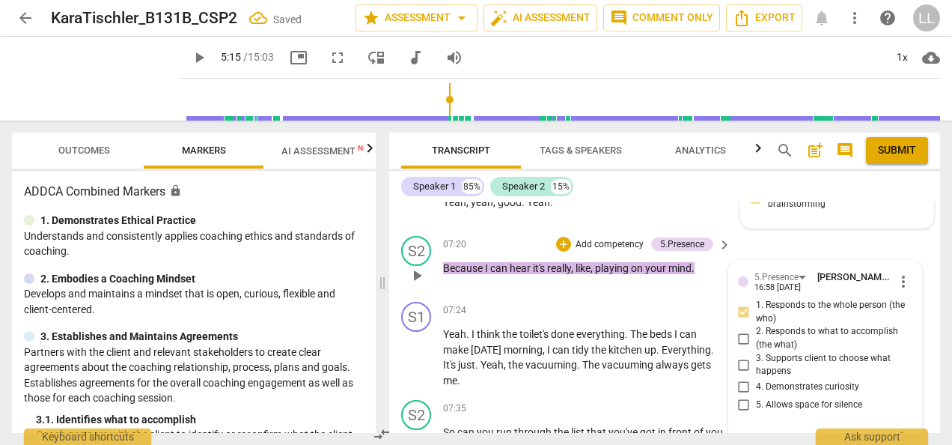
click at [575, 252] on p "Add competency" at bounding box center [609, 244] width 71 height 13
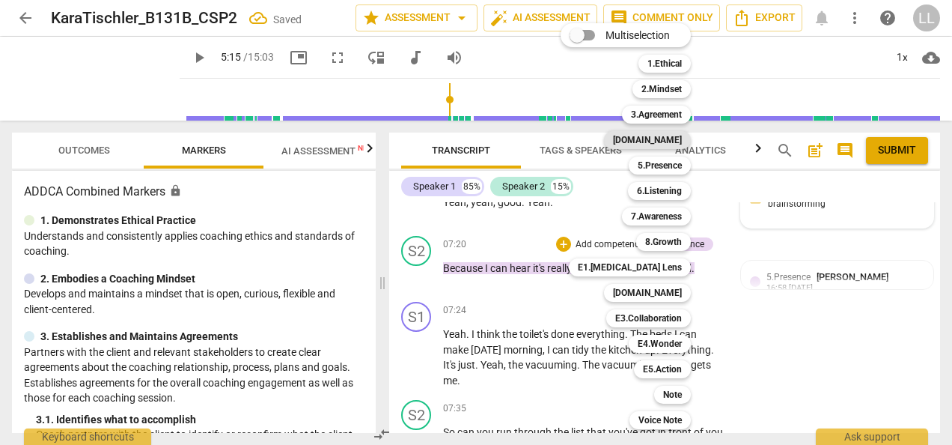
click at [668, 141] on b "4.Trust" at bounding box center [647, 140] width 69 height 18
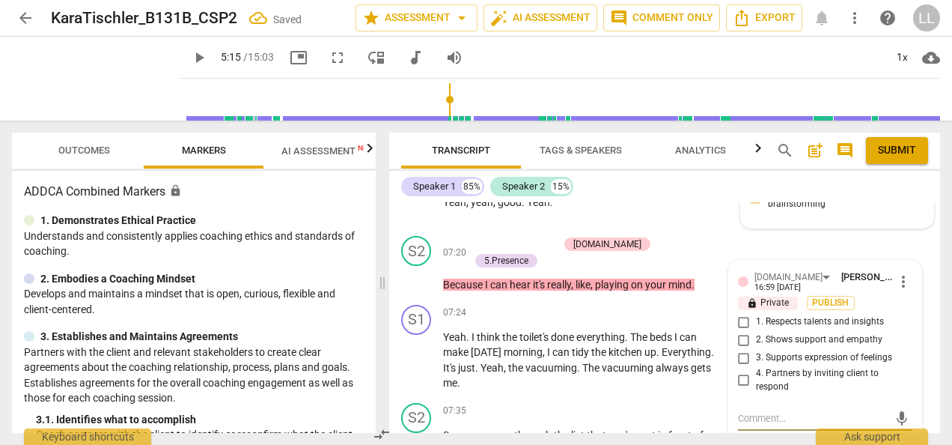
scroll to position [2947, 0]
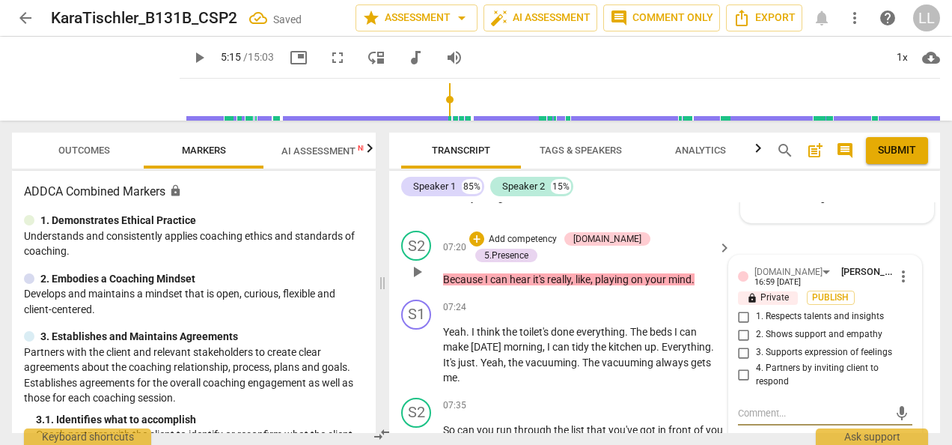
click at [737, 344] on input "2. Shows support and empathy" at bounding box center [744, 335] width 24 height 18
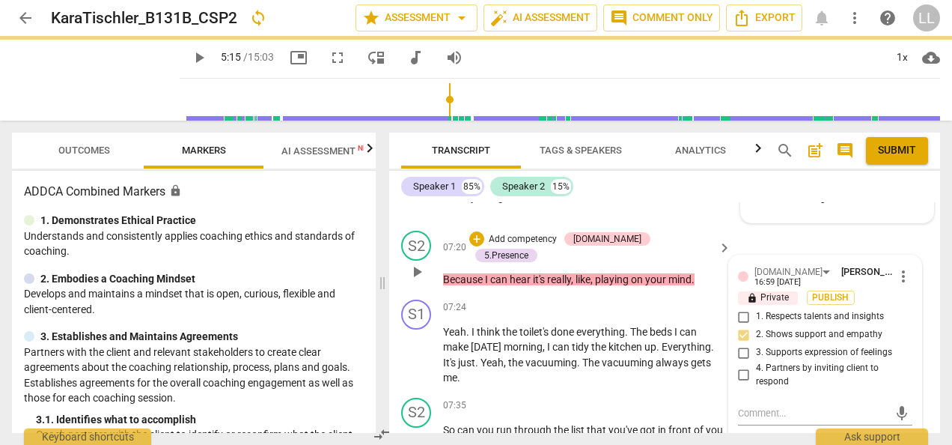
click at [746, 362] on input "3. Supports expression of feelings" at bounding box center [744, 353] width 24 height 18
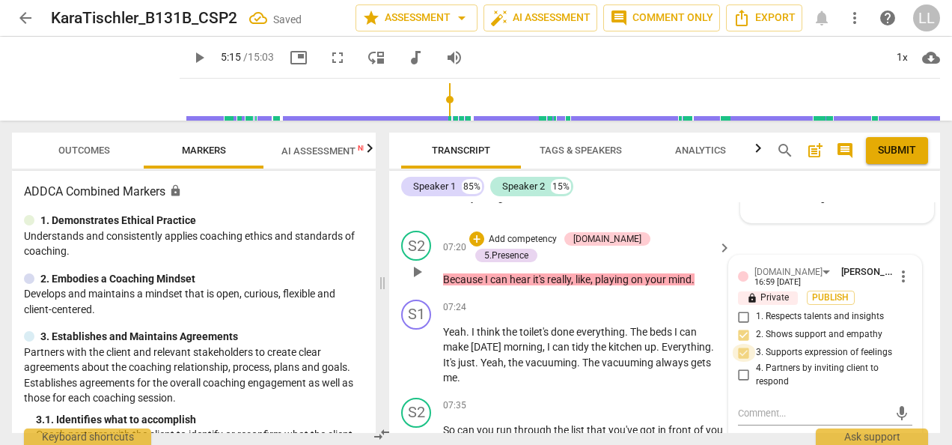
click at [746, 362] on input "3. Supports expression of feelings" at bounding box center [744, 353] width 24 height 18
click at [738, 362] on input "3. Supports expression of feelings" at bounding box center [744, 353] width 24 height 18
click at [822, 304] on span "Publish" at bounding box center [831, 297] width 22 height 13
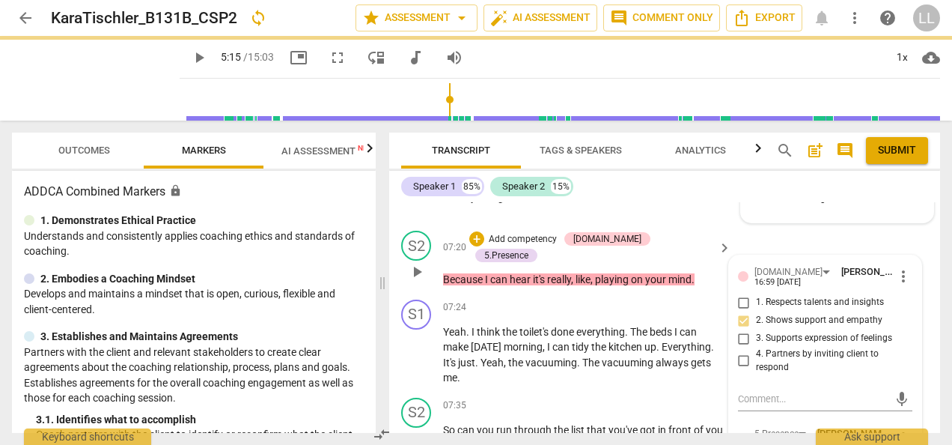
click at [542, 246] on p "Add competency" at bounding box center [522, 239] width 71 height 13
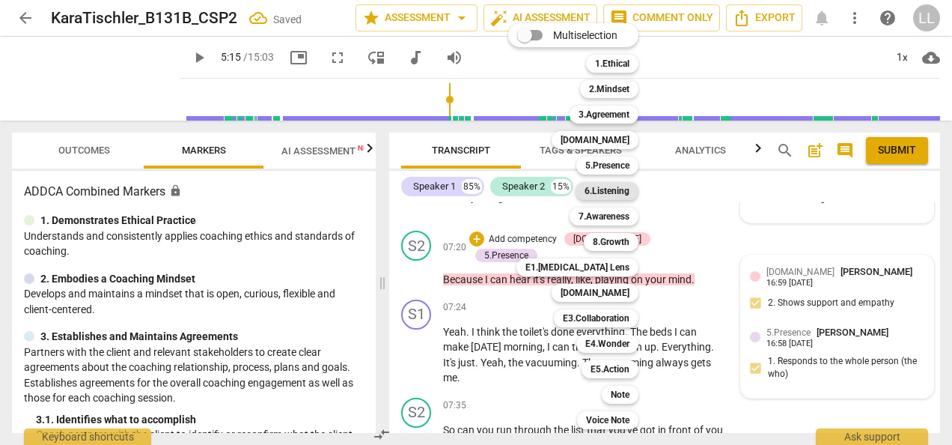
click at [617, 187] on b "6.Listening" at bounding box center [607, 191] width 45 height 18
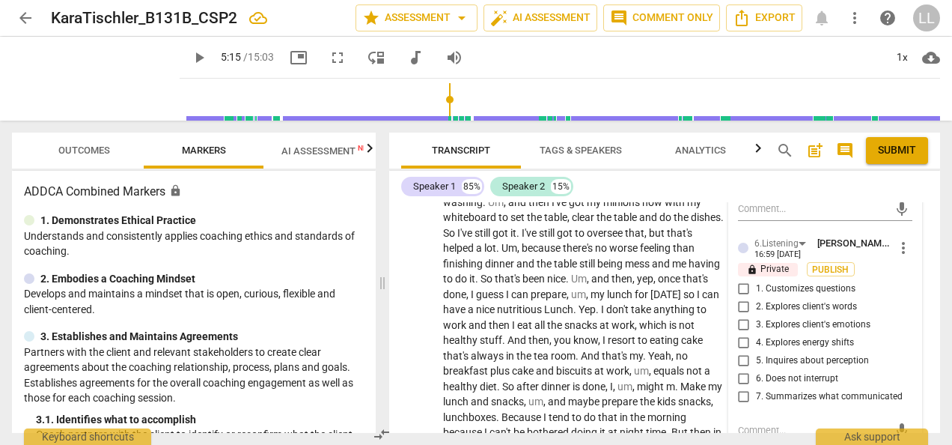
scroll to position [3321, 0]
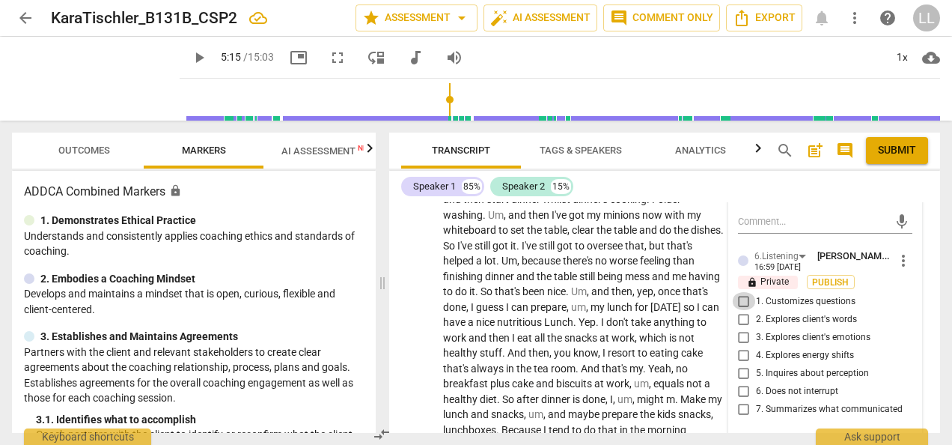
click at [741, 310] on input "1. Customizes questions" at bounding box center [744, 301] width 24 height 18
click at [820, 289] on span "Publish" at bounding box center [831, 282] width 22 height 13
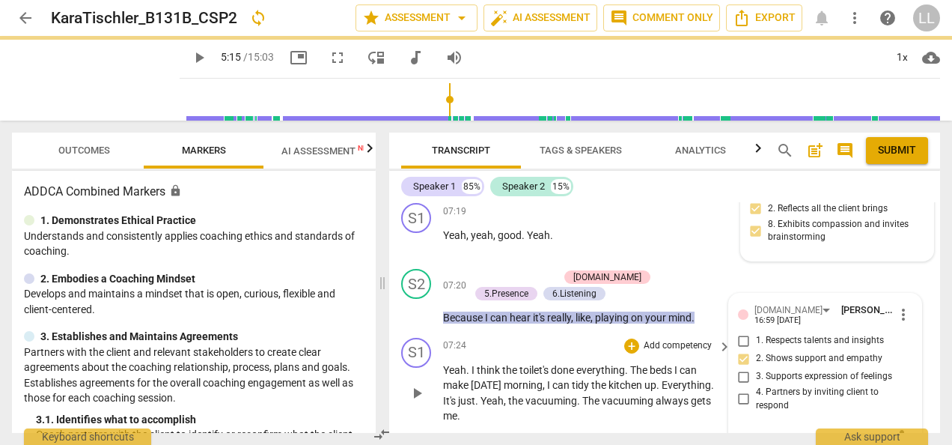
scroll to position [2872, 0]
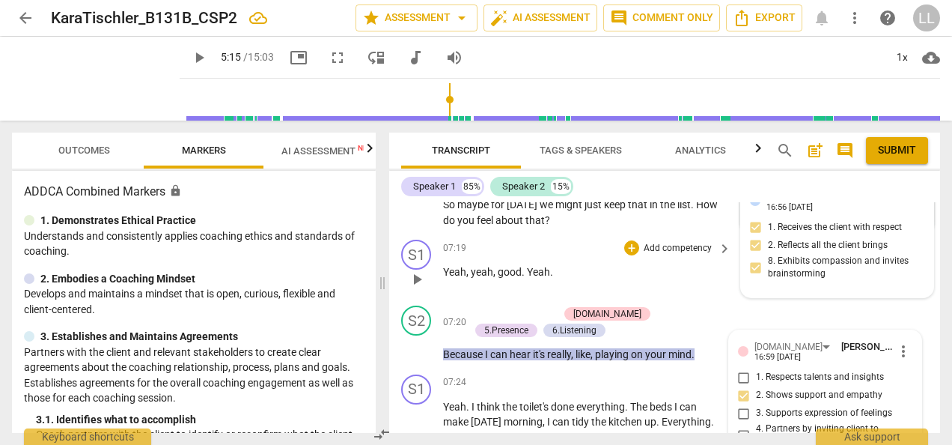
click at [699, 280] on p "Yeah , yeah , good . Yeah ." at bounding box center [583, 272] width 281 height 16
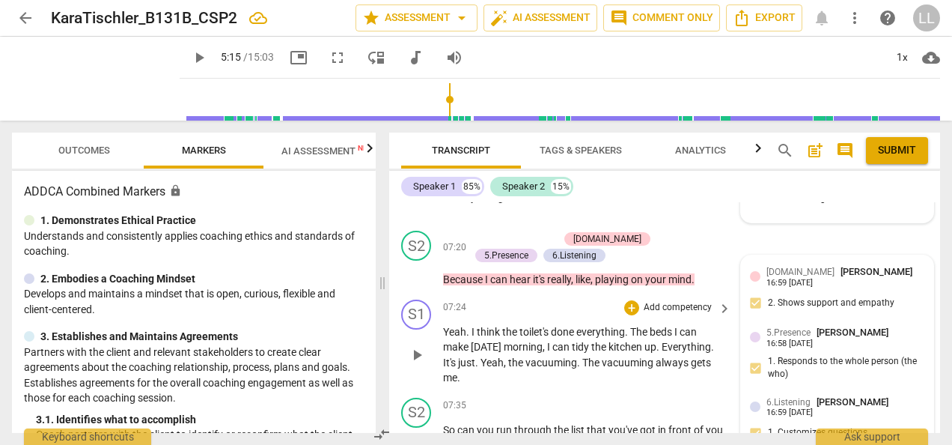
scroll to position [3022, 0]
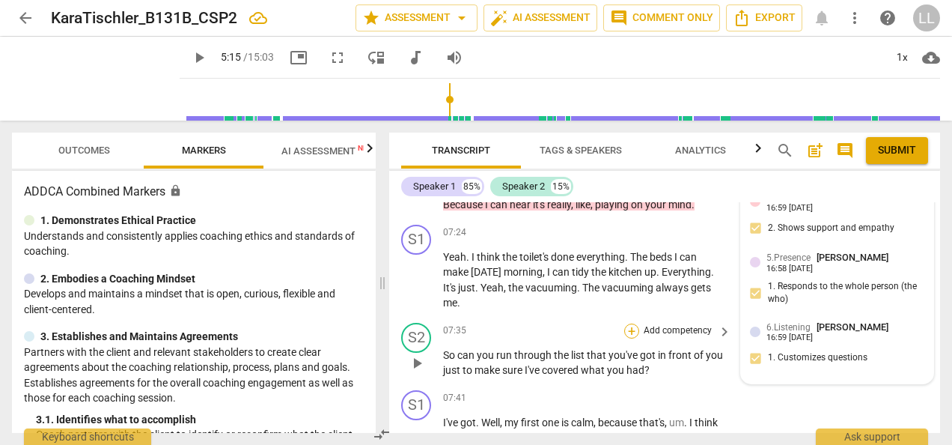
click at [630, 338] on div "+" at bounding box center [631, 330] width 15 height 15
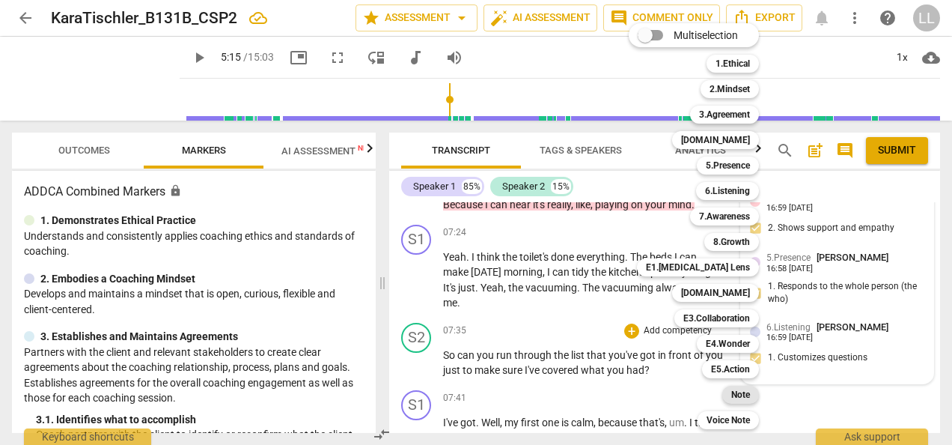
click at [735, 392] on b "Note" at bounding box center [740, 394] width 19 height 18
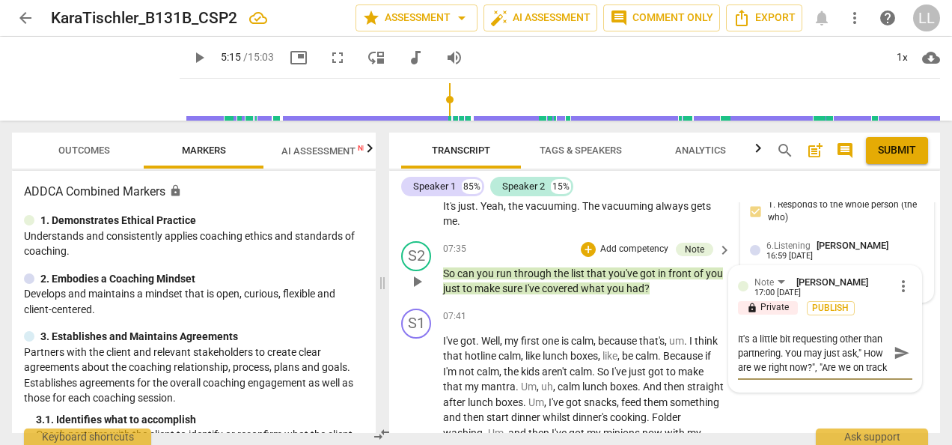
scroll to position [12, 0]
click at [807, 353] on textarea "It's a little bit requesting other than partnering. You may just ask," How are …" at bounding box center [813, 353] width 150 height 43
click at [753, 380] on textarea "It's a little bit requesting other than partnering. For example,you may just as…" at bounding box center [813, 360] width 150 height 57
click at [776, 377] on textarea "It's a little bit requesting other than partnering. For example,you may ask," H…" at bounding box center [813, 360] width 150 height 57
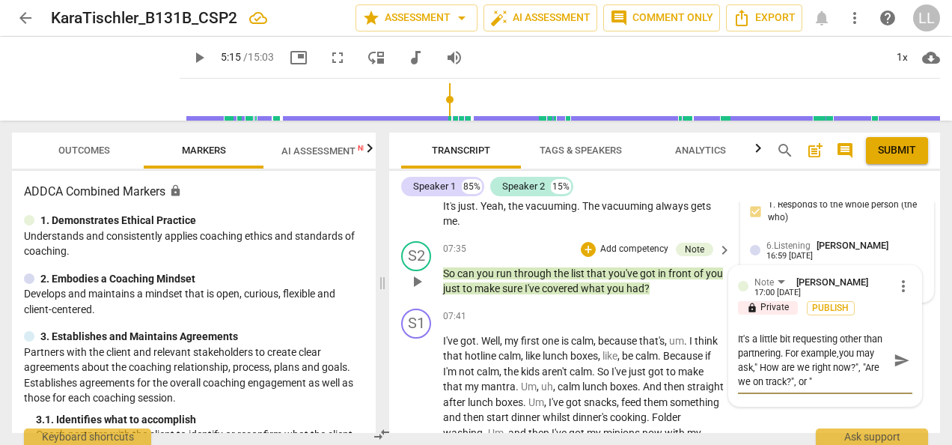
click at [806, 380] on textarea "It's a little bit requesting other than partnering. For example,you may ask," H…" at bounding box center [813, 360] width 150 height 57
click at [841, 388] on textarea "It's a little bit requesting other than partnering. For example,you may ask," H…" at bounding box center [813, 360] width 150 height 57
click at [833, 314] on span "Publish" at bounding box center [831, 308] width 22 height 13
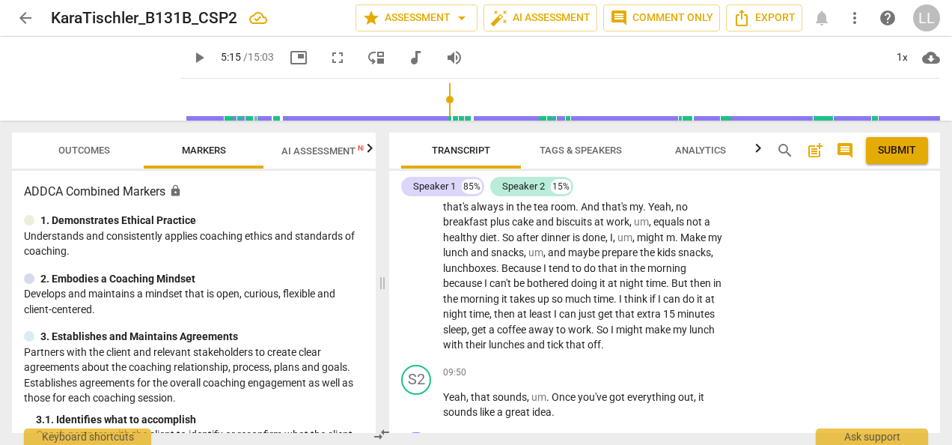
scroll to position [3553, 0]
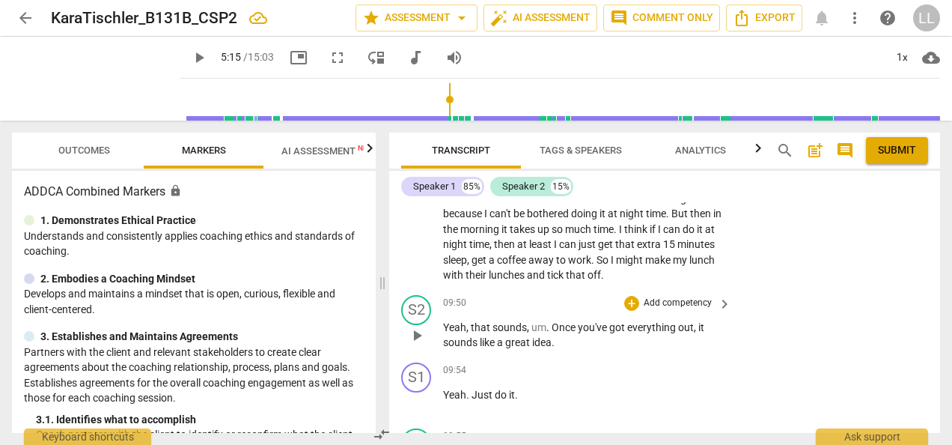
click at [659, 310] on p "Add competency" at bounding box center [677, 302] width 71 height 13
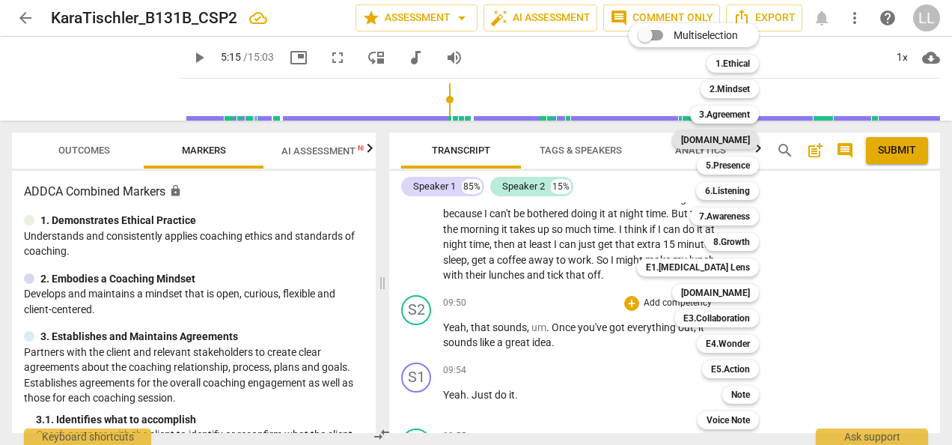
click at [732, 141] on b "4.Trust" at bounding box center [715, 140] width 69 height 18
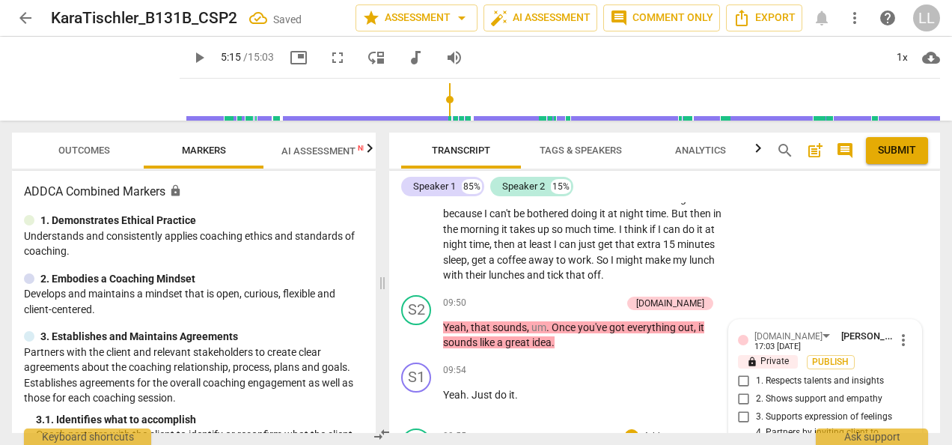
scroll to position [3741, 0]
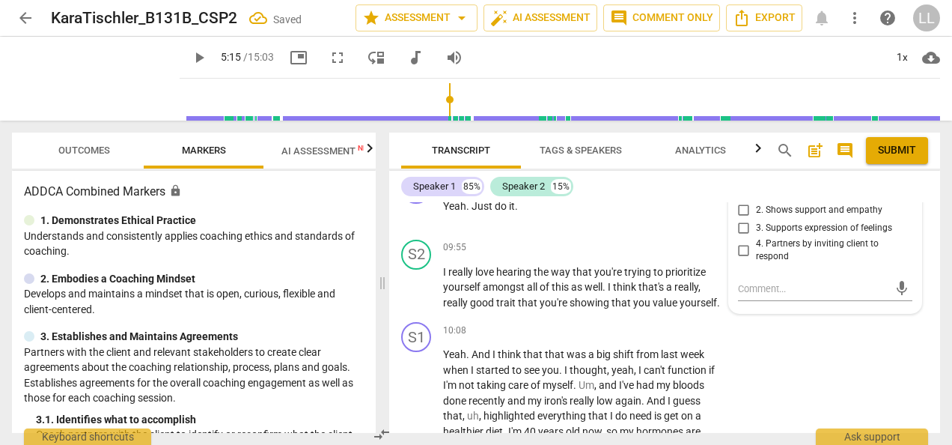
click at [746, 201] on input "1. Respects talents and insights" at bounding box center [744, 192] width 24 height 18
click at [744, 219] on input "2. Shows support and empathy" at bounding box center [744, 210] width 24 height 18
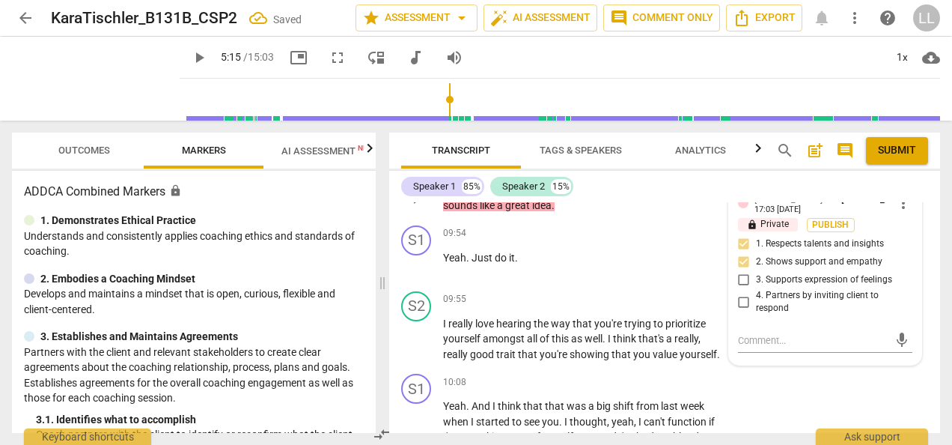
scroll to position [3666, 0]
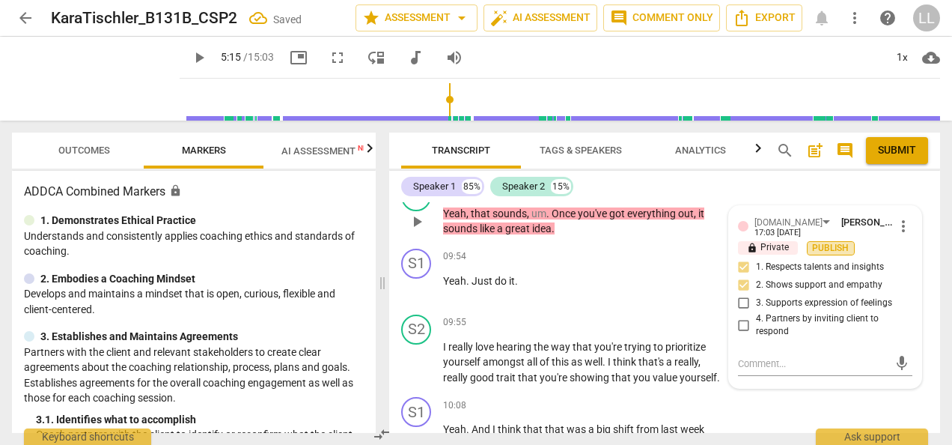
click at [828, 255] on span "Publish" at bounding box center [831, 248] width 22 height 13
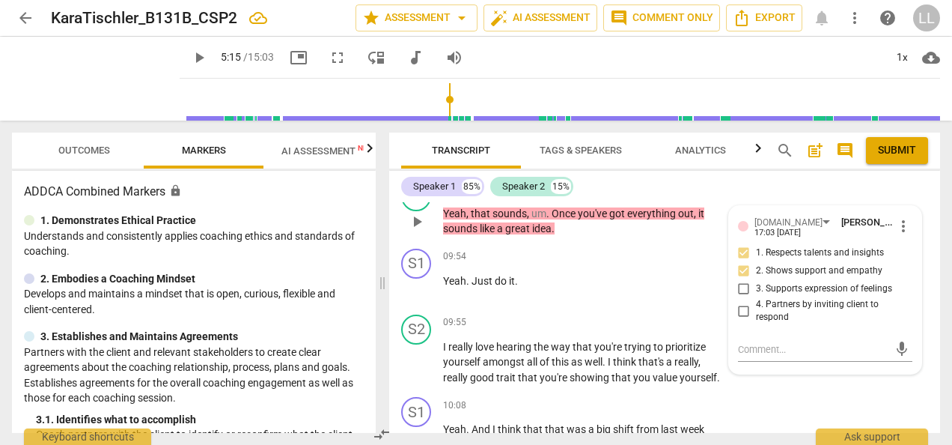
click at [586, 197] on div "+ Add competency" at bounding box center [576, 189] width 89 height 15
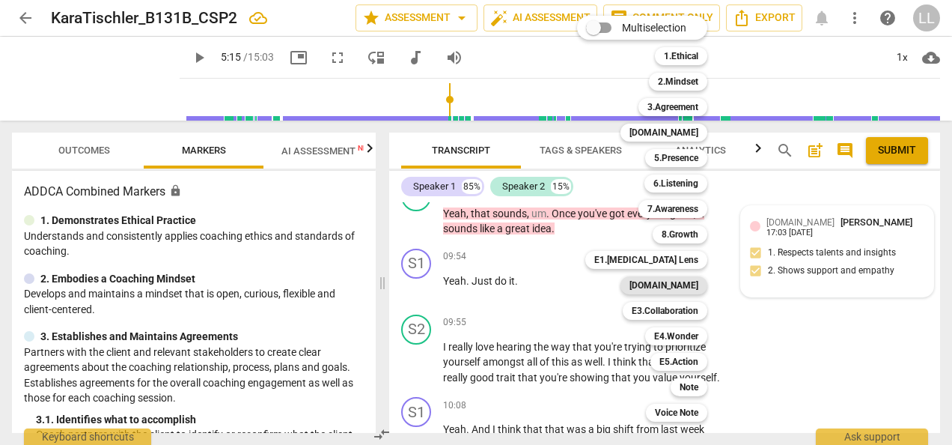
click at [686, 286] on b "E2.Safety" at bounding box center [664, 285] width 69 height 18
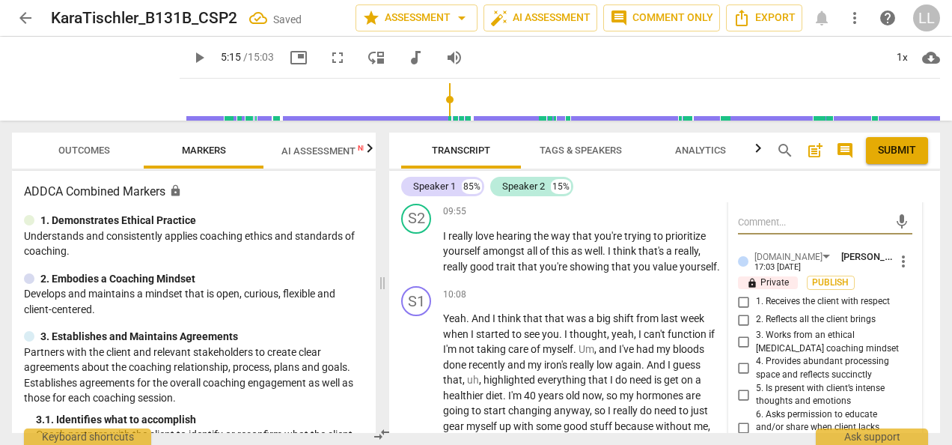
scroll to position [3816, 0]
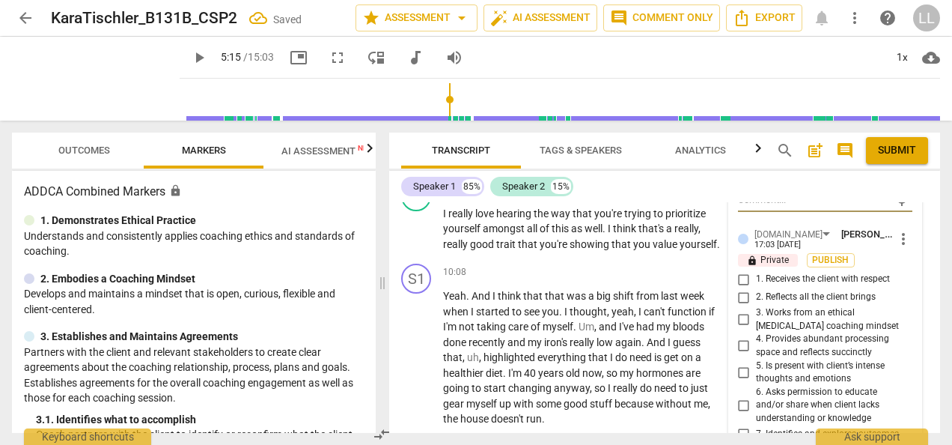
click at [740, 288] on input "1. Receives the client with respect" at bounding box center [744, 279] width 24 height 18
click at [743, 306] on input "2. Reflects all the client brings" at bounding box center [744, 297] width 24 height 18
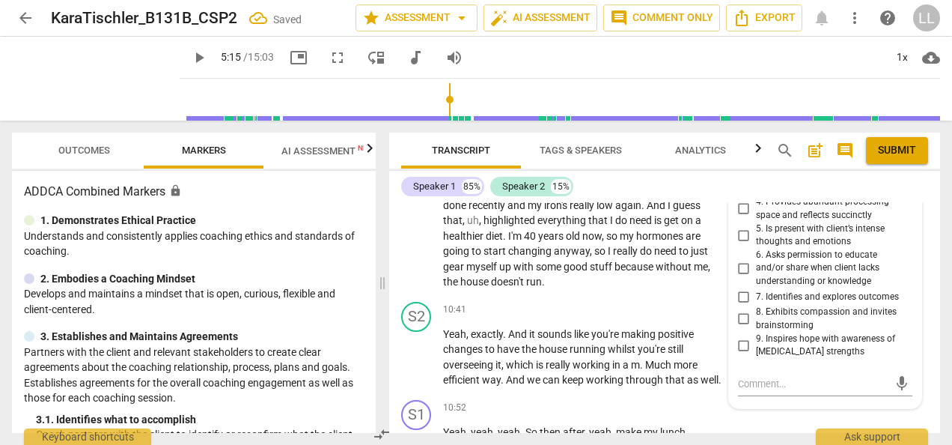
scroll to position [3966, 0]
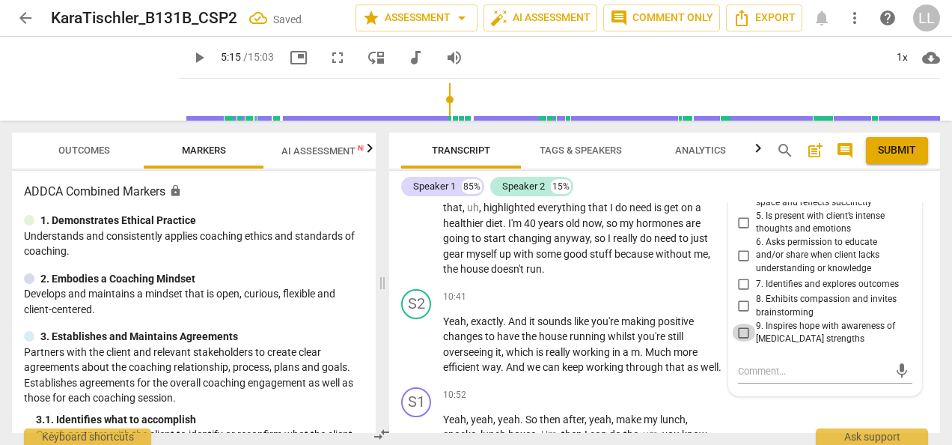
click at [741, 341] on input "9. Inspires hope with awareness of [MEDICAL_DATA] strengths" at bounding box center [744, 332] width 24 height 18
click at [740, 341] on input "9. Inspires hope with awareness of [MEDICAL_DATA] strengths" at bounding box center [744, 332] width 24 height 18
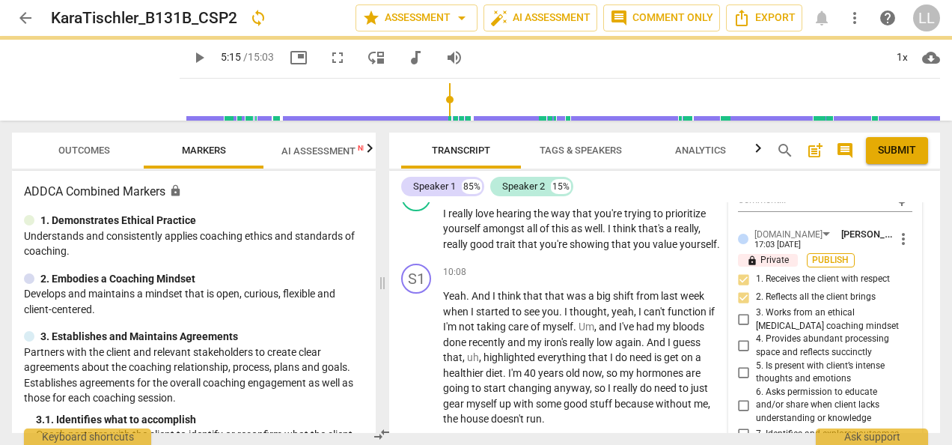
click at [828, 266] on span "Publish" at bounding box center [831, 260] width 22 height 13
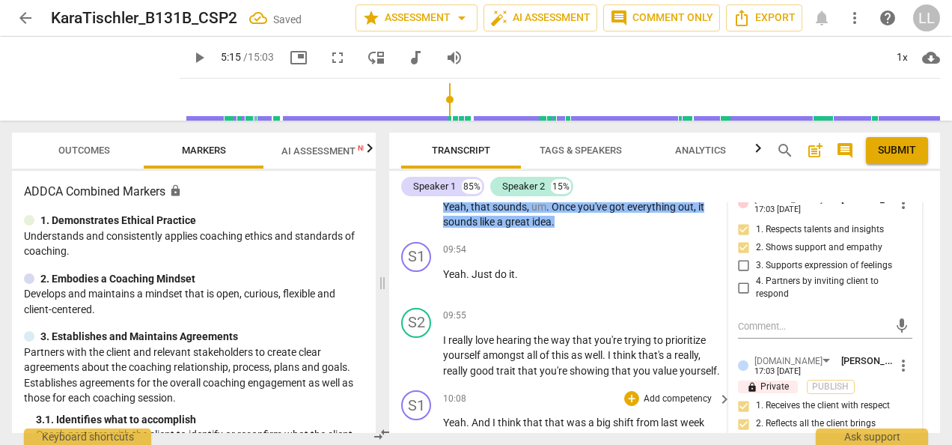
scroll to position [3666, 0]
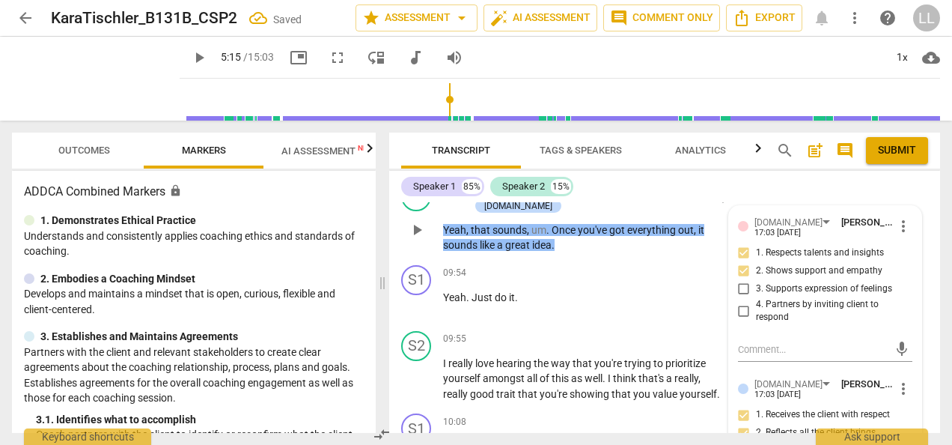
click at [537, 196] on p "Add competency" at bounding box center [522, 189] width 71 height 13
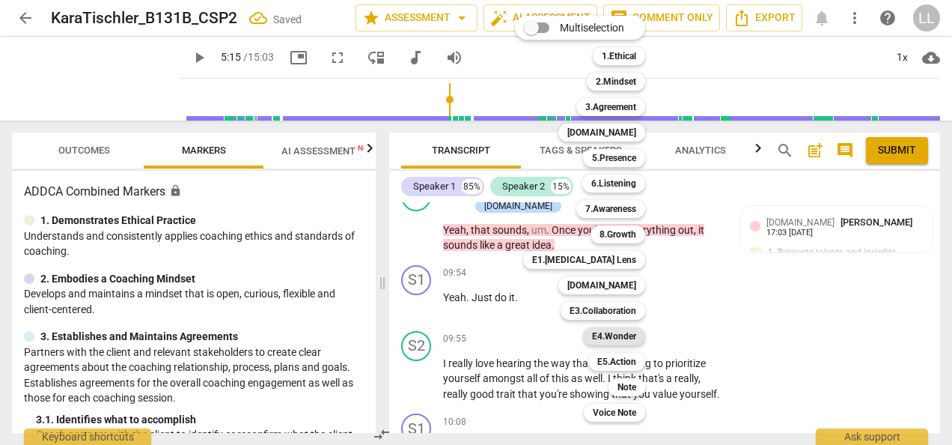
click at [625, 338] on b "E4.Wonder" at bounding box center [614, 336] width 44 height 18
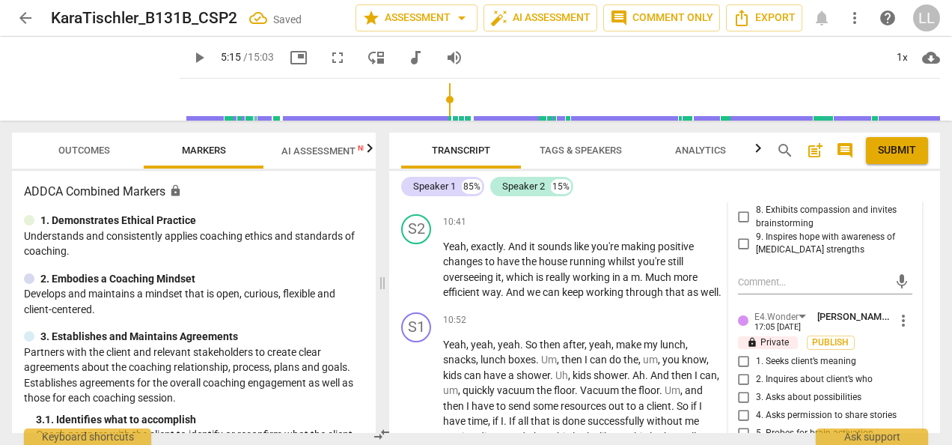
scroll to position [4190, 0]
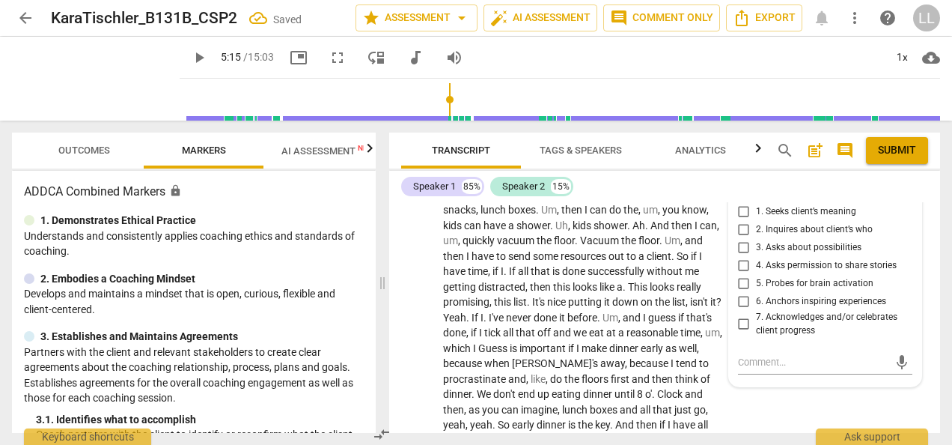
click at [743, 311] on input "6. Anchors inspiring experiences" at bounding box center [744, 302] width 24 height 18
click at [829, 200] on button "Publish" at bounding box center [831, 193] width 48 height 14
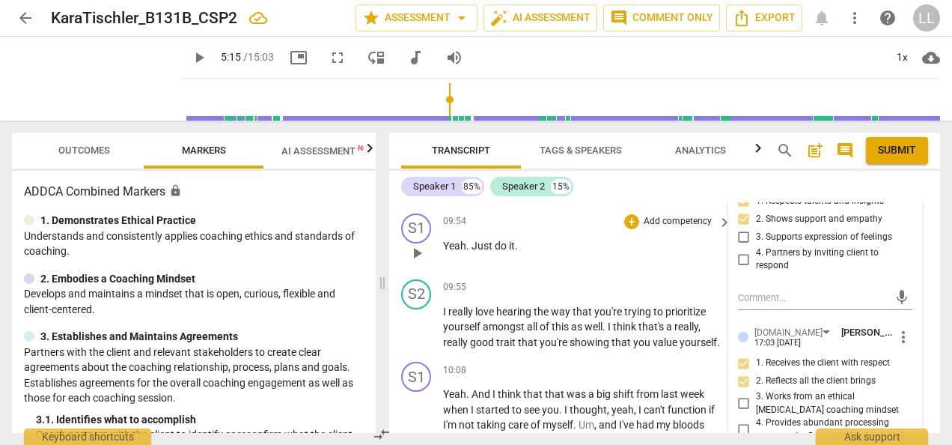
scroll to position [3741, 0]
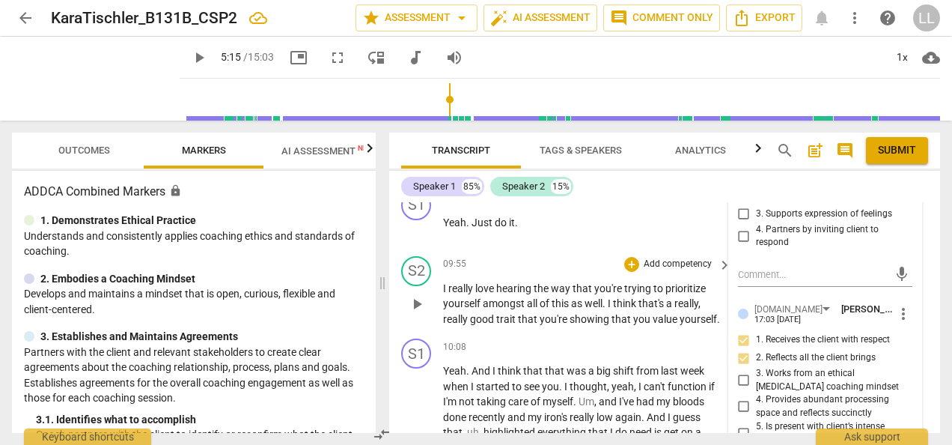
click at [645, 271] on p "Add competency" at bounding box center [677, 263] width 71 height 13
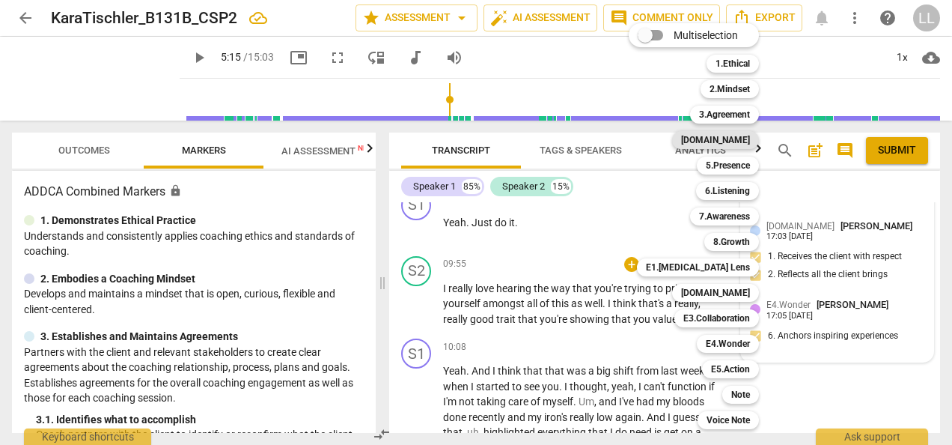
click at [735, 139] on b "4.Trust" at bounding box center [715, 140] width 69 height 18
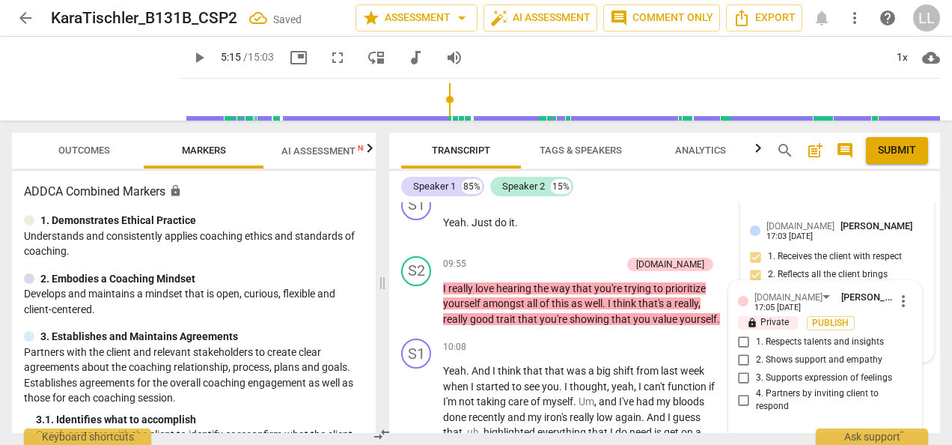
scroll to position [3891, 0]
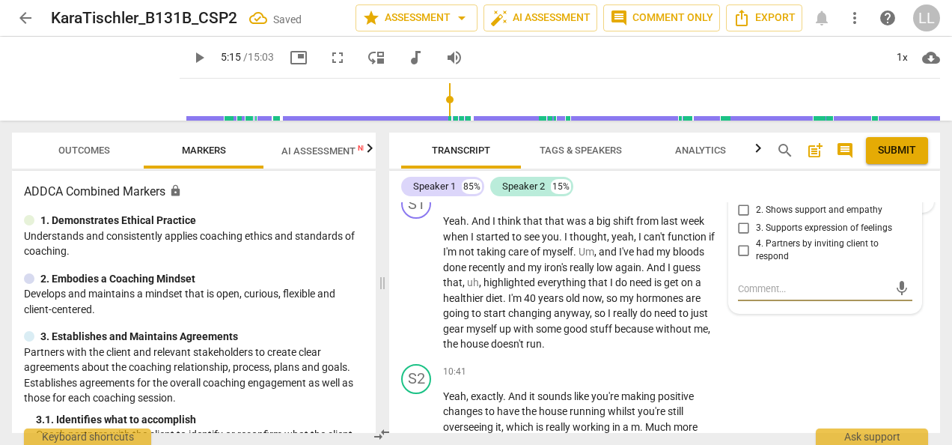
click at [738, 201] on input "1. Respects talents and insights" at bounding box center [744, 192] width 24 height 18
click at [740, 219] on input "2. Shows support and empathy" at bounding box center [744, 210] width 24 height 18
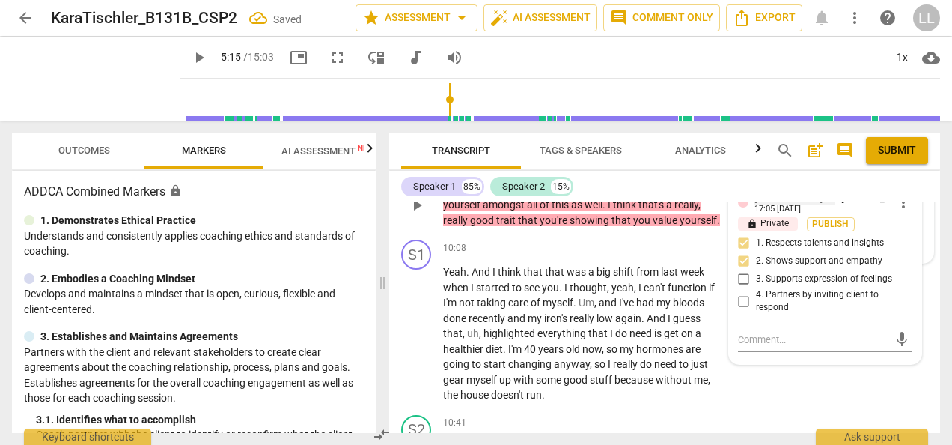
scroll to position [3816, 0]
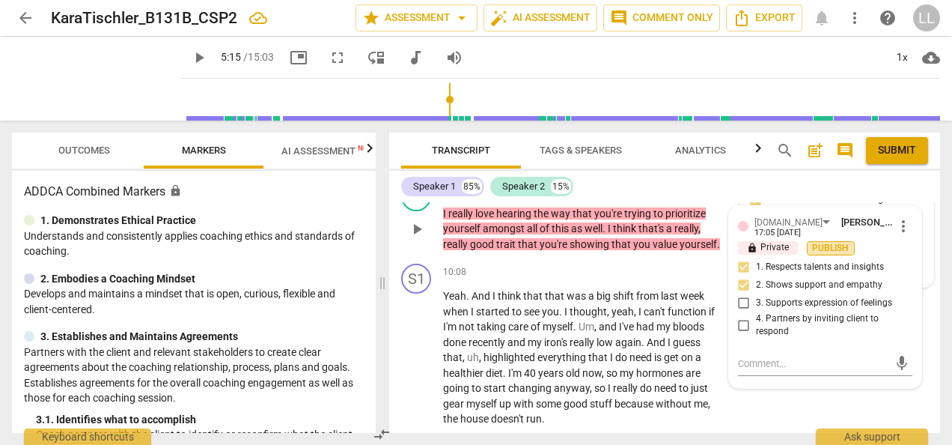
click at [832, 255] on span "Publish" at bounding box center [831, 248] width 22 height 13
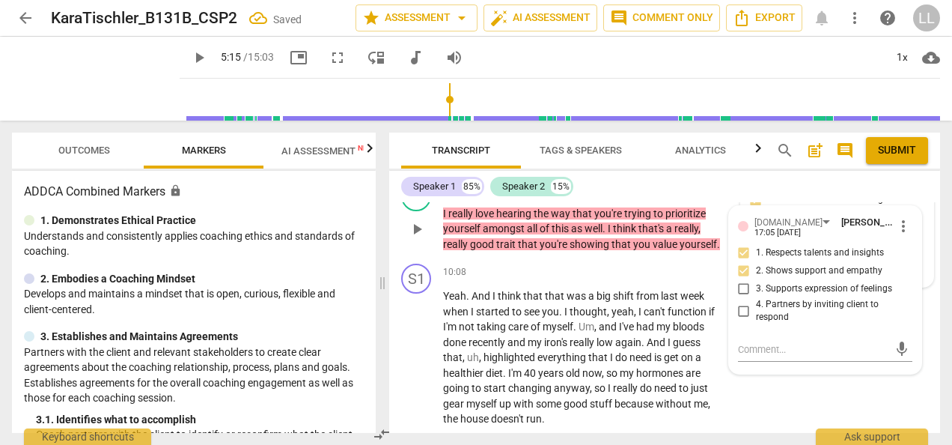
click at [602, 196] on p "Add competency" at bounding box center [585, 189] width 71 height 13
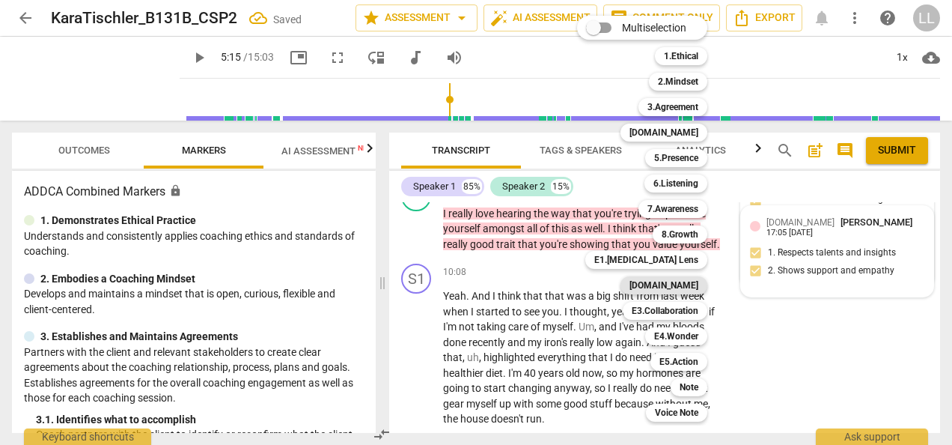
click at [684, 287] on b "E2.Safety" at bounding box center [664, 285] width 69 height 18
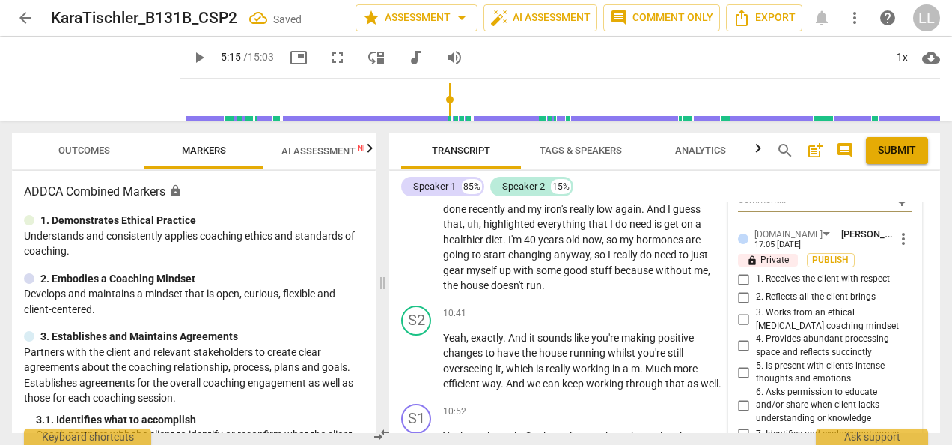
scroll to position [3966, 0]
click at [746, 288] on input "1. Receives the client with respect" at bounding box center [744, 279] width 24 height 18
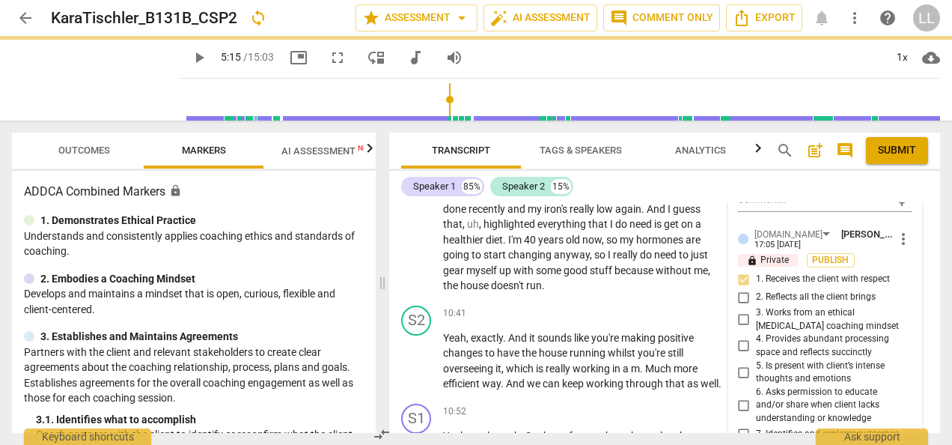
click at [743, 288] on input "1. Receives the client with respect" at bounding box center [744, 279] width 24 height 18
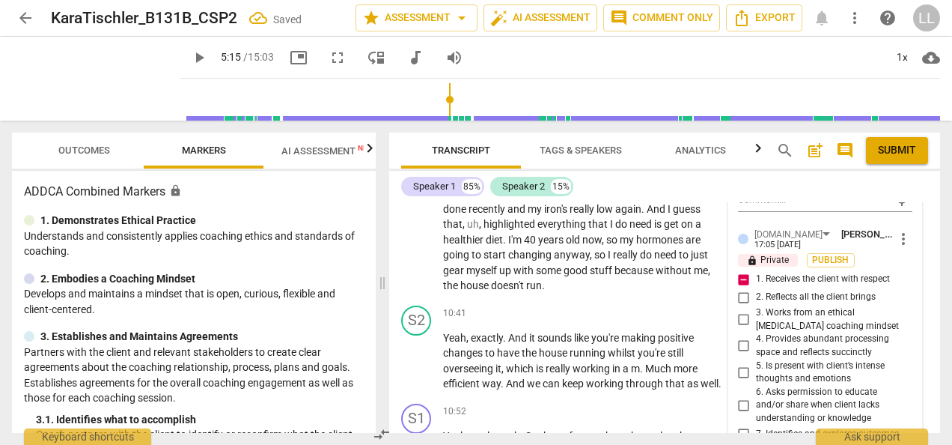
click at [743, 288] on input "1. Receives the client with respect" at bounding box center [744, 279] width 24 height 18
click at [738, 306] on input "2. Reflects all the client brings" at bounding box center [744, 297] width 24 height 18
click at [825, 266] on span "Publish" at bounding box center [831, 260] width 22 height 13
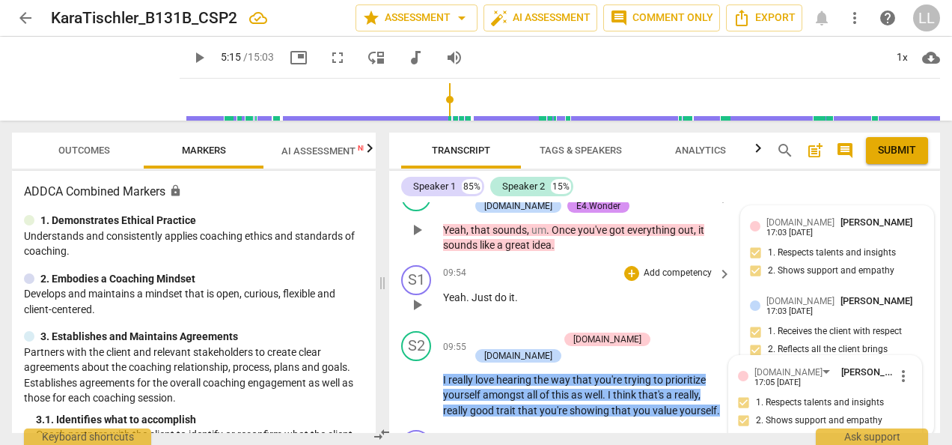
scroll to position [3741, 0]
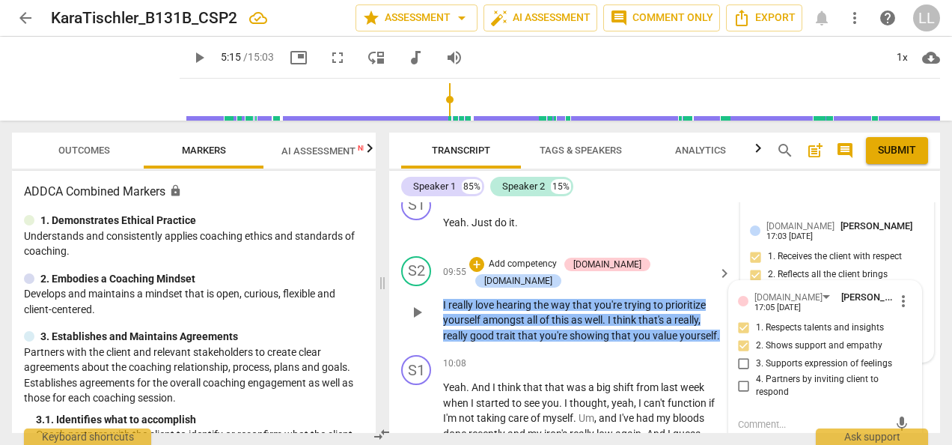
click at [536, 271] on p "Add competency" at bounding box center [522, 263] width 71 height 13
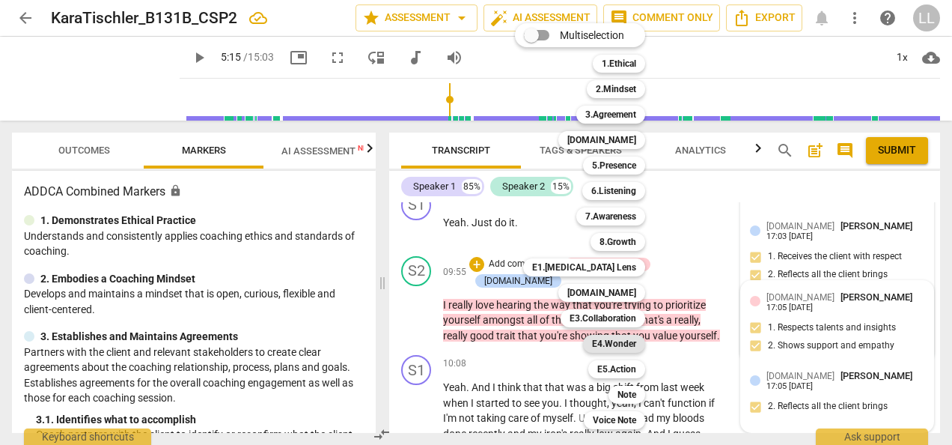
click at [607, 341] on b "E4.Wonder" at bounding box center [614, 344] width 44 height 18
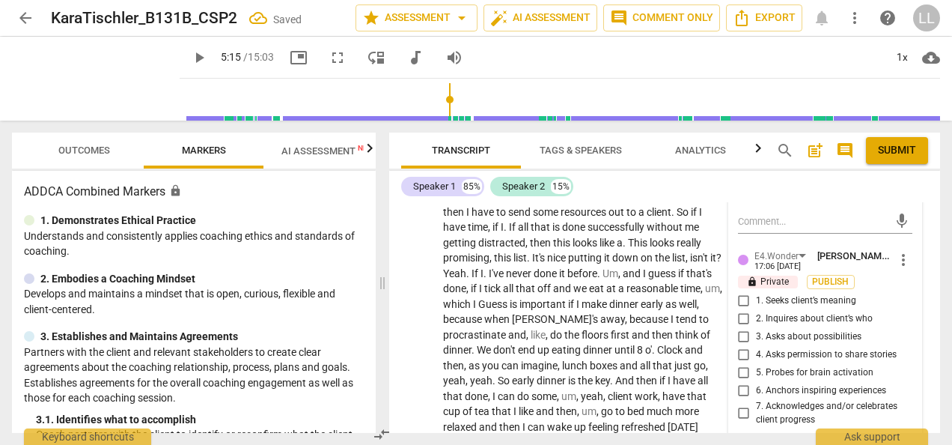
scroll to position [4326, 0]
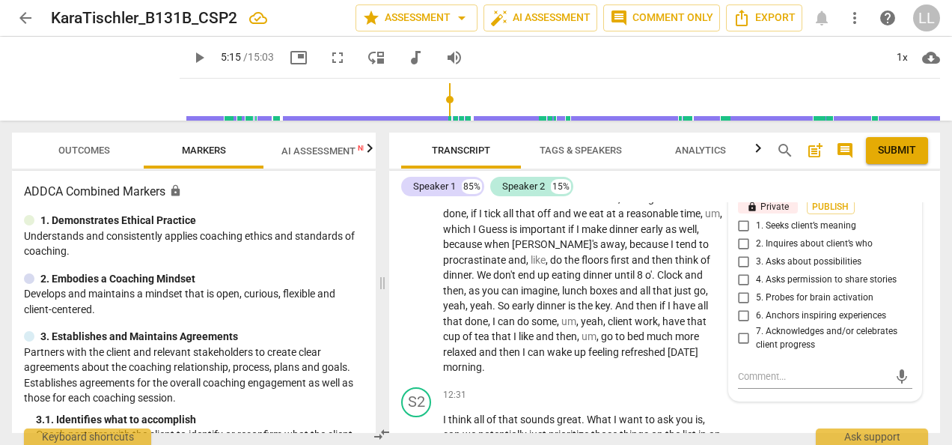
click at [738, 325] on input "6. Anchors inspiring experiences" at bounding box center [744, 316] width 24 height 18
click at [835, 213] on span "Publish" at bounding box center [831, 207] width 22 height 13
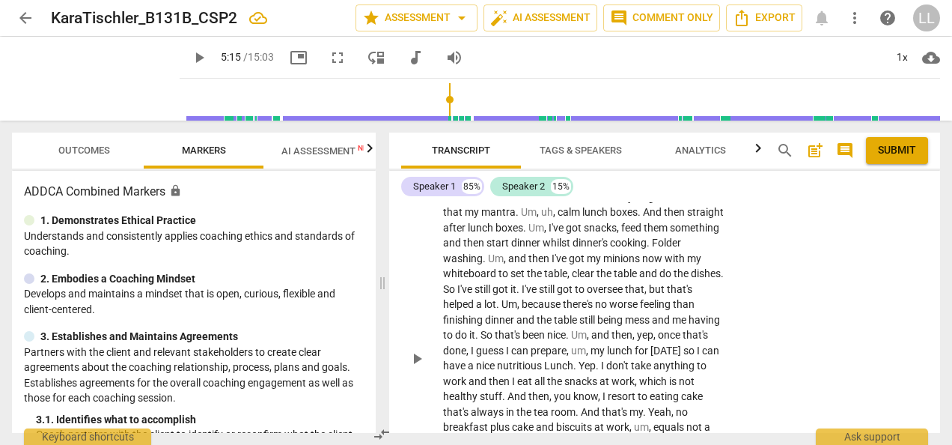
scroll to position [3203, 0]
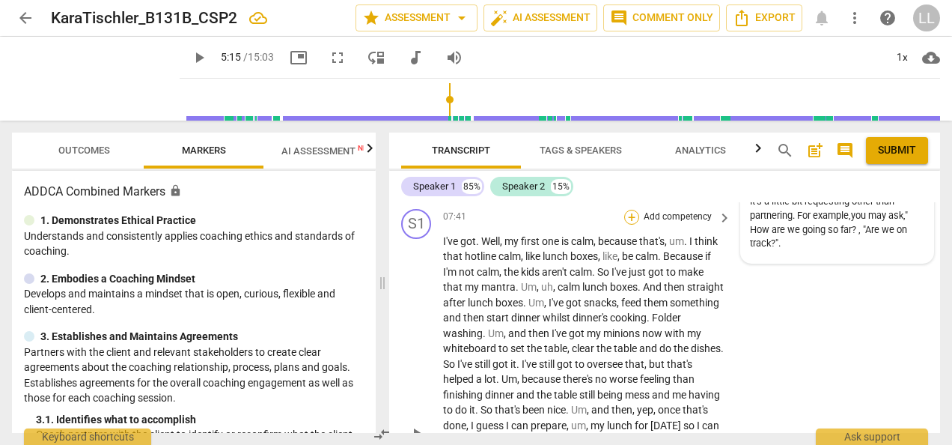
click at [630, 225] on div "+" at bounding box center [631, 217] width 15 height 15
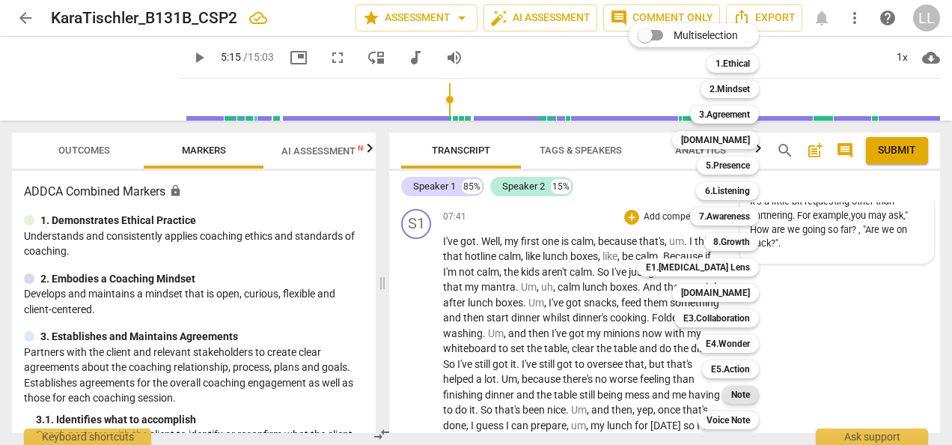
click at [735, 392] on b "Note" at bounding box center [740, 394] width 19 height 18
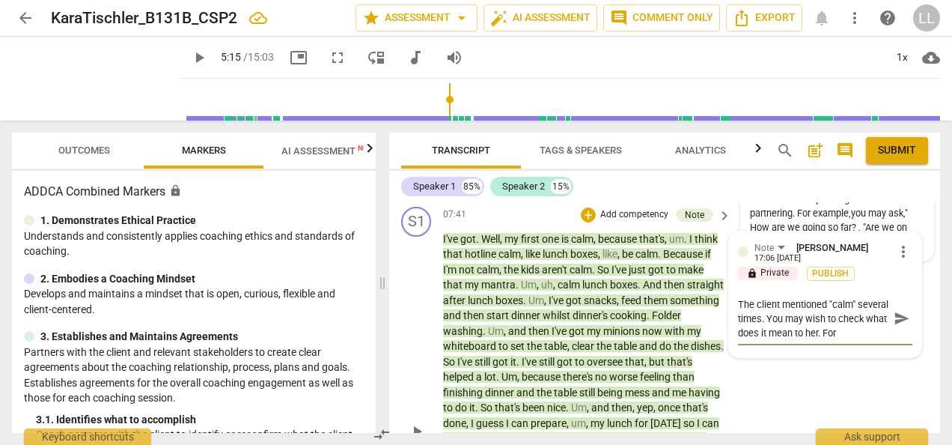
scroll to position [12, 0]
click at [806, 334] on textarea "The client mentioned "calm" several times. You may wish to check what does it m…" at bounding box center [813, 318] width 150 height 43
click at [813, 340] on textarea "The client mentioned "calm" several times. You may wish to check what it mean t…" at bounding box center [813, 318] width 150 height 43
click at [816, 340] on textarea "The client mentioned "calm" several times. You may wish to check what it mean t…" at bounding box center [813, 318] width 150 height 43
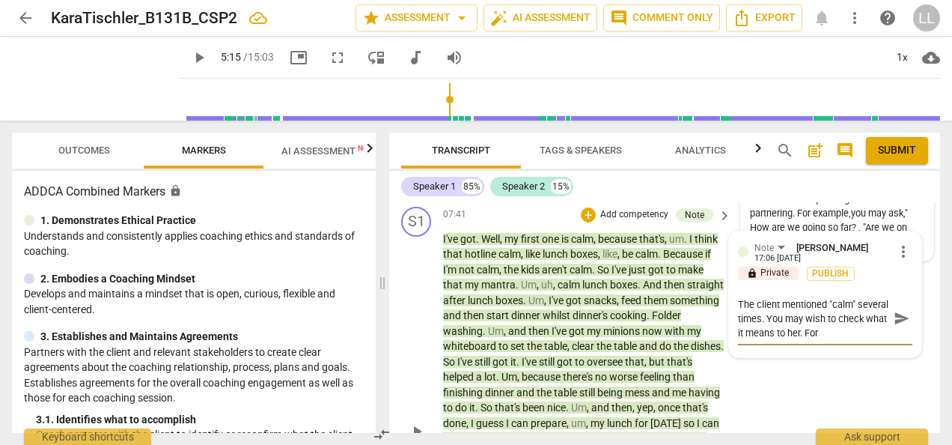
click at [877, 340] on textarea "The client mentioned "calm" several times. You may wish to check what it means …" at bounding box center [813, 318] width 150 height 43
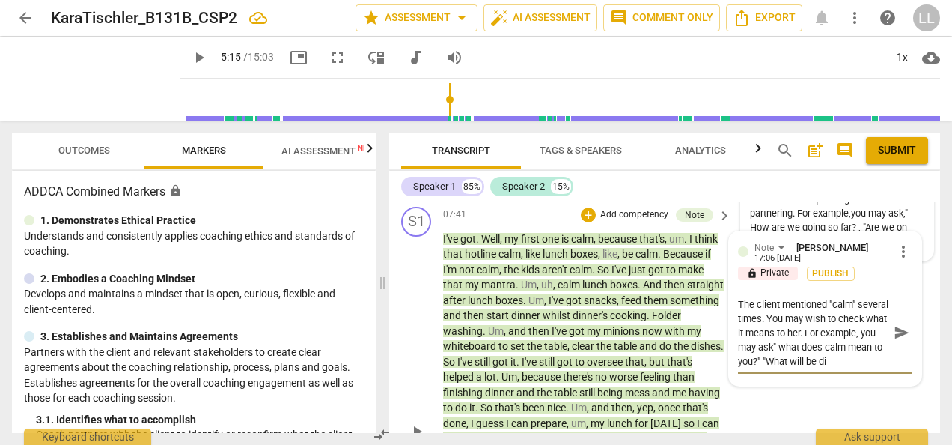
scroll to position [12, 0]
click at [829, 349] on textarea "The client mentioned "calm" several times. You may wish to check what it means …" at bounding box center [813, 332] width 150 height 71
click at [841, 368] on textarea "The client mentioned "calm" several times. You may wish to check what it means …" at bounding box center [813, 332] width 150 height 71
click at [827, 280] on span "Publish" at bounding box center [831, 273] width 22 height 13
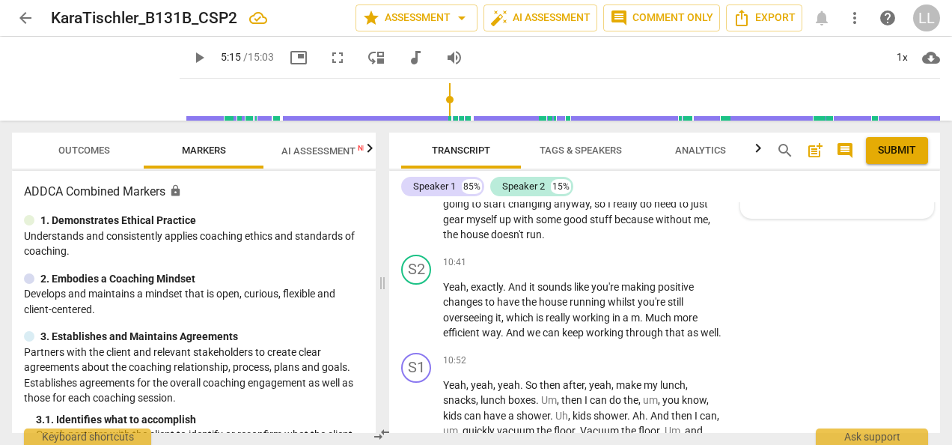
scroll to position [4029, 0]
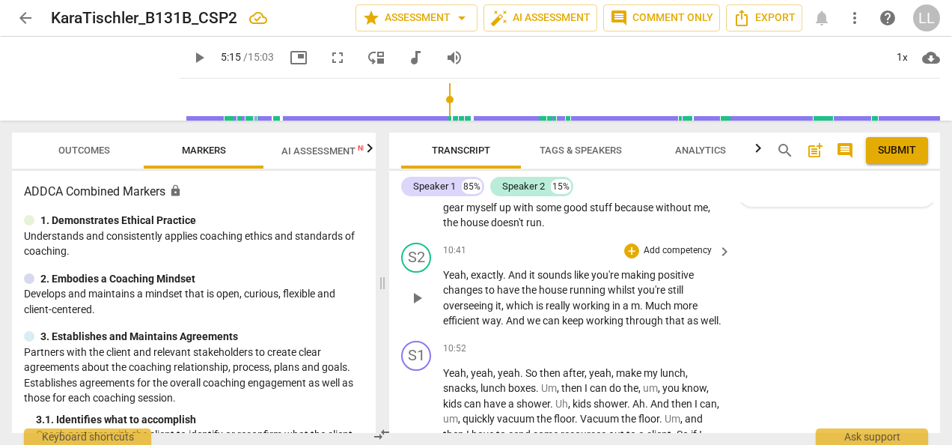
click at [675, 257] on p "Add competency" at bounding box center [677, 250] width 71 height 13
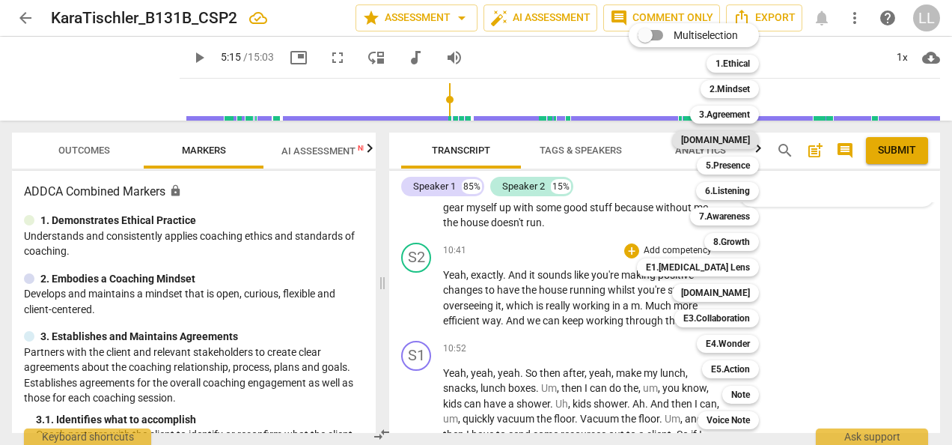
click at [734, 141] on b "4.Trust" at bounding box center [715, 140] width 69 height 18
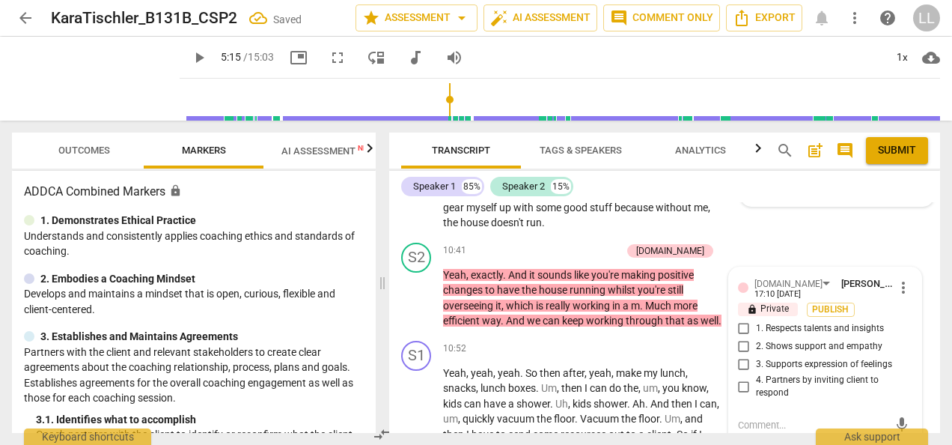
scroll to position [4165, 0]
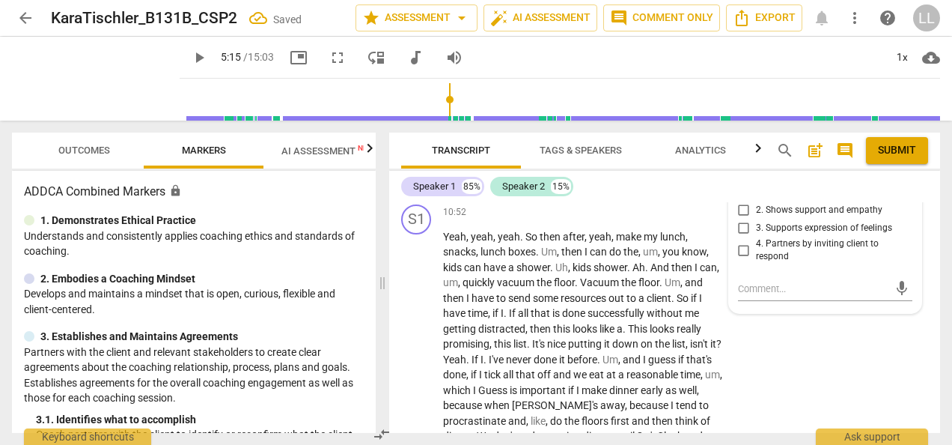
click at [744, 201] on input "1. Respects talents and insights" at bounding box center [744, 192] width 24 height 18
click at [734, 219] on input "2. Shows support and empathy" at bounding box center [744, 210] width 24 height 18
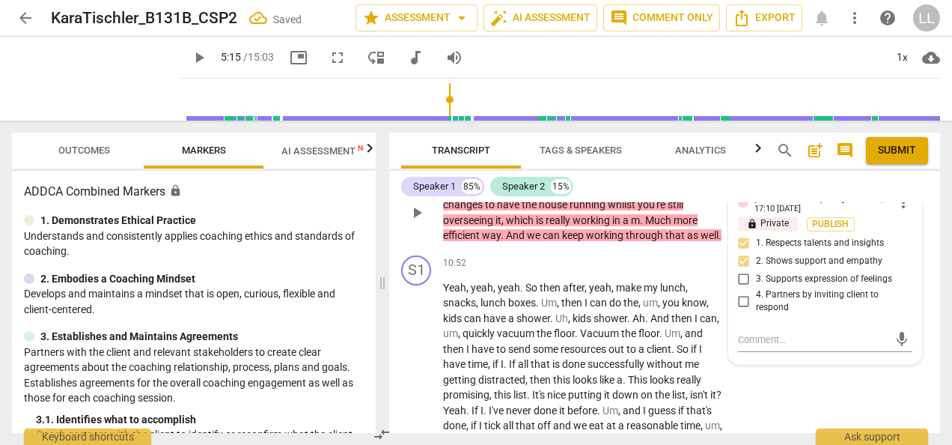
scroll to position [4090, 0]
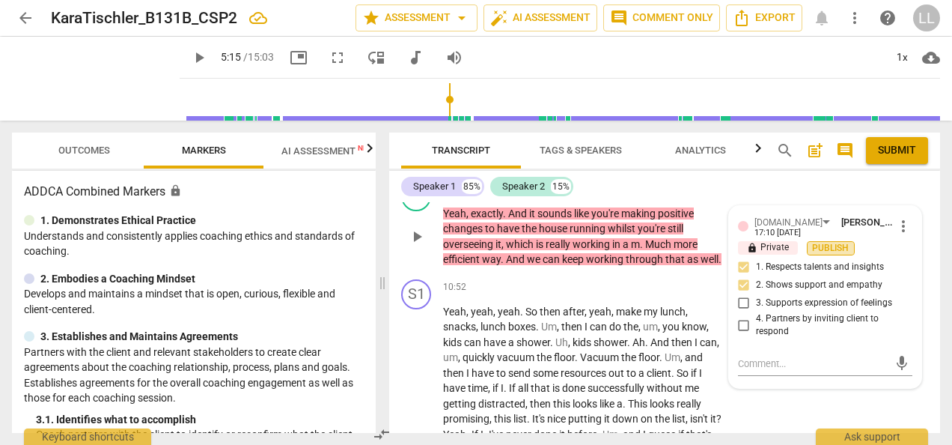
click at [829, 255] on span "Publish" at bounding box center [831, 248] width 22 height 13
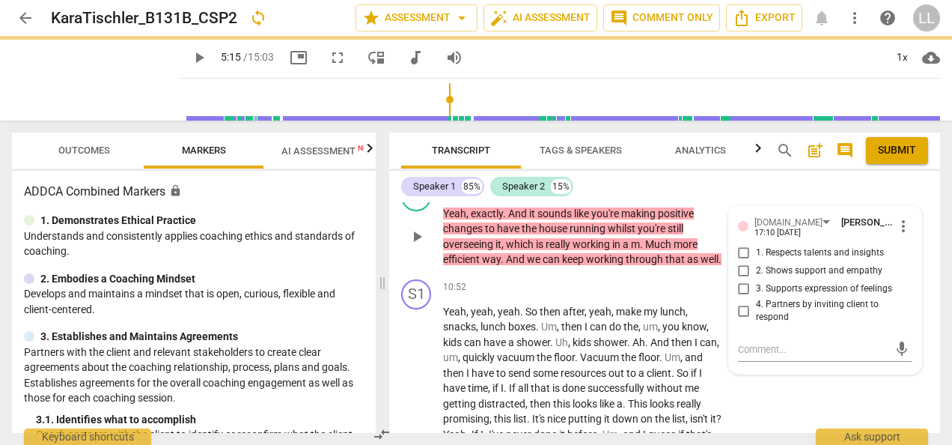
click at [586, 197] on div "+ Add competency" at bounding box center [576, 189] width 89 height 15
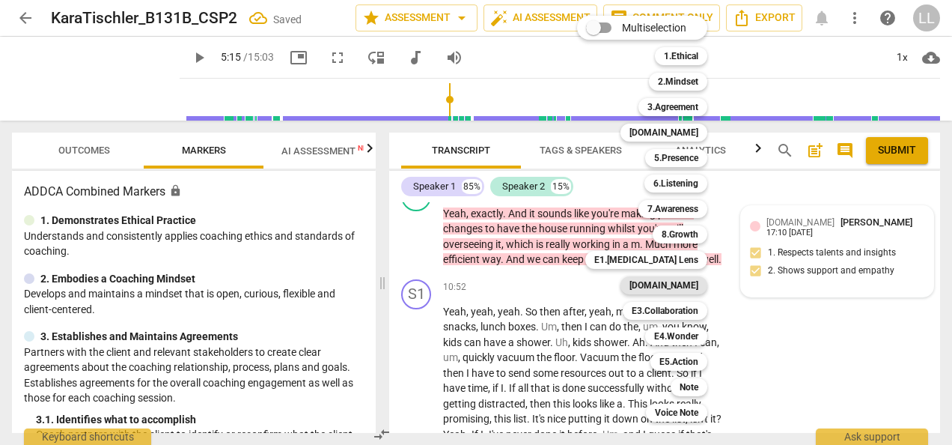
click at [677, 283] on b "E2.Safety" at bounding box center [664, 285] width 69 height 18
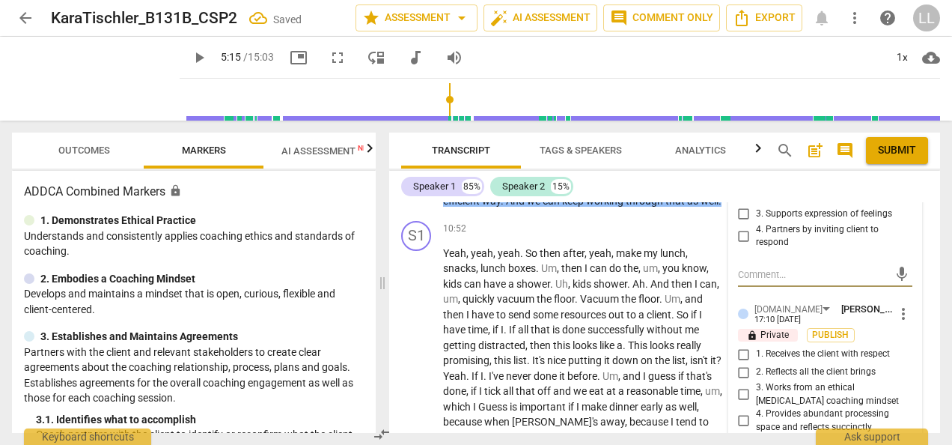
scroll to position [4240, 0]
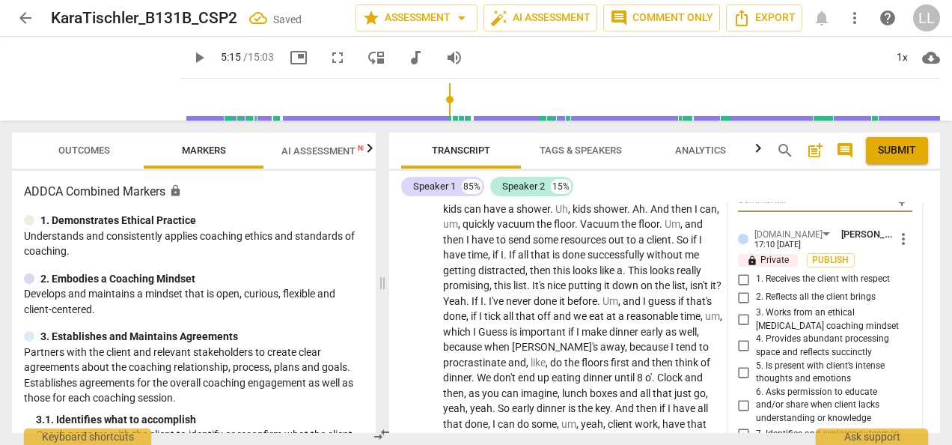
click at [746, 306] on input "2. Reflects all the client brings" at bounding box center [744, 297] width 24 height 18
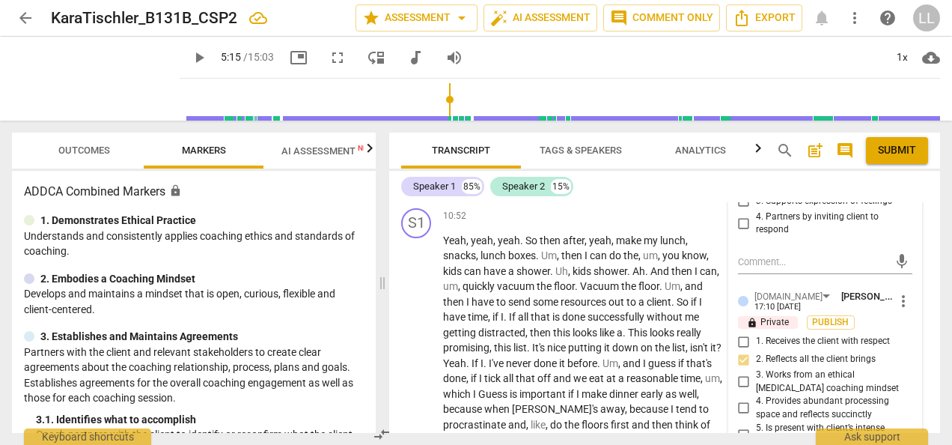
scroll to position [4165, 0]
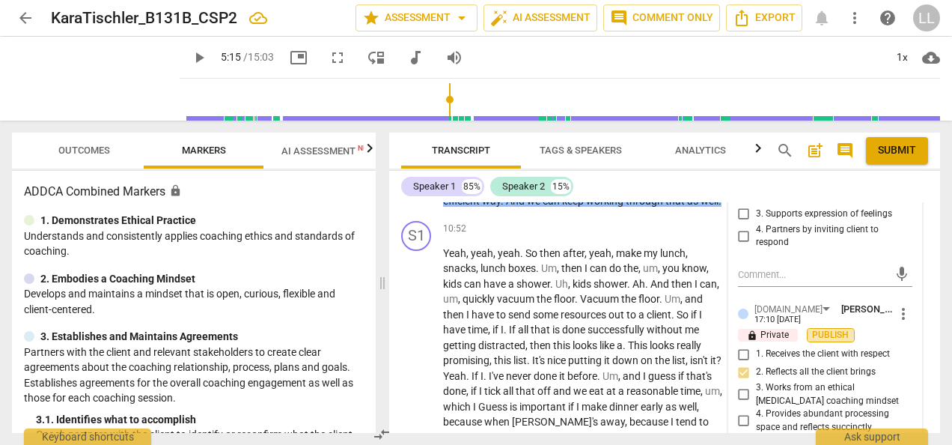
click at [829, 341] on span "Publish" at bounding box center [831, 335] width 22 height 13
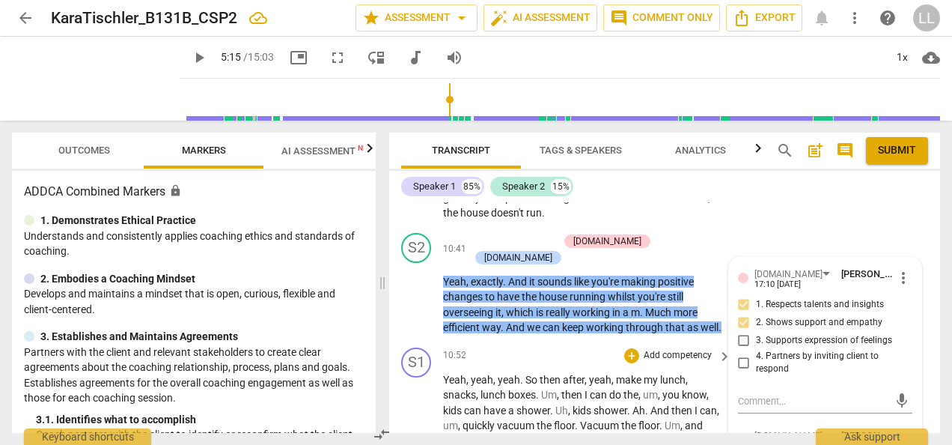
scroll to position [4015, 0]
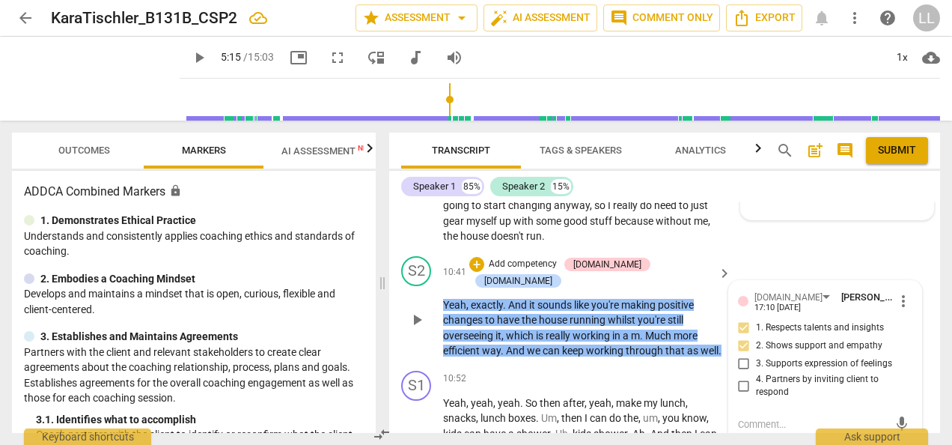
click at [527, 271] on p "Add competency" at bounding box center [522, 263] width 71 height 13
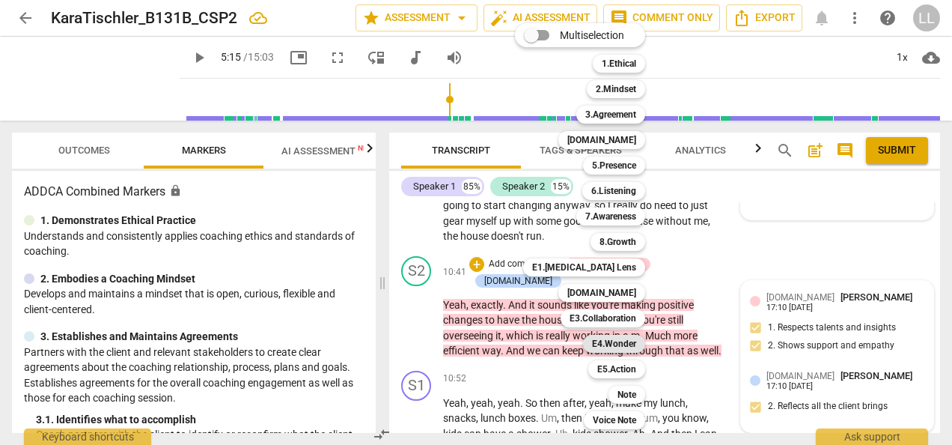
click at [620, 344] on b "E4.Wonder" at bounding box center [614, 344] width 44 height 18
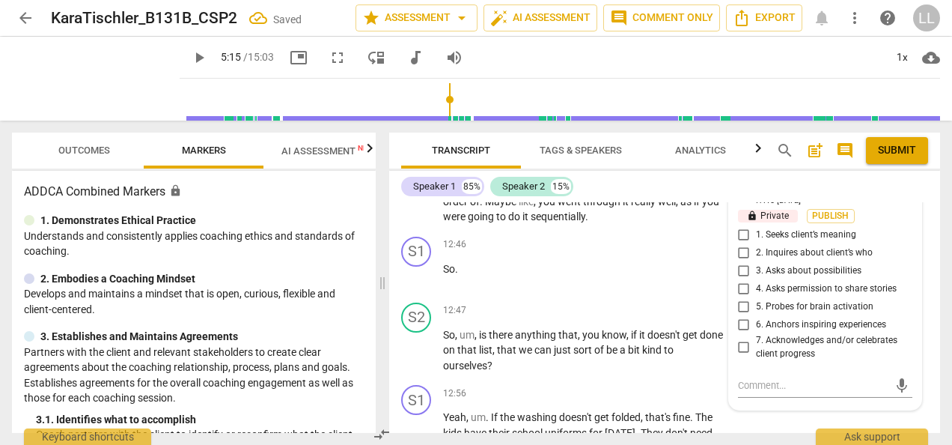
scroll to position [4614, 0]
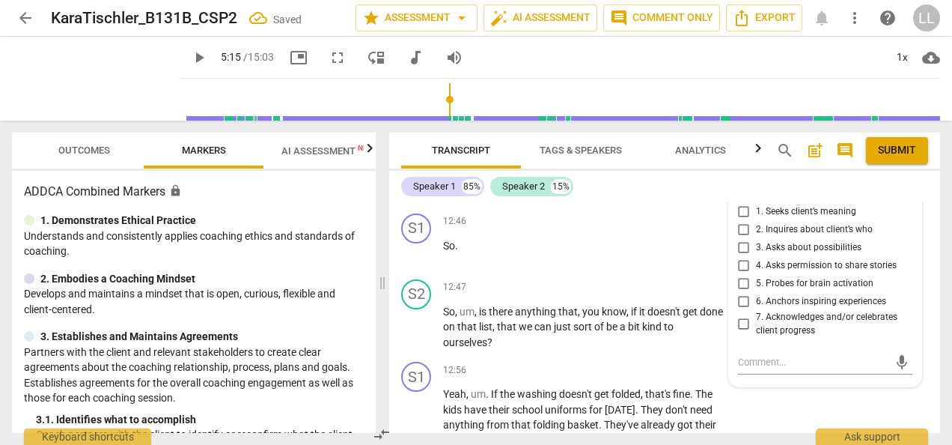
click at [743, 311] on input "6. Anchors inspiring experiences" at bounding box center [744, 302] width 24 height 18
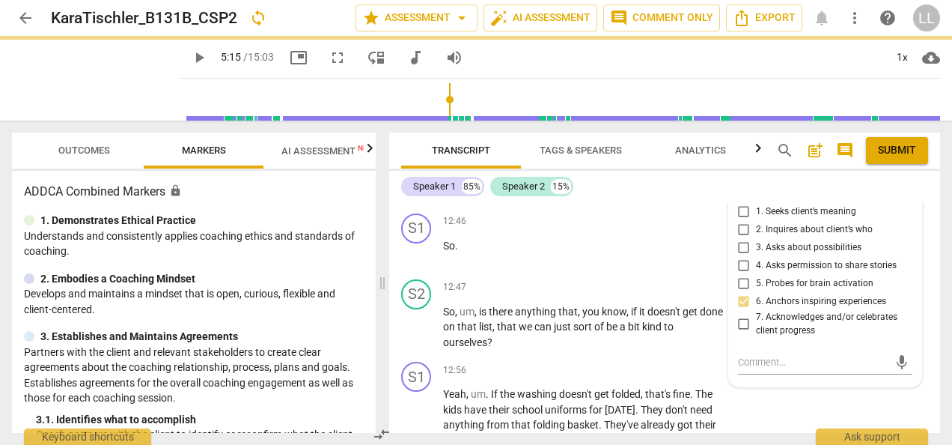
click at [822, 199] on span "Publish" at bounding box center [831, 192] width 22 height 13
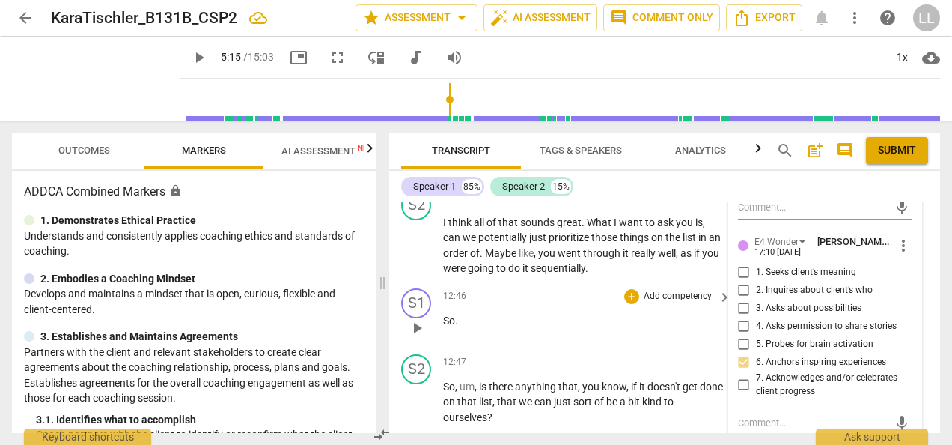
scroll to position [4464, 0]
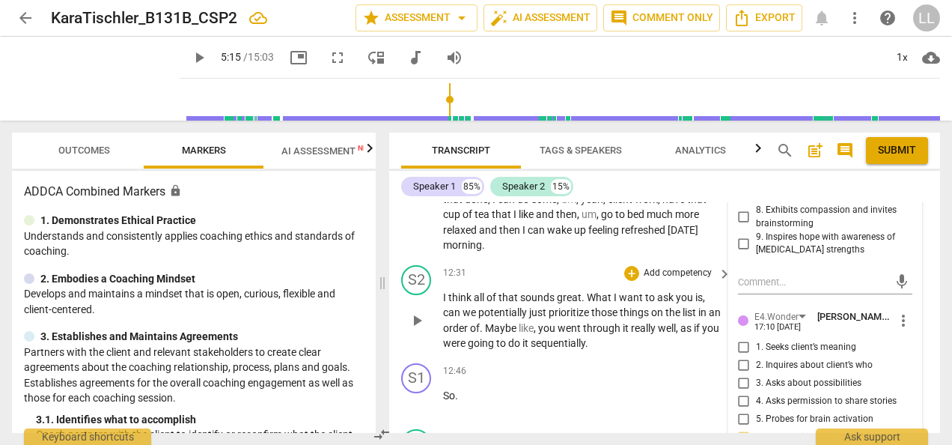
click at [625, 351] on p "I think all of that sounds great . What I want to ask you is , can we potential…" at bounding box center [583, 320] width 281 height 61
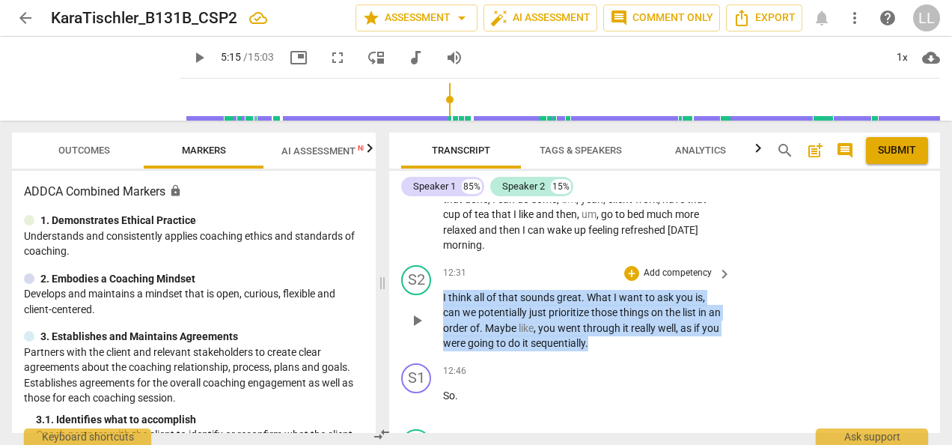
drag, startPoint x: 615, startPoint y: 389, endPoint x: 442, endPoint y: 334, distance: 181.6
click at [442, 334] on div "S2 play_arrow pause 12:31 + Add competency keyboard_arrow_right I think all of …" at bounding box center [664, 308] width 551 height 98
copy p "I think all of that sounds great . What I want to ask you is , can we potential…"
click at [643, 280] on p "Add competency" at bounding box center [677, 272] width 71 height 13
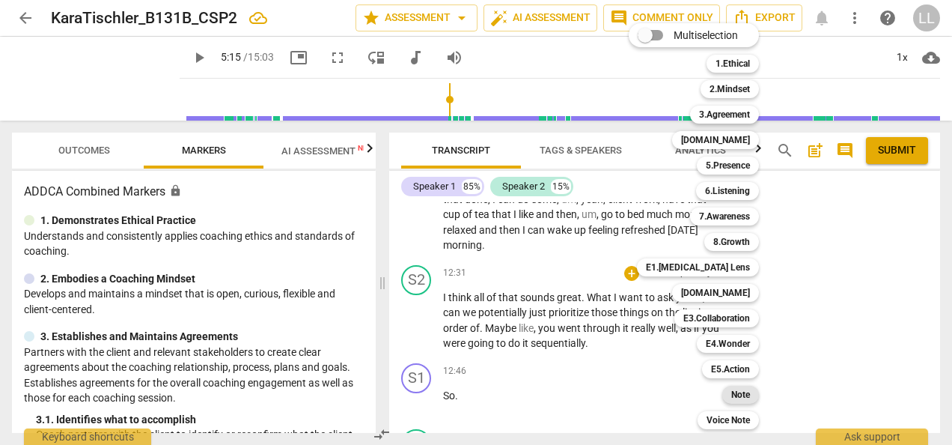
click at [744, 395] on b "Note" at bounding box center [740, 394] width 19 height 18
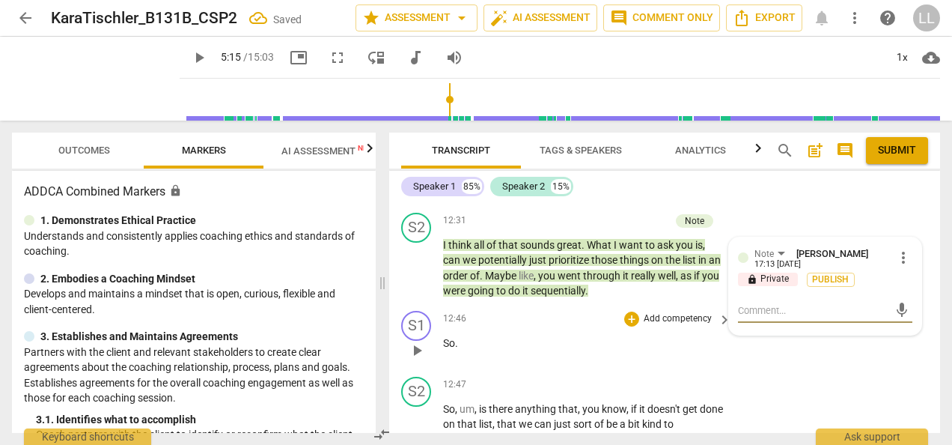
scroll to position [4539, 0]
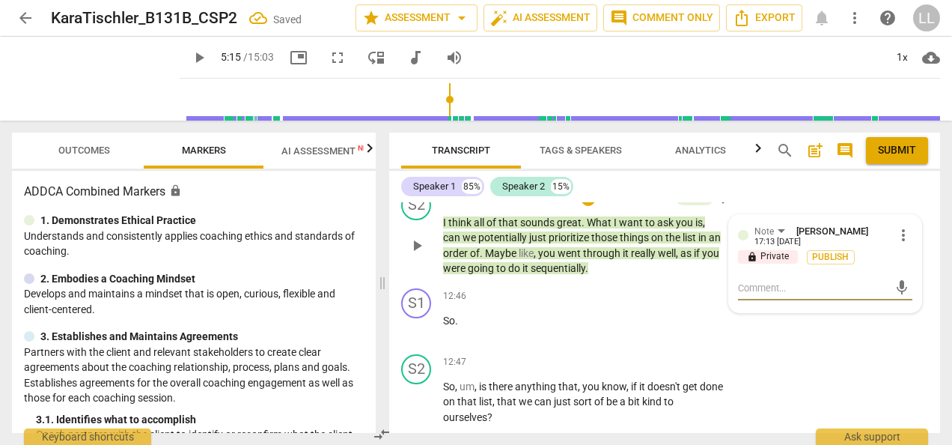
click at [744, 295] on textarea at bounding box center [813, 288] width 150 height 14
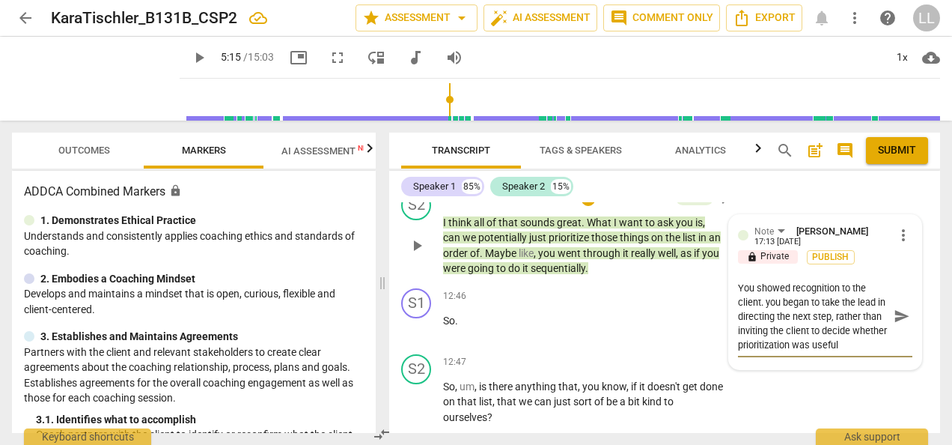
scroll to position [0, 0]
click at [764, 347] on textarea "You showed recognition to the client. you began to take the lead in directing t…" at bounding box center [813, 316] width 150 height 71
click at [832, 352] on textarea "You showed recognition to the client. A minor feedback here: you began to take …" at bounding box center [813, 316] width 150 height 71
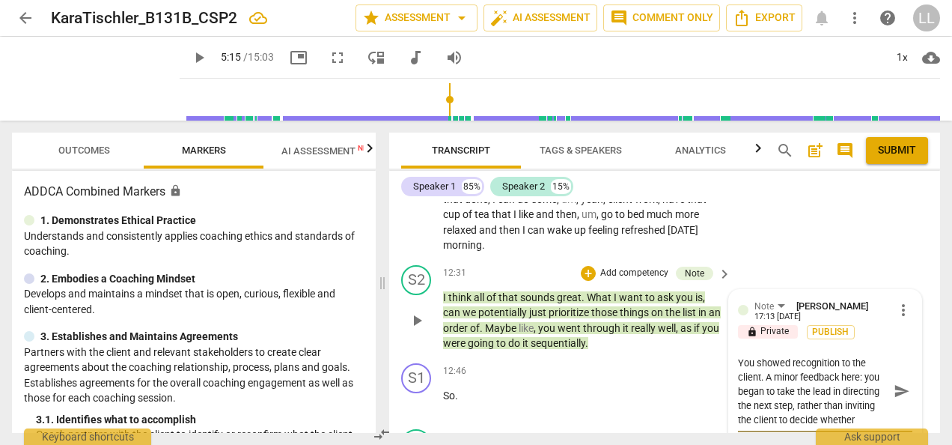
scroll to position [4539, 0]
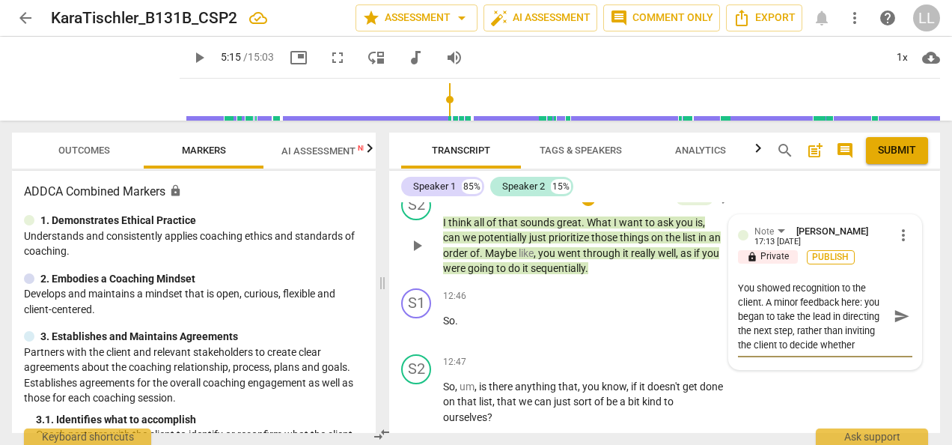
click at [833, 263] on span "Publish" at bounding box center [831, 257] width 22 height 13
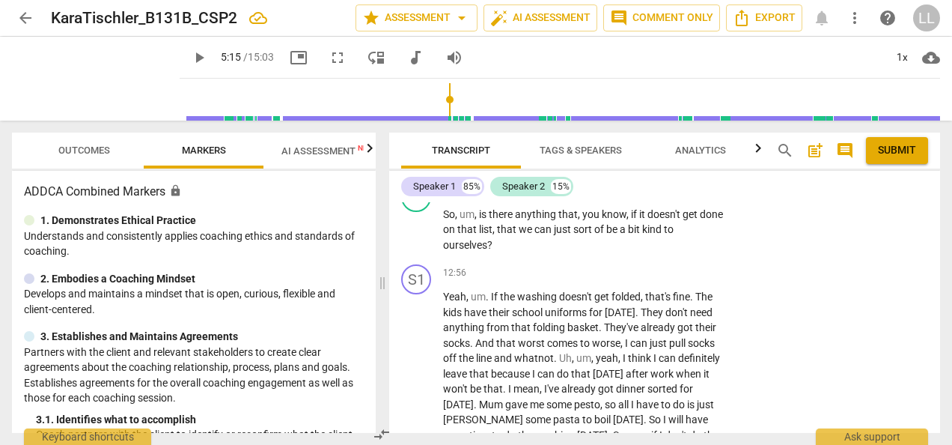
scroll to position [4689, 0]
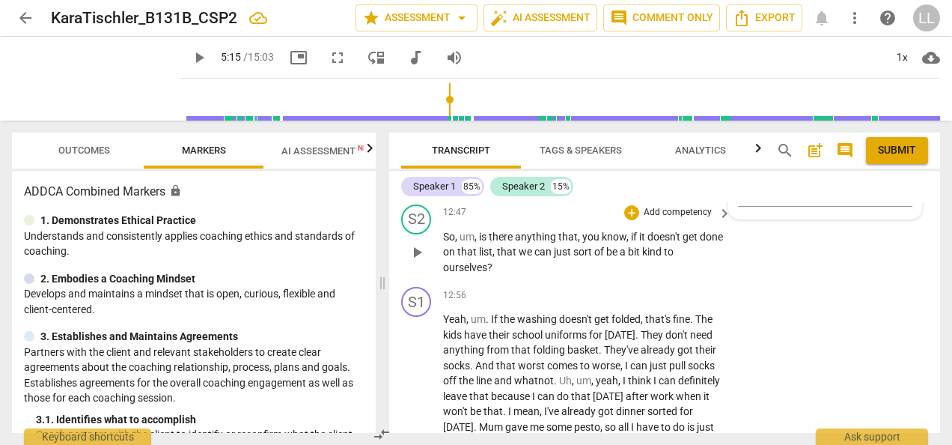
click at [667, 219] on p "Add competency" at bounding box center [677, 212] width 71 height 13
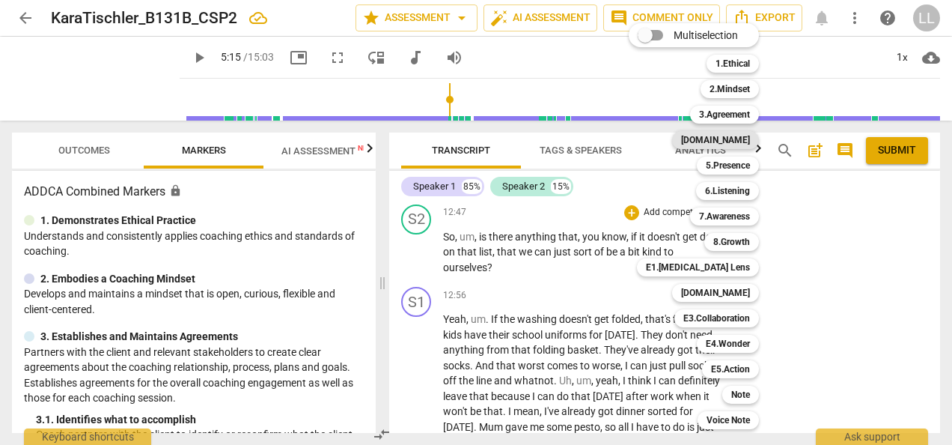
click at [730, 141] on b "4.Trust" at bounding box center [715, 140] width 69 height 18
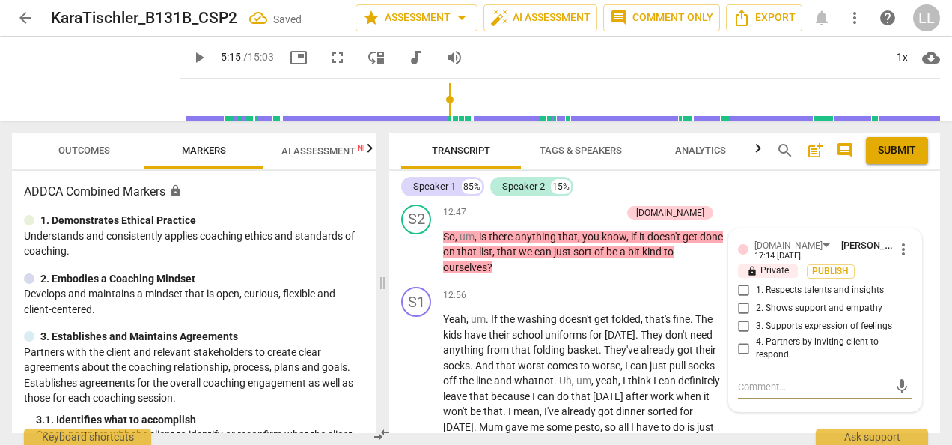
scroll to position [4693, 0]
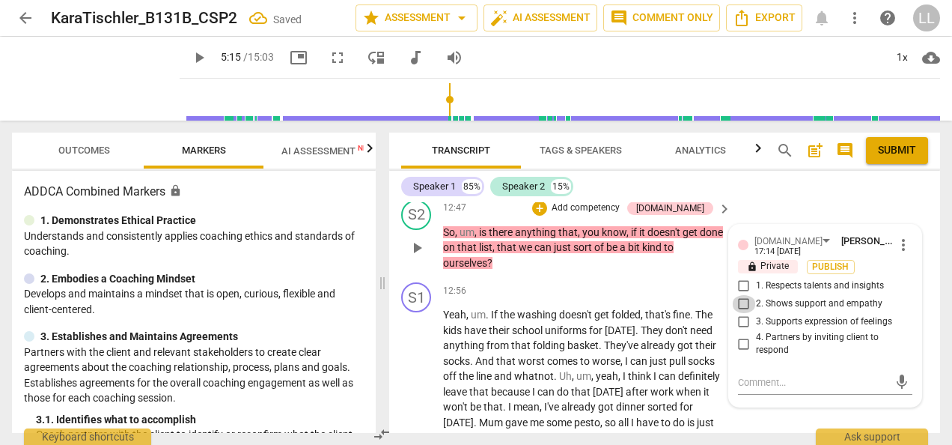
click at [750, 313] on input "2. Shows support and empathy" at bounding box center [744, 304] width 24 height 18
click at [832, 273] on span "Publish" at bounding box center [831, 266] width 22 height 13
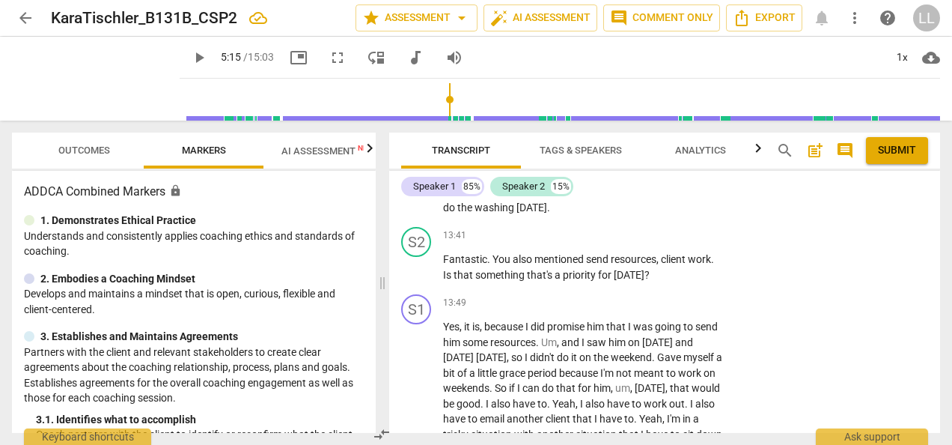
scroll to position [4993, 0]
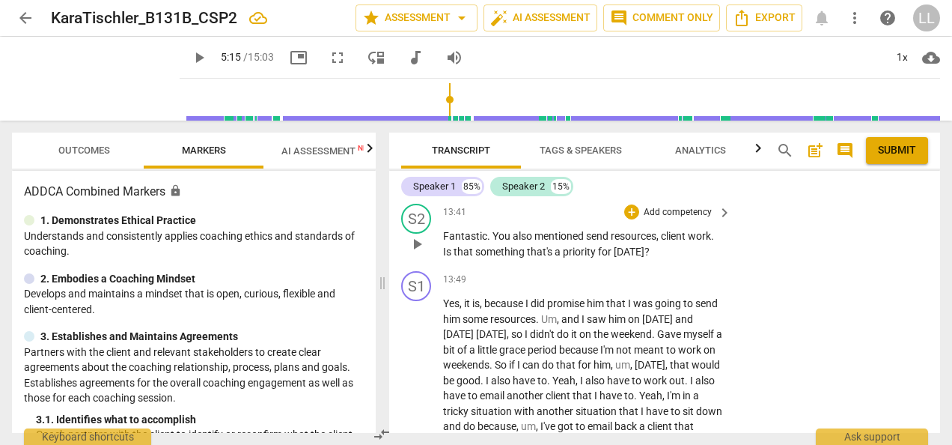
click at [674, 219] on p "Add competency" at bounding box center [677, 212] width 71 height 13
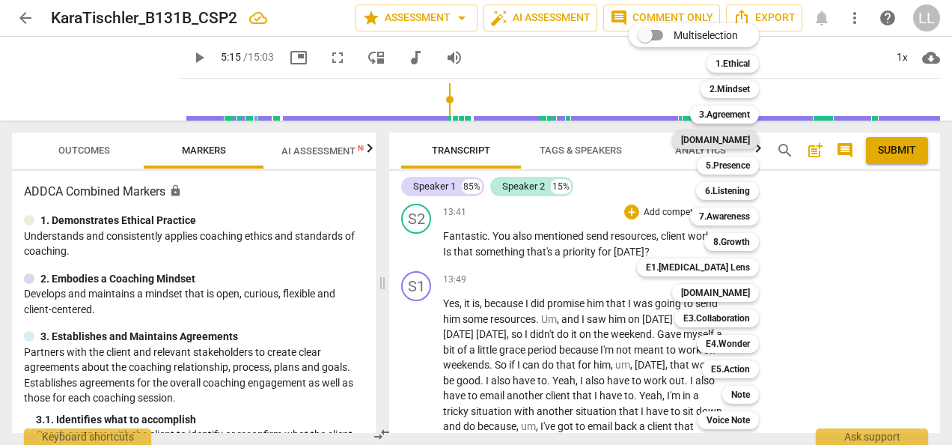
click at [735, 142] on b "4.Trust" at bounding box center [715, 140] width 69 height 18
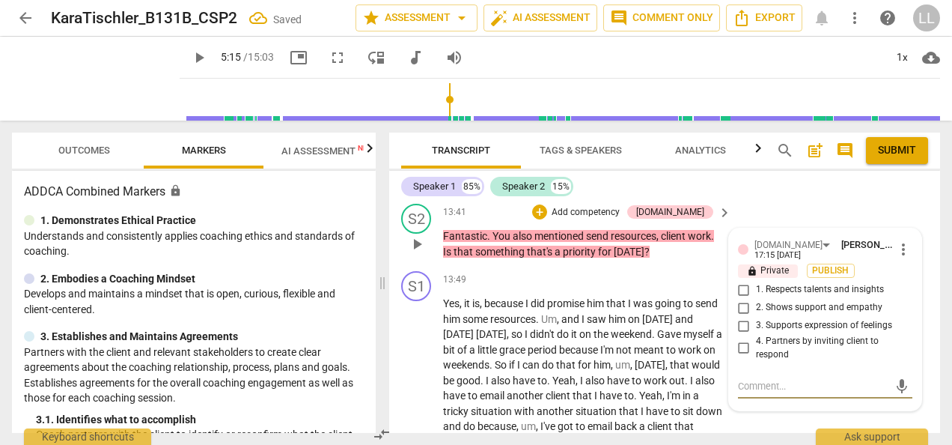
scroll to position [4996, 0]
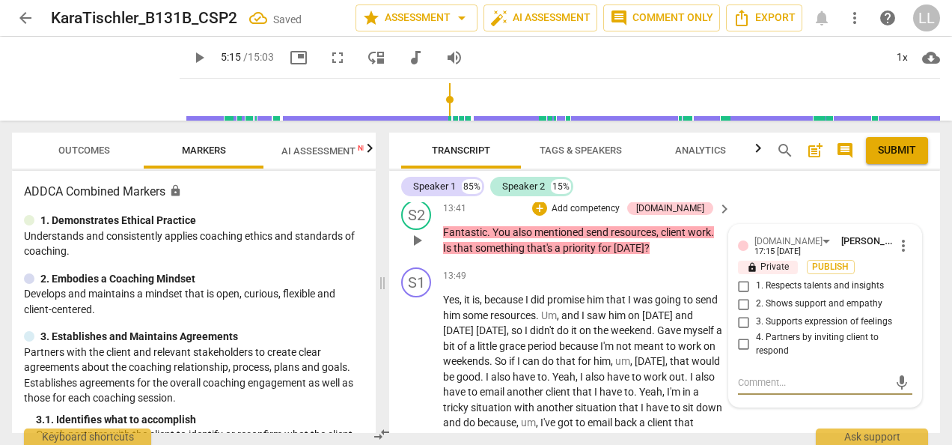
click at [741, 295] on input "1. Respects talents and insights" at bounding box center [744, 286] width 24 height 18
click at [741, 313] on input "2. Shows support and empathy" at bounding box center [744, 304] width 24 height 18
click at [838, 273] on span "Publish" at bounding box center [831, 266] width 22 height 13
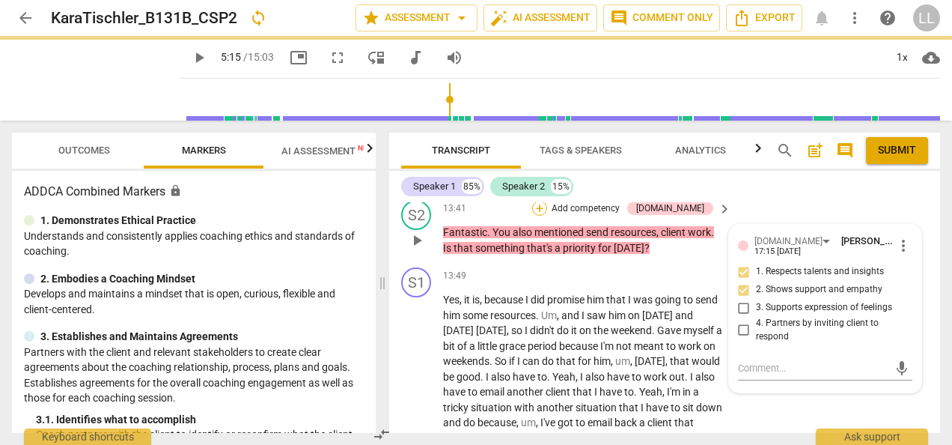
click at [547, 216] on div "+" at bounding box center [539, 208] width 15 height 15
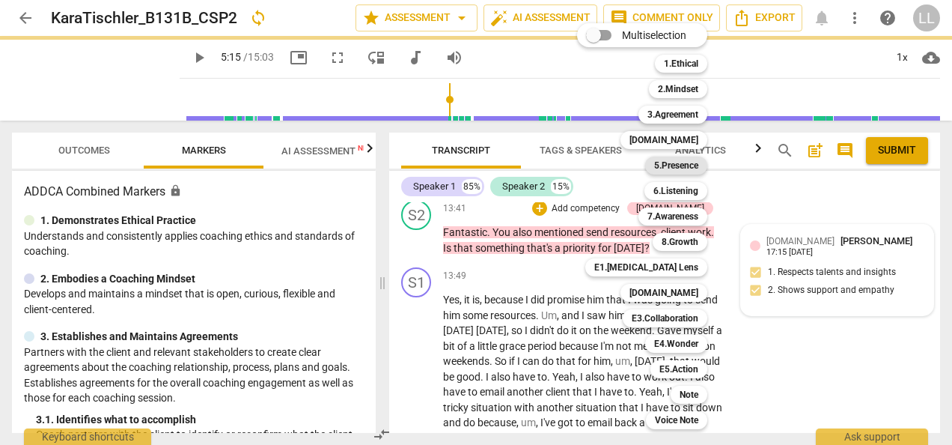
click at [680, 162] on b "5.Presence" at bounding box center [676, 165] width 44 height 18
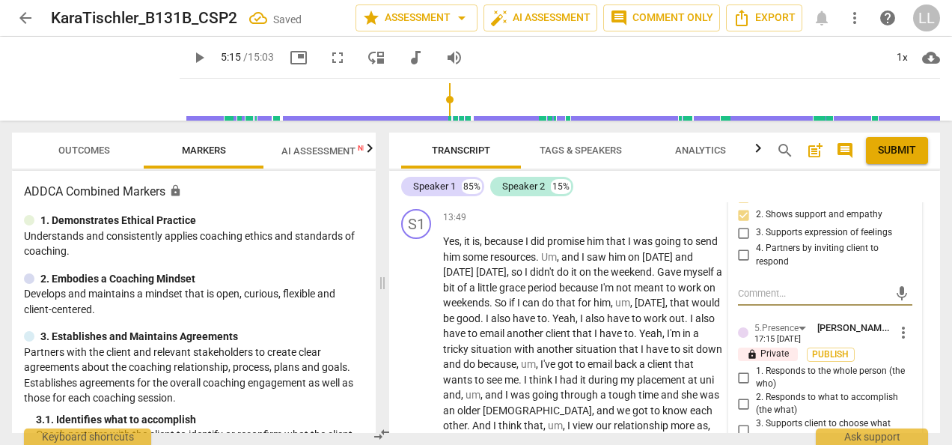
scroll to position [5146, 0]
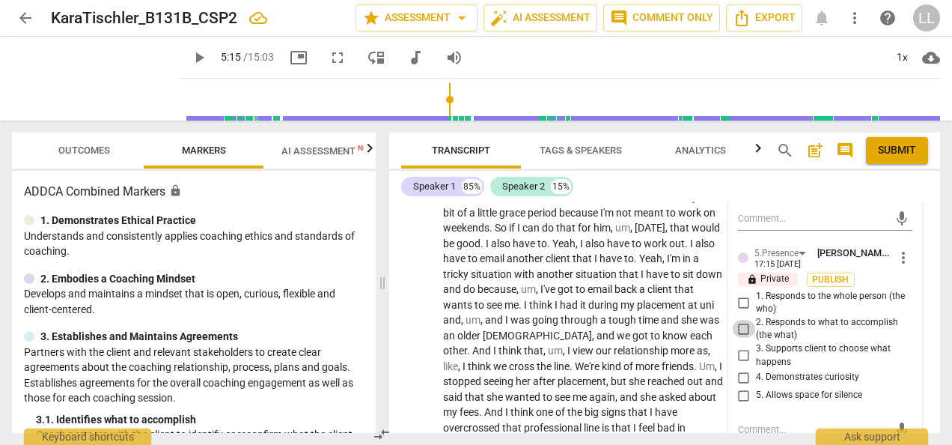
click at [741, 338] on input "2. Responds to what to accomplish (the what)" at bounding box center [744, 329] width 24 height 18
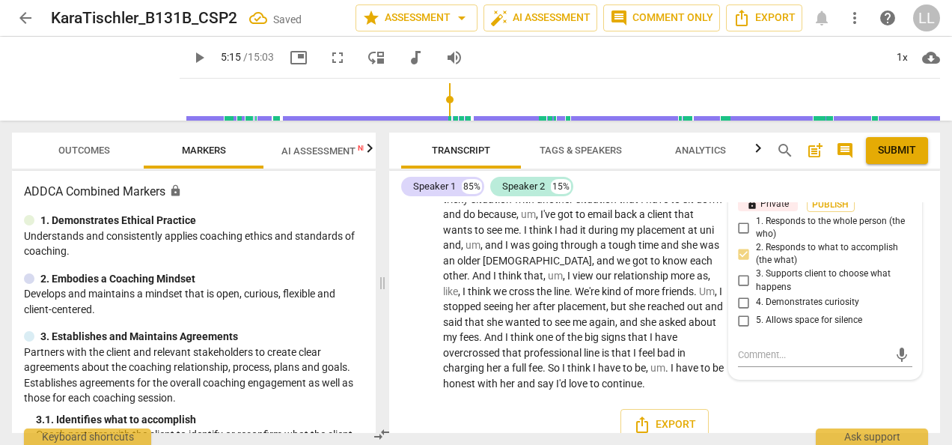
click at [740, 311] on input "4. Demonstrates curiosity" at bounding box center [744, 302] width 24 height 18
click at [741, 290] on input "3. Supports client to choose what happens" at bounding box center [744, 281] width 24 height 18
click at [820, 211] on span "Publish" at bounding box center [831, 204] width 22 height 13
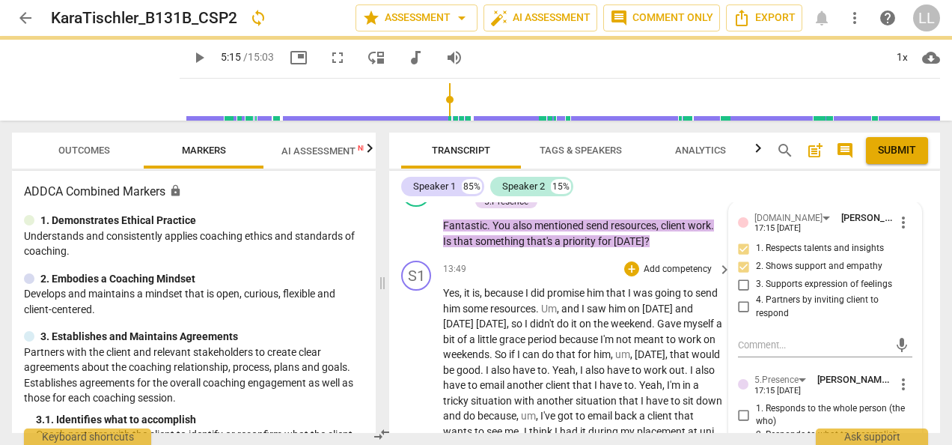
scroll to position [4996, 0]
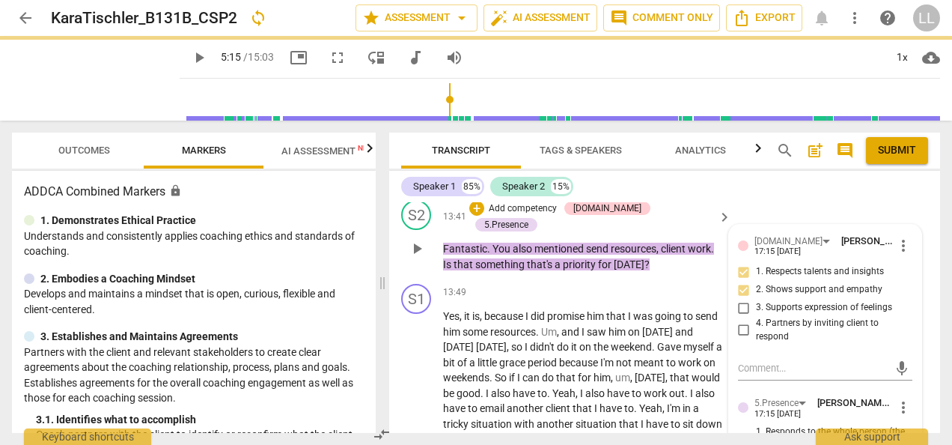
click at [550, 216] on p "Add competency" at bounding box center [522, 208] width 71 height 13
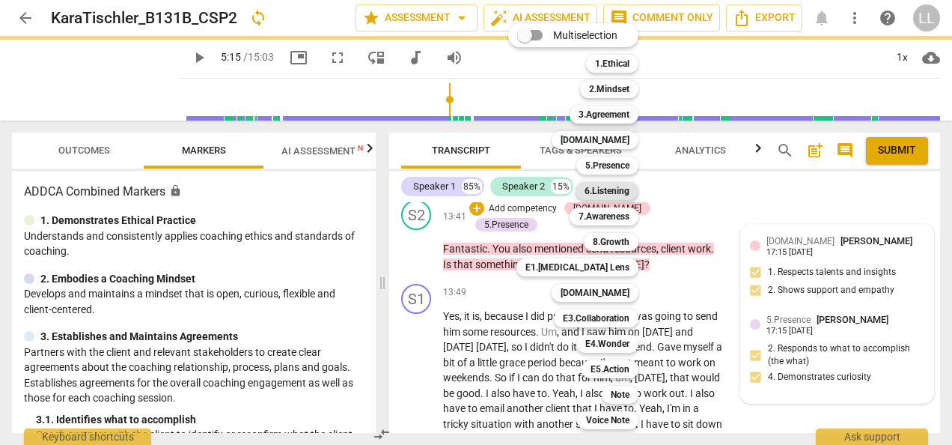
click at [605, 190] on b "6.Listening" at bounding box center [607, 191] width 45 height 18
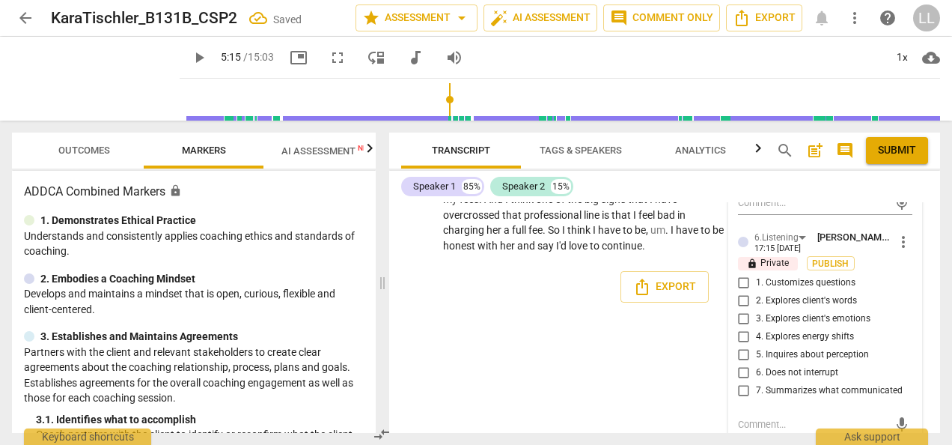
scroll to position [5371, 0]
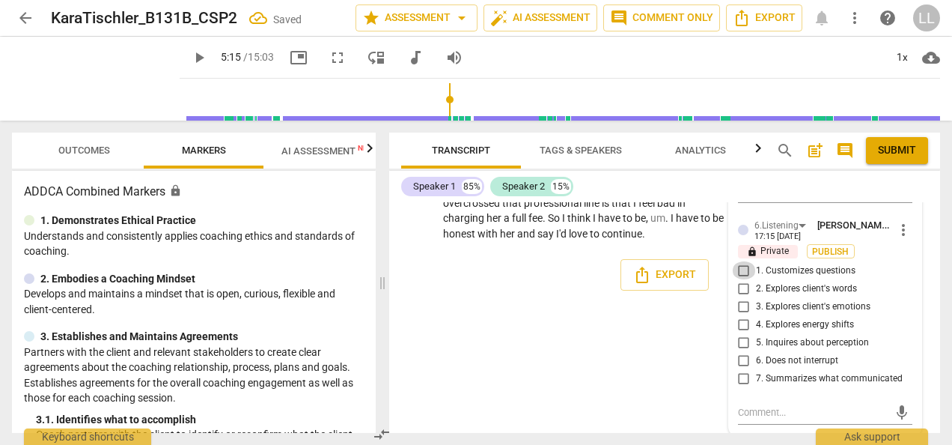
click at [746, 279] on input "1. Customizes questions" at bounding box center [744, 270] width 24 height 18
click at [742, 297] on input "2. Explores client's words" at bounding box center [744, 288] width 24 height 18
click at [747, 351] on input "5. Inquires about perception" at bounding box center [744, 342] width 24 height 18
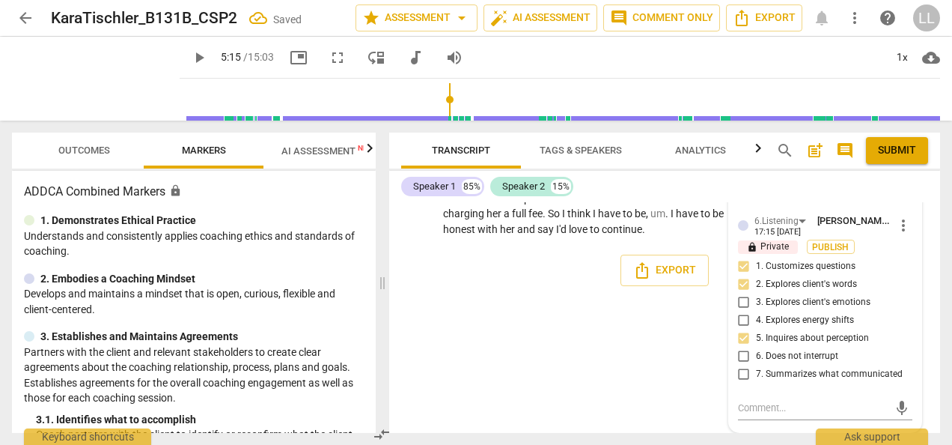
scroll to position [5419, 0]
click at [831, 247] on span "Publish" at bounding box center [831, 247] width 22 height 13
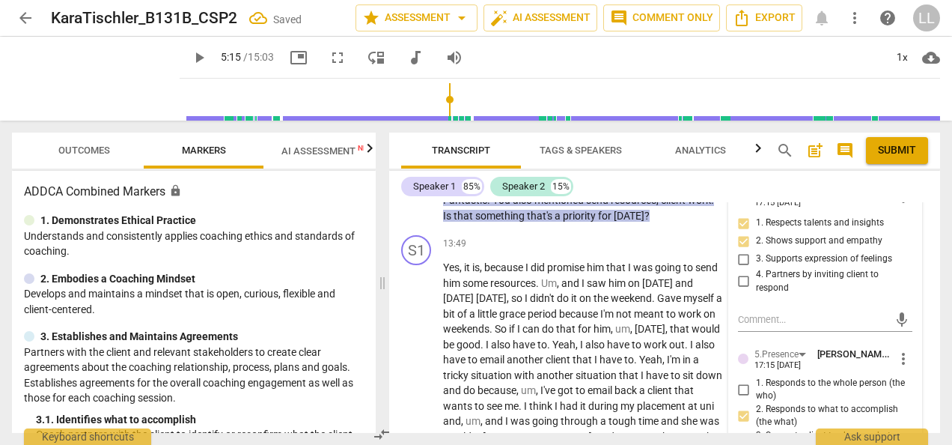
scroll to position [4970, 0]
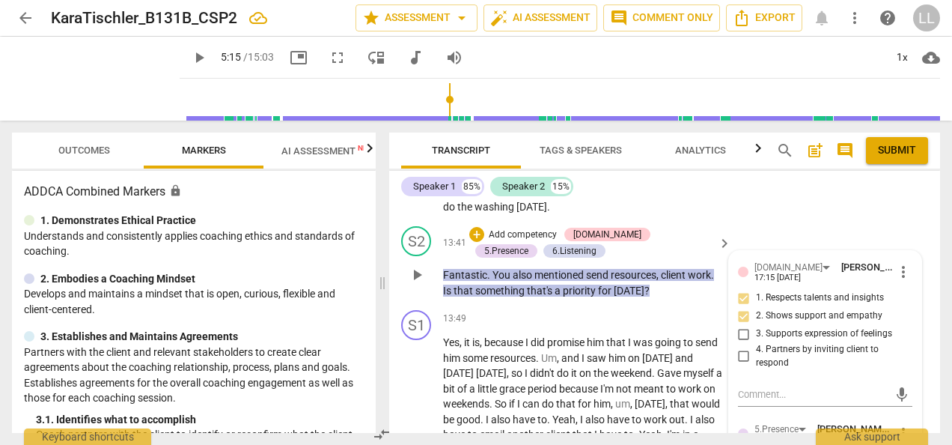
click at [512, 242] on p "Add competency" at bounding box center [522, 234] width 71 height 13
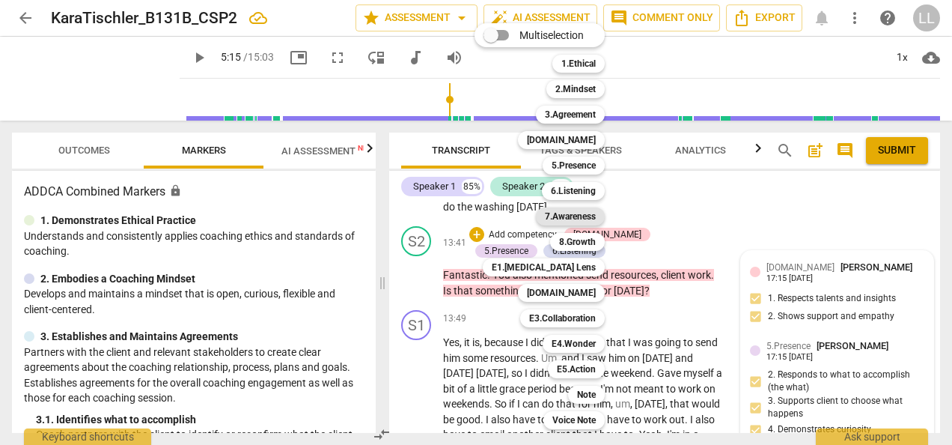
click at [581, 216] on b "7.Awareness" at bounding box center [570, 216] width 51 height 18
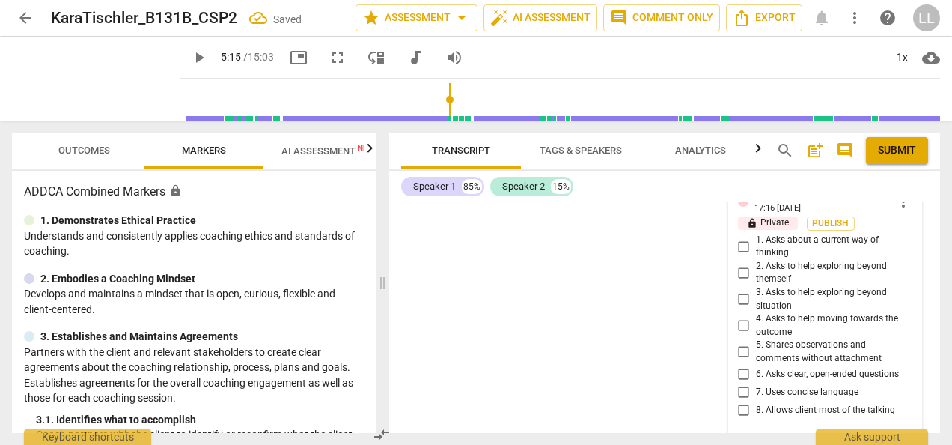
scroll to position [5616, 0]
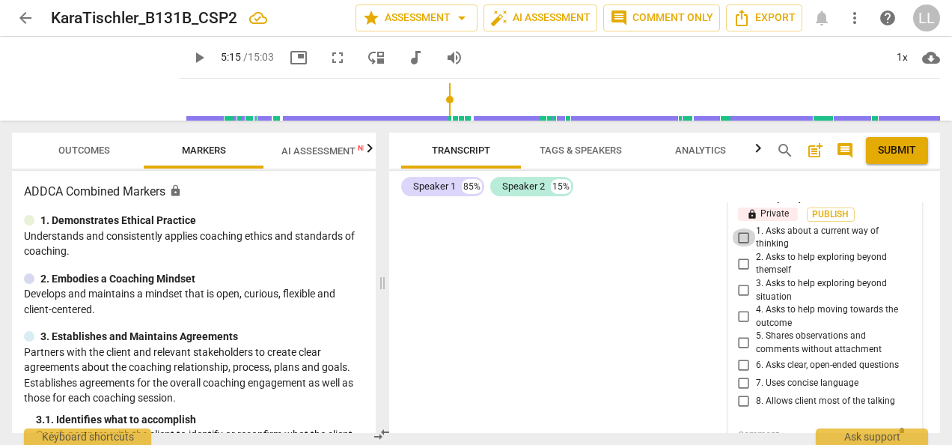
click at [743, 246] on input "1. Asks about a current way of thinking" at bounding box center [744, 237] width 24 height 18
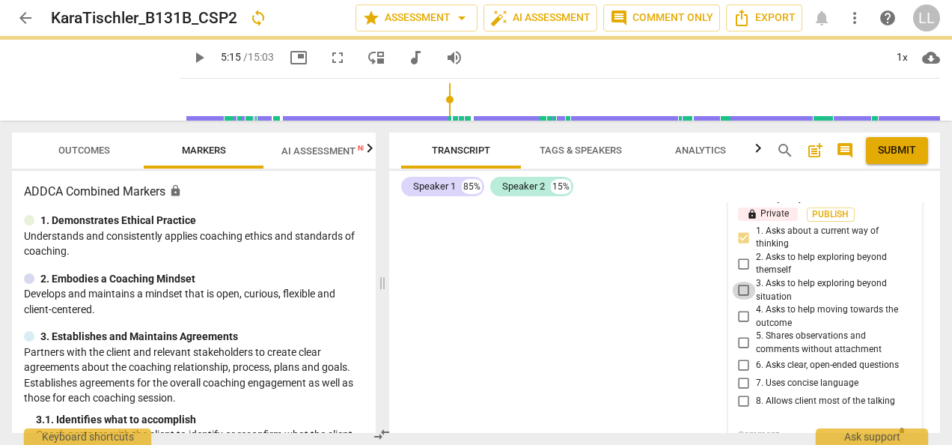
click at [740, 299] on input "3. Asks to help exploring beyond situation" at bounding box center [744, 290] width 24 height 18
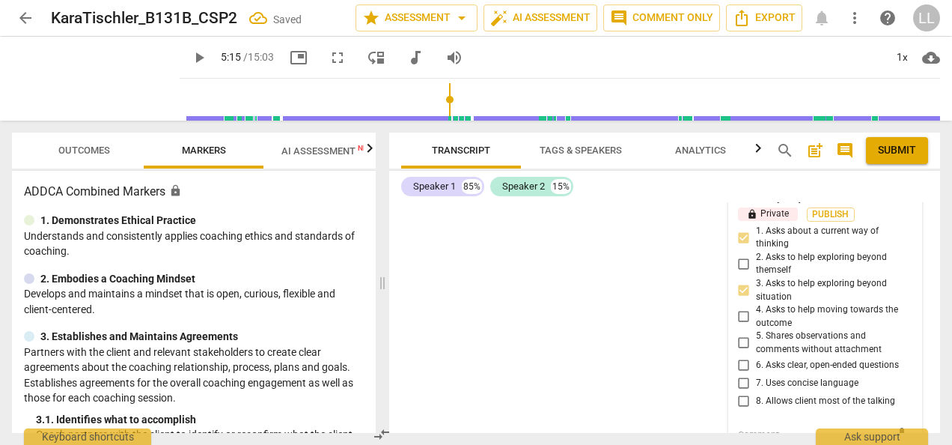
click at [740, 352] on input "5. Shares observations and comments without attachment" at bounding box center [744, 343] width 24 height 18
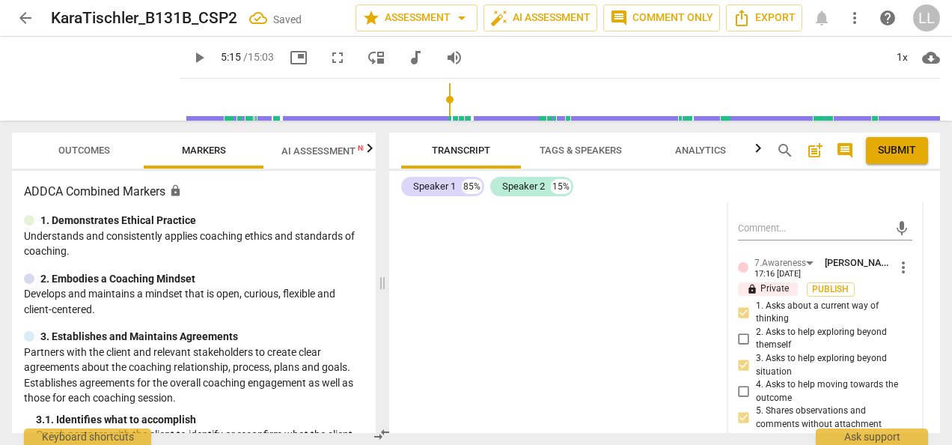
scroll to position [5538, 0]
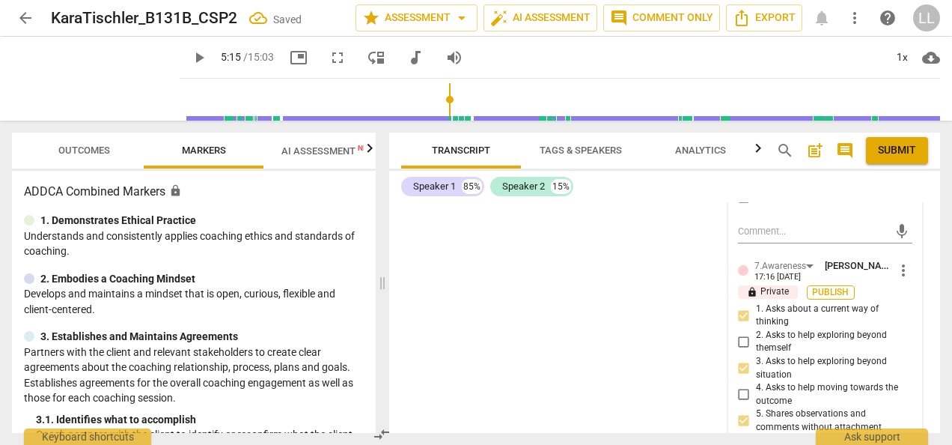
click at [826, 299] on span "Publish" at bounding box center [831, 292] width 22 height 13
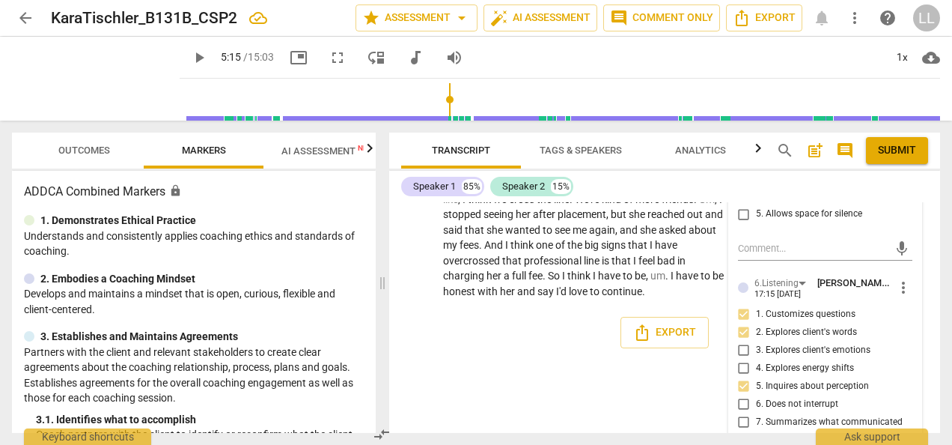
scroll to position [5238, 0]
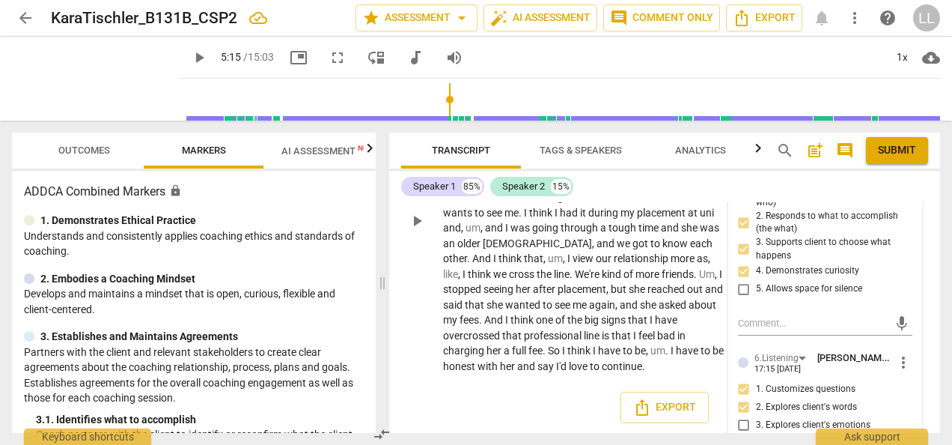
click at [407, 369] on div "play_arrow pause" at bounding box center [424, 220] width 38 height 297
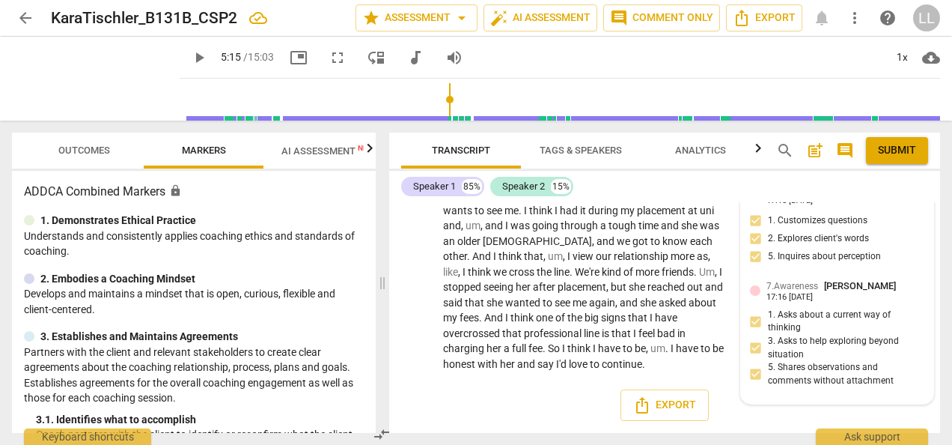
scroll to position [5285, 0]
click at [666, 404] on span "Export" at bounding box center [664, 405] width 63 height 18
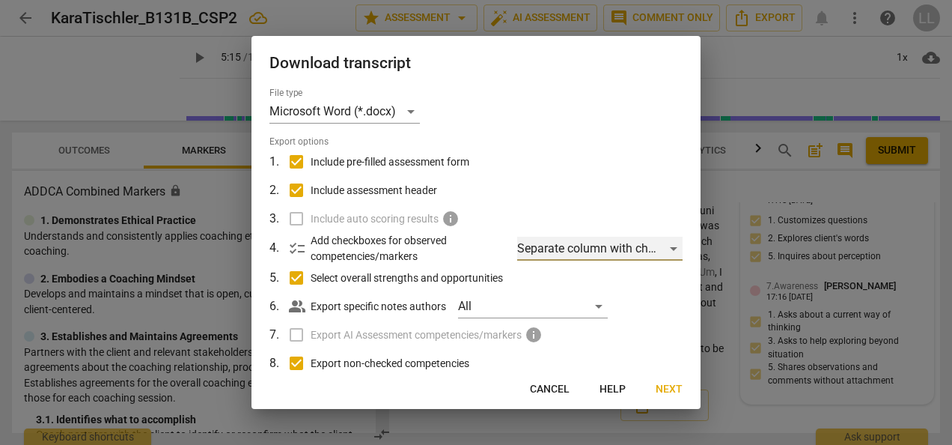
click at [607, 255] on div "Separate column with check marks" at bounding box center [599, 249] width 165 height 24
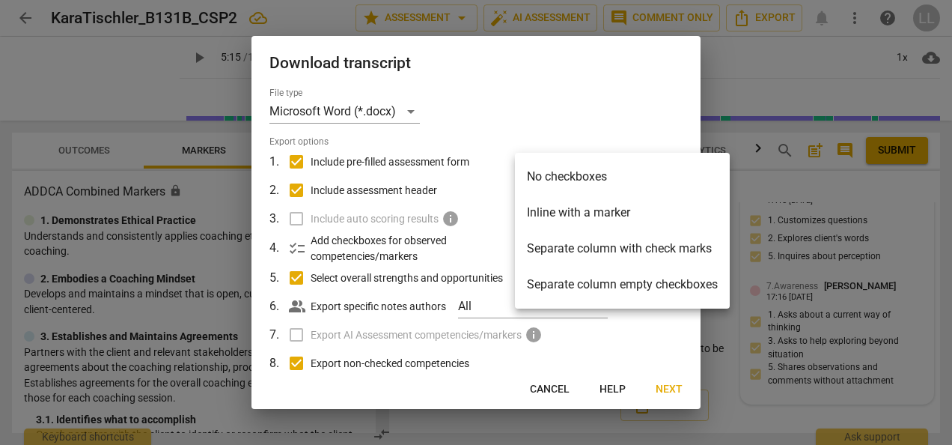
click at [624, 245] on li "Separate column with check marks" at bounding box center [622, 249] width 215 height 36
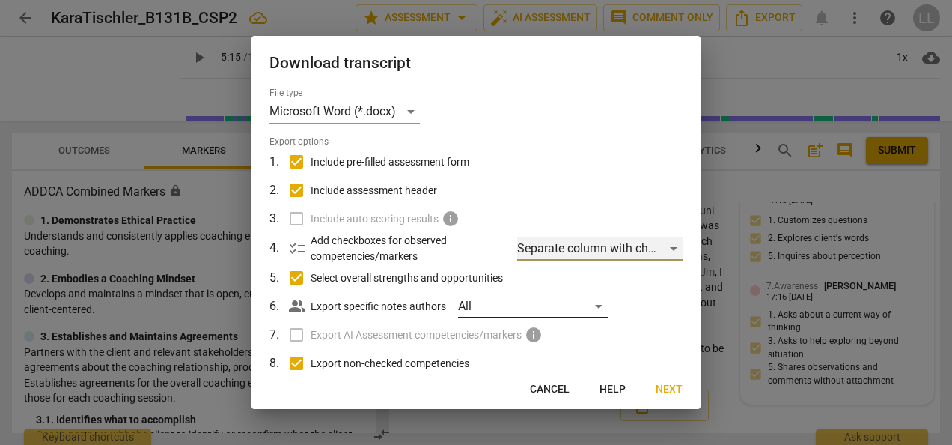
scroll to position [123, 0]
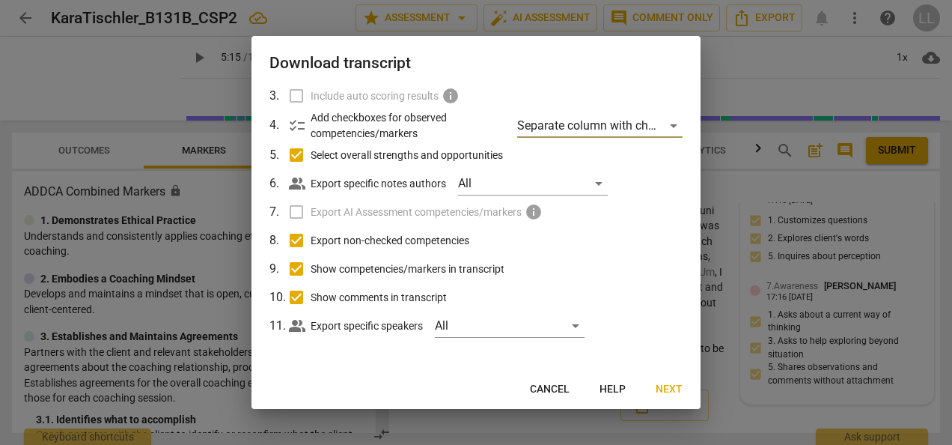
click at [671, 388] on span "Next" at bounding box center [669, 389] width 27 height 15
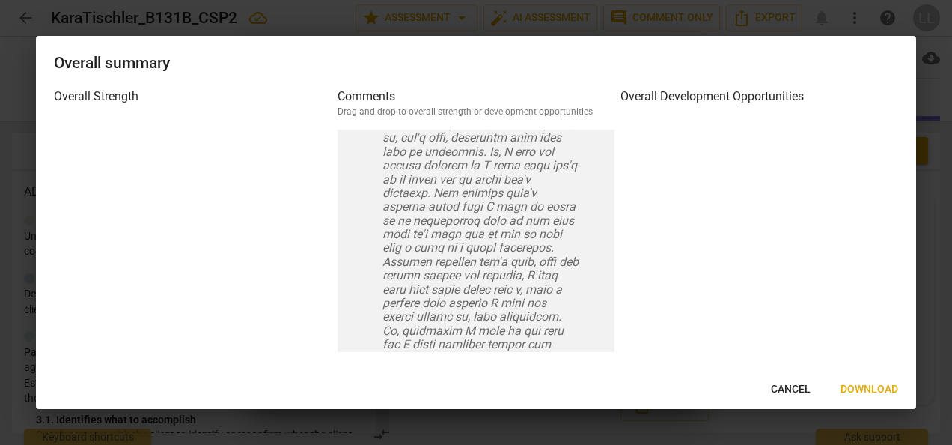
scroll to position [3219, 0]
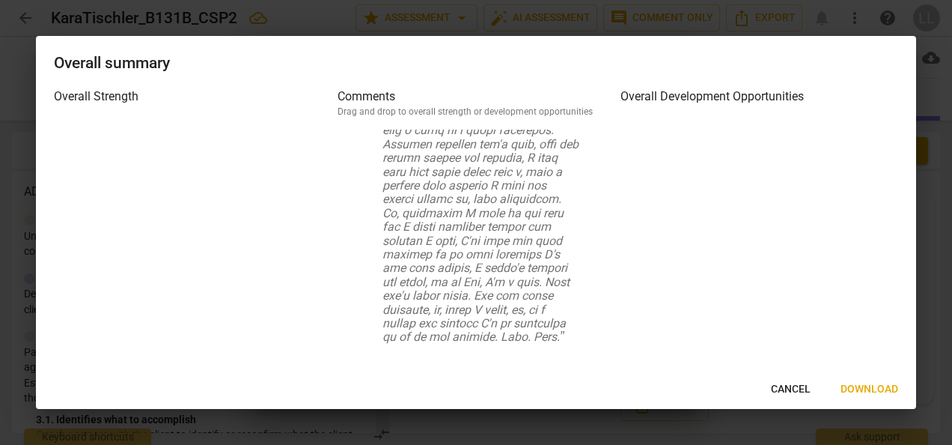
click at [883, 386] on span "Download" at bounding box center [870, 389] width 58 height 15
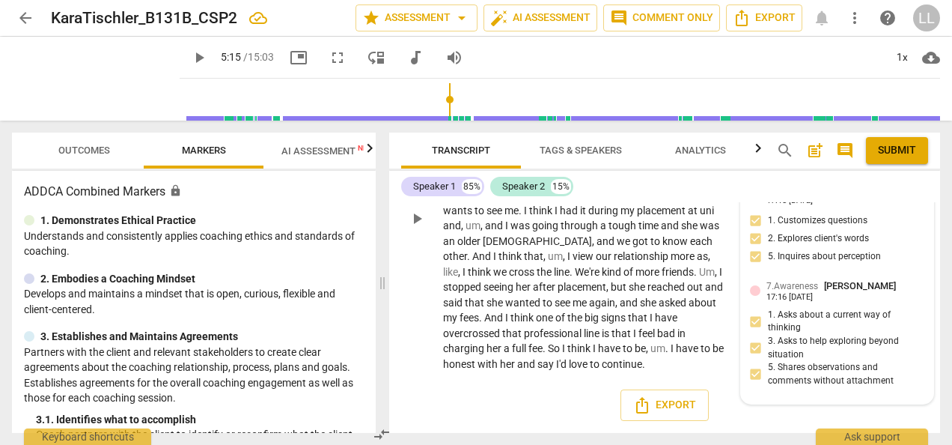
click at [415, 298] on div "play_arrow pause" at bounding box center [424, 218] width 38 height 297
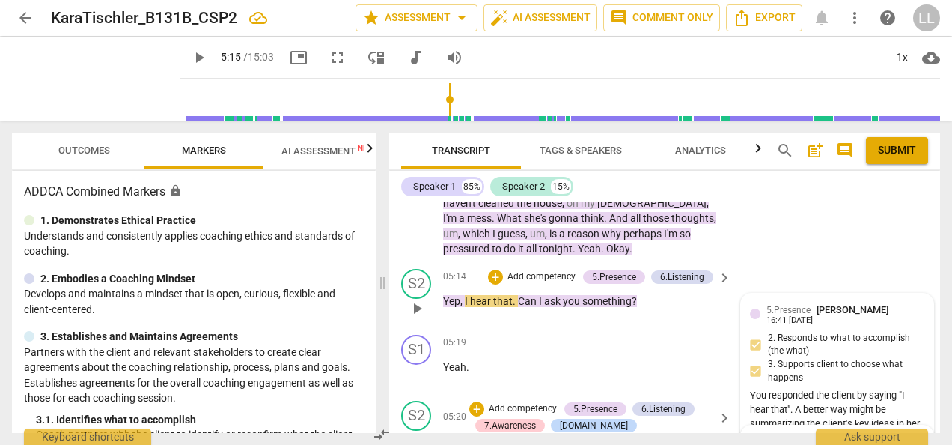
scroll to position [1841, 0]
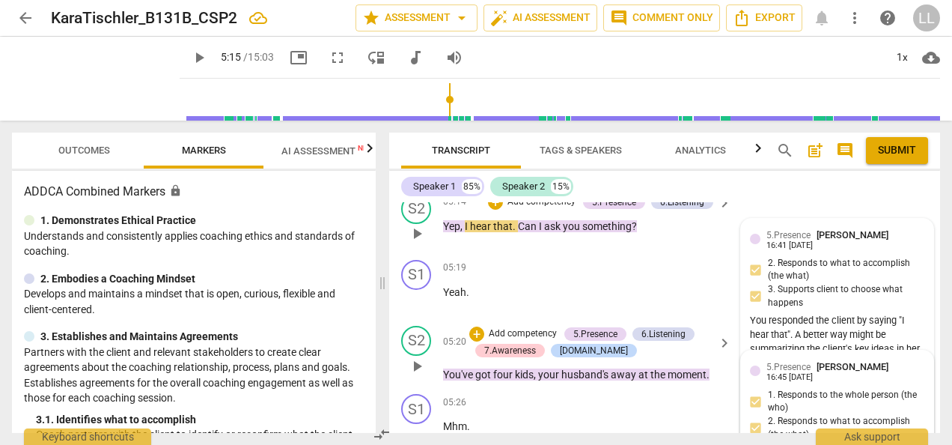
click at [841, 379] on div "You responded the client by saying "I hear that". A better way might be summari…" at bounding box center [837, 384] width 174 height 141
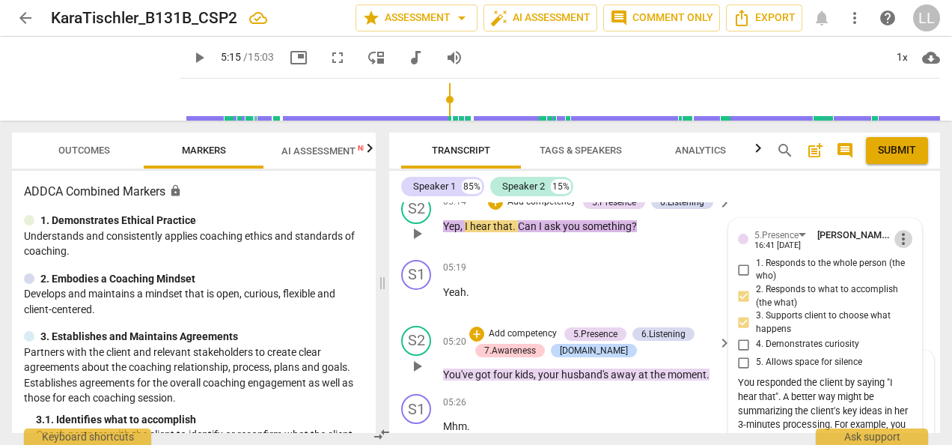
click at [897, 248] on span "more_vert" at bounding box center [904, 239] width 18 height 18
click at [905, 269] on li "Edit" at bounding box center [914, 269] width 52 height 28
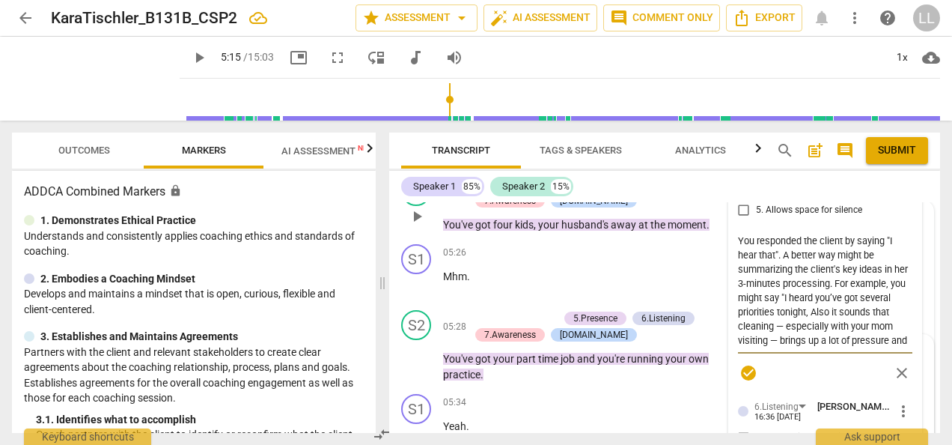
scroll to position [0, 0]
drag, startPoint x: 829, startPoint y: 370, endPoint x: 734, endPoint y: 266, distance: 140.4
click at [738, 266] on textarea "You responded the client by saying "I hear that". A better way might be summari…" at bounding box center [825, 291] width 174 height 114
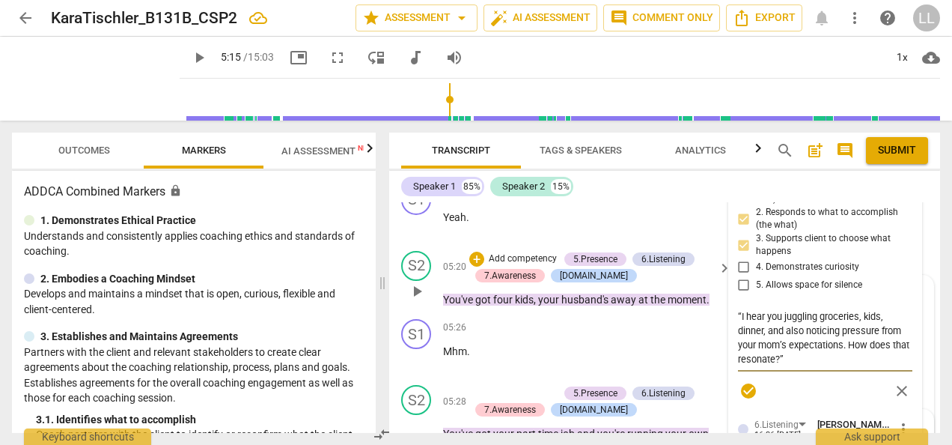
scroll to position [1991, 0]
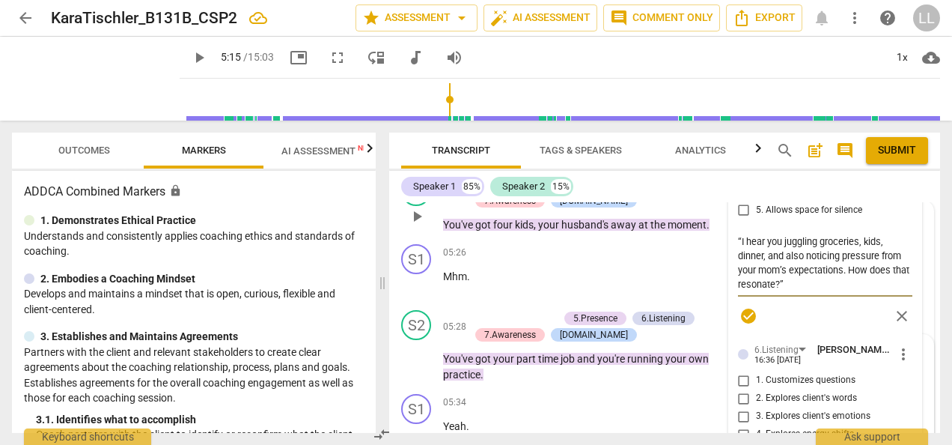
paste textarea "your response was “Yep, I hear that.” (05:14). This missed an opportunity to ca…"
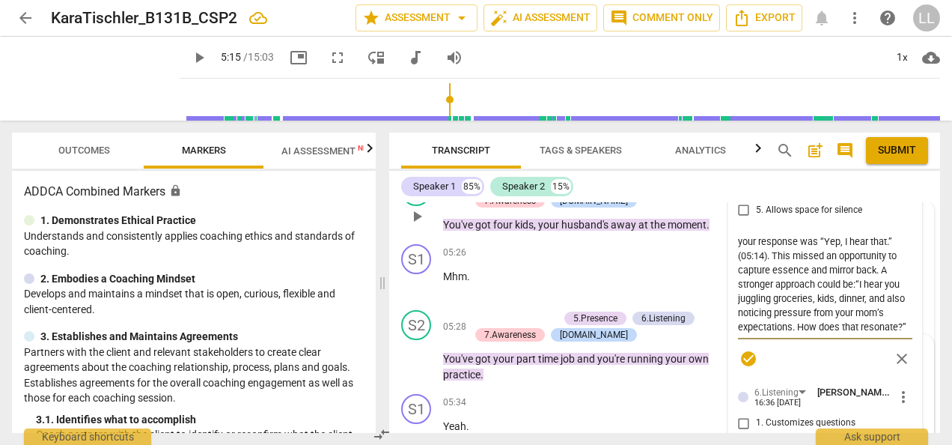
click at [739, 275] on textarea "your response was “Yep, I hear that.” (05:14). This missed an opportunity to ca…" at bounding box center [825, 284] width 174 height 100
click at [770, 284] on textarea "Your response was “Yep, I hear that.” (05:14). This missed an opportunity to ca…" at bounding box center [825, 284] width 174 height 100
click at [824, 315] on textarea "Your response was “Yep, I hear that.” This missed an opportunity to capture ess…" at bounding box center [825, 284] width 174 height 100
click at [808, 334] on textarea "Your response was “Yep, I hear that.” This missed an opportunity to capture ess…" at bounding box center [825, 284] width 174 height 100
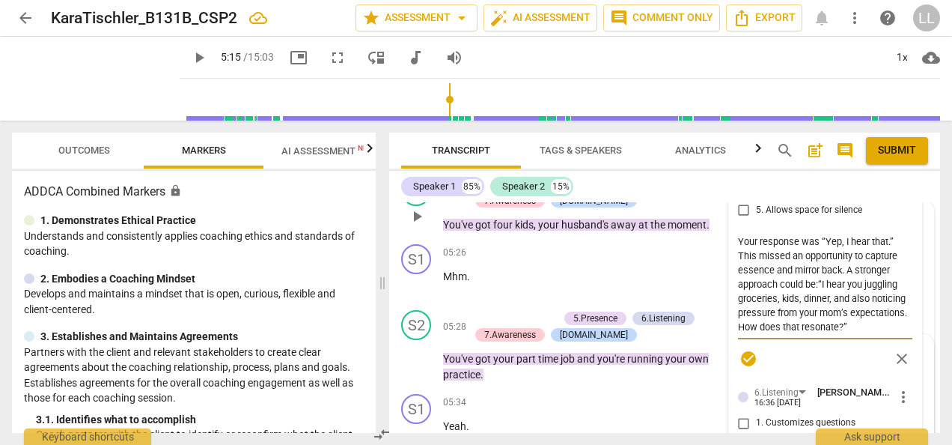
click at [746, 368] on span "check_circle" at bounding box center [749, 359] width 18 height 18
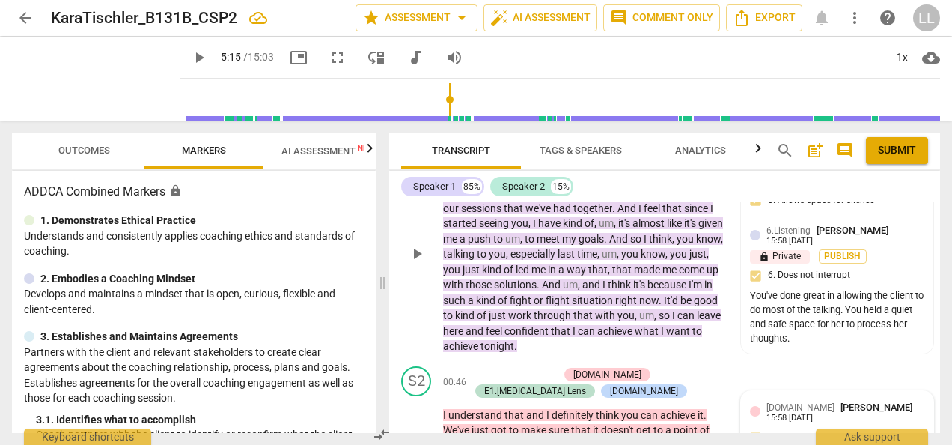
scroll to position [0, 0]
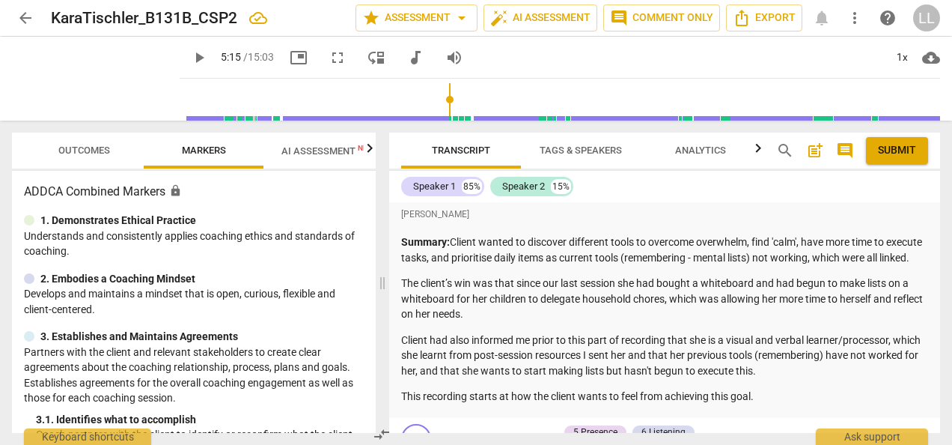
click at [813, 150] on span "post_add" at bounding box center [815, 150] width 18 height 18
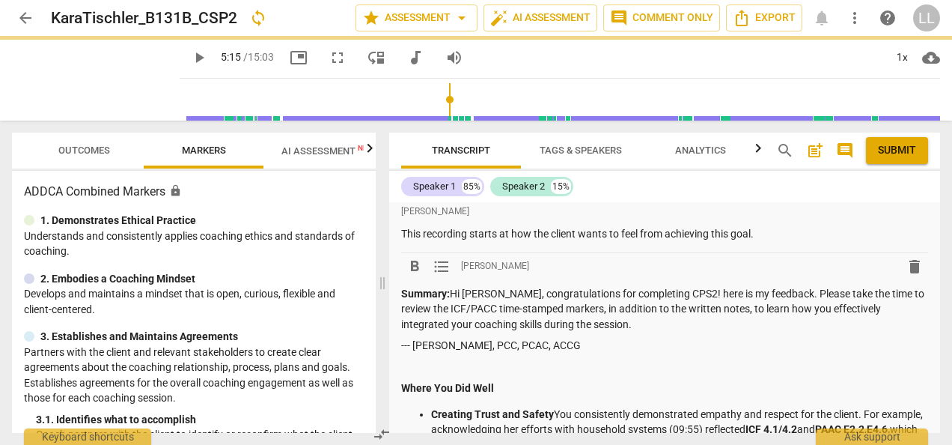
scroll to position [139, 0]
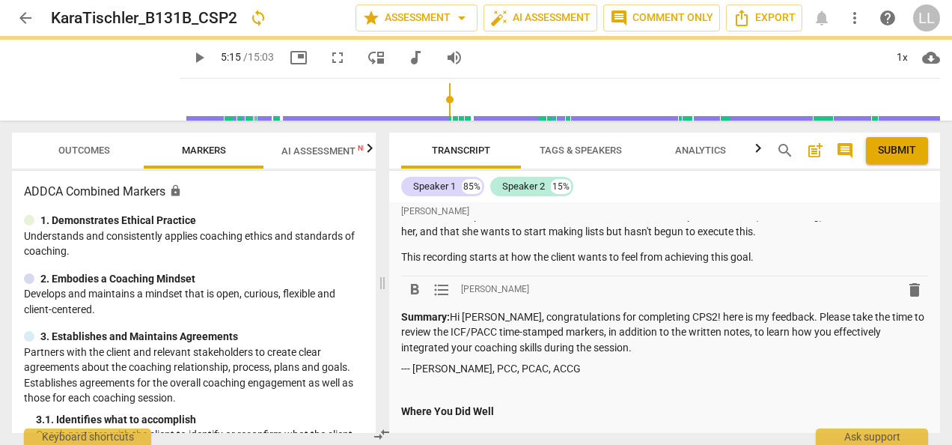
click at [494, 329] on p "Summary: Hi Kara, congratulations for completing CPS2! here is my feedback. Ple…" at bounding box center [664, 332] width 527 height 46
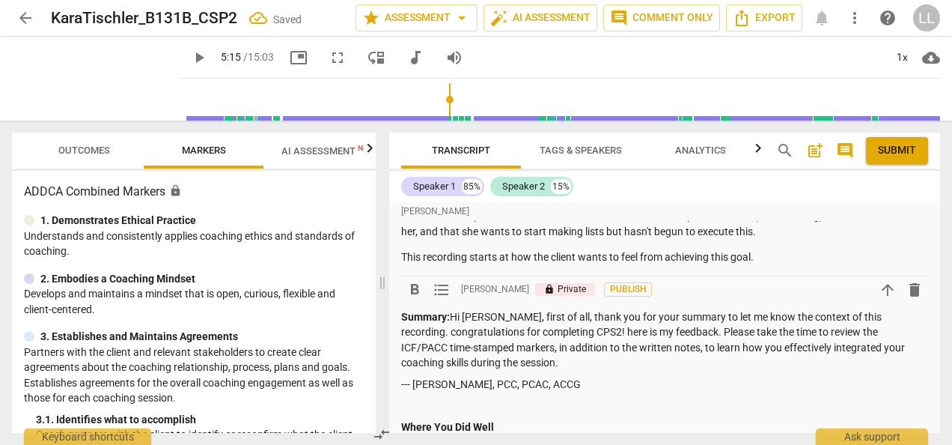
click at [683, 332] on p "Summary: Hi Kara, first of all, thank you for your summary to let me know the c…" at bounding box center [664, 339] width 527 height 61
click at [405, 348] on p "Summary: Hi Kara, first of all, thank you for your summary to let me know the c…" at bounding box center [664, 339] width 527 height 61
click at [883, 333] on p "Summary: Hi Kara, first of all, thank you for your summary to let me know the c…" at bounding box center [664, 339] width 527 height 61
click at [543, 333] on p "Summary: Hi Kara, first of all, thank you for your summary to let me know the c…" at bounding box center [664, 339] width 527 height 61
click at [502, 346] on p "Summary: Hi Kara, thank you for your summary to let me know the context of this…" at bounding box center [664, 339] width 527 height 61
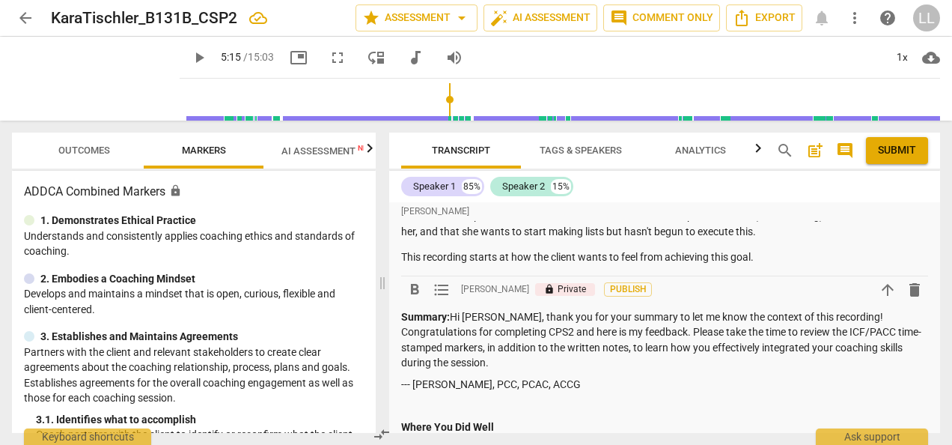
click at [478, 371] on p "Summary: Hi Kara, thank you for your summary to let me know the context of this…" at bounding box center [664, 339] width 527 height 61
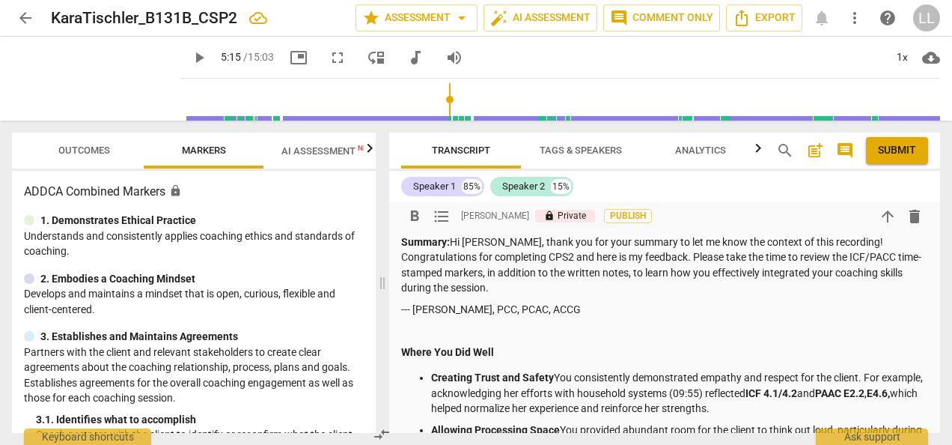
scroll to position [439, 0]
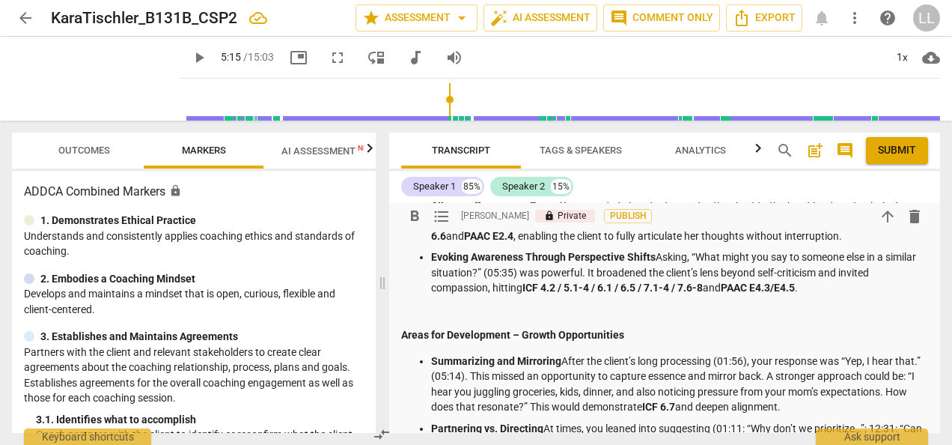
click at [634, 343] on p "Areas for Development – Growth Opportunities" at bounding box center [664, 335] width 527 height 16
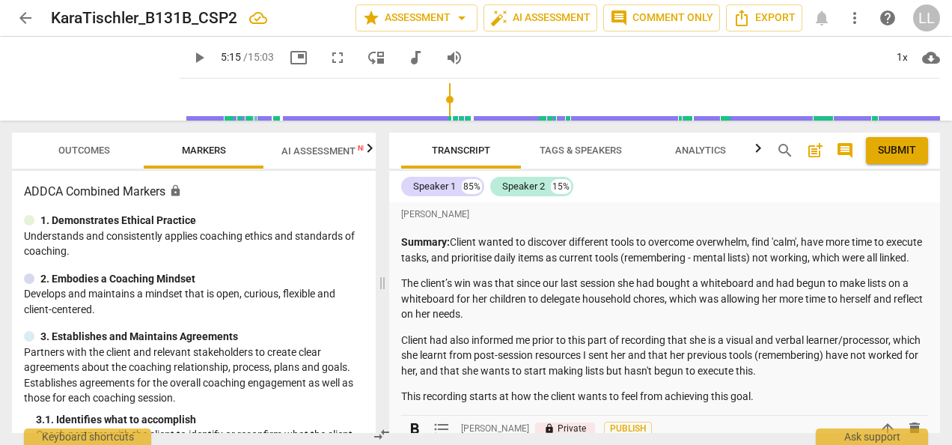
click at [898, 150] on span "Submit" at bounding box center [897, 150] width 38 height 15
